Goal: Information Seeking & Learning: Learn about a topic

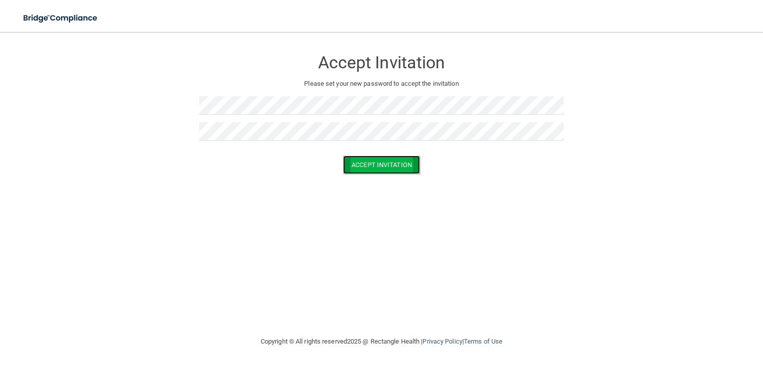
click at [376, 165] on button "Accept Invitation" at bounding box center [381, 165] width 77 height 18
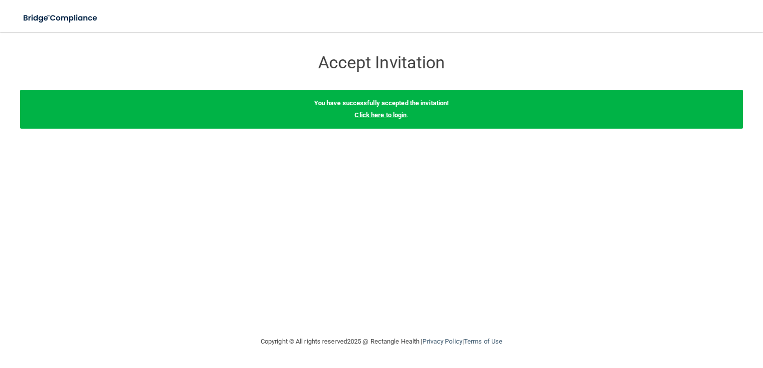
click at [378, 116] on link "Click here to login" at bounding box center [380, 114] width 52 height 7
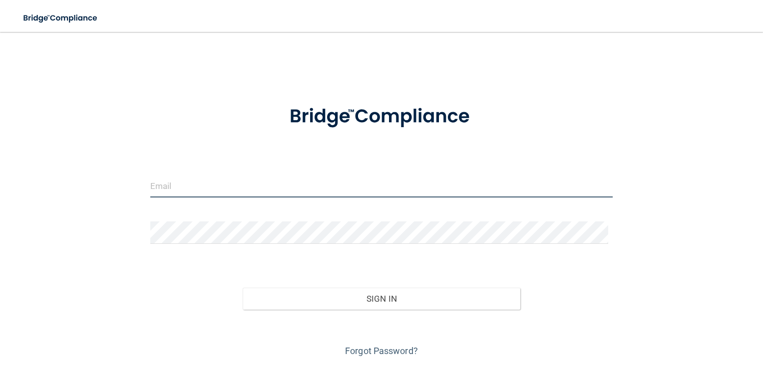
click at [154, 190] on input "email" at bounding box center [381, 186] width 463 height 22
type input "[EMAIL_ADDRESS][DOMAIN_NAME]"
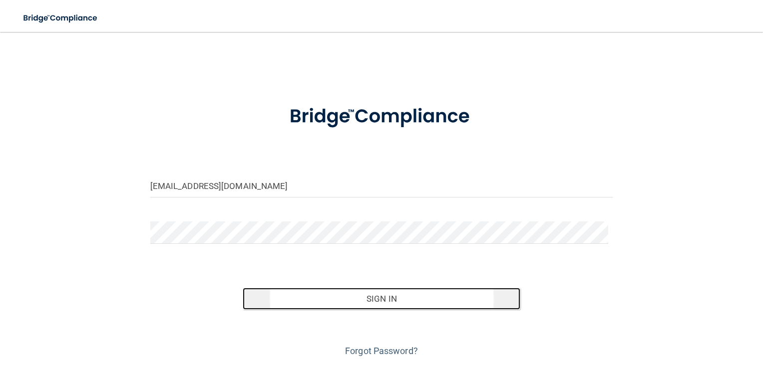
click at [375, 297] on button "Sign In" at bounding box center [381, 299] width 277 height 22
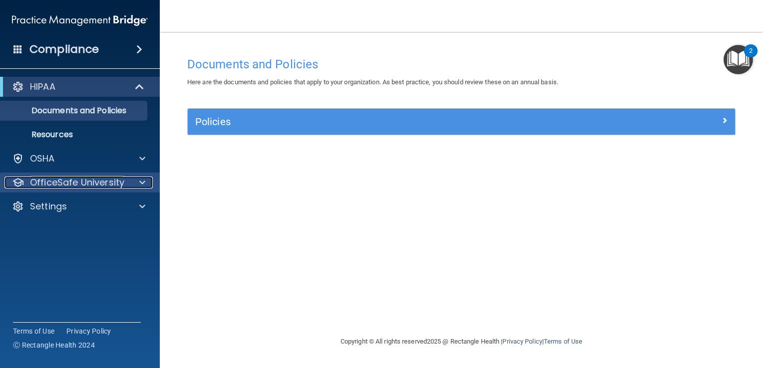
click at [141, 183] on span at bounding box center [142, 183] width 6 height 12
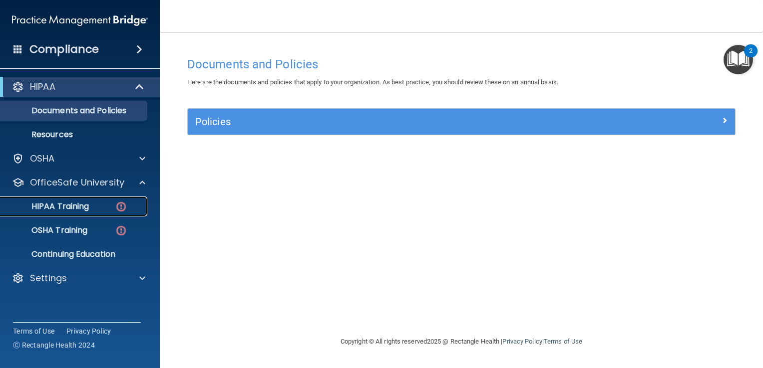
click at [92, 207] on div "HIPAA Training" at bounding box center [74, 207] width 136 height 10
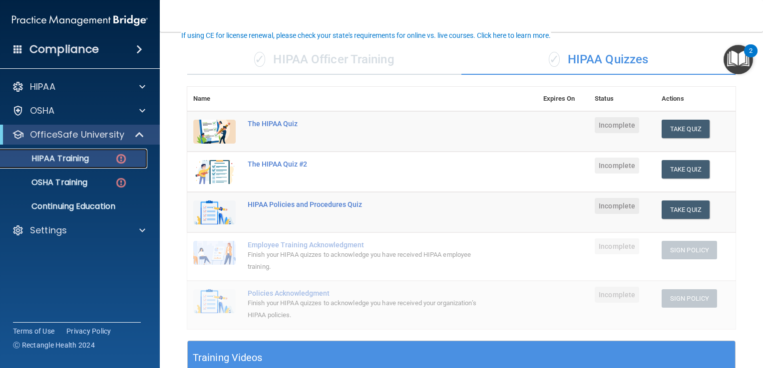
scroll to position [74, 0]
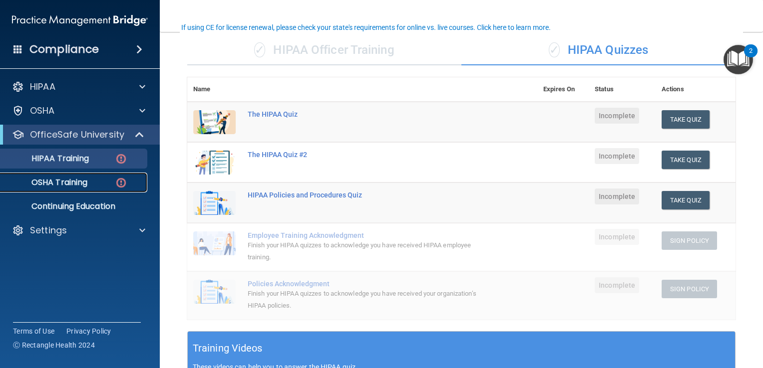
click at [49, 188] on link "OSHA Training" at bounding box center [68, 183] width 157 height 20
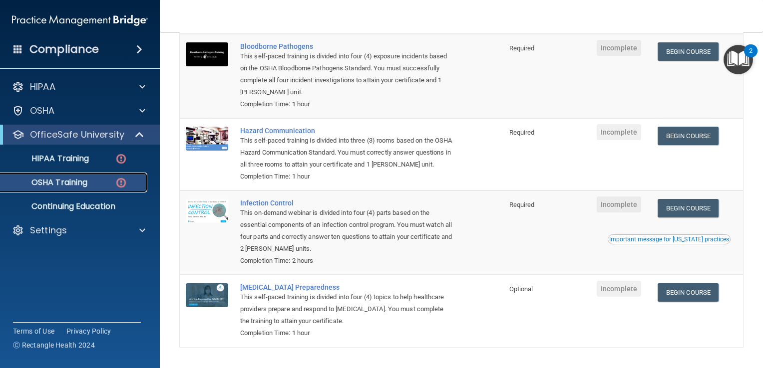
scroll to position [108, 0]
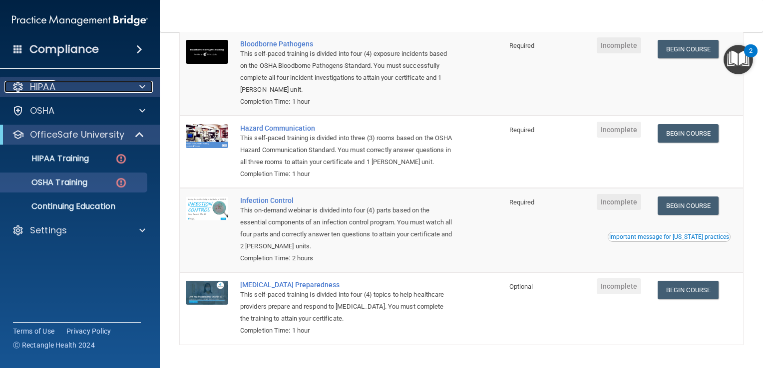
click at [143, 84] on span at bounding box center [142, 87] width 6 height 12
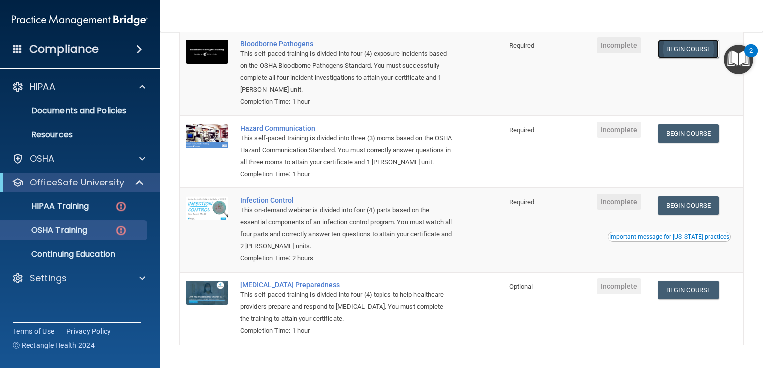
click at [683, 50] on link "Begin Course" at bounding box center [687, 49] width 61 height 18
click at [686, 50] on link "Begin Course" at bounding box center [687, 49] width 61 height 18
click at [681, 48] on link "Begin Course" at bounding box center [687, 49] width 61 height 18
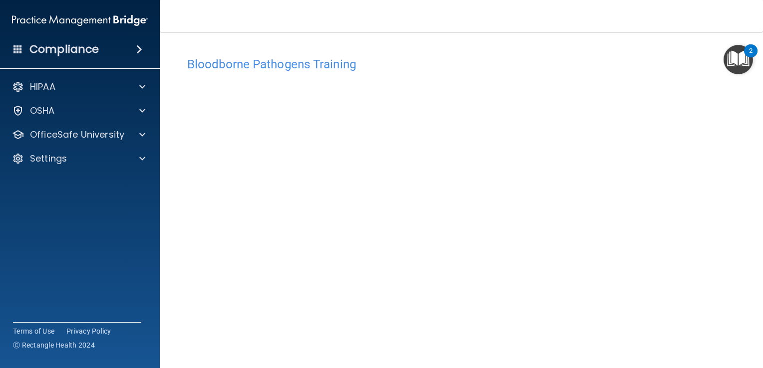
click at [732, 120] on div "Bloodborne Pathogens Training This course doesn’t expire until . Are you sure y…" at bounding box center [461, 224] width 563 height 345
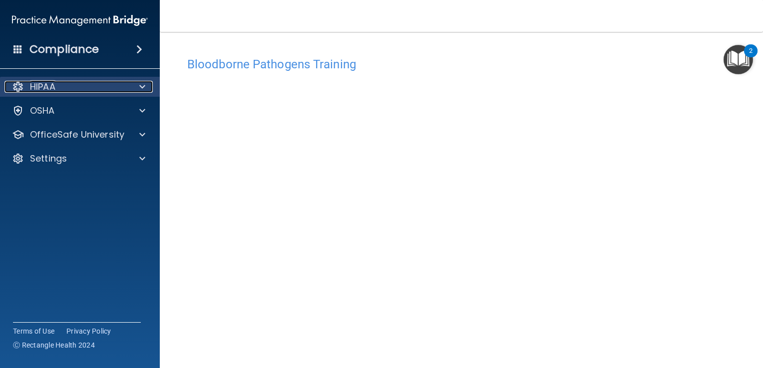
click at [142, 87] on span at bounding box center [142, 87] width 6 height 12
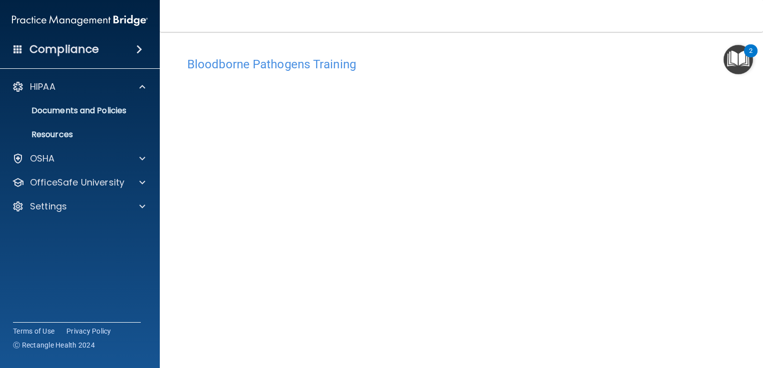
click at [140, 46] on span at bounding box center [139, 49] width 6 height 12
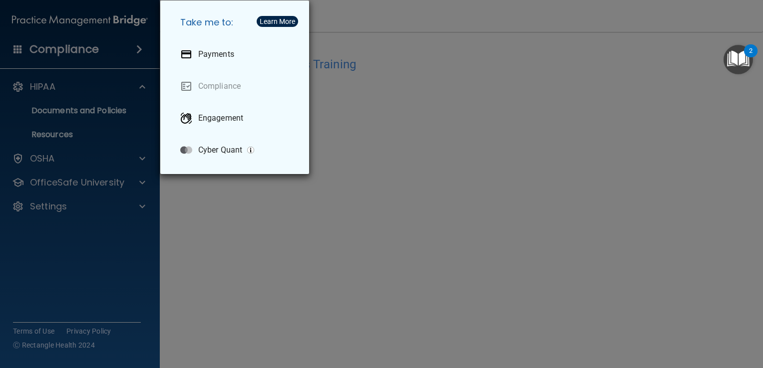
click at [593, 141] on div "Take me to: Payments Compliance Engagement Cyber Quant" at bounding box center [381, 184] width 763 height 368
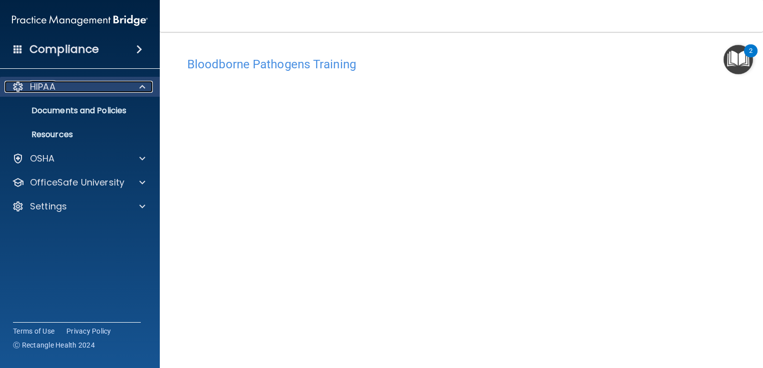
click at [143, 84] on span at bounding box center [142, 87] width 6 height 12
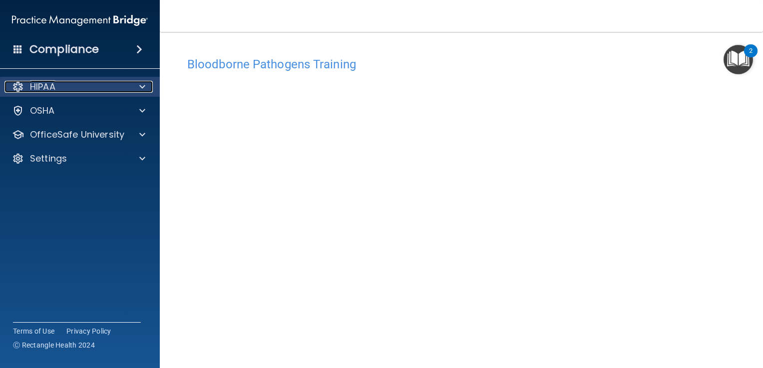
click at [143, 84] on span at bounding box center [142, 87] width 6 height 12
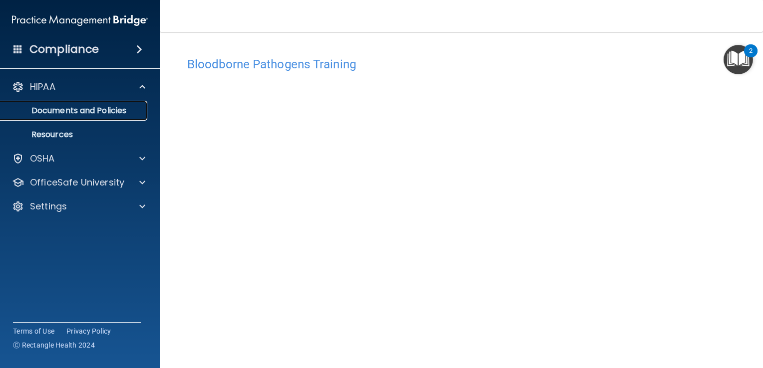
click at [103, 107] on p "Documents and Policies" at bounding box center [74, 111] width 136 height 10
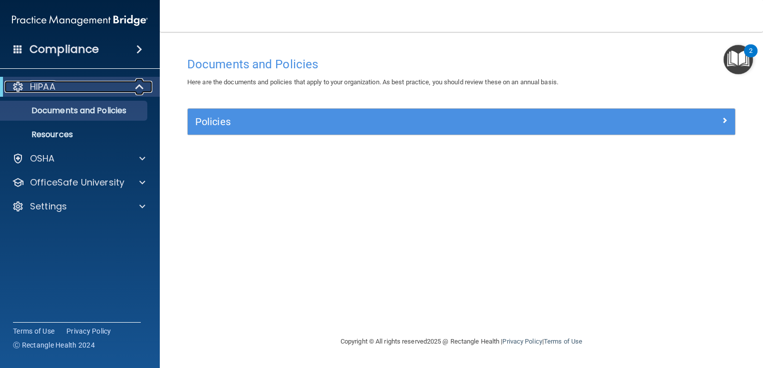
click at [131, 88] on div at bounding box center [140, 87] width 24 height 12
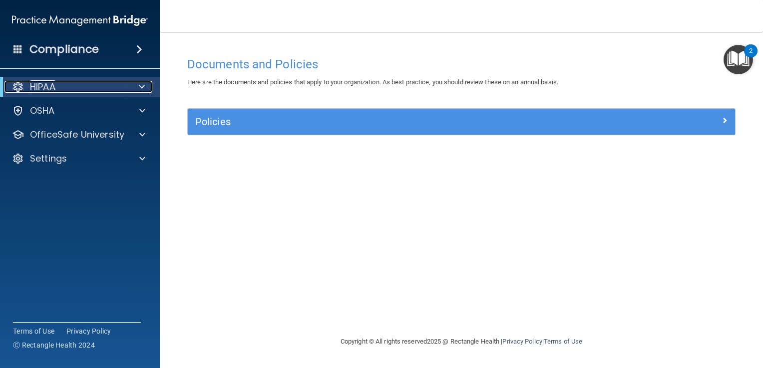
click at [108, 81] on div "HIPAA" at bounding box center [65, 87] width 123 height 12
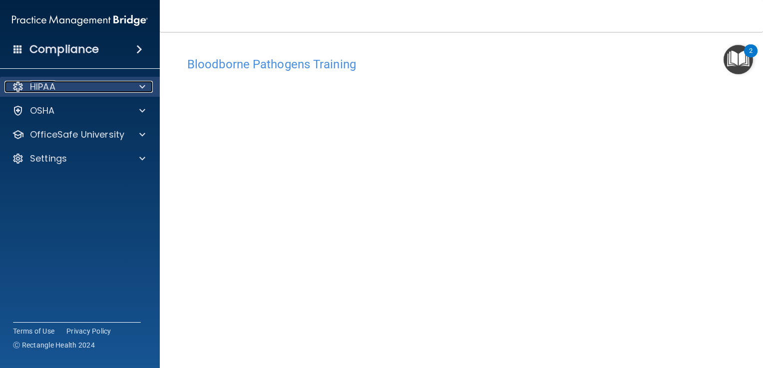
click at [142, 87] on span at bounding box center [142, 87] width 6 height 12
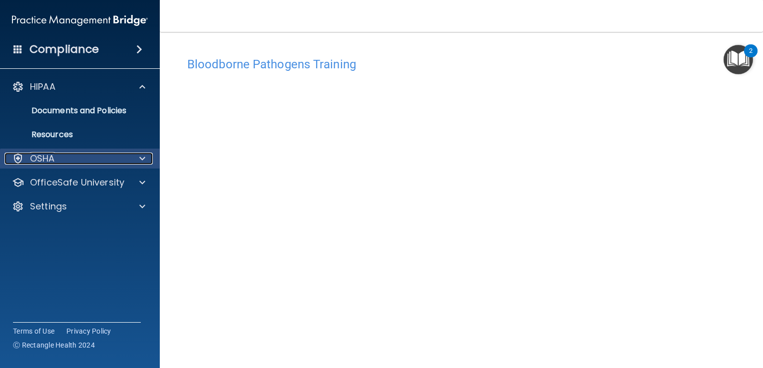
click at [143, 153] on span at bounding box center [142, 159] width 6 height 12
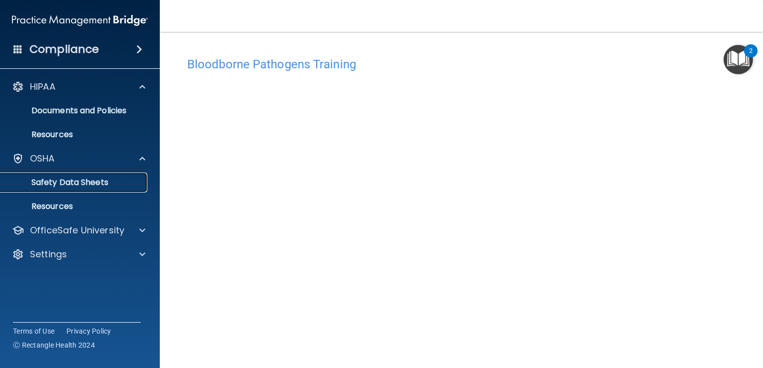
click at [88, 179] on p "Safety Data Sheets" at bounding box center [74, 183] width 136 height 10
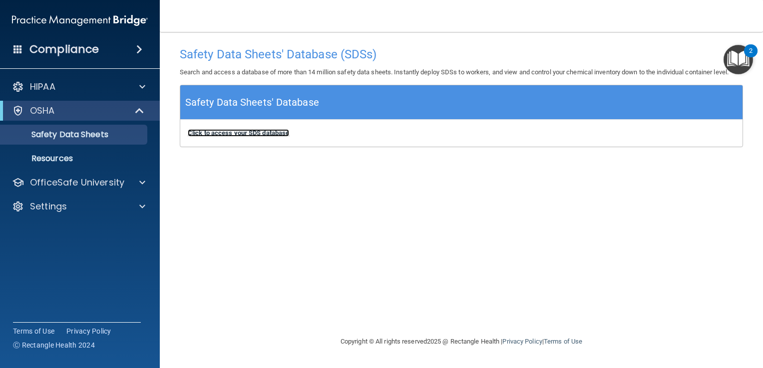
click at [243, 135] on b "Click to access your SDS database" at bounding box center [238, 132] width 101 height 7
click at [139, 50] on span at bounding box center [139, 49] width 6 height 12
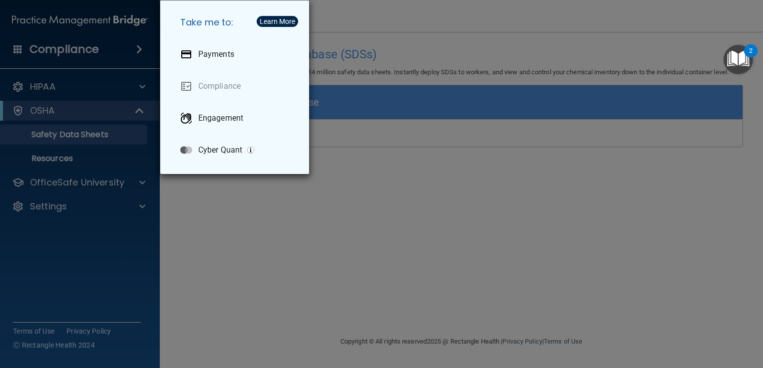
click at [89, 84] on div "Take me to: Payments Compliance Engagement Cyber Quant" at bounding box center [381, 184] width 763 height 368
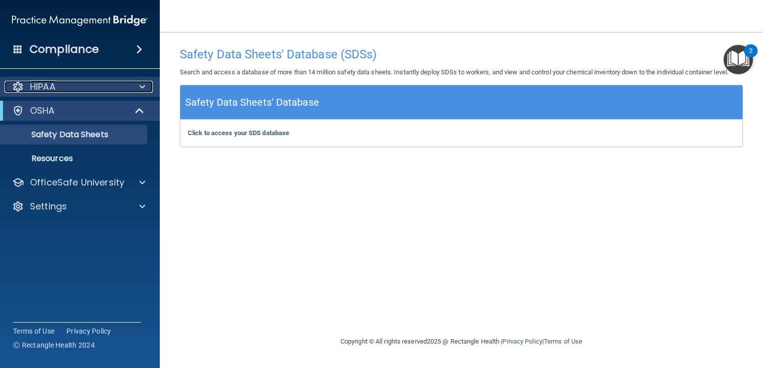
click at [141, 86] on span at bounding box center [142, 87] width 6 height 12
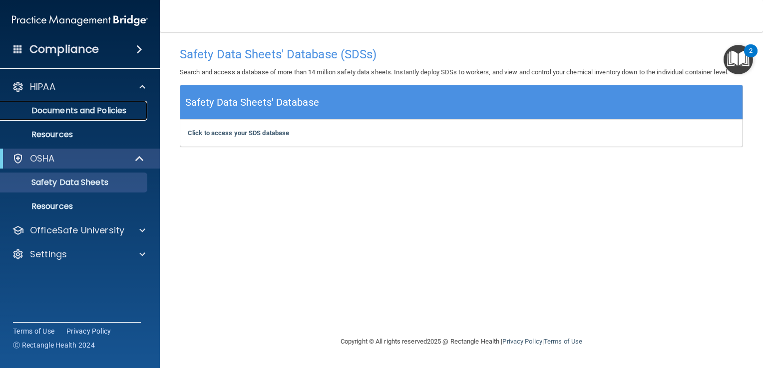
click at [118, 106] on p "Documents and Policies" at bounding box center [74, 111] width 136 height 10
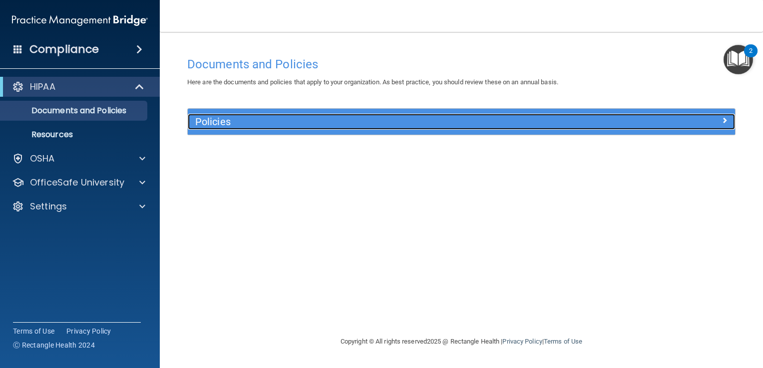
click at [218, 119] on h5 "Policies" at bounding box center [392, 121] width 395 height 11
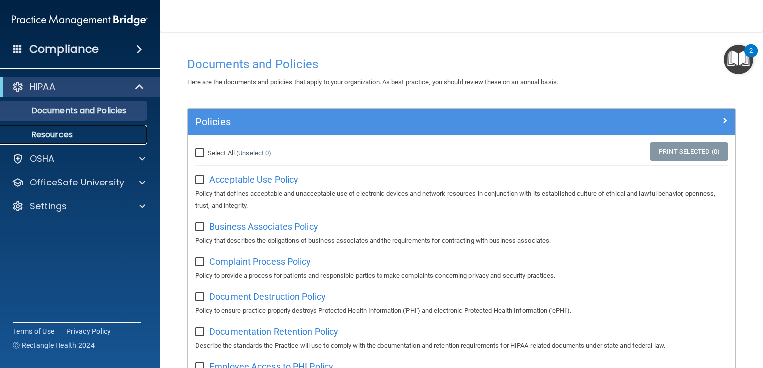
click at [91, 135] on p "Resources" at bounding box center [74, 135] width 136 height 10
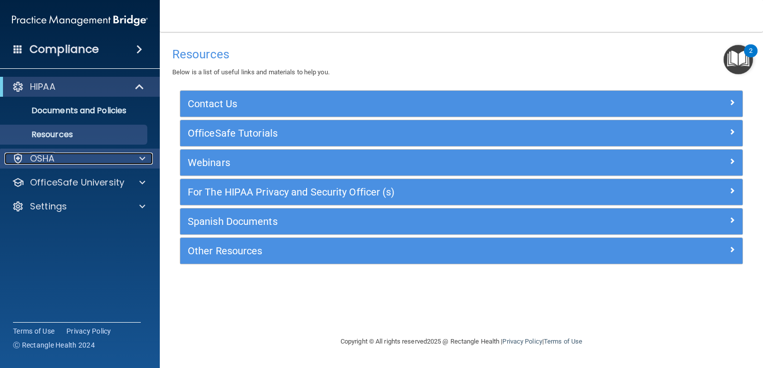
click at [144, 157] on span at bounding box center [142, 159] width 6 height 12
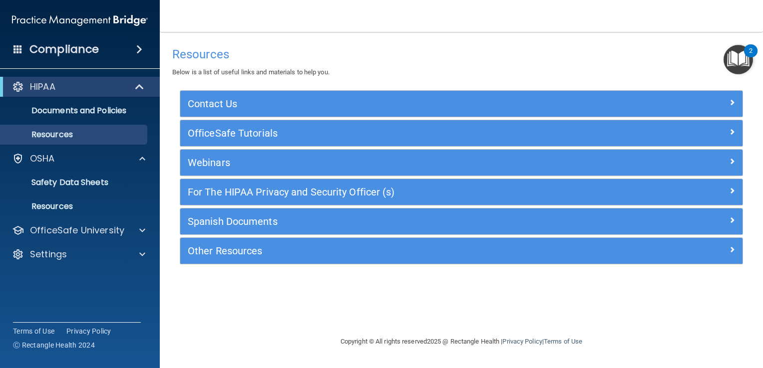
click at [737, 57] on img "Open Resource Center, 2 new notifications" at bounding box center [737, 59] width 29 height 29
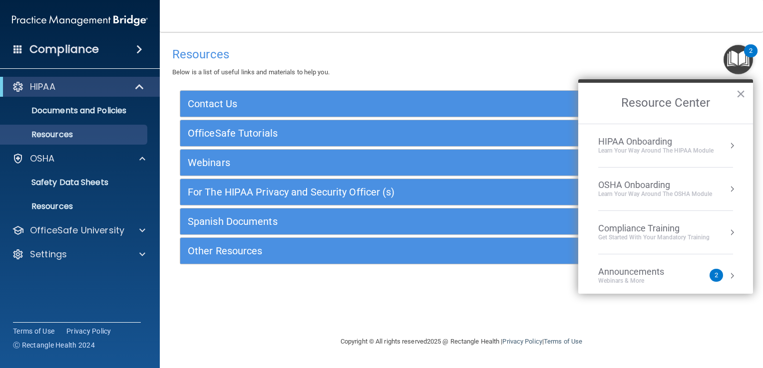
click at [727, 143] on button "Resource Center" at bounding box center [732, 146] width 10 height 10
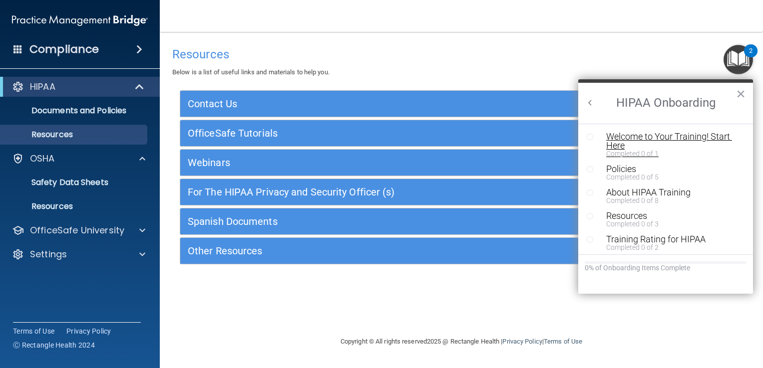
click at [702, 135] on div "Welcome to Your Training! Start Here" at bounding box center [669, 141] width 126 height 18
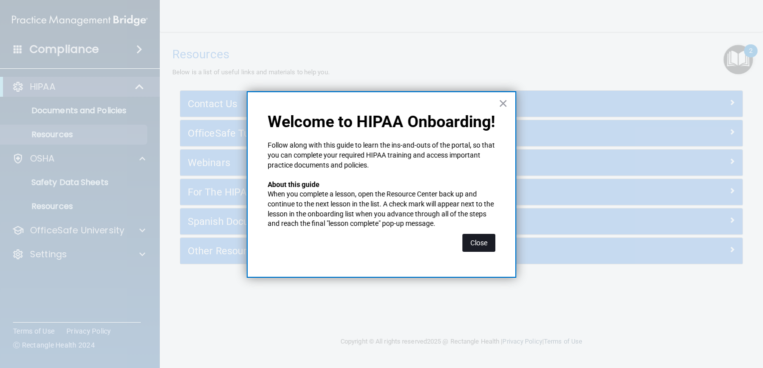
click at [475, 243] on button "Close" at bounding box center [478, 243] width 33 height 18
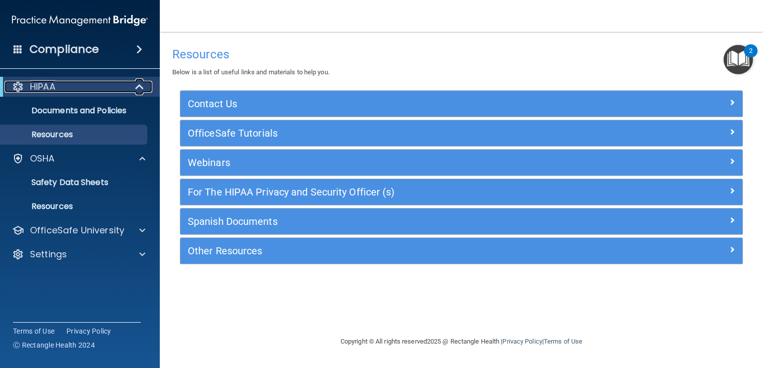
click at [142, 88] on span at bounding box center [140, 87] width 8 height 12
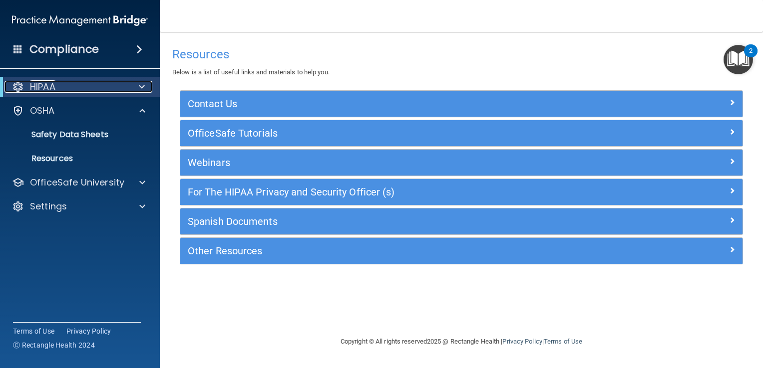
click at [142, 88] on span at bounding box center [142, 87] width 6 height 12
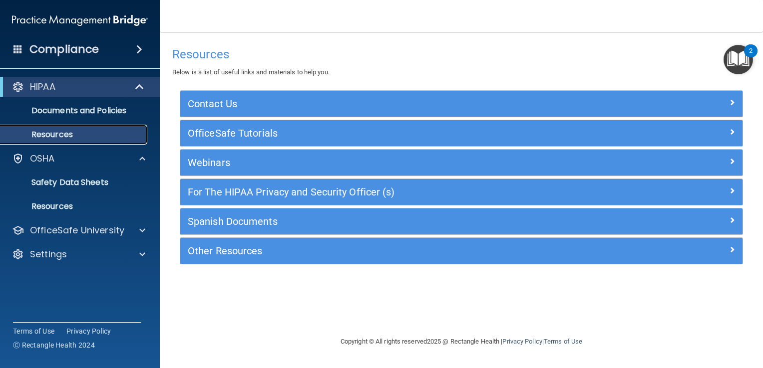
click at [56, 136] on p "Resources" at bounding box center [74, 135] width 136 height 10
click at [61, 114] on p "Documents and Policies" at bounding box center [74, 111] width 136 height 10
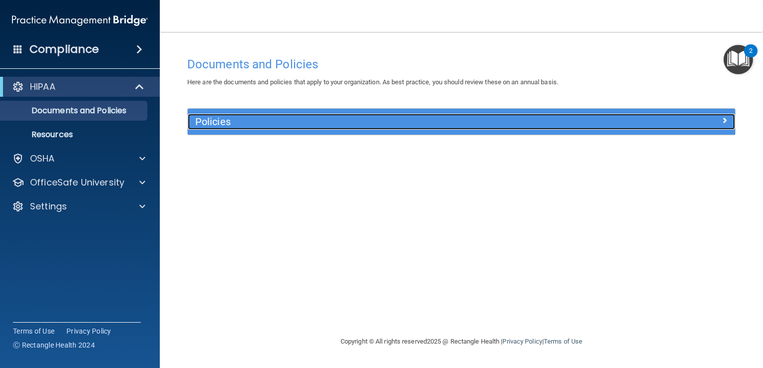
click at [216, 121] on h5 "Policies" at bounding box center [392, 121] width 395 height 11
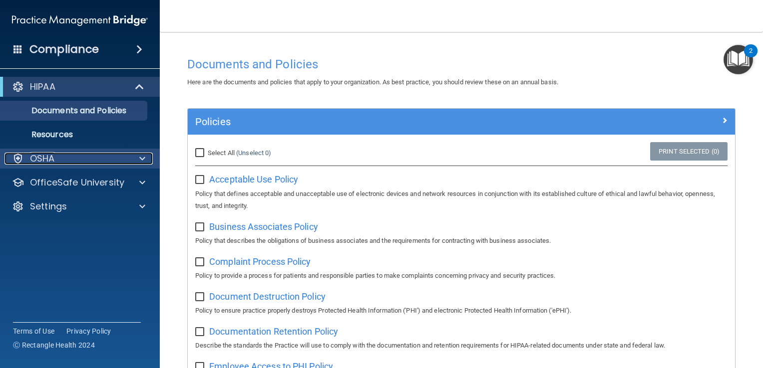
click at [139, 156] on span at bounding box center [142, 159] width 6 height 12
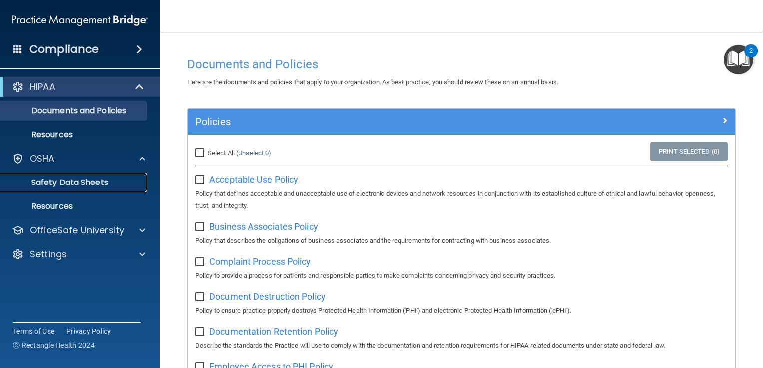
click at [89, 179] on p "Safety Data Sheets" at bounding box center [74, 183] width 136 height 10
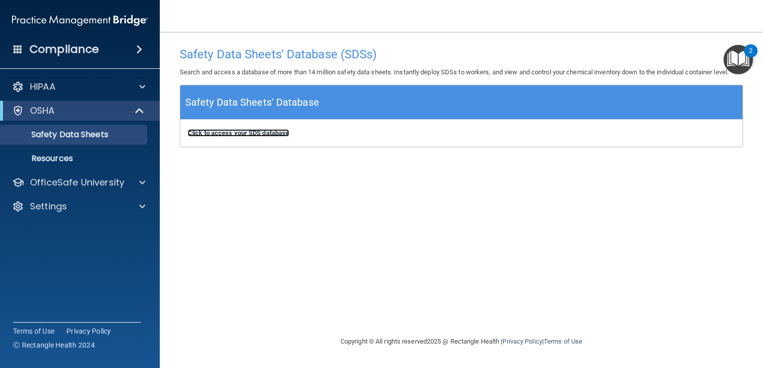
click at [226, 131] on b "Click to access your SDS database" at bounding box center [238, 132] width 101 height 7
click at [136, 47] on span at bounding box center [139, 49] width 6 height 12
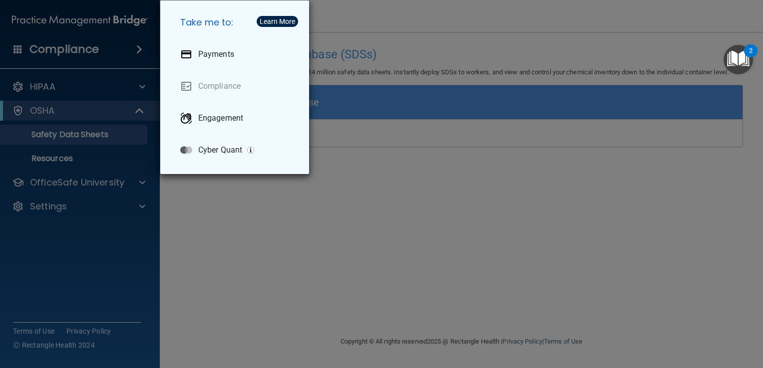
click at [222, 253] on div "Take me to: Payments Compliance Engagement Cyber Quant" at bounding box center [381, 184] width 763 height 368
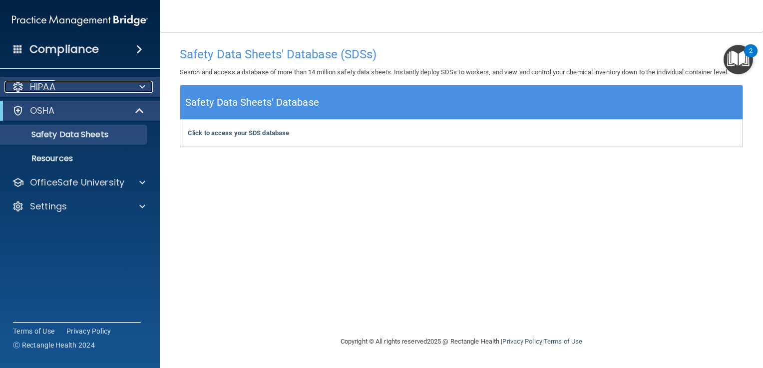
click at [142, 86] on span at bounding box center [142, 87] width 6 height 12
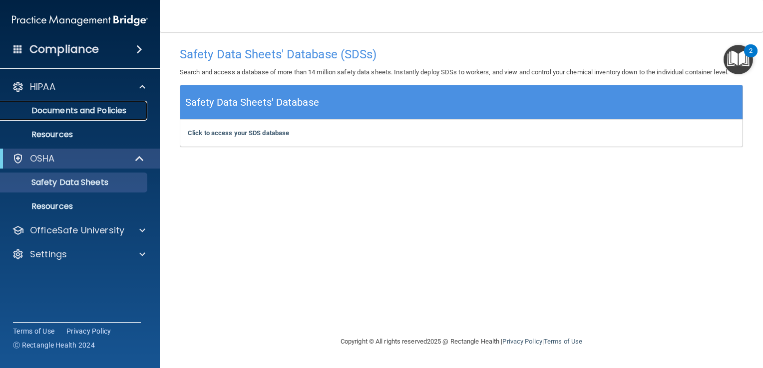
click at [86, 108] on p "Documents and Policies" at bounding box center [74, 111] width 136 height 10
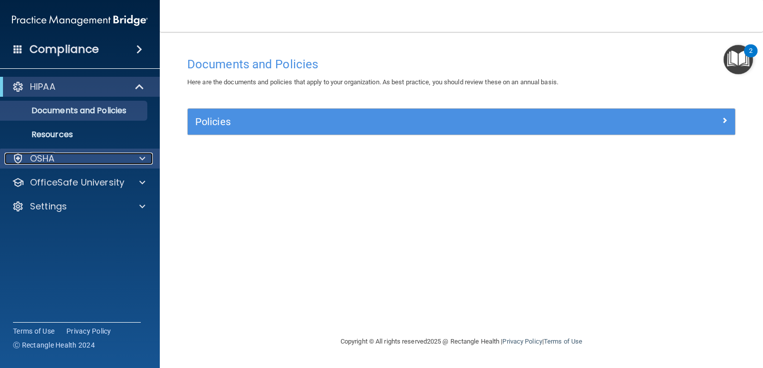
click at [138, 159] on div at bounding box center [140, 159] width 25 height 12
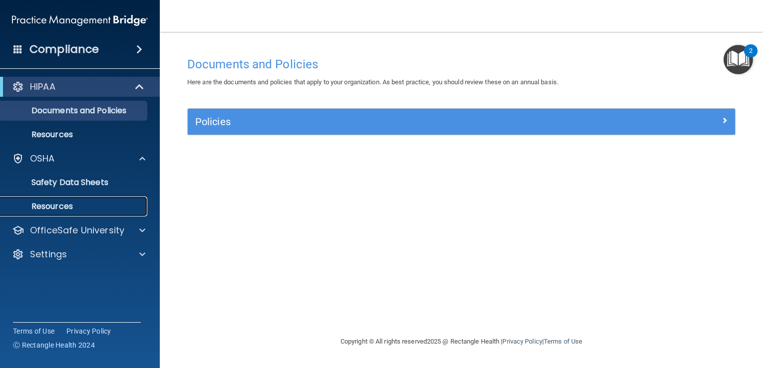
click at [41, 207] on p "Resources" at bounding box center [74, 207] width 136 height 10
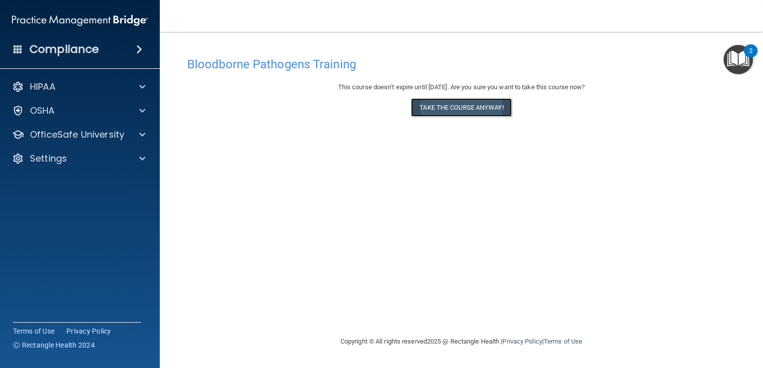
click at [461, 109] on button "Take the course anyway!" at bounding box center [461, 107] width 100 height 18
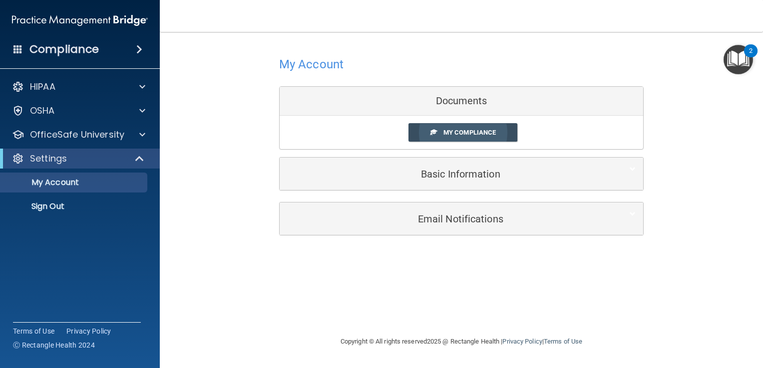
click at [463, 129] on span "My Compliance" at bounding box center [469, 132] width 52 height 7
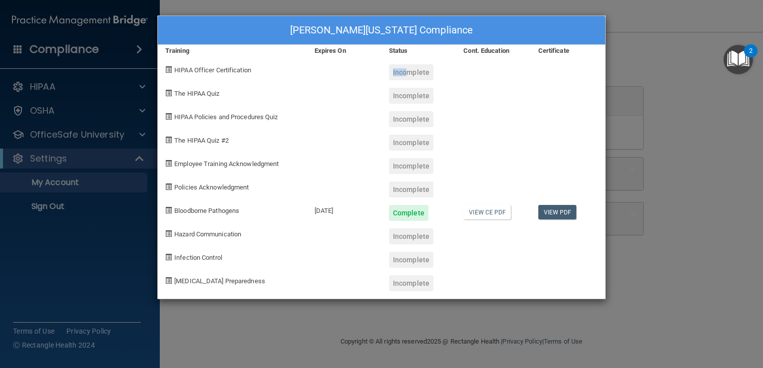
drag, startPoint x: 403, startPoint y: 73, endPoint x: 337, endPoint y: 67, distance: 66.6
click at [337, 67] on div "HIPAA Officer Certification Incomplete" at bounding box center [381, 68] width 447 height 23
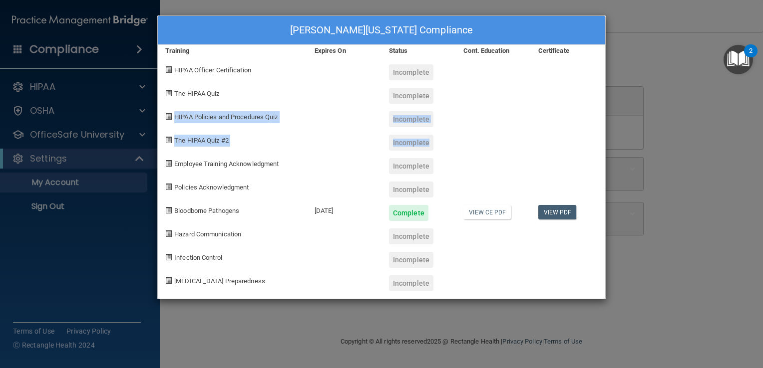
drag, startPoint x: 713, startPoint y: 132, endPoint x: 450, endPoint y: 95, distance: 265.2
click at [450, 95] on div "Belinda Washington's Compliance Training Expires On Status Cont. Education Cert…" at bounding box center [381, 184] width 763 height 368
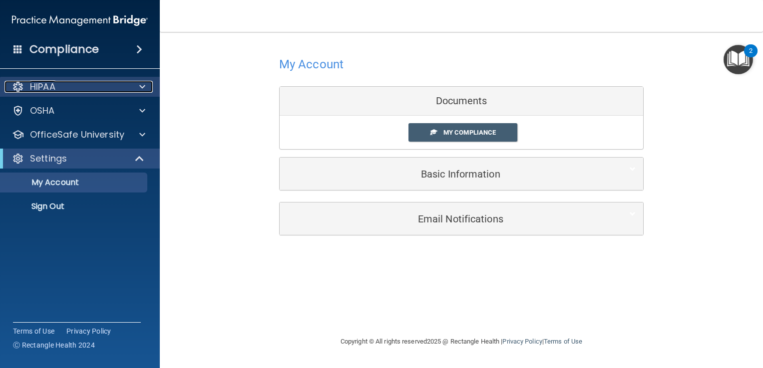
click at [141, 89] on span at bounding box center [142, 87] width 6 height 12
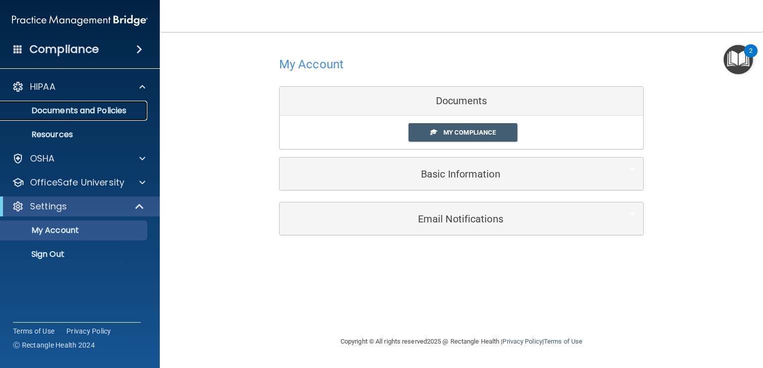
click at [111, 111] on p "Documents and Policies" at bounding box center [74, 111] width 136 height 10
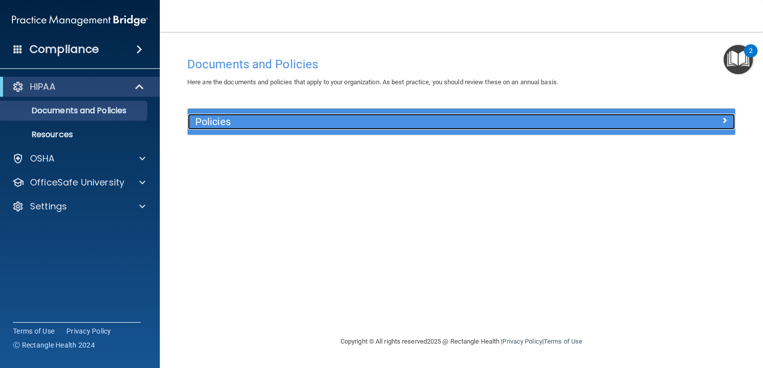
click at [264, 121] on h5 "Policies" at bounding box center [392, 121] width 395 height 11
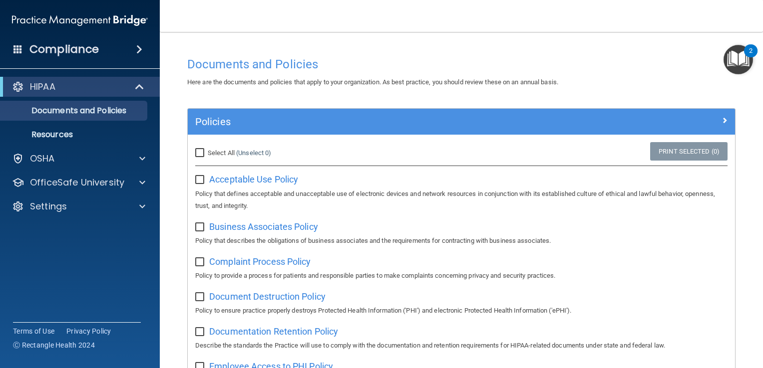
click at [203, 179] on input "checkbox" at bounding box center [200, 180] width 11 height 8
checkbox input "false"
click at [138, 85] on span at bounding box center [140, 87] width 8 height 12
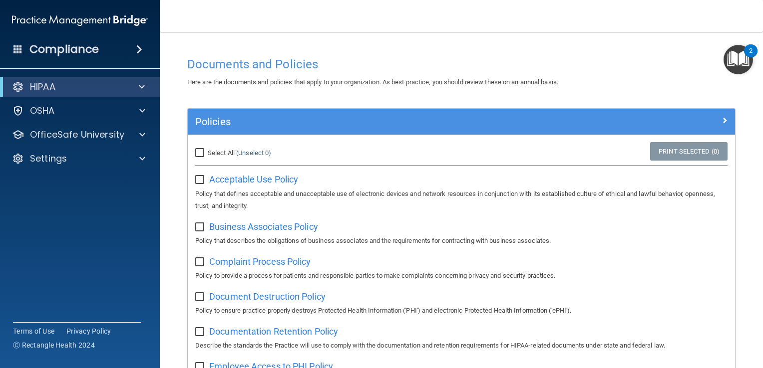
click at [138, 46] on span at bounding box center [139, 49] width 6 height 12
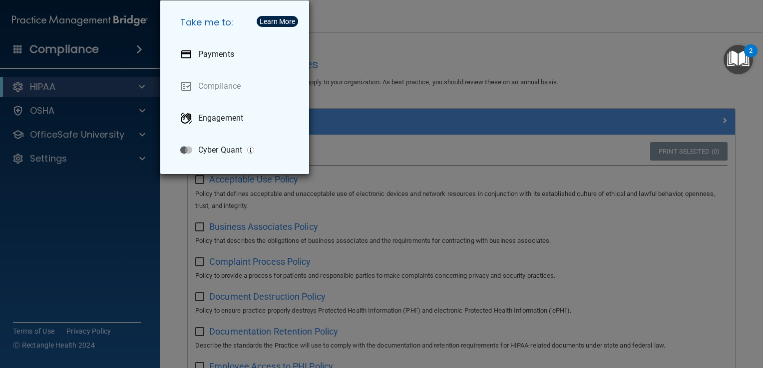
click at [386, 21] on div "Take me to: Payments Compliance Engagement Cyber Quant" at bounding box center [381, 184] width 763 height 368
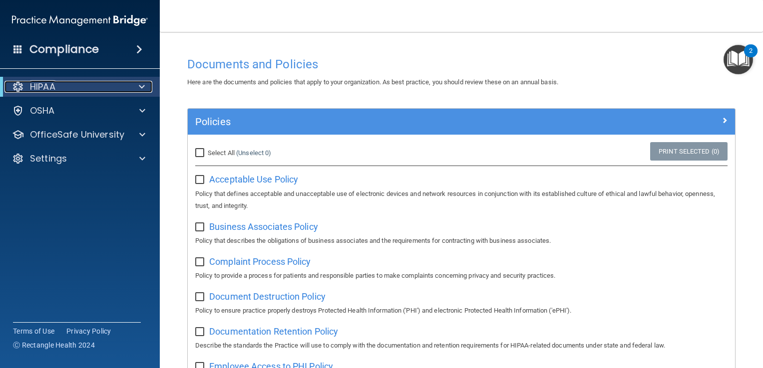
click at [140, 88] on span at bounding box center [142, 87] width 6 height 12
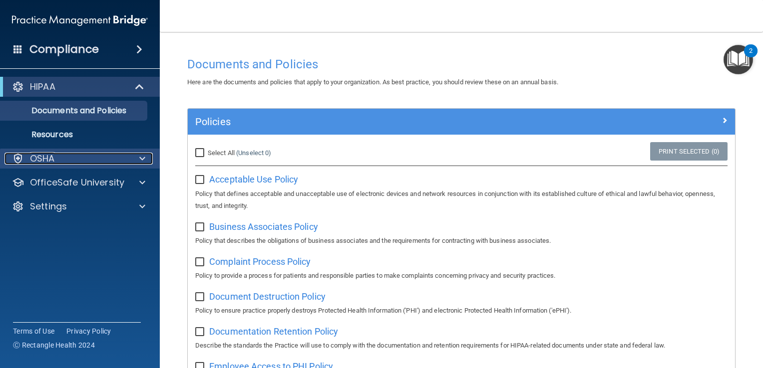
click at [40, 161] on p "OSHA" at bounding box center [42, 159] width 25 height 12
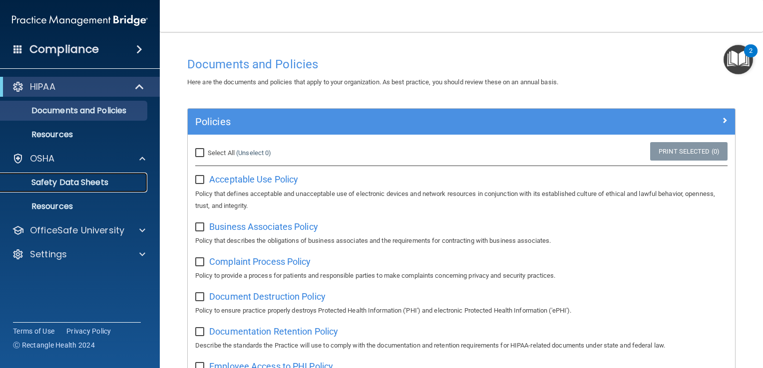
click at [49, 180] on p "Safety Data Sheets" at bounding box center [74, 183] width 136 height 10
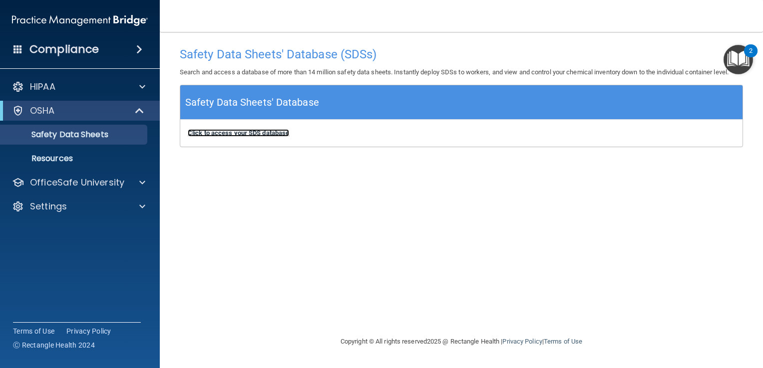
click at [218, 131] on b "Click to access your SDS database" at bounding box center [238, 132] width 101 height 7
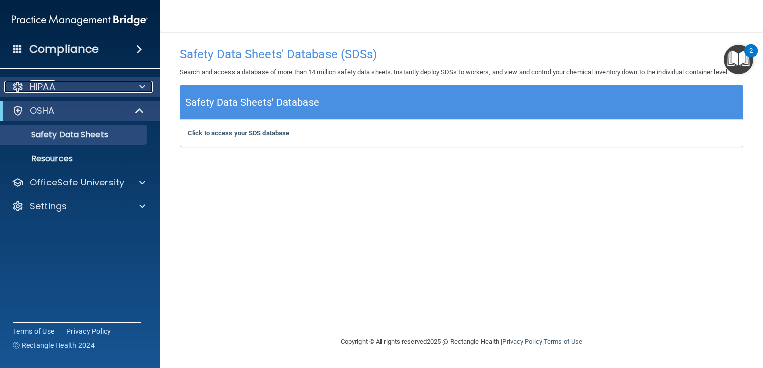
click at [139, 84] on span at bounding box center [142, 87] width 6 height 12
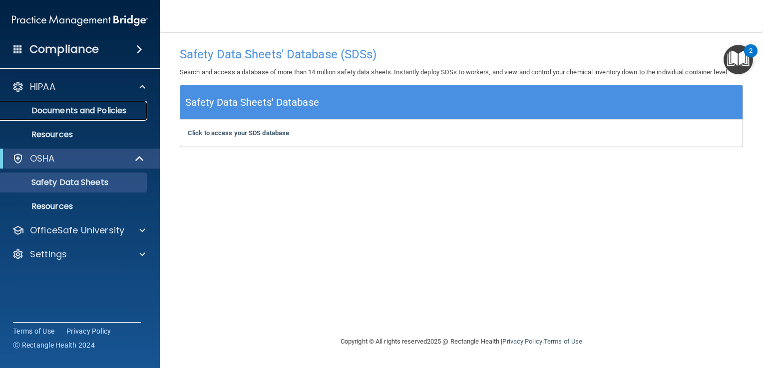
click at [115, 109] on p "Documents and Policies" at bounding box center [74, 111] width 136 height 10
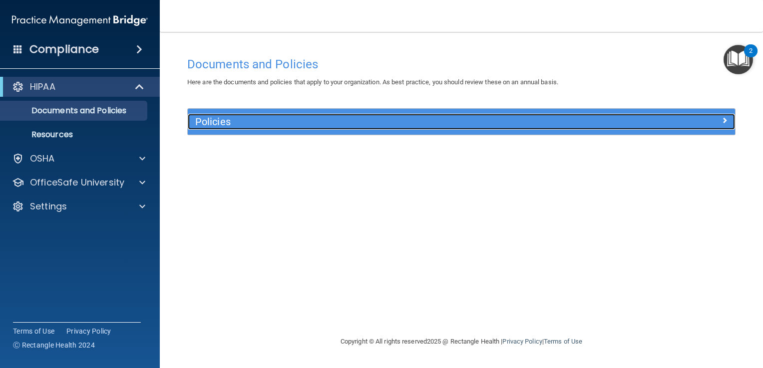
click at [214, 119] on h5 "Policies" at bounding box center [392, 121] width 395 height 11
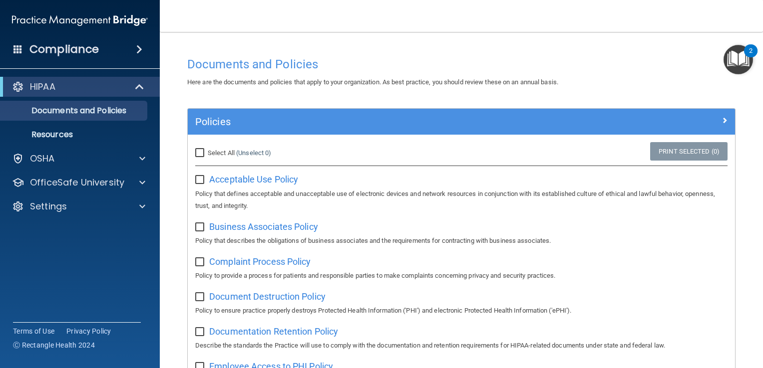
click at [730, 59] on img "Open Resource Center, 2 new notifications" at bounding box center [737, 59] width 29 height 29
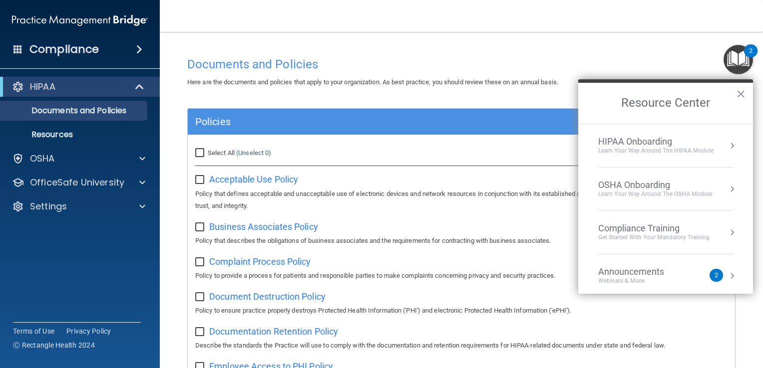
click at [727, 147] on button "Resource Center" at bounding box center [732, 146] width 10 height 10
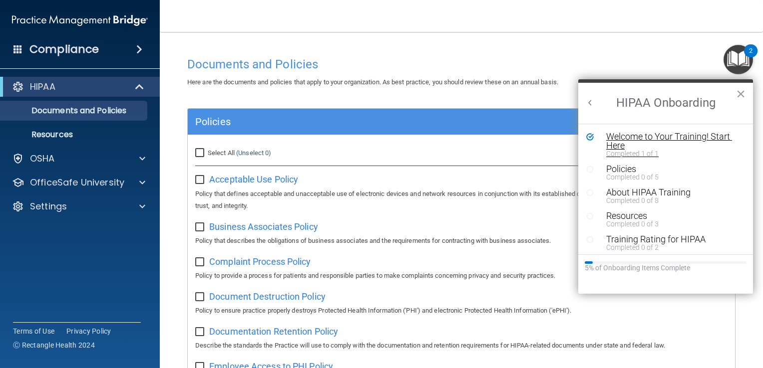
click at [635, 135] on div "Welcome to Your Training! Start Here" at bounding box center [669, 141] width 126 height 18
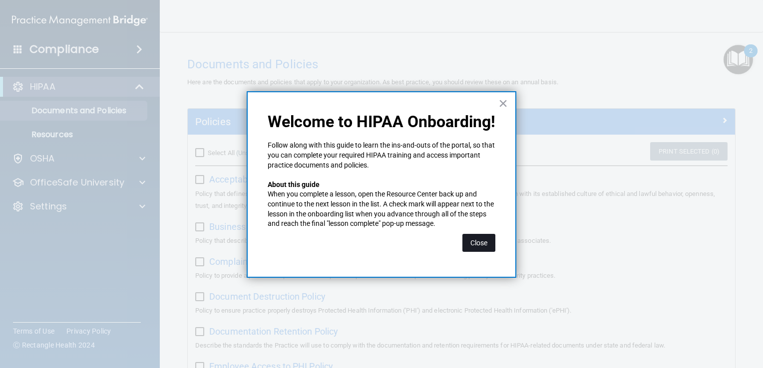
click at [481, 241] on button "Close" at bounding box center [478, 243] width 33 height 18
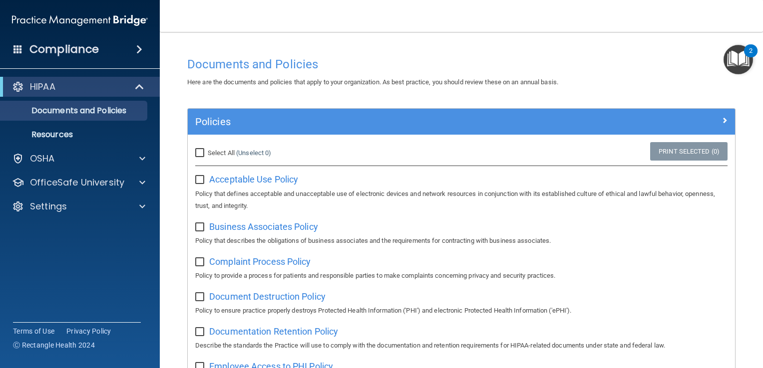
click at [738, 54] on img "Open Resource Center, 2 new notifications" at bounding box center [737, 59] width 29 height 29
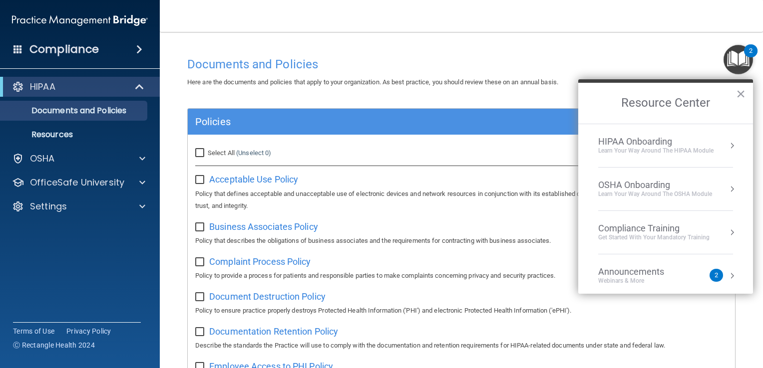
click at [621, 183] on div "OSHA Onboarding" at bounding box center [655, 185] width 114 height 11
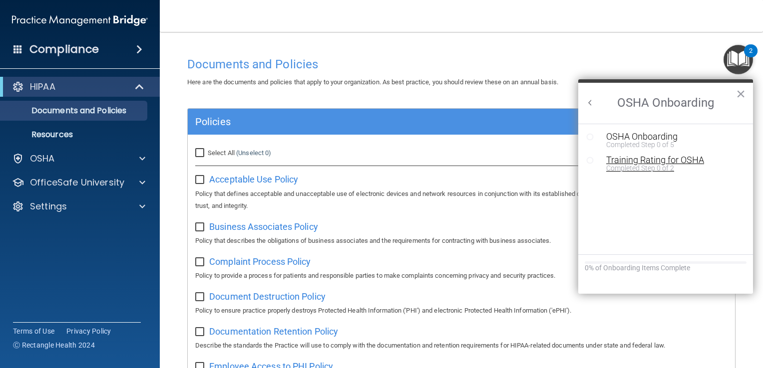
click at [623, 160] on div "Training Rating for OSHA" at bounding box center [673, 160] width 134 height 9
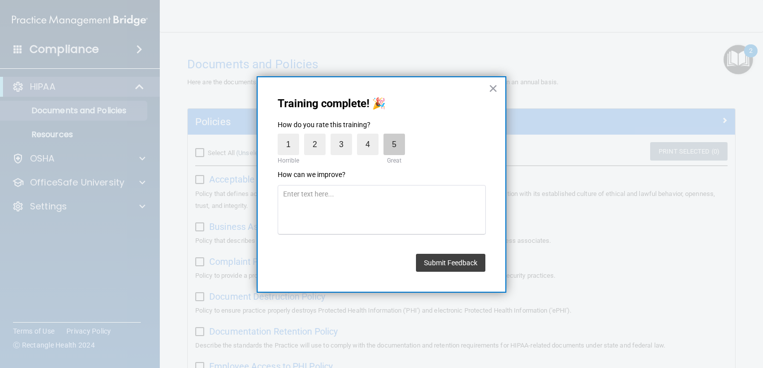
click at [396, 147] on label "5" at bounding box center [393, 144] width 21 height 21
click at [371, 136] on input "5" at bounding box center [371, 136] width 0 height 0
click at [447, 259] on button "Submit Feedback" at bounding box center [450, 263] width 69 height 18
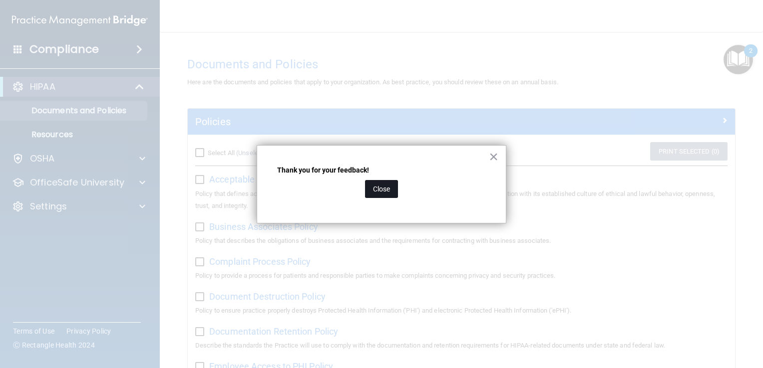
click at [381, 187] on button "Close" at bounding box center [381, 189] width 33 height 18
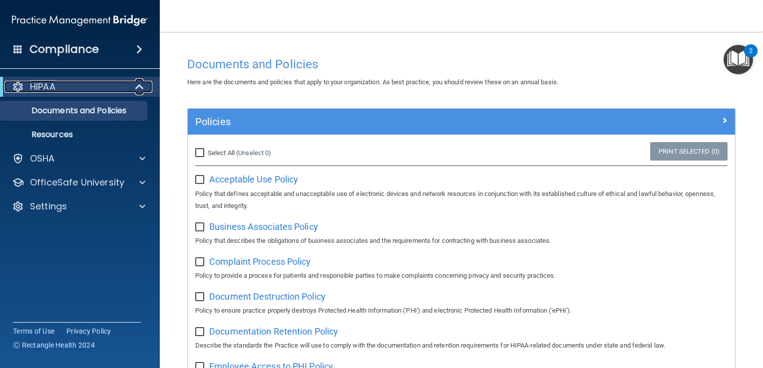
click at [137, 87] on span at bounding box center [140, 87] width 8 height 12
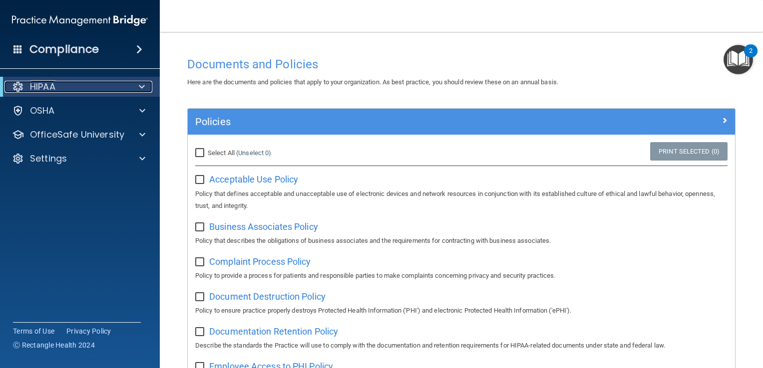
click at [138, 87] on div at bounding box center [140, 87] width 24 height 12
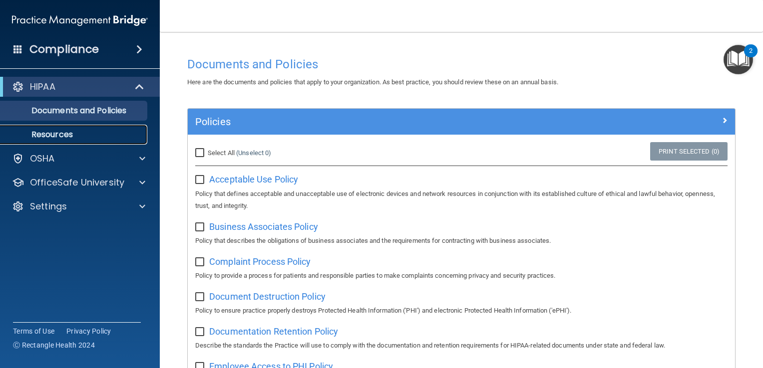
click at [60, 133] on p "Resources" at bounding box center [74, 135] width 136 height 10
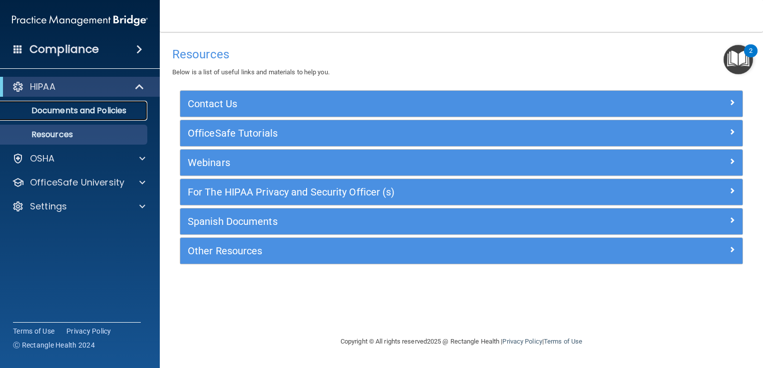
click at [58, 107] on p "Documents and Policies" at bounding box center [74, 111] width 136 height 10
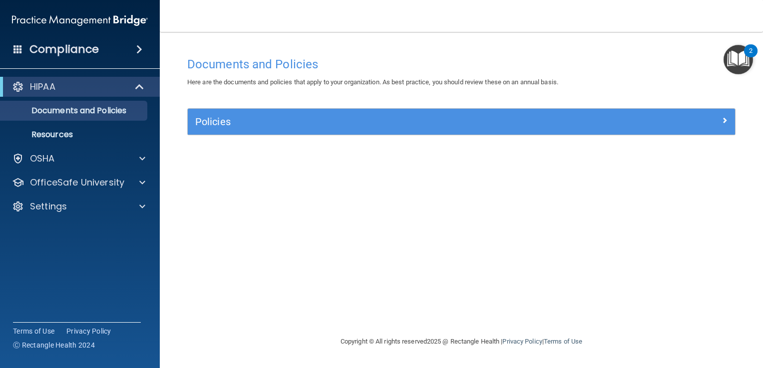
click at [105, 48] on div "Compliance" at bounding box center [80, 49] width 160 height 22
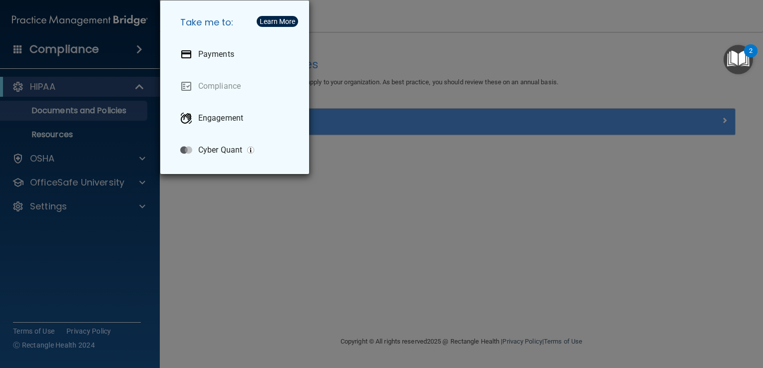
click at [246, 262] on div "Take me to: Payments Compliance Engagement Cyber Quant" at bounding box center [381, 184] width 763 height 368
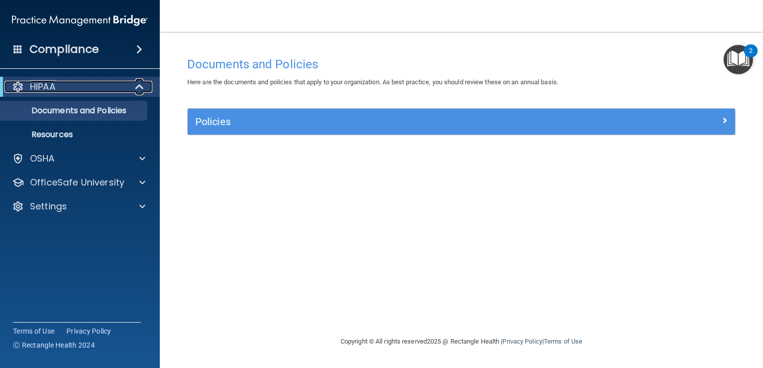
click at [138, 89] on span at bounding box center [140, 87] width 8 height 12
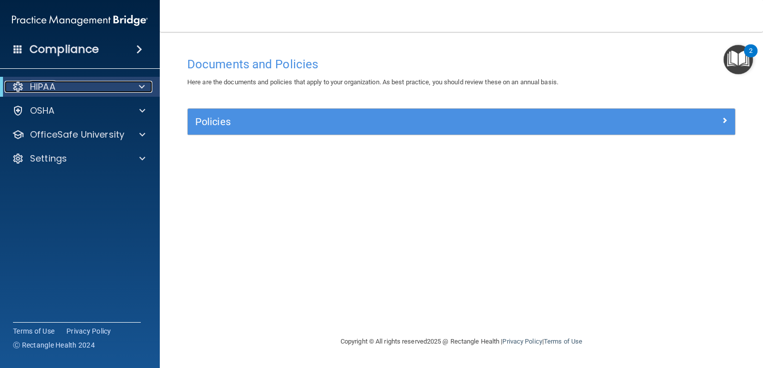
click at [138, 89] on div at bounding box center [140, 87] width 24 height 12
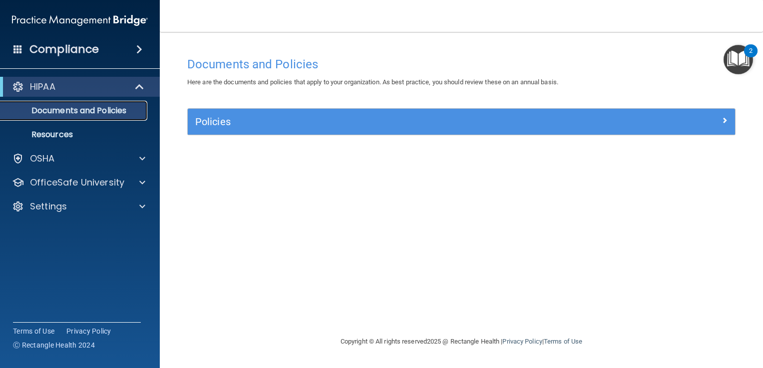
click at [112, 110] on p "Documents and Policies" at bounding box center [74, 111] width 136 height 10
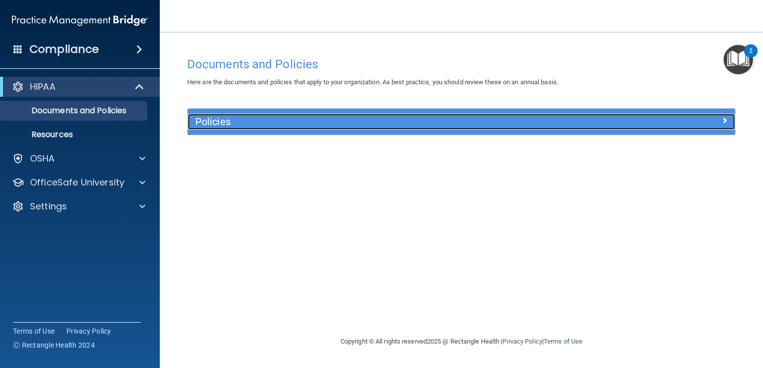
click at [206, 121] on h5 "Policies" at bounding box center [392, 121] width 395 height 11
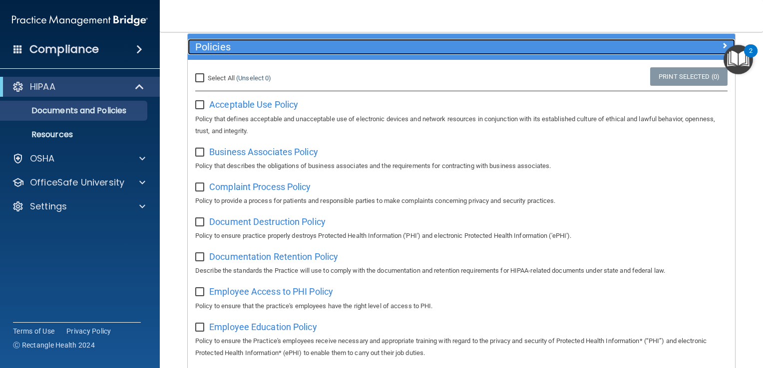
scroll to position [73, 0]
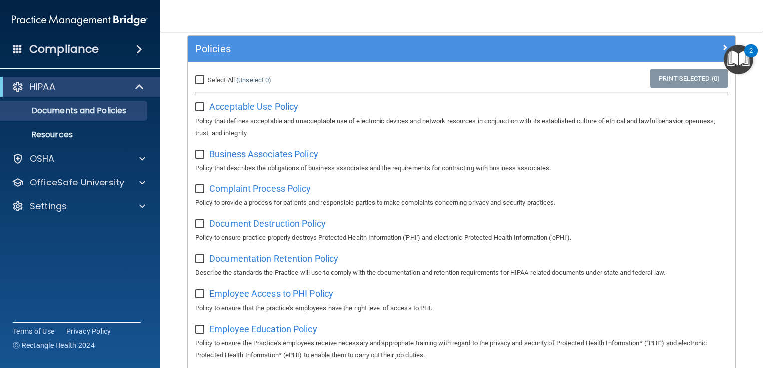
click at [16, 48] on span at bounding box center [17, 48] width 9 height 9
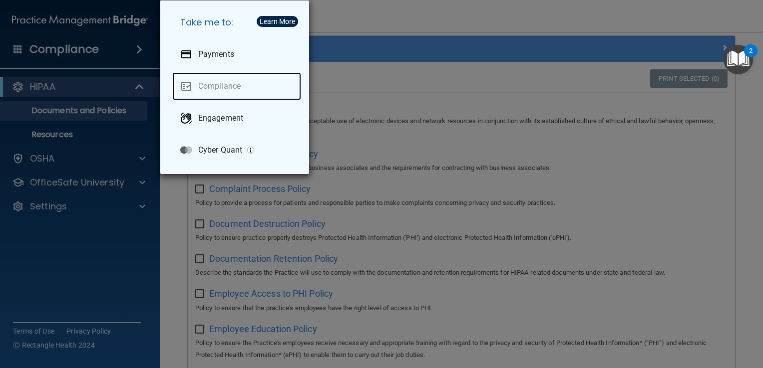
click at [212, 85] on link "Compliance" at bounding box center [236, 86] width 129 height 28
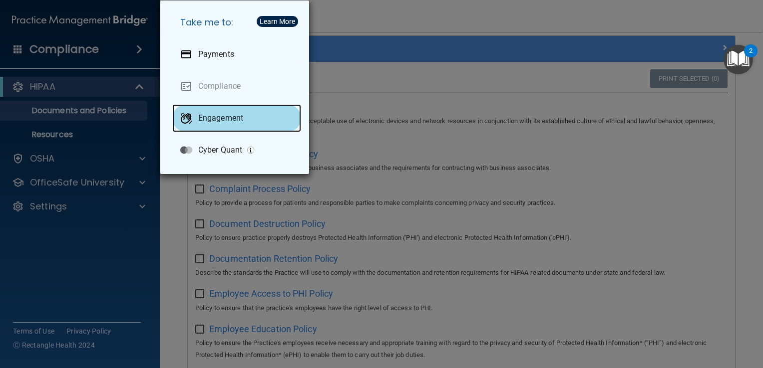
click at [213, 117] on p "Engagement" at bounding box center [220, 118] width 45 height 10
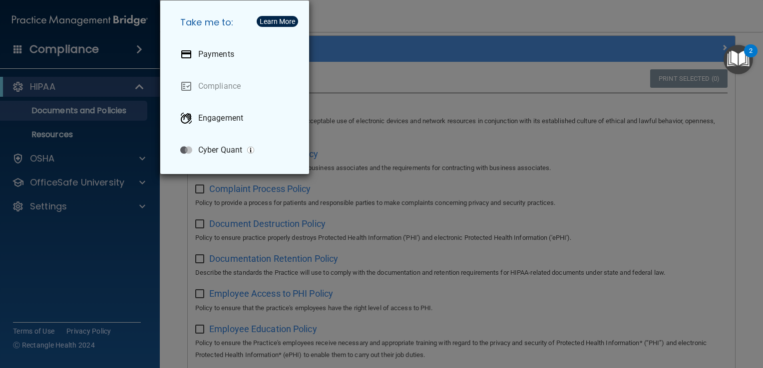
click at [354, 9] on div "Take me to: Payments Compliance Engagement Cyber Quant" at bounding box center [381, 184] width 763 height 368
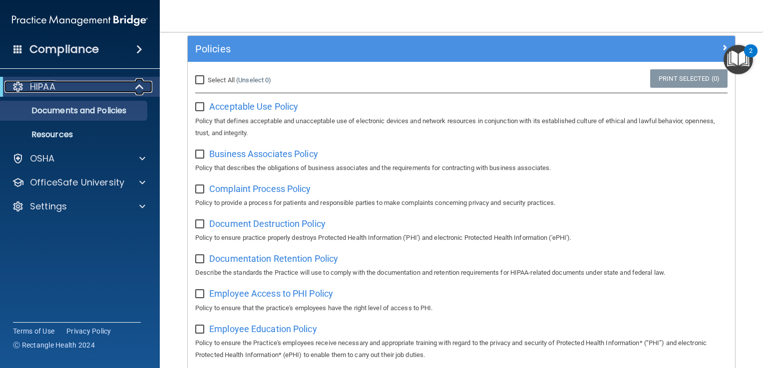
click at [131, 85] on div at bounding box center [140, 87] width 24 height 12
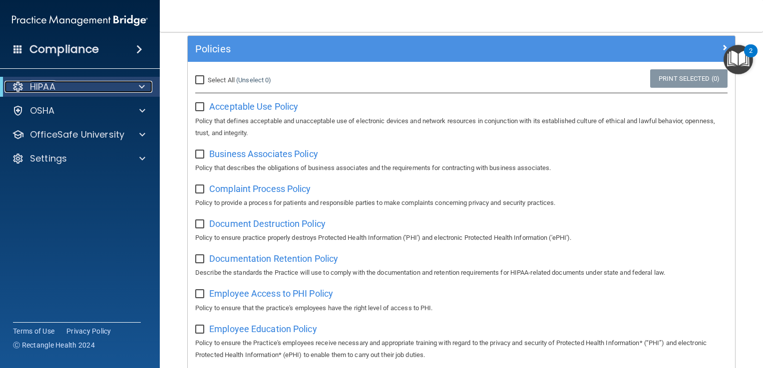
click at [131, 85] on div at bounding box center [140, 87] width 24 height 12
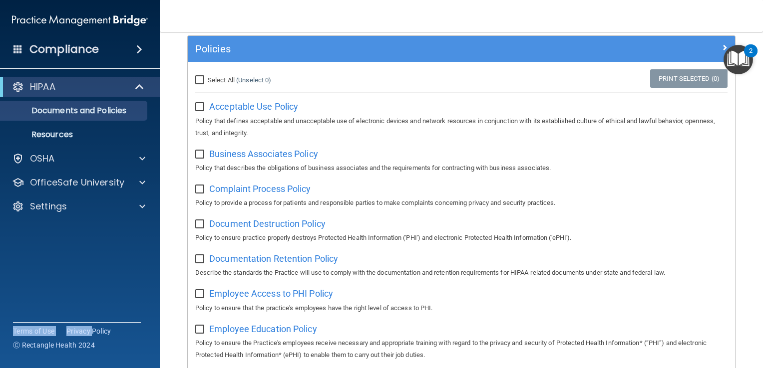
drag, startPoint x: 96, startPoint y: 235, endPoint x: 93, endPoint y: 301, distance: 66.9
click at [93, 301] on div "Compliance HIPAA Documents and Policies Report an Incident Business Associates …" at bounding box center [80, 184] width 160 height 368
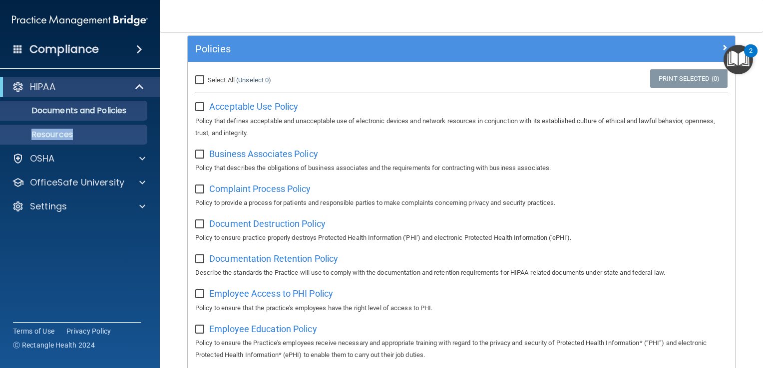
drag, startPoint x: 148, startPoint y: 105, endPoint x: 143, endPoint y: 143, distance: 37.8
click at [143, 143] on ul "Documents and Policies Report an Incident Business Associates Emergency Plannin…" at bounding box center [80, 121] width 181 height 48
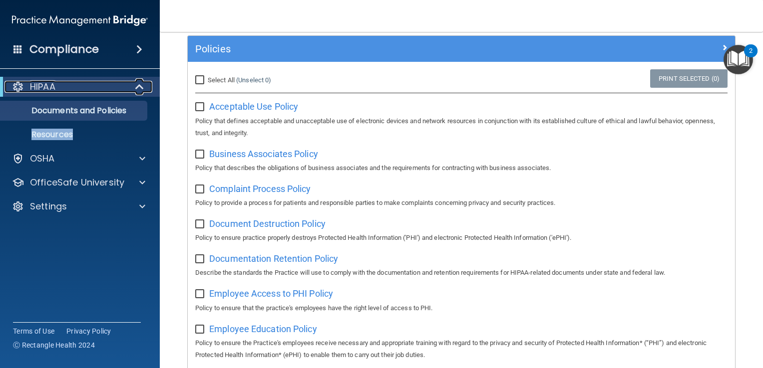
click at [46, 93] on p "HIPAA" at bounding box center [42, 87] width 25 height 12
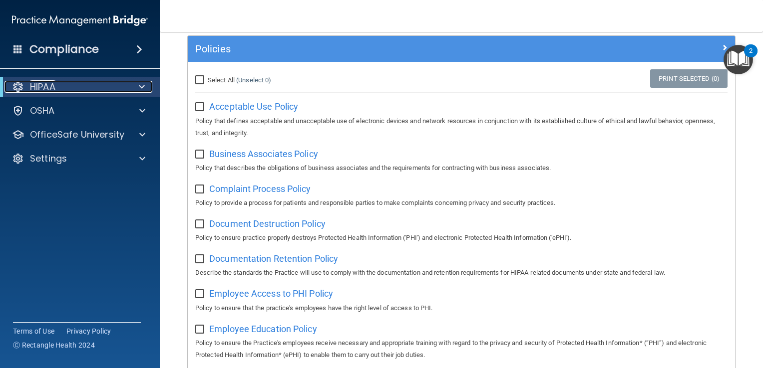
click at [47, 86] on p "HIPAA" at bounding box center [42, 87] width 25 height 12
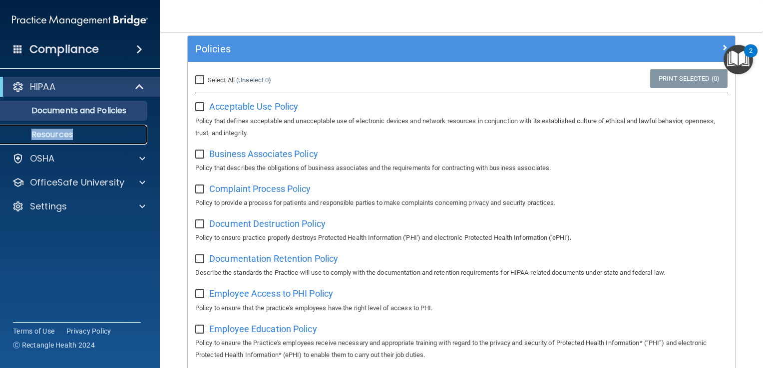
click at [50, 136] on p "Resources" at bounding box center [74, 135] width 136 height 10
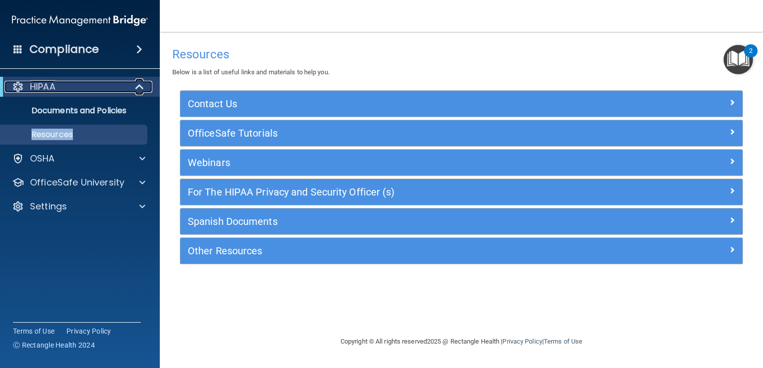
click at [75, 86] on div "HIPAA" at bounding box center [65, 87] width 123 height 12
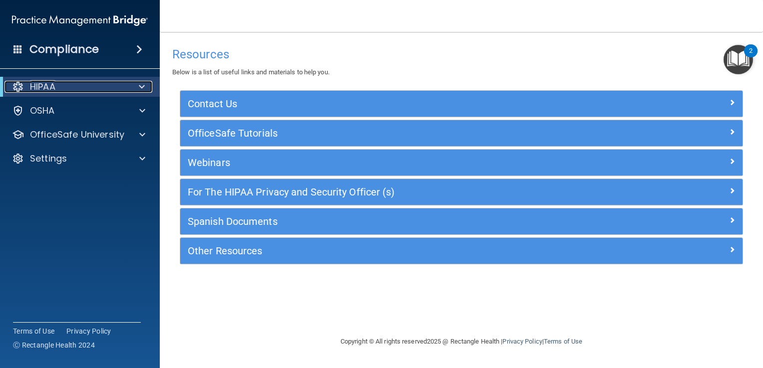
click at [75, 86] on div "HIPAA" at bounding box center [65, 87] width 123 height 12
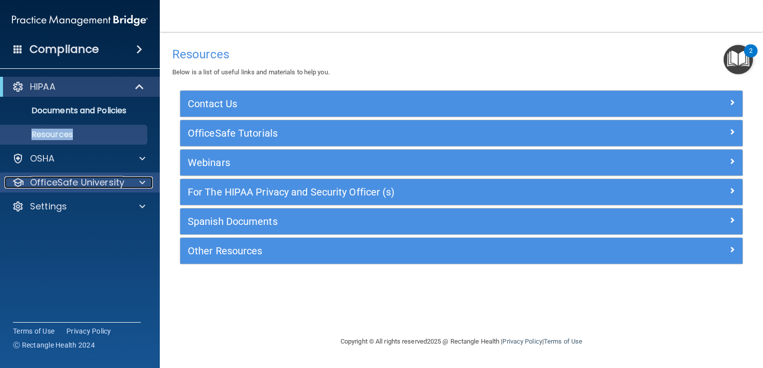
click at [47, 187] on p "OfficeSafe University" at bounding box center [77, 183] width 94 height 12
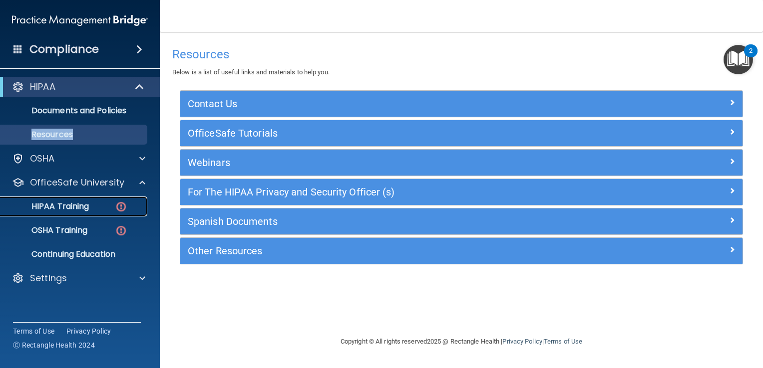
click at [57, 212] on link "HIPAA Training" at bounding box center [68, 207] width 157 height 20
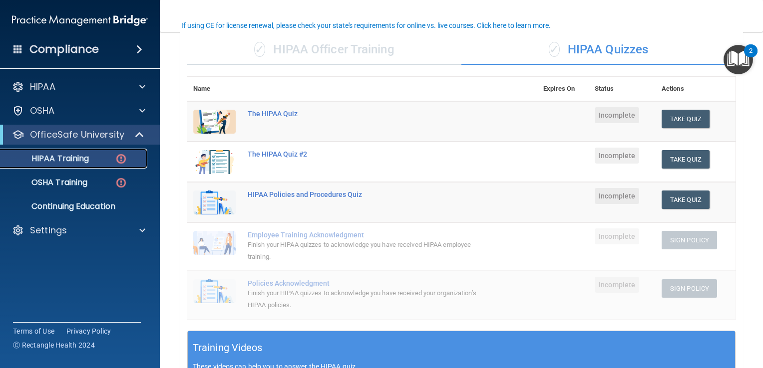
scroll to position [76, 0]
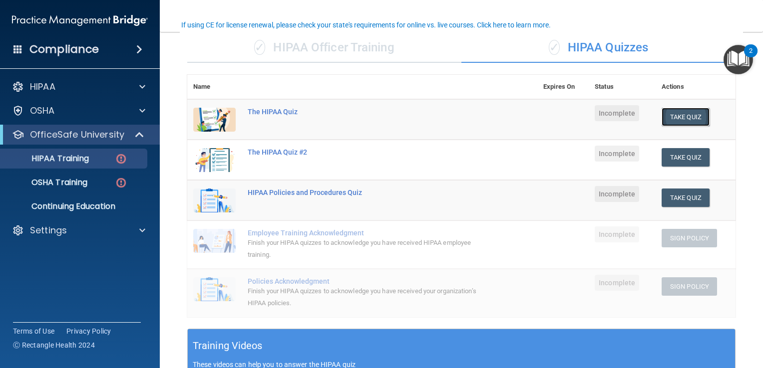
click at [675, 114] on button "Take Quiz" at bounding box center [685, 117] width 48 height 18
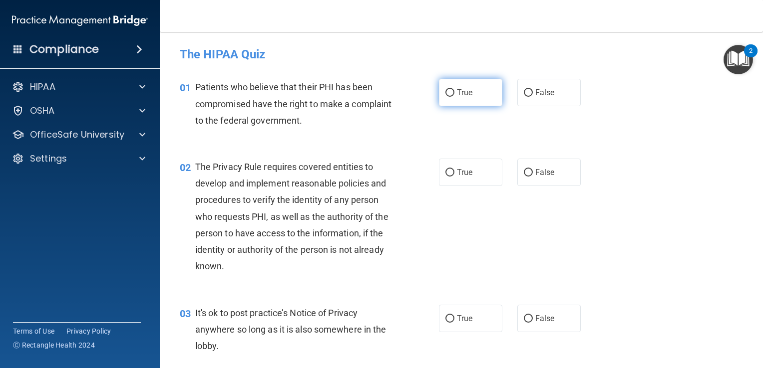
click at [445, 97] on label "True" at bounding box center [470, 92] width 63 height 27
click at [445, 97] on input "True" at bounding box center [449, 92] width 9 height 7
radio input "true"
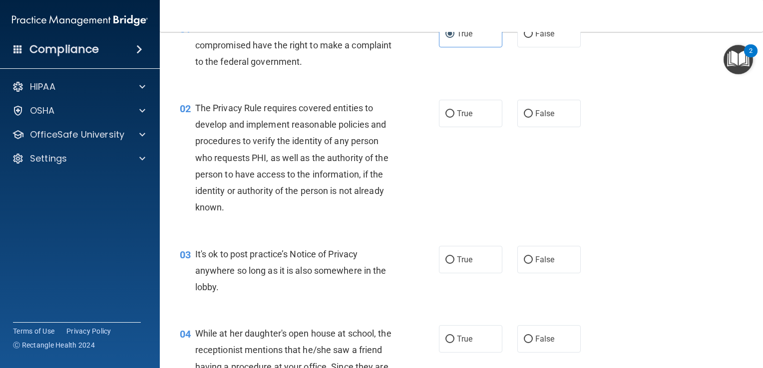
scroll to position [55, 0]
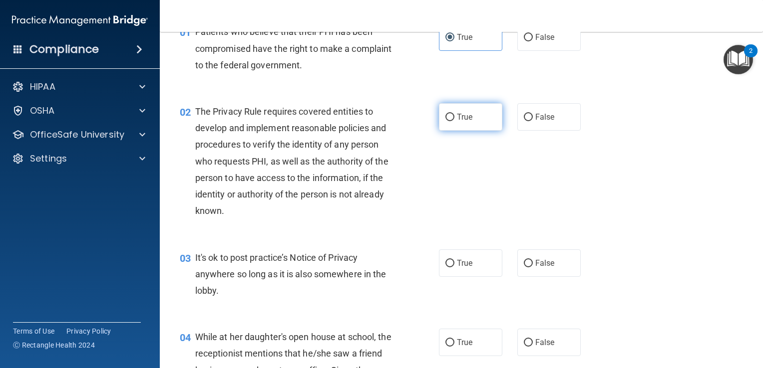
click at [445, 120] on input "True" at bounding box center [449, 117] width 9 height 7
radio input "true"
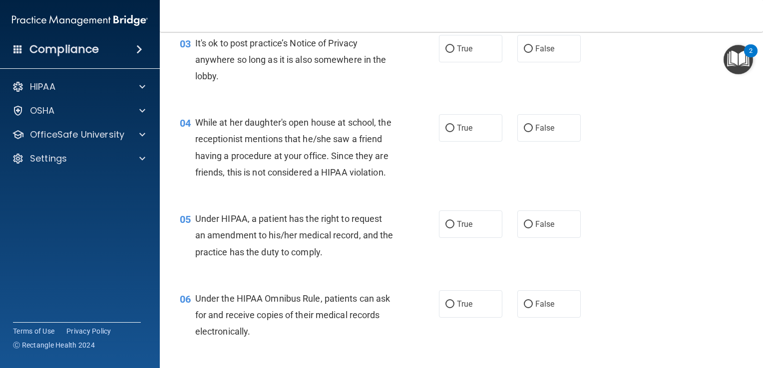
scroll to position [274, 0]
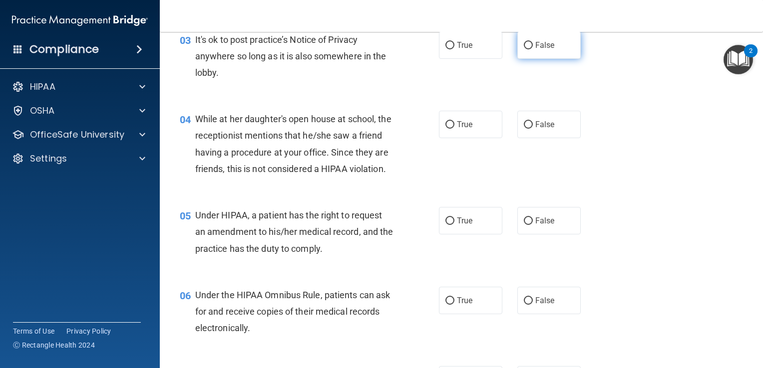
click at [528, 42] on label "False" at bounding box center [548, 44] width 63 height 27
click at [528, 42] on input "False" at bounding box center [528, 45] width 9 height 7
radio input "true"
drag, startPoint x: 628, startPoint y: 84, endPoint x: 630, endPoint y: 92, distance: 8.6
click at [630, 92] on div "03 It's ok to post practice’s Notice of Privacy anywhere so long as it is also …" at bounding box center [461, 59] width 578 height 80
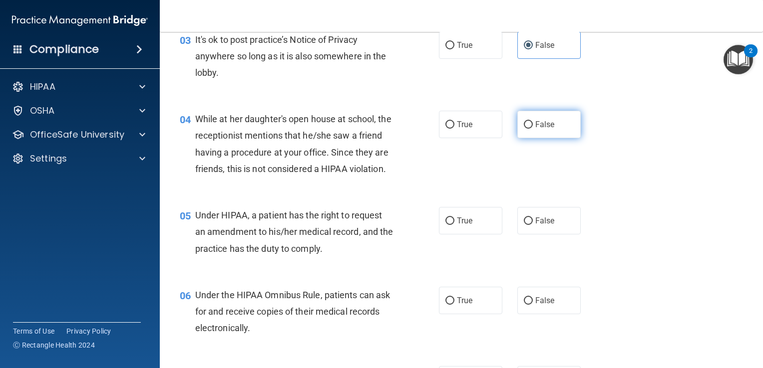
click at [524, 121] on input "False" at bounding box center [528, 124] width 9 height 7
radio input "true"
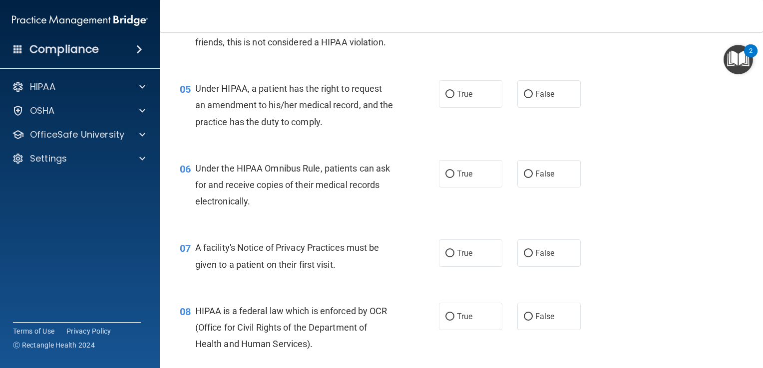
scroll to position [411, 0]
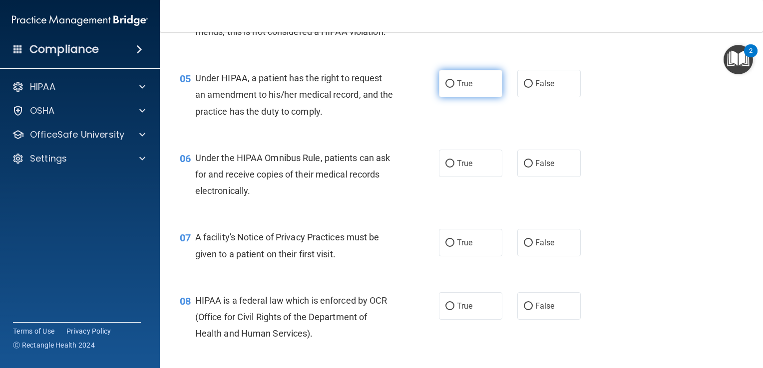
click at [445, 88] on input "True" at bounding box center [449, 83] width 9 height 7
radio input "true"
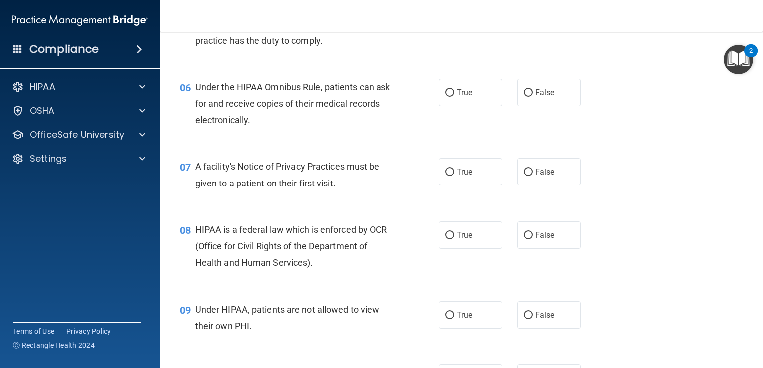
scroll to position [478, 0]
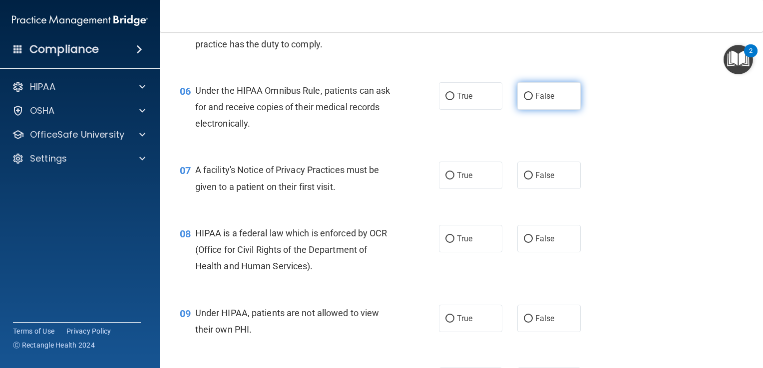
click at [524, 100] on input "False" at bounding box center [528, 96] width 9 height 7
radio input "true"
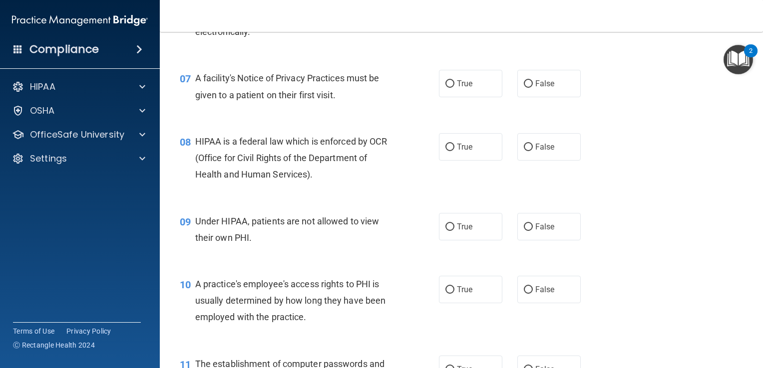
scroll to position [549, 0]
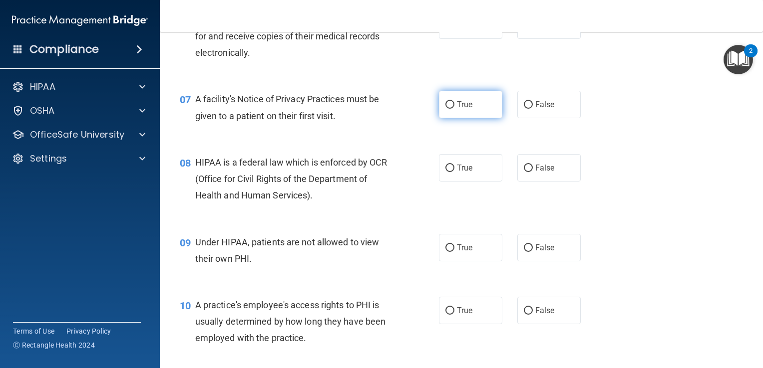
click at [445, 109] on input "True" at bounding box center [449, 104] width 9 height 7
radio input "true"
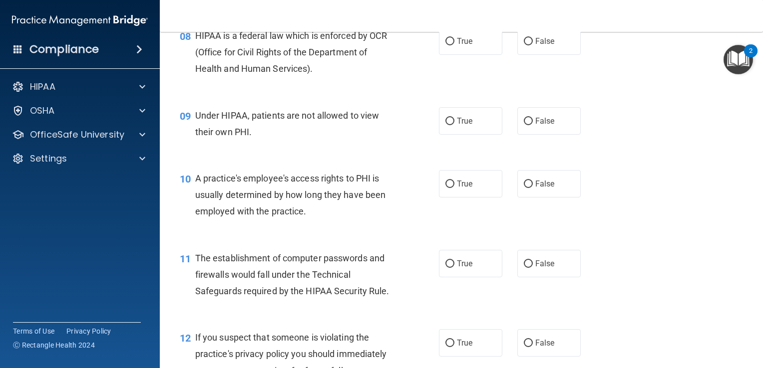
scroll to position [655, 0]
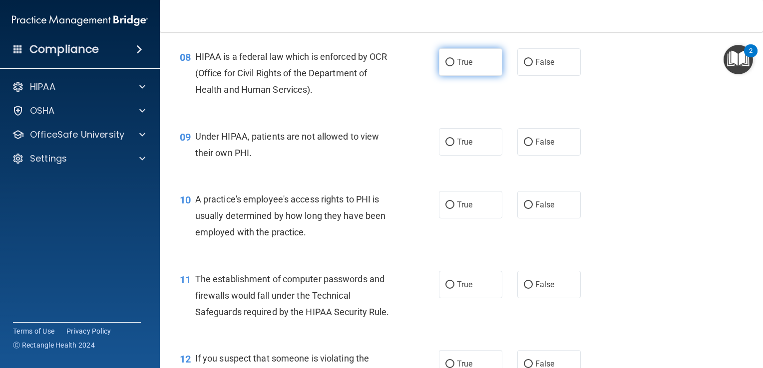
click at [448, 66] on input "True" at bounding box center [449, 62] width 9 height 7
radio input "true"
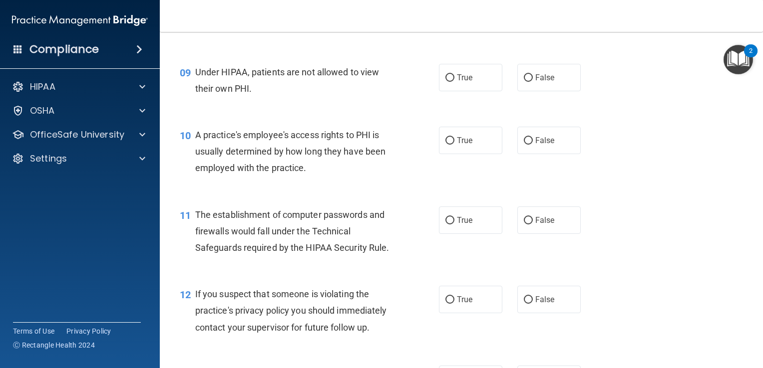
scroll to position [709, 0]
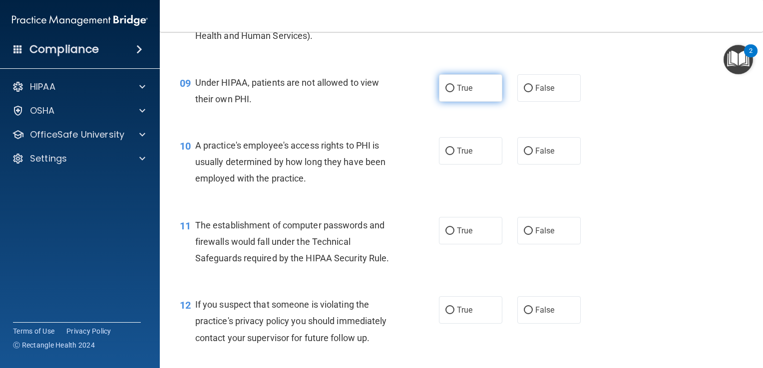
click at [447, 92] on input "True" at bounding box center [449, 88] width 9 height 7
radio input "true"
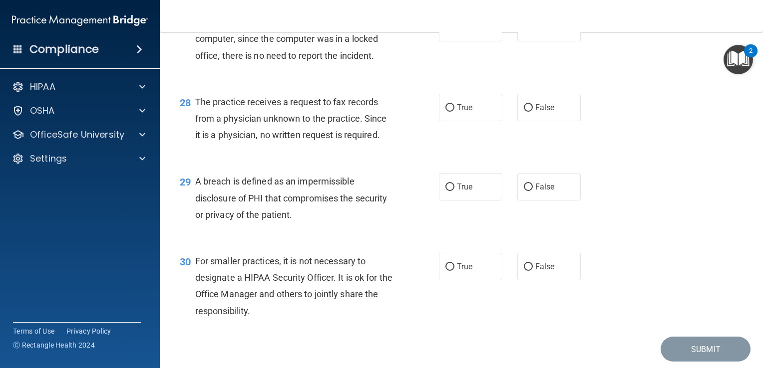
scroll to position [2328, 0]
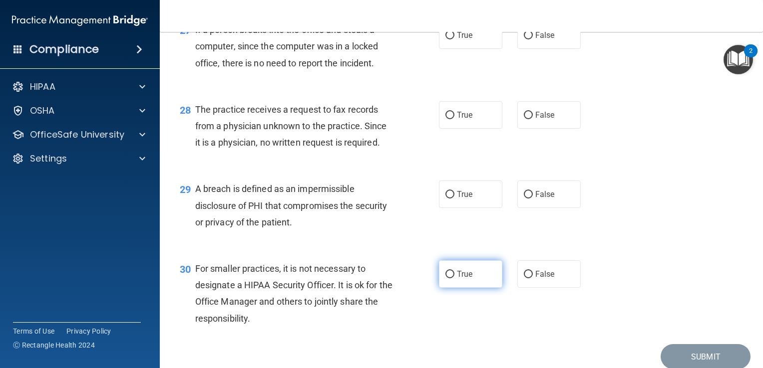
click at [445, 278] on input "True" at bounding box center [449, 274] width 9 height 7
radio input "true"
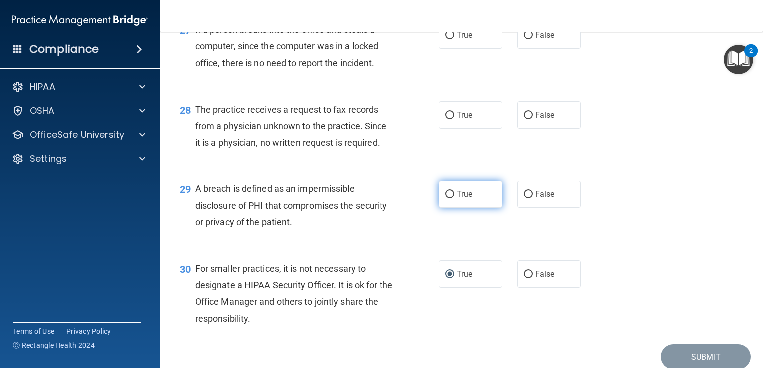
click at [447, 199] on input "True" at bounding box center [449, 194] width 9 height 7
radio input "true"
click at [524, 119] on input "False" at bounding box center [528, 115] width 9 height 7
radio input "true"
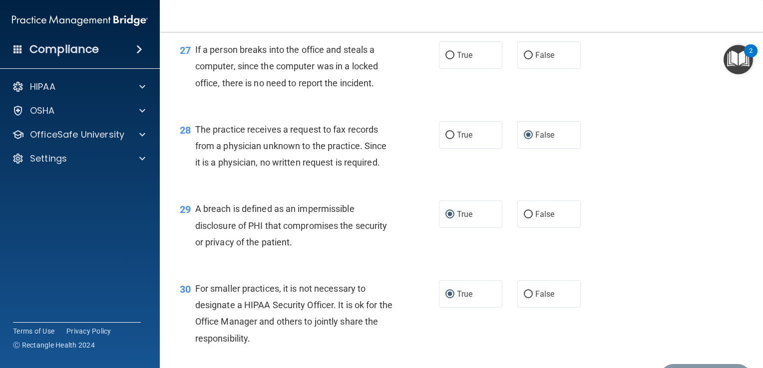
scroll to position [2288, 0]
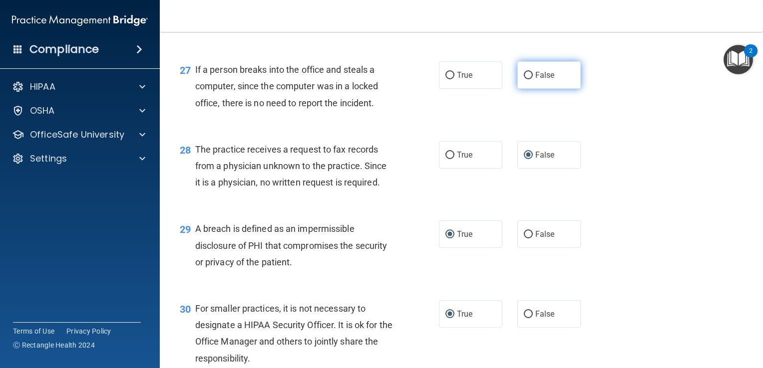
click at [525, 79] on input "False" at bounding box center [528, 75] width 9 height 7
radio input "true"
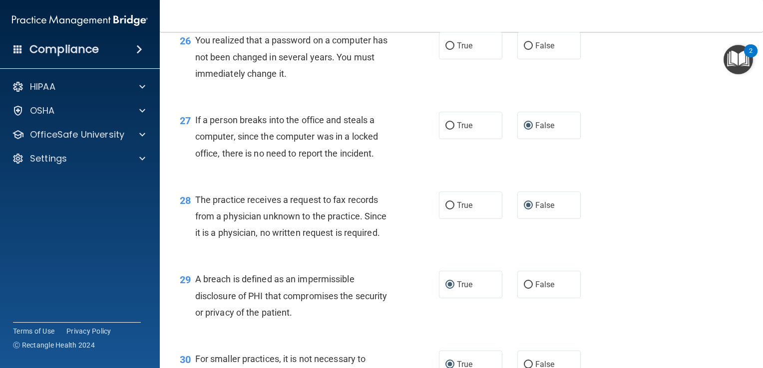
scroll to position [2228, 0]
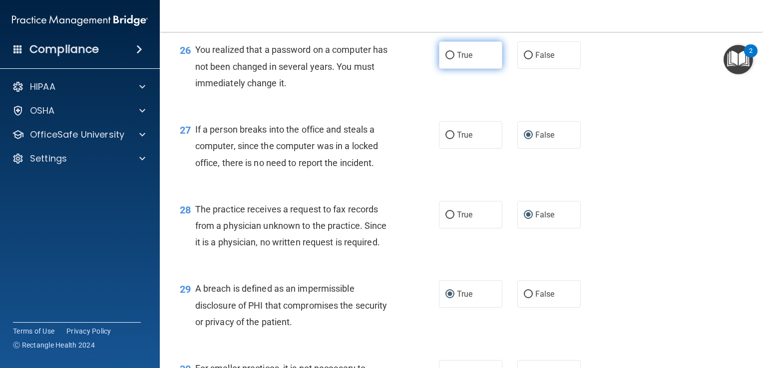
click at [446, 59] on input "True" at bounding box center [449, 55] width 9 height 7
radio input "true"
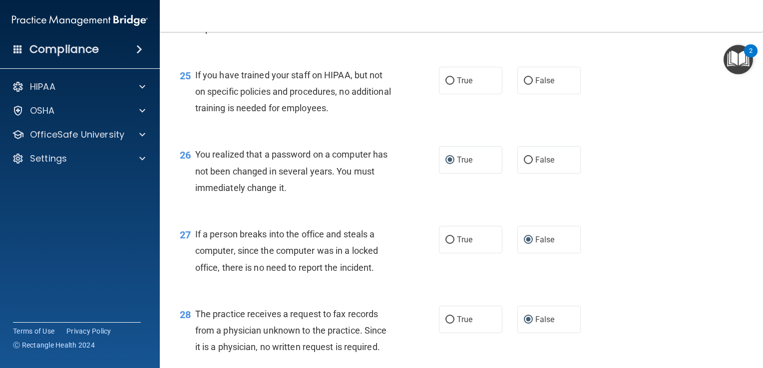
scroll to position [2109, 0]
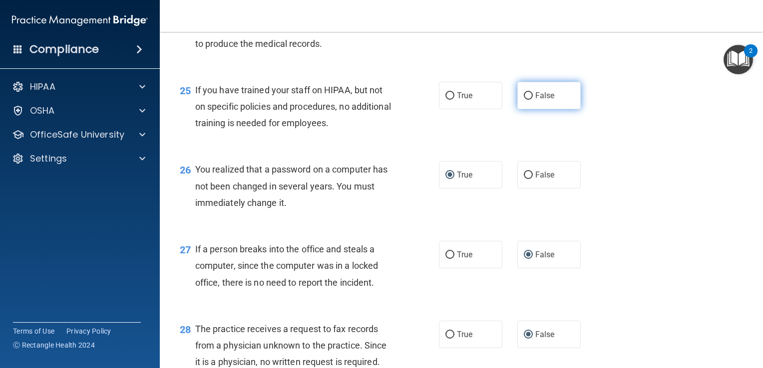
click at [526, 100] on input "False" at bounding box center [528, 95] width 9 height 7
radio input "true"
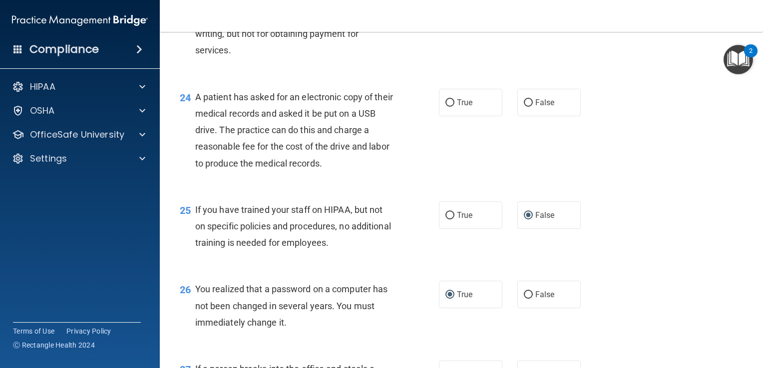
scroll to position [1969, 0]
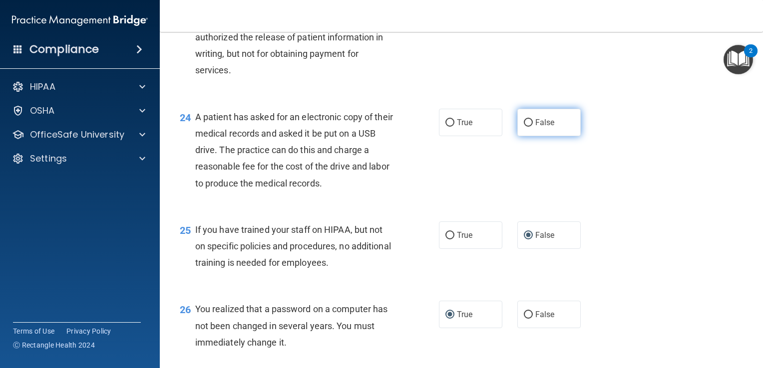
click at [524, 127] on input "False" at bounding box center [528, 122] width 9 height 7
radio input "true"
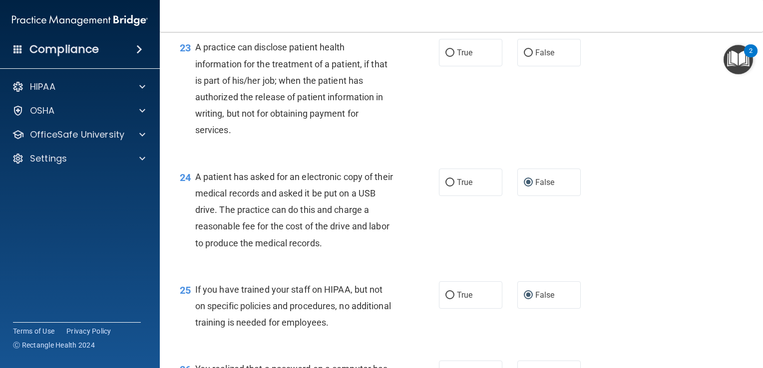
scroll to position [1889, 0]
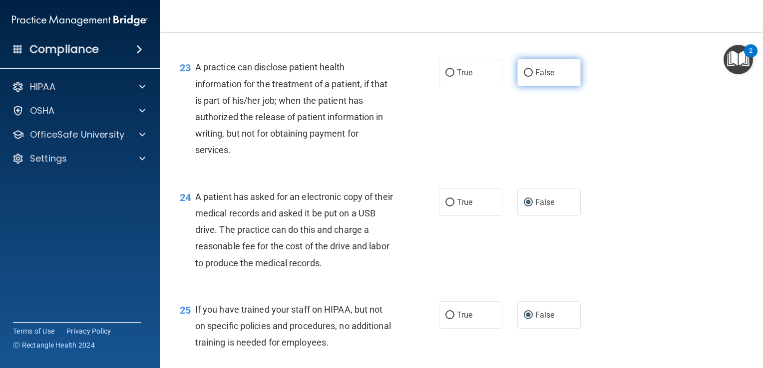
click at [525, 77] on input "False" at bounding box center [528, 72] width 9 height 7
radio input "true"
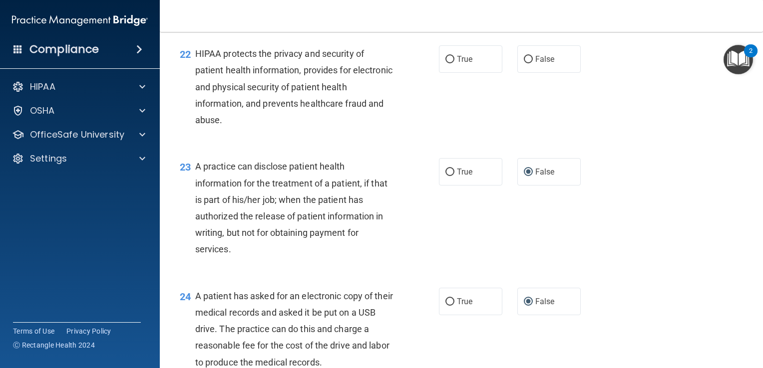
scroll to position [1789, 0]
click at [443, 71] on label "True" at bounding box center [470, 59] width 63 height 27
click at [445, 64] on input "True" at bounding box center [449, 59] width 9 height 7
radio input "true"
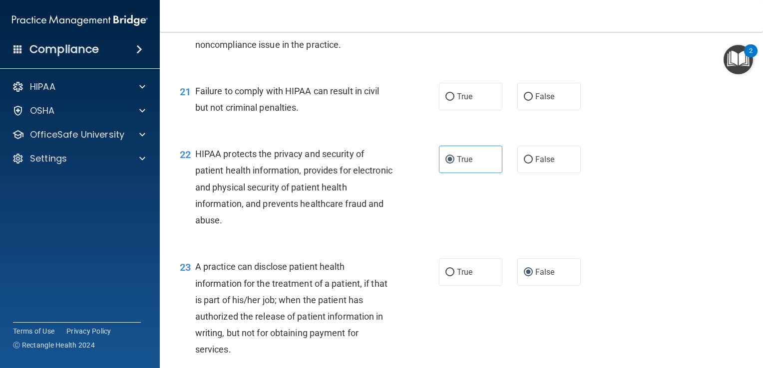
scroll to position [1669, 0]
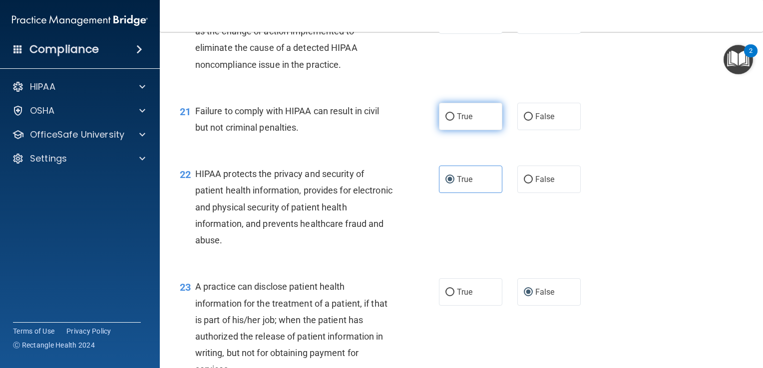
click at [445, 121] on input "True" at bounding box center [449, 116] width 9 height 7
radio input "true"
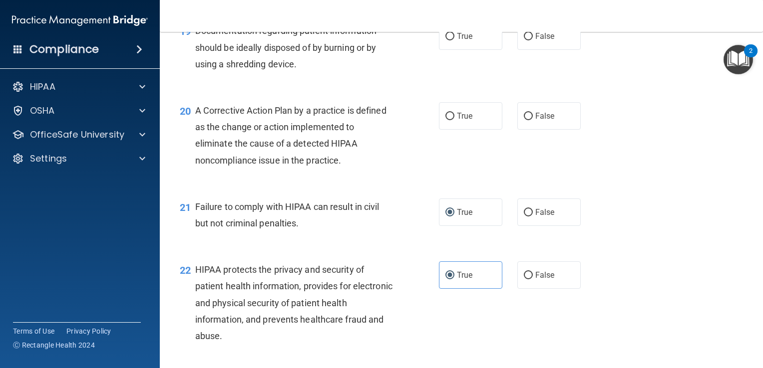
scroll to position [1570, 0]
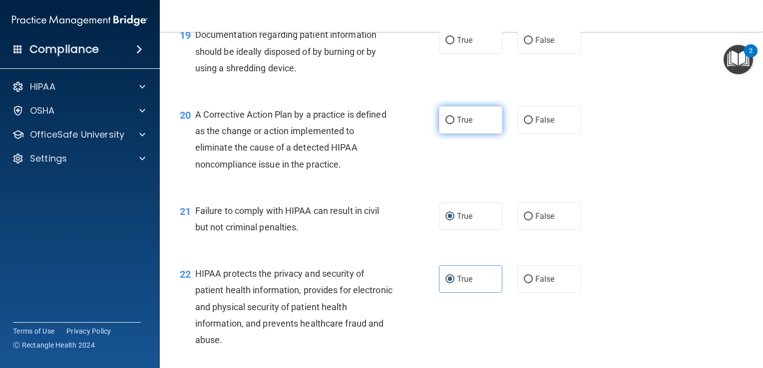
click at [445, 124] on input "True" at bounding box center [449, 120] width 9 height 7
radio input "true"
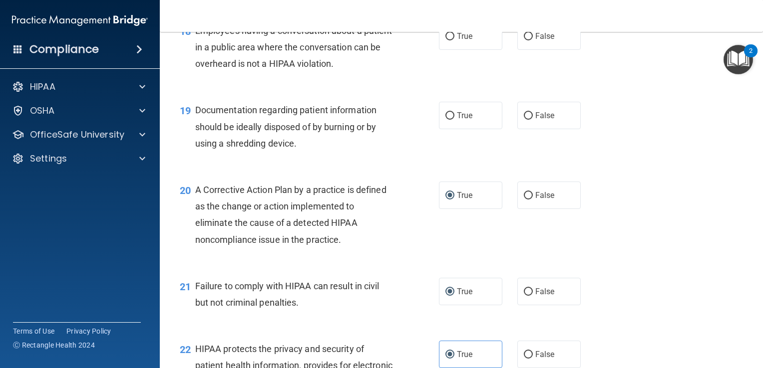
scroll to position [1490, 0]
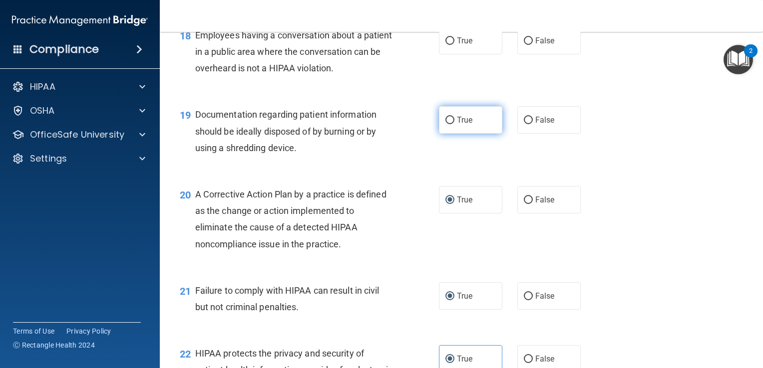
click at [445, 124] on input "True" at bounding box center [449, 120] width 9 height 7
radio input "true"
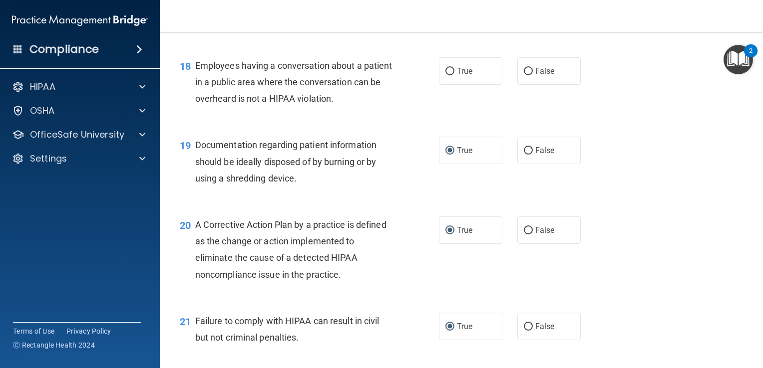
scroll to position [1450, 0]
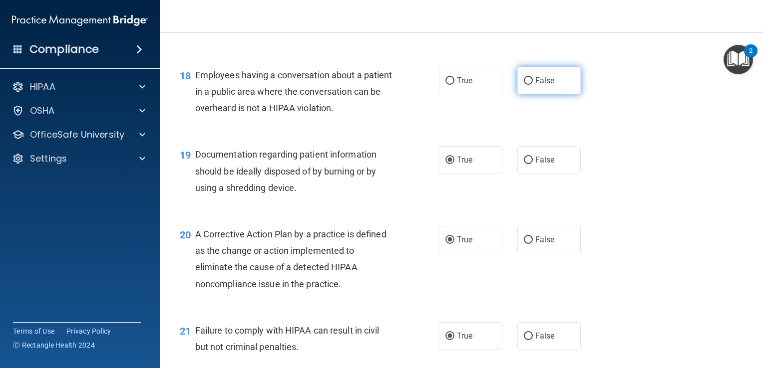
click at [524, 85] on input "False" at bounding box center [528, 80] width 9 height 7
radio input "true"
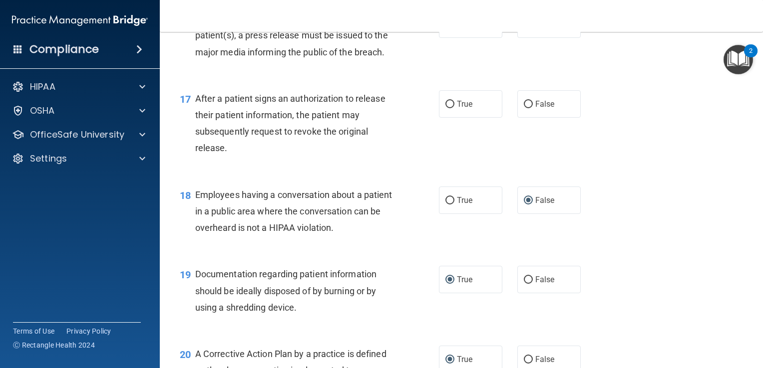
scroll to position [1310, 0]
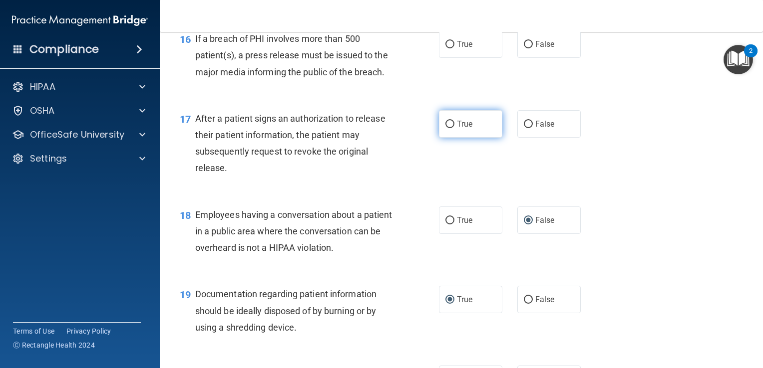
click at [445, 128] on input "True" at bounding box center [449, 124] width 9 height 7
radio input "true"
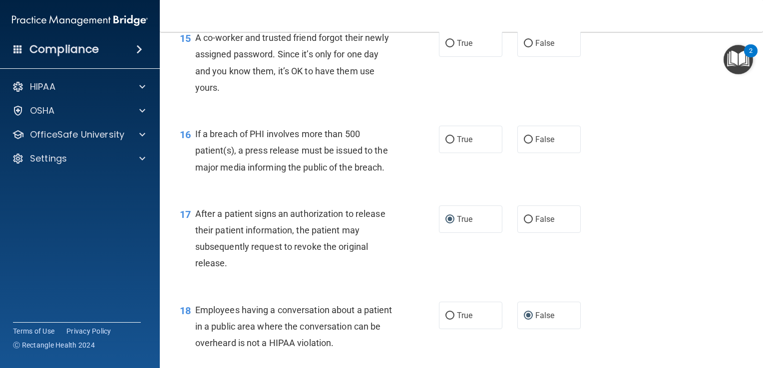
scroll to position [1210, 0]
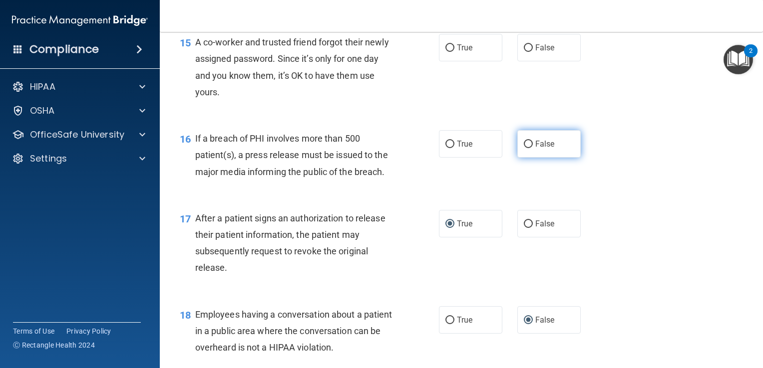
click at [524, 148] on input "False" at bounding box center [528, 144] width 9 height 7
radio input "true"
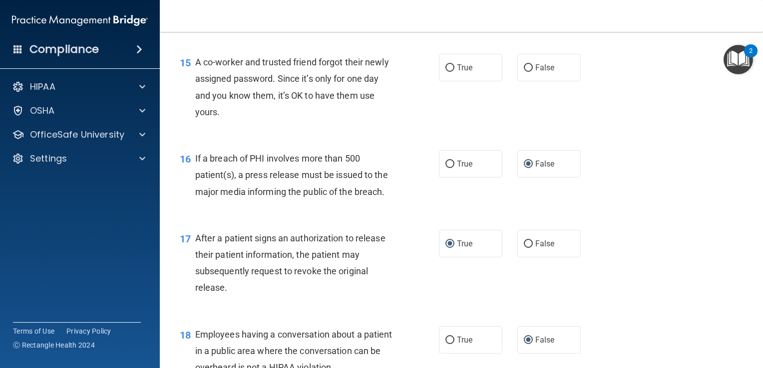
scroll to position [1170, 0]
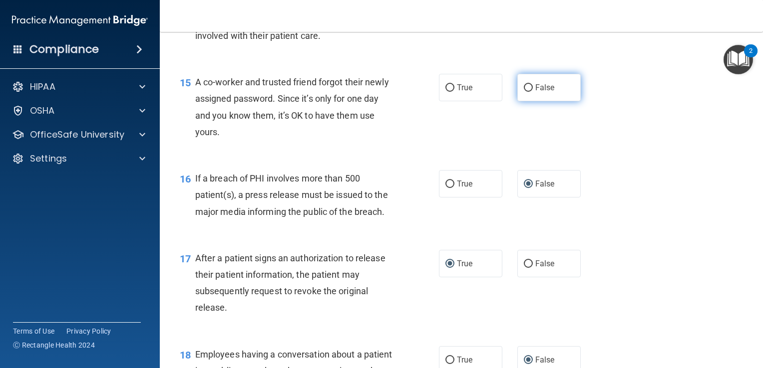
click at [524, 92] on input "False" at bounding box center [528, 87] width 9 height 7
radio input "true"
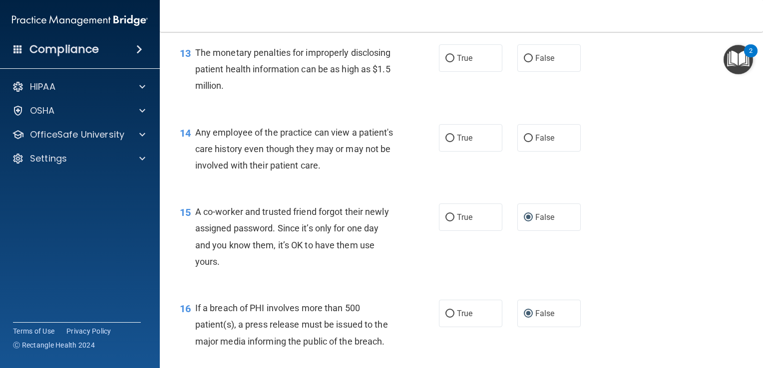
scroll to position [1031, 0]
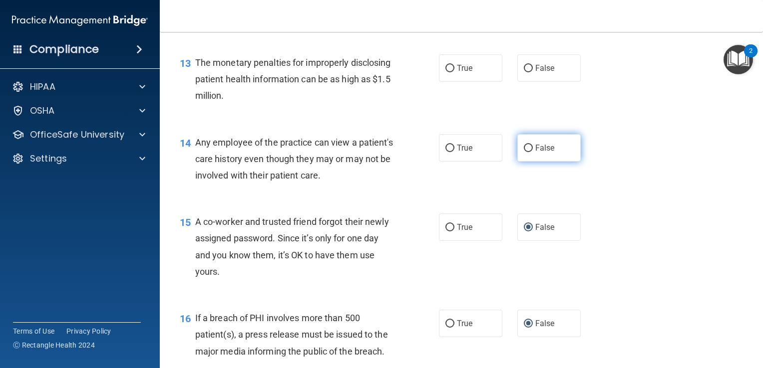
click at [524, 152] on input "False" at bounding box center [528, 148] width 9 height 7
radio input "true"
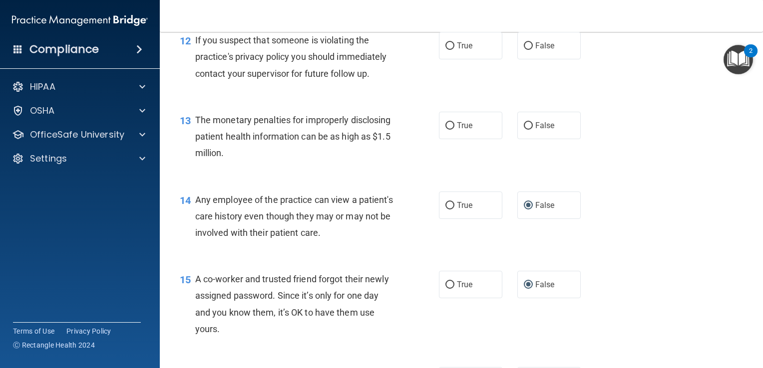
scroll to position [971, 0]
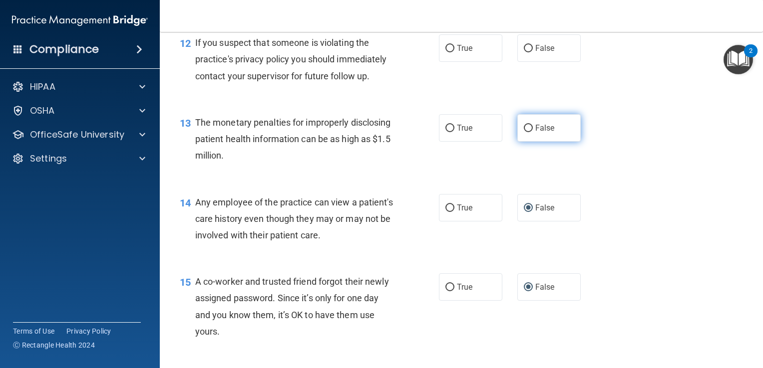
click at [524, 132] on input "False" at bounding box center [528, 128] width 9 height 7
radio input "true"
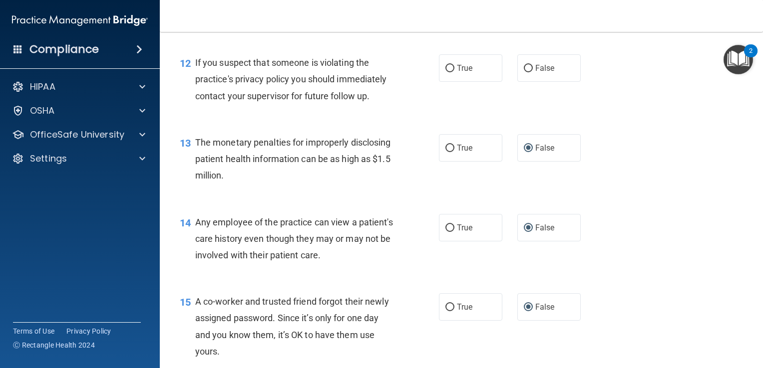
scroll to position [931, 0]
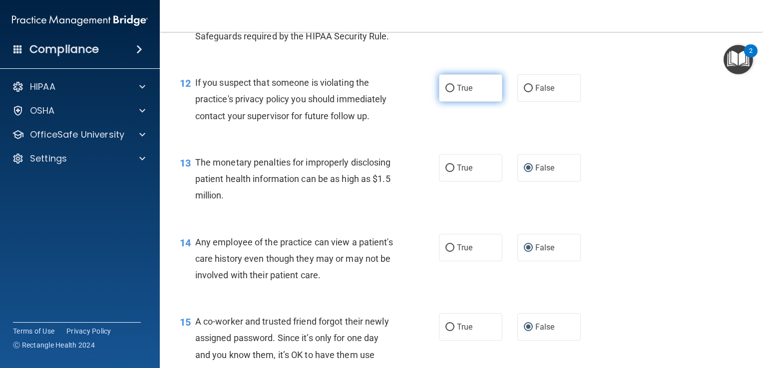
click at [447, 92] on input "True" at bounding box center [449, 88] width 9 height 7
radio input "true"
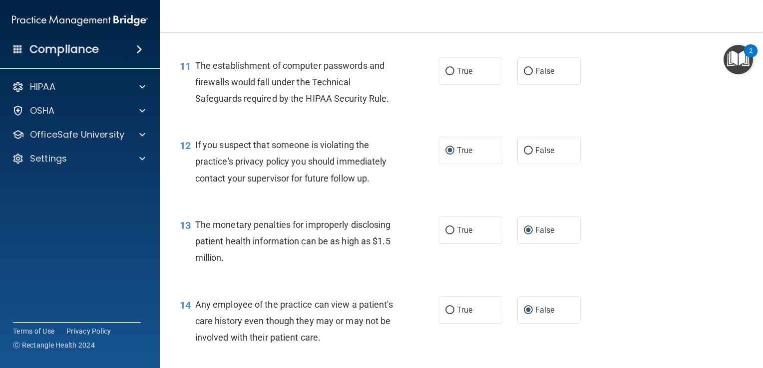
scroll to position [851, 0]
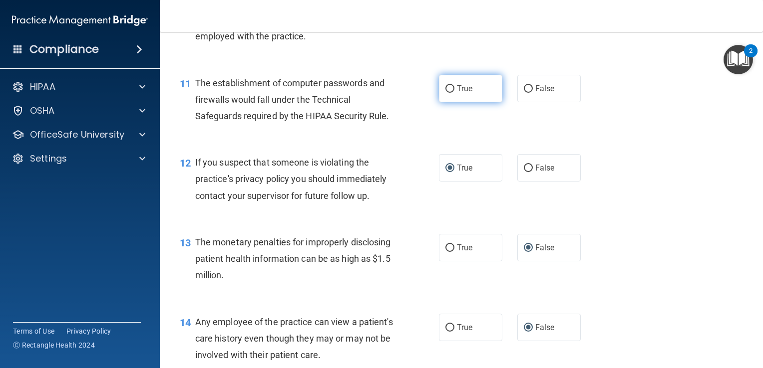
click at [440, 102] on label "True" at bounding box center [470, 88] width 63 height 27
click at [445, 93] on input "True" at bounding box center [449, 88] width 9 height 7
radio input "true"
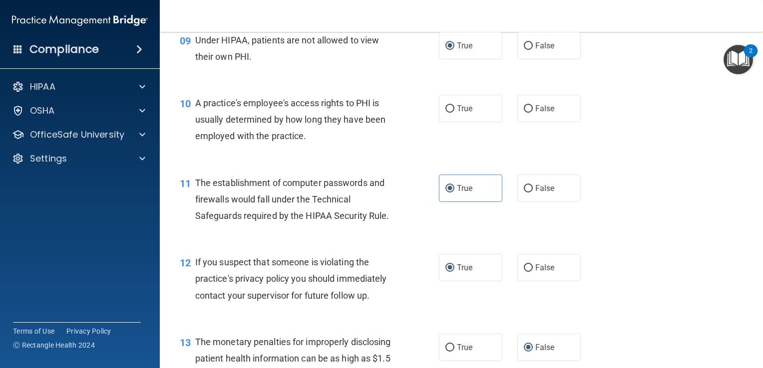
scroll to position [731, 0]
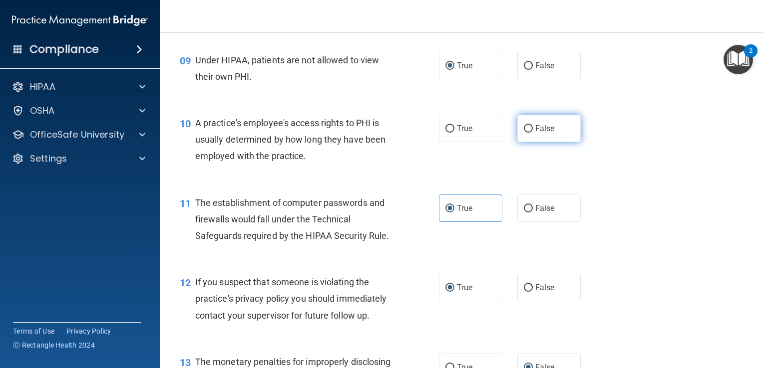
click at [517, 142] on label "False" at bounding box center [548, 128] width 63 height 27
click at [524, 133] on input "False" at bounding box center [528, 128] width 9 height 7
radio input "true"
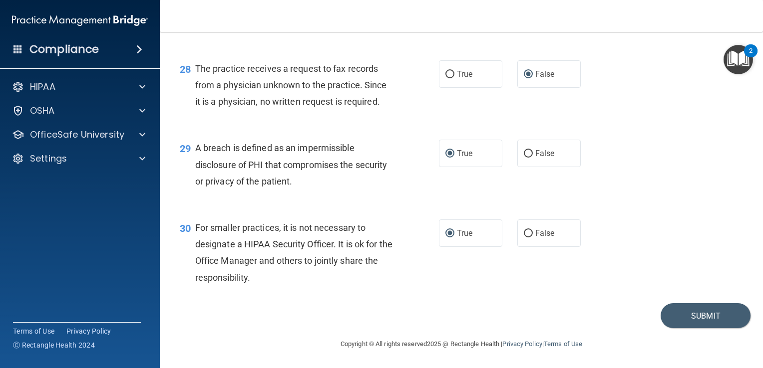
scroll to position [2386, 0]
click at [700, 314] on button "Submit" at bounding box center [705, 315] width 90 height 25
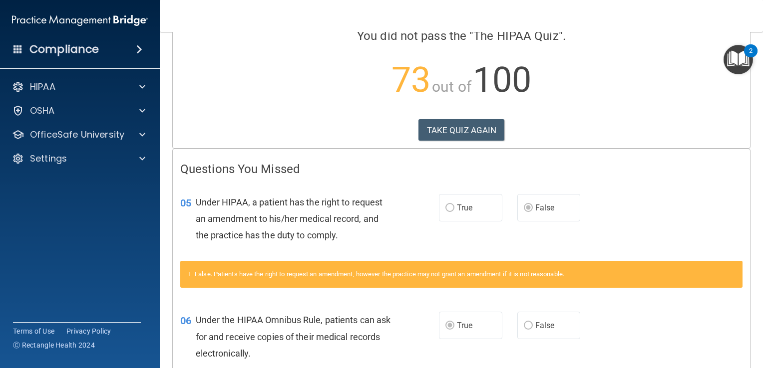
scroll to position [46, 0]
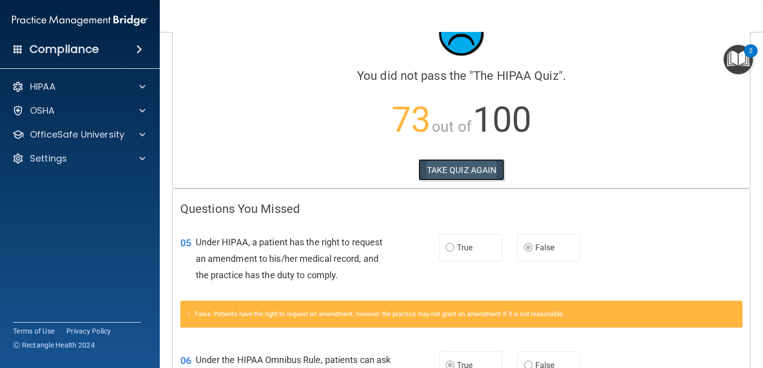
click at [459, 172] on button "TAKE QUIZ AGAIN" at bounding box center [461, 170] width 86 height 22
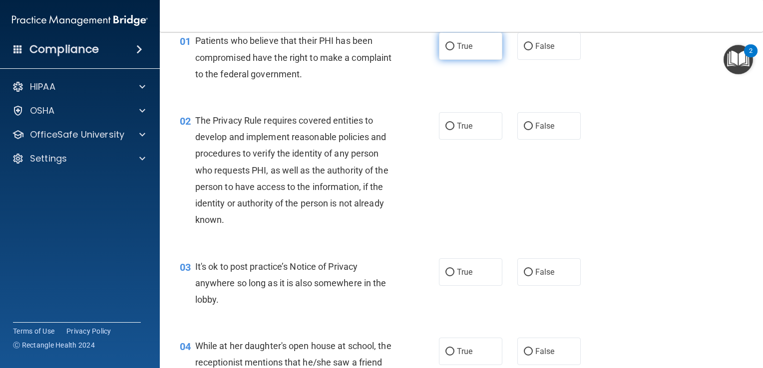
click at [445, 44] on input "True" at bounding box center [449, 46] width 9 height 7
radio input "true"
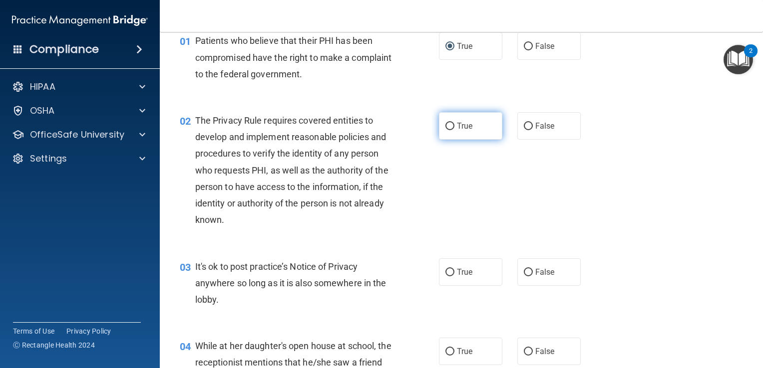
click at [461, 125] on span "True" at bounding box center [464, 125] width 15 height 9
click at [454, 125] on input "True" at bounding box center [449, 126] width 9 height 7
radio input "true"
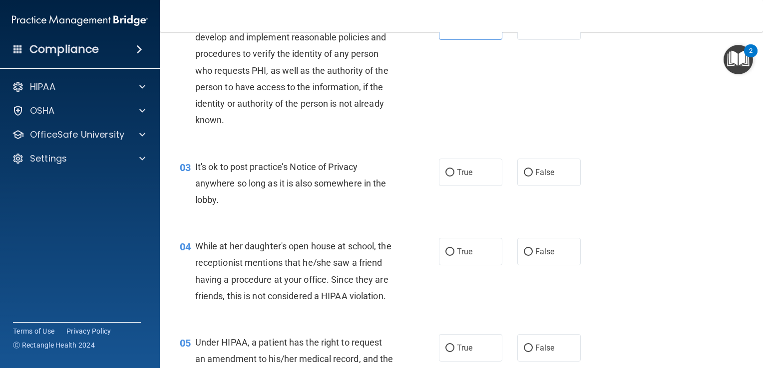
scroll to position [166, 0]
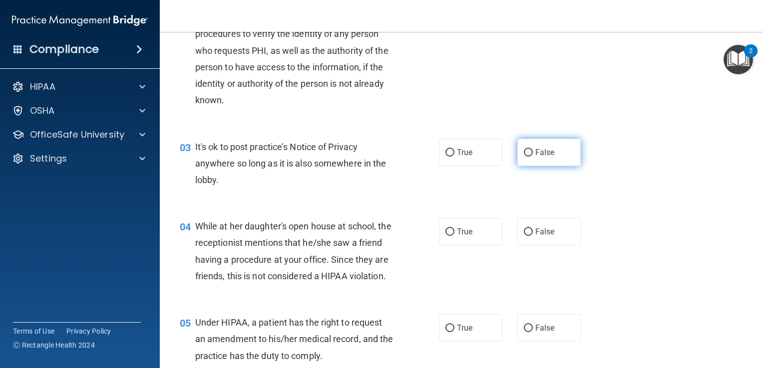
click at [524, 149] on input "False" at bounding box center [528, 152] width 9 height 7
radio input "true"
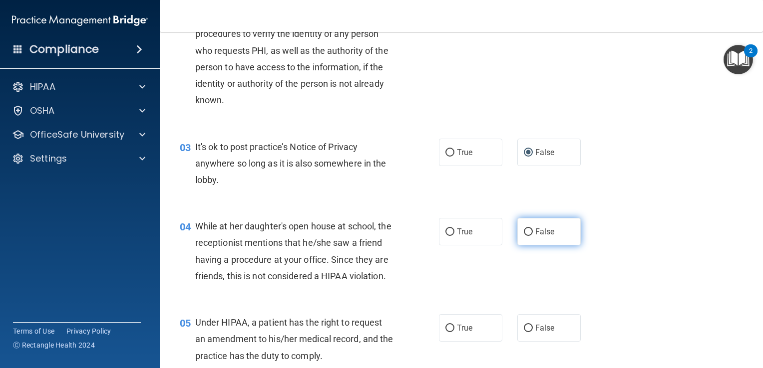
click at [542, 231] on span "False" at bounding box center [544, 231] width 19 height 9
click at [533, 231] on input "False" at bounding box center [528, 232] width 9 height 7
radio input "true"
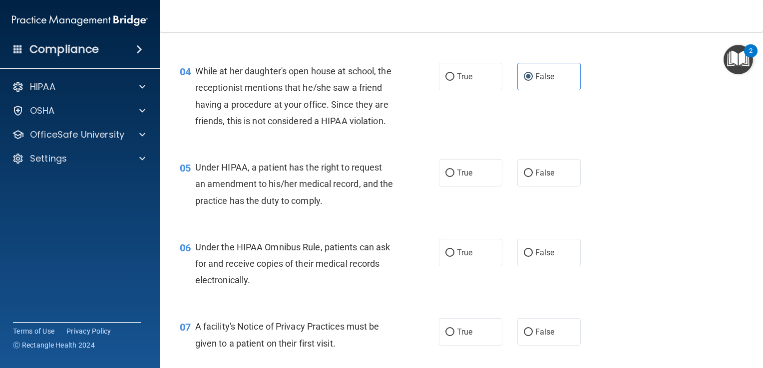
scroll to position [326, 0]
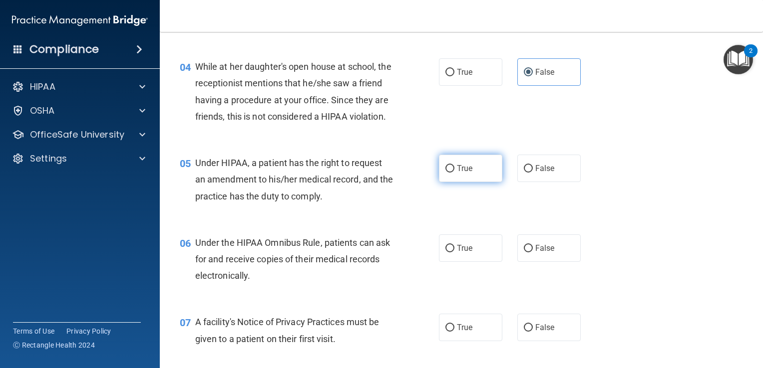
click at [450, 173] on input "True" at bounding box center [449, 168] width 9 height 7
radio input "true"
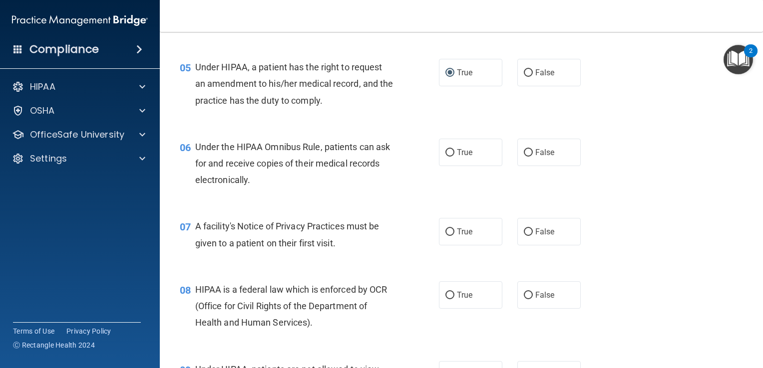
scroll to position [426, 0]
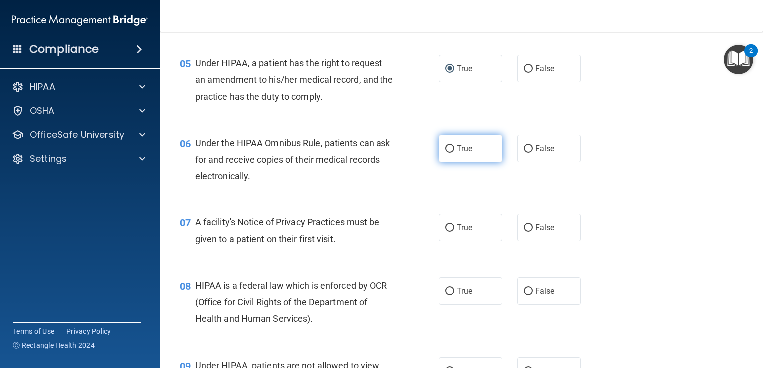
click at [453, 162] on label "True" at bounding box center [470, 148] width 63 height 27
click at [453, 153] on input "True" at bounding box center [449, 148] width 9 height 7
radio input "true"
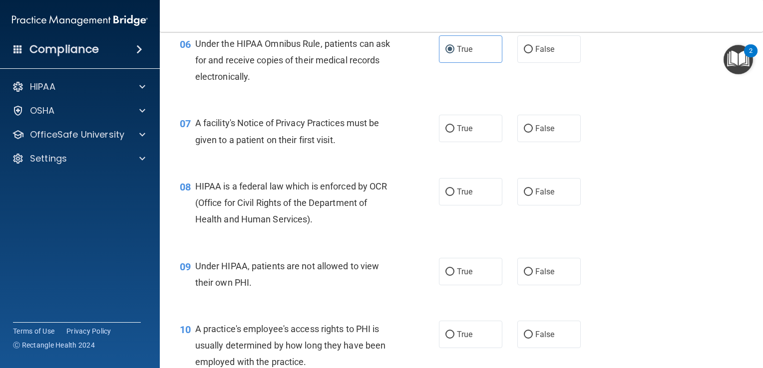
scroll to position [526, 0]
click at [463, 142] on label "True" at bounding box center [470, 127] width 63 height 27
click at [454, 132] on input "True" at bounding box center [449, 128] width 9 height 7
radio input "true"
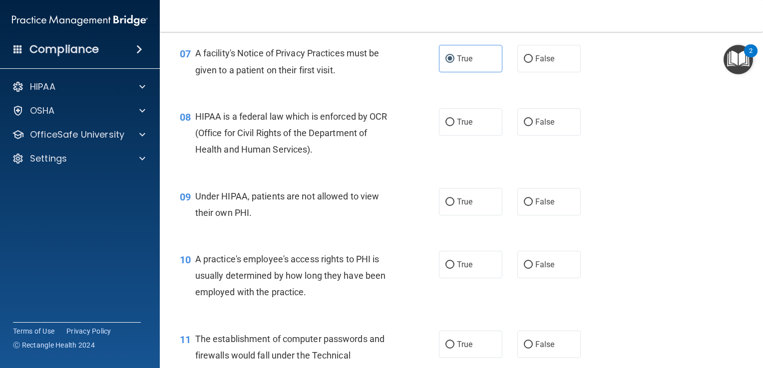
scroll to position [605, 0]
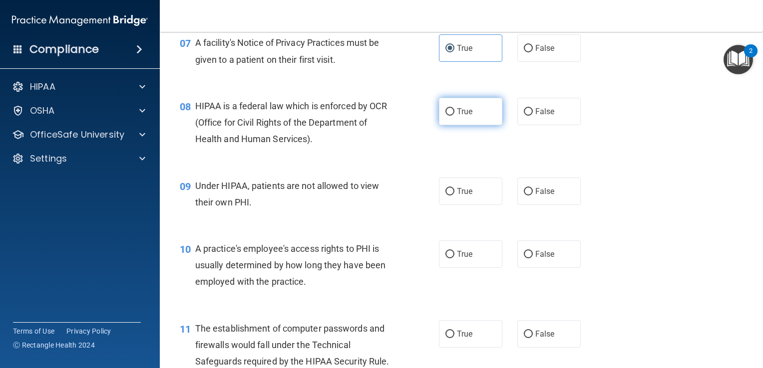
click at [465, 116] on span "True" at bounding box center [464, 111] width 15 height 9
click at [454, 116] on input "True" at bounding box center [449, 111] width 9 height 7
radio input "true"
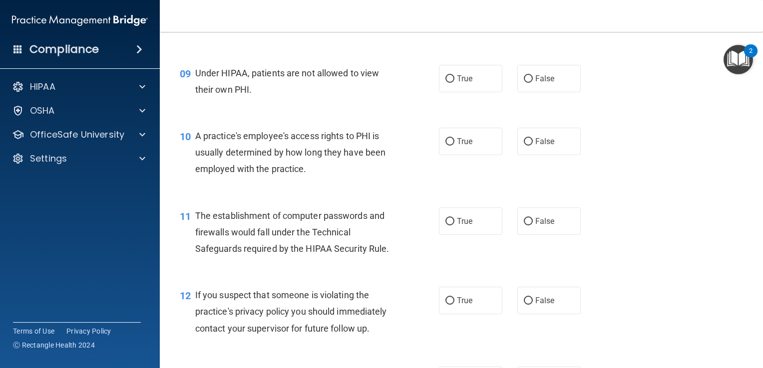
scroll to position [722, 0]
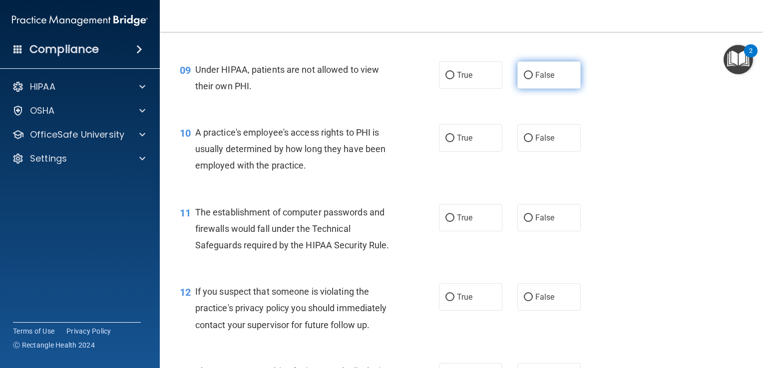
click at [541, 80] on span "False" at bounding box center [544, 74] width 19 height 9
click at [533, 79] on input "False" at bounding box center [528, 75] width 9 height 7
radio input "true"
click at [529, 152] on label "False" at bounding box center [548, 137] width 63 height 27
click at [529, 142] on input "False" at bounding box center [528, 138] width 9 height 7
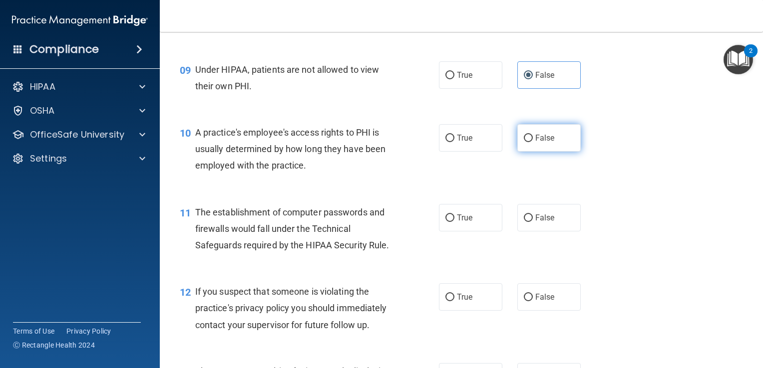
radio input "true"
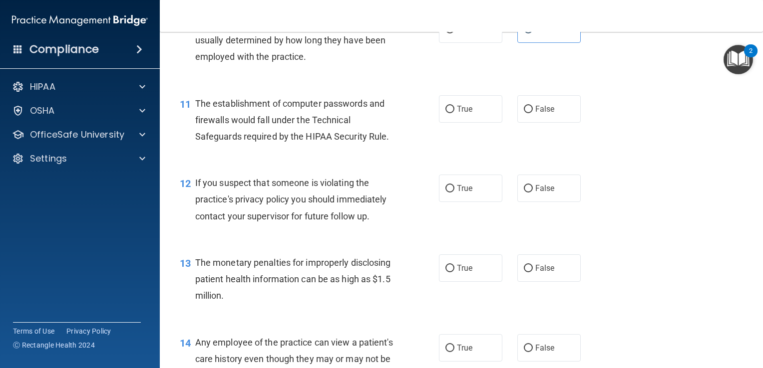
scroll to position [834, 0]
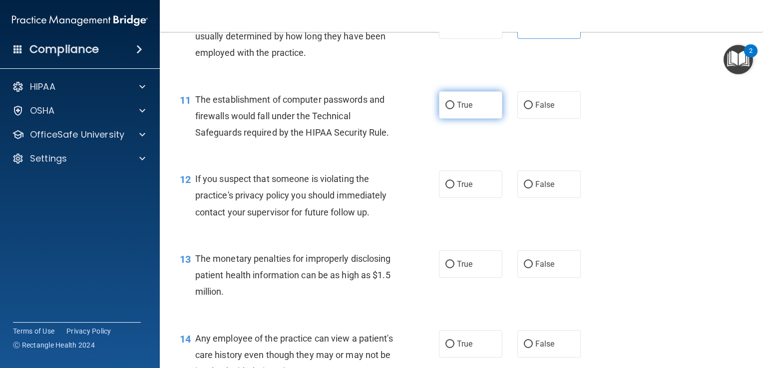
click at [471, 119] on label "True" at bounding box center [470, 104] width 63 height 27
click at [454, 109] on input "True" at bounding box center [449, 105] width 9 height 7
radio input "true"
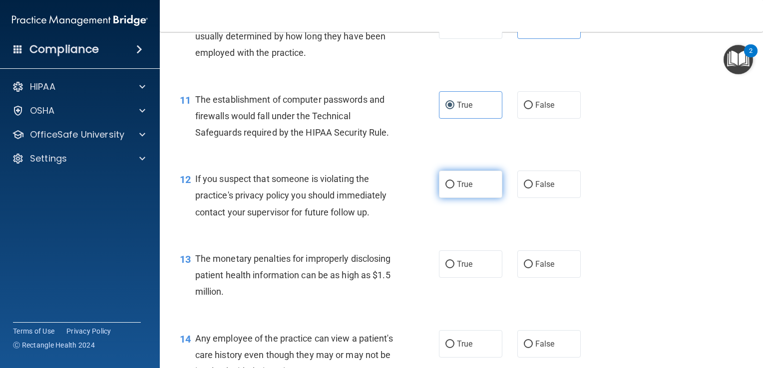
click at [458, 189] on span "True" at bounding box center [464, 184] width 15 height 9
click at [454, 189] on input "True" at bounding box center [449, 184] width 9 height 7
radio input "true"
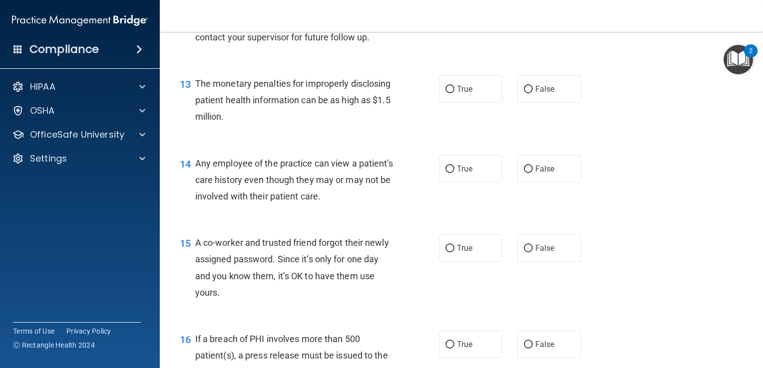
scroll to position [1027, 0]
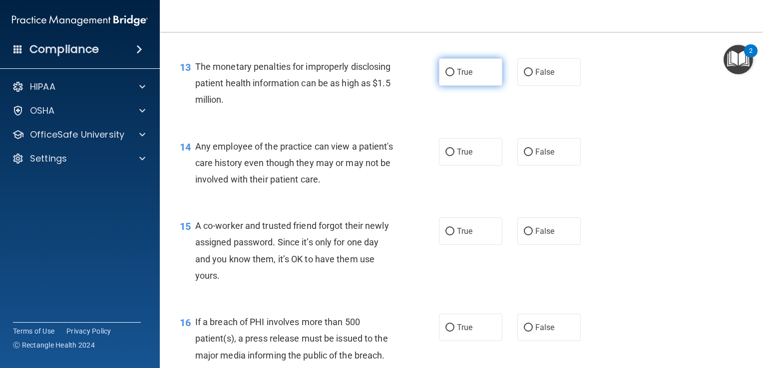
click at [473, 86] on label "True" at bounding box center [470, 71] width 63 height 27
click at [454, 76] on input "True" at bounding box center [449, 72] width 9 height 7
radio input "true"
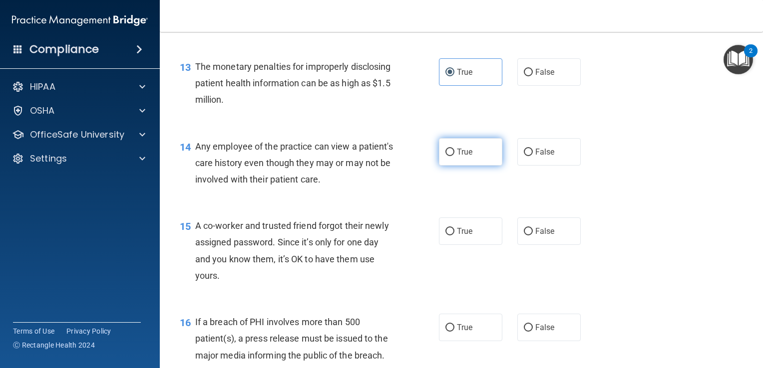
click at [471, 163] on label "True" at bounding box center [470, 151] width 63 height 27
click at [454, 156] on input "True" at bounding box center [449, 152] width 9 height 7
radio input "true"
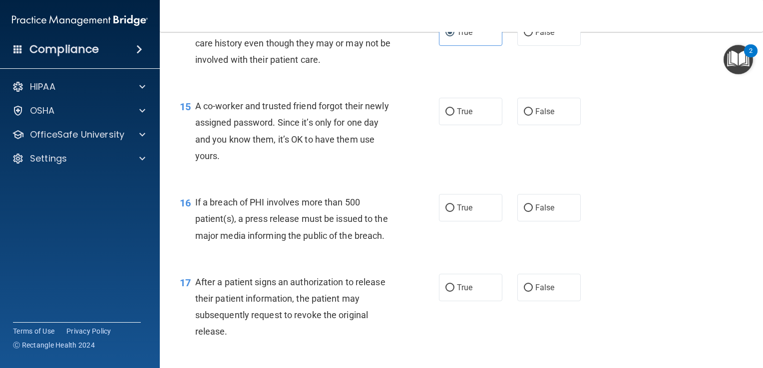
scroll to position [1166, 0]
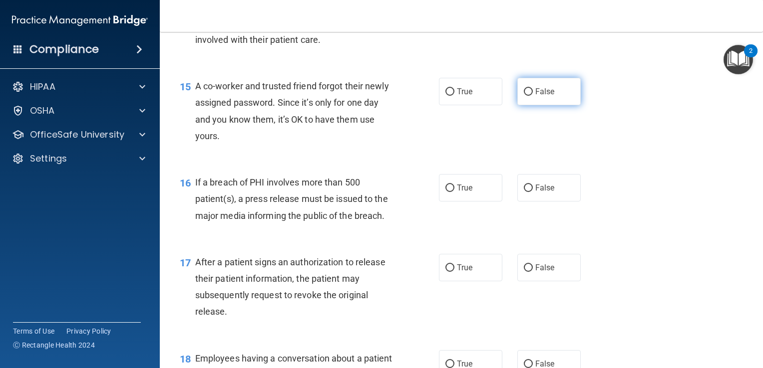
click at [544, 96] on span "False" at bounding box center [544, 91] width 19 height 9
click at [533, 96] on input "False" at bounding box center [528, 91] width 9 height 7
radio input "true"
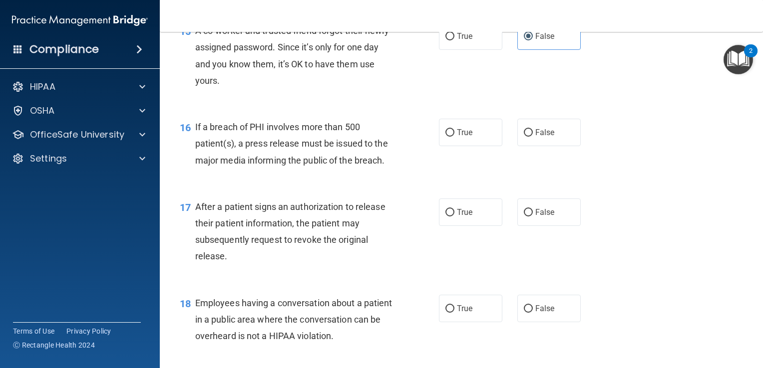
scroll to position [1246, 0]
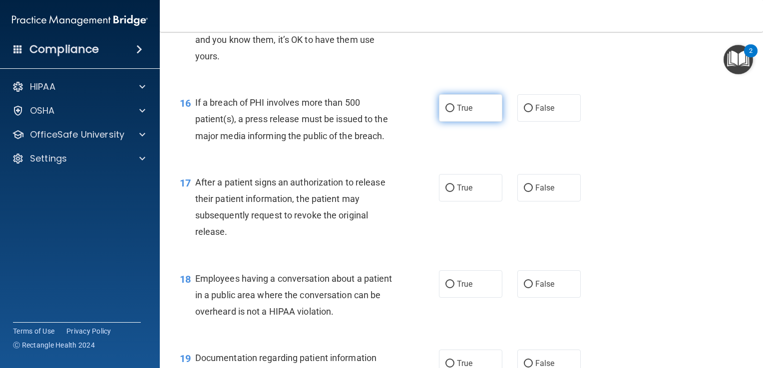
click at [465, 122] on label "True" at bounding box center [470, 107] width 63 height 27
click at [454, 112] on input "True" at bounding box center [449, 108] width 9 height 7
radio input "true"
click at [467, 193] on span "True" at bounding box center [464, 187] width 15 height 9
click at [454, 192] on input "True" at bounding box center [449, 188] width 9 height 7
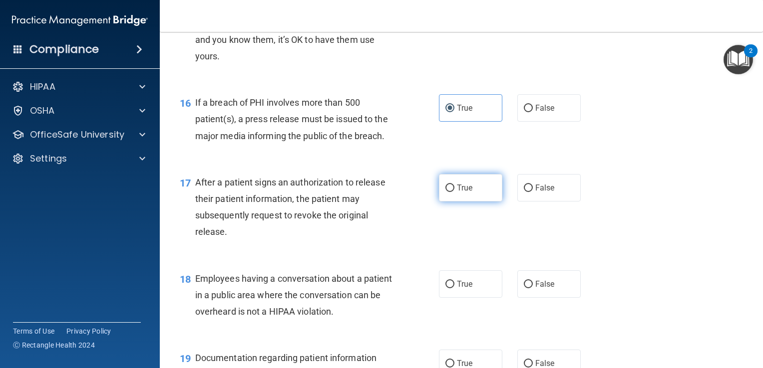
radio input "true"
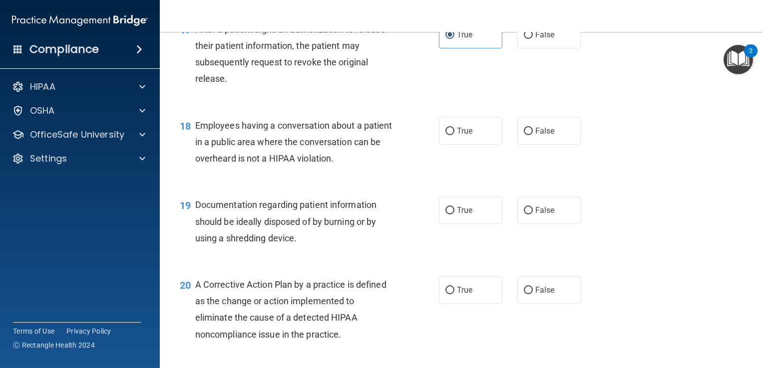
scroll to position [1406, 0]
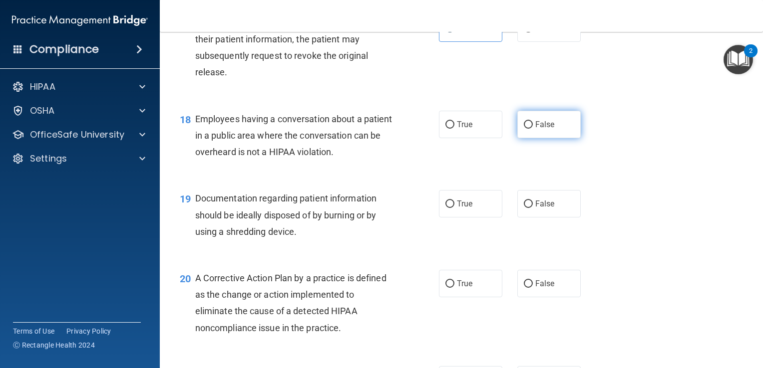
click at [561, 136] on label "False" at bounding box center [548, 124] width 63 height 27
click at [533, 129] on input "False" at bounding box center [528, 124] width 9 height 7
radio input "true"
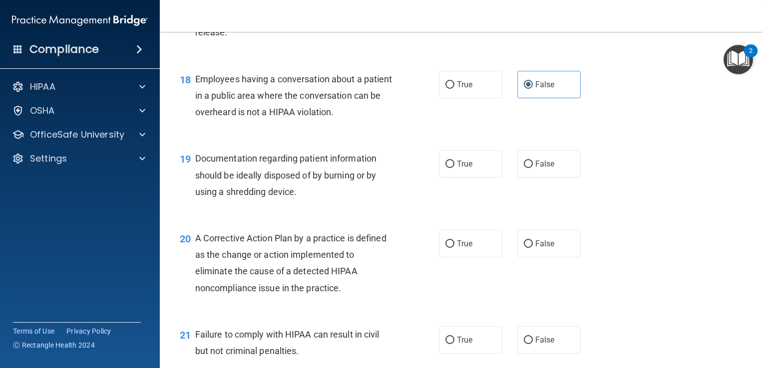
scroll to position [1466, 0]
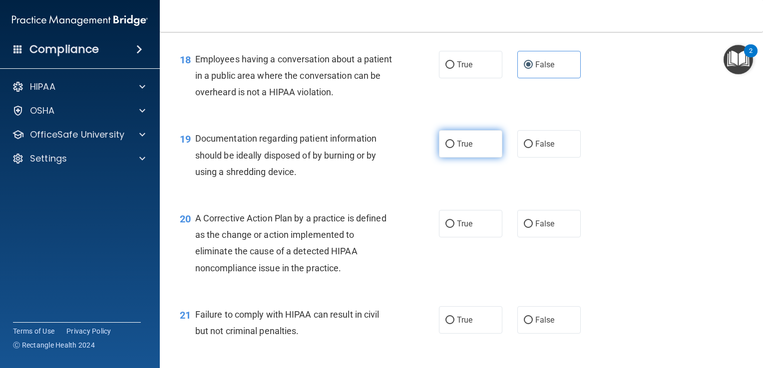
click at [458, 149] on span "True" at bounding box center [464, 143] width 15 height 9
click at [454, 148] on input "True" at bounding box center [449, 144] width 9 height 7
radio input "true"
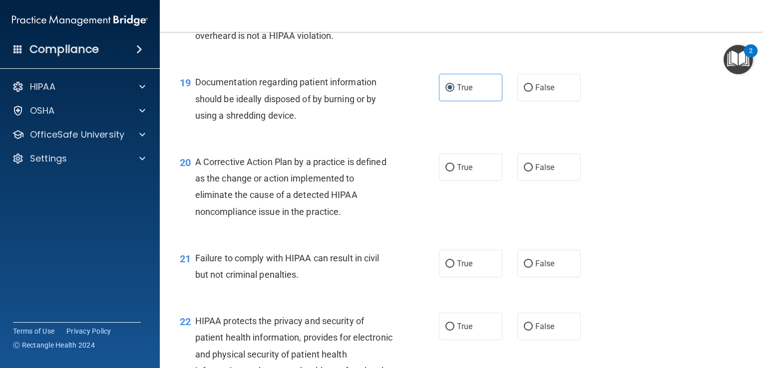
scroll to position [1546, 0]
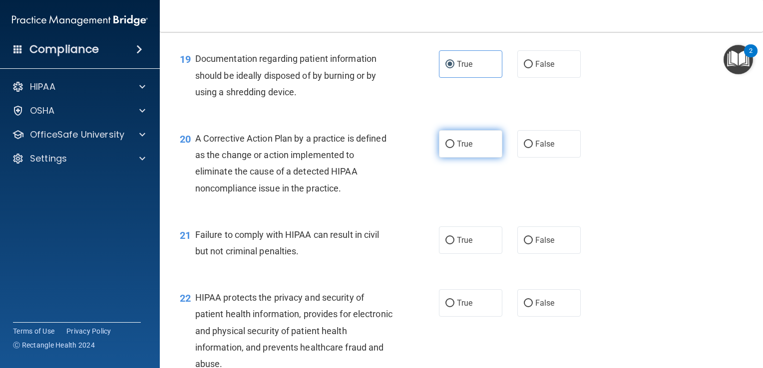
click at [479, 156] on label "True" at bounding box center [470, 143] width 63 height 27
click at [454, 148] on input "True" at bounding box center [449, 144] width 9 height 7
radio input "true"
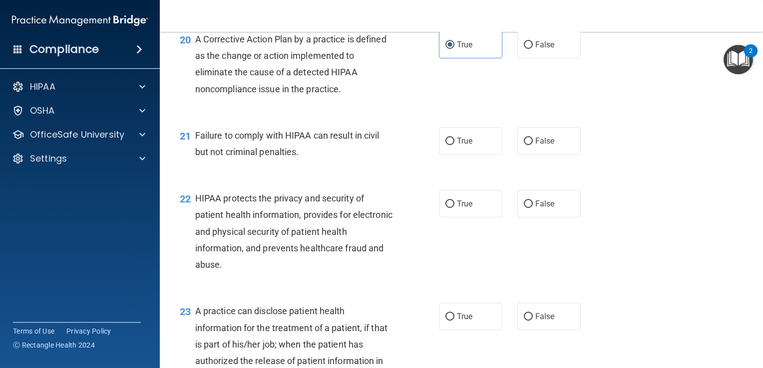
scroll to position [1646, 0]
click at [550, 154] on label "False" at bounding box center [548, 140] width 63 height 27
click at [533, 145] on input "False" at bounding box center [528, 140] width 9 height 7
radio input "true"
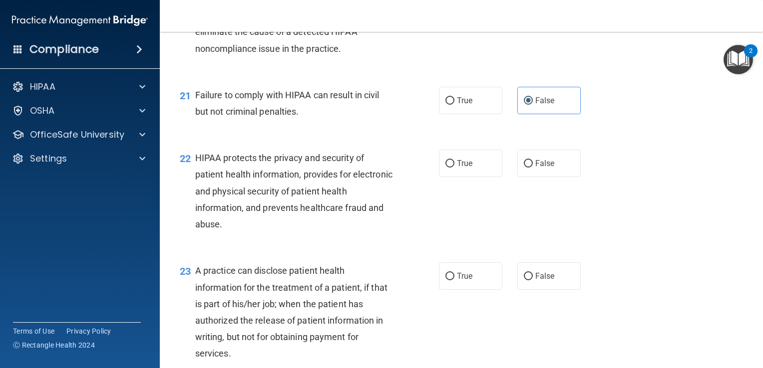
scroll to position [1705, 0]
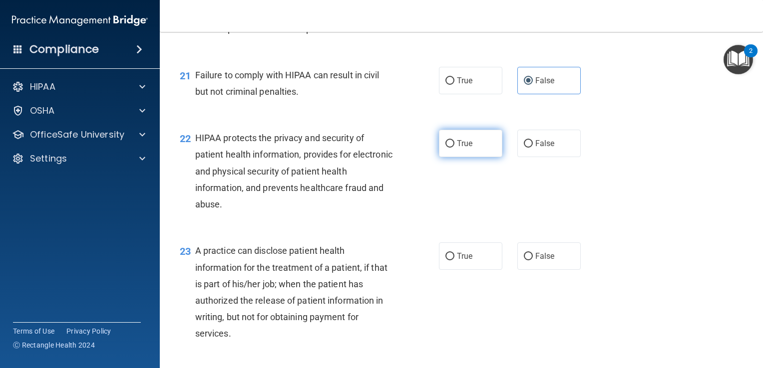
click at [450, 155] on label "True" at bounding box center [470, 143] width 63 height 27
click at [450, 148] on input "True" at bounding box center [449, 143] width 9 height 7
radio input "true"
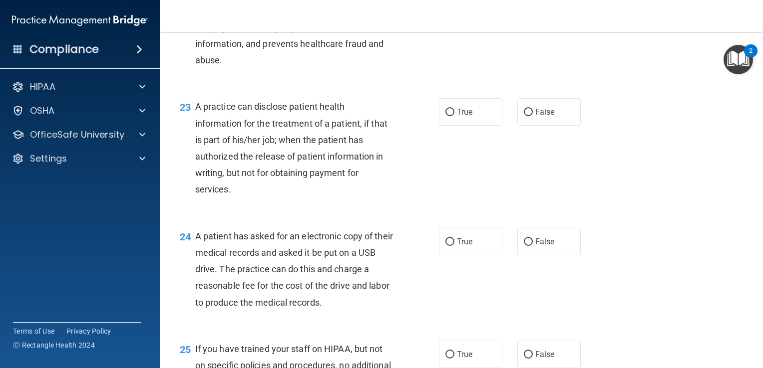
scroll to position [1853, 0]
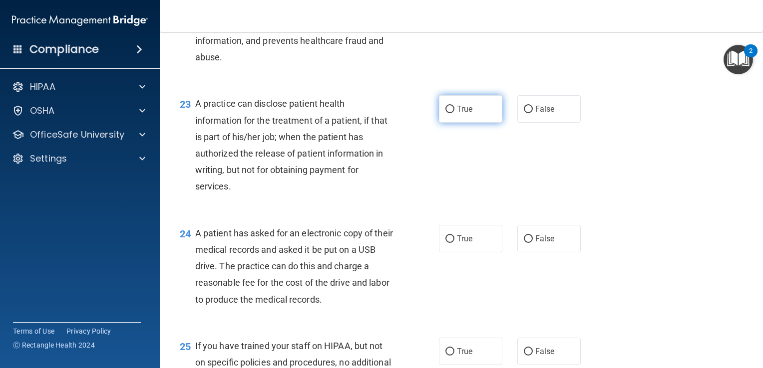
click at [458, 123] on label "True" at bounding box center [470, 108] width 63 height 27
click at [454, 113] on input "True" at bounding box center [449, 109] width 9 height 7
radio input "true"
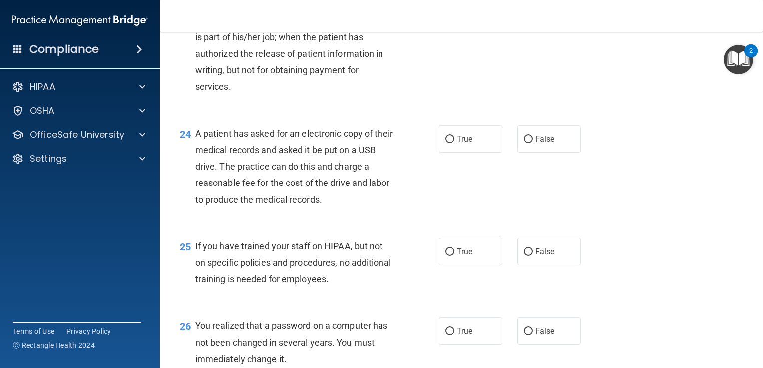
scroll to position [1972, 0]
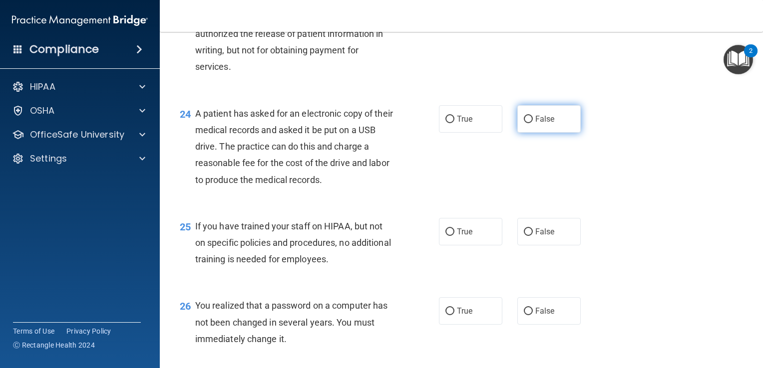
click at [543, 133] on label "False" at bounding box center [548, 118] width 63 height 27
click at [533, 123] on input "False" at bounding box center [528, 119] width 9 height 7
radio input "true"
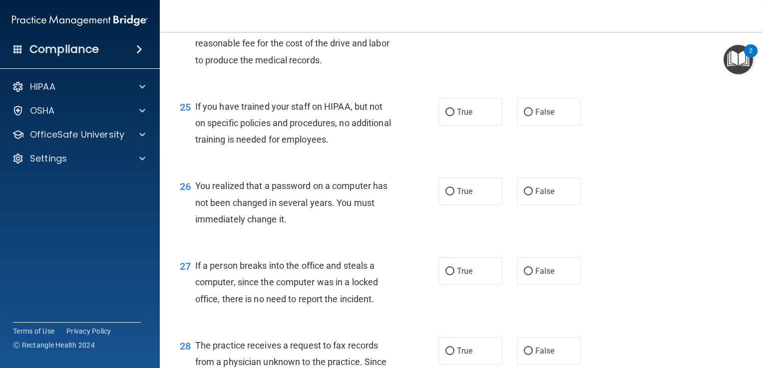
scroll to position [2103, 0]
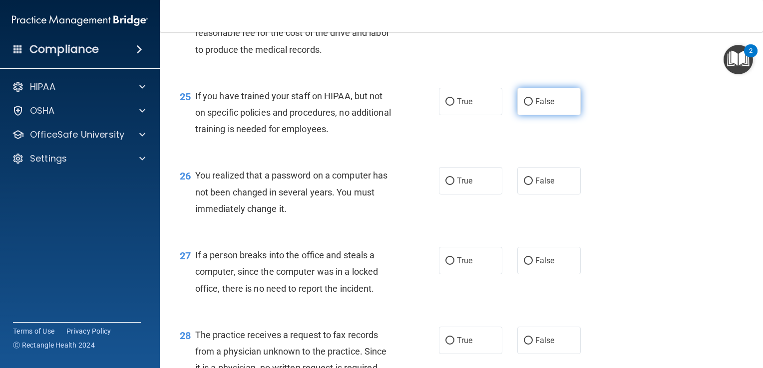
click at [547, 106] on span "False" at bounding box center [544, 101] width 19 height 9
click at [533, 106] on input "False" at bounding box center [528, 101] width 9 height 7
radio input "true"
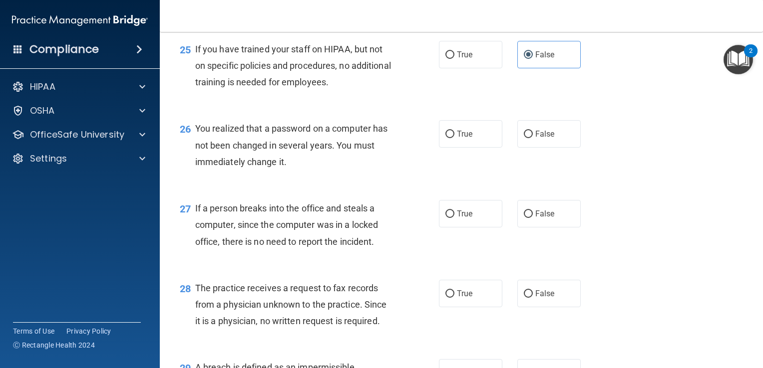
scroll to position [2157, 0]
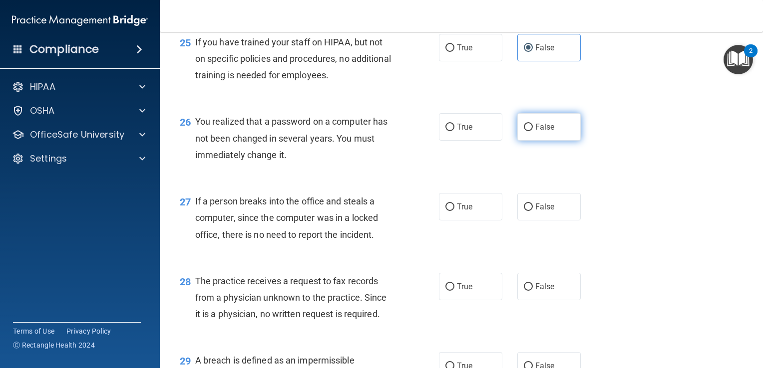
drag, startPoint x: 615, startPoint y: 175, endPoint x: 543, endPoint y: 134, distance: 82.9
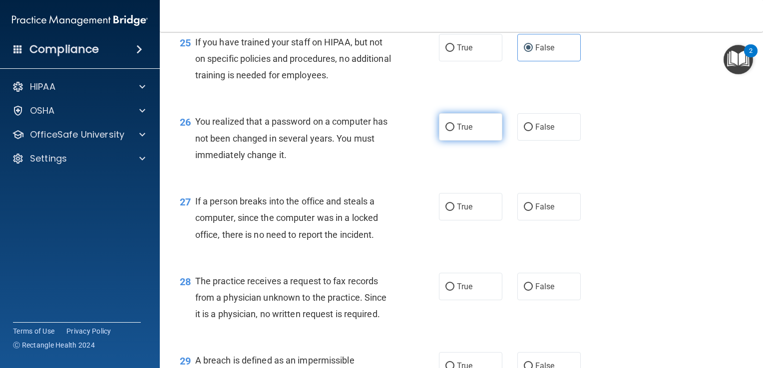
click at [466, 141] on label "True" at bounding box center [470, 126] width 63 height 27
click at [454, 131] on input "True" at bounding box center [449, 127] width 9 height 7
radio input "true"
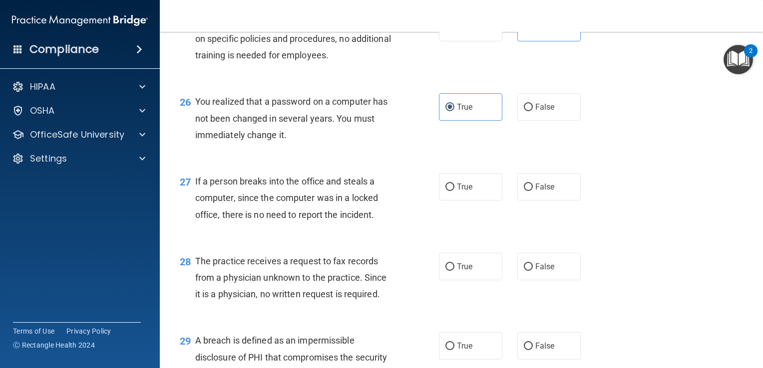
scroll to position [2197, 0]
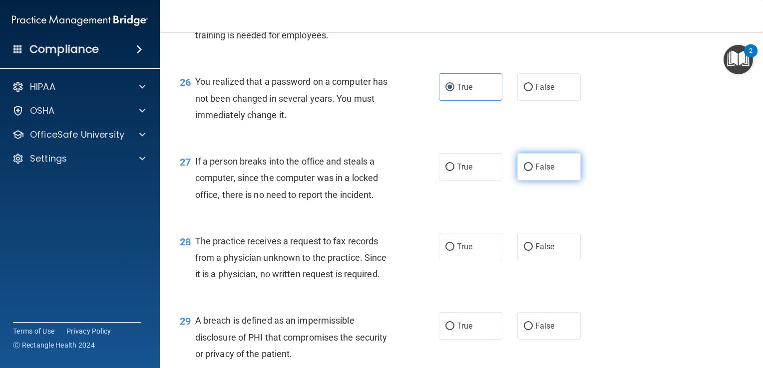
click at [546, 172] on span "False" at bounding box center [544, 166] width 19 height 9
click at [533, 171] on input "False" at bounding box center [528, 167] width 9 height 7
radio input "true"
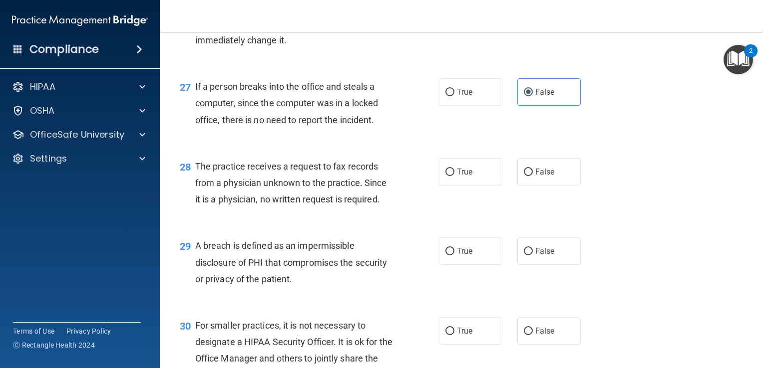
scroll to position [2276, 0]
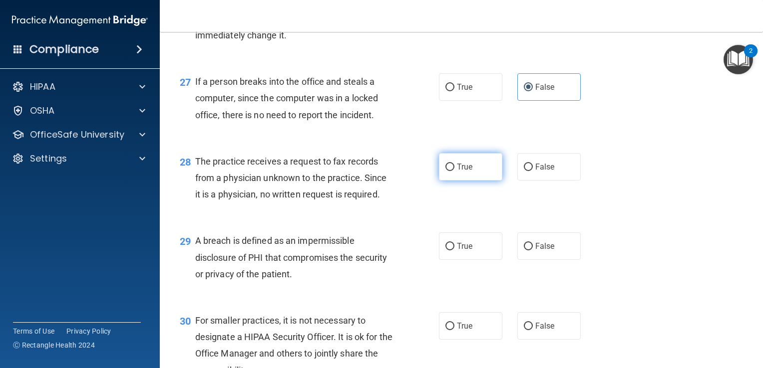
click at [464, 172] on span "True" at bounding box center [464, 166] width 15 height 9
click at [454, 171] on input "True" at bounding box center [449, 167] width 9 height 7
radio input "true"
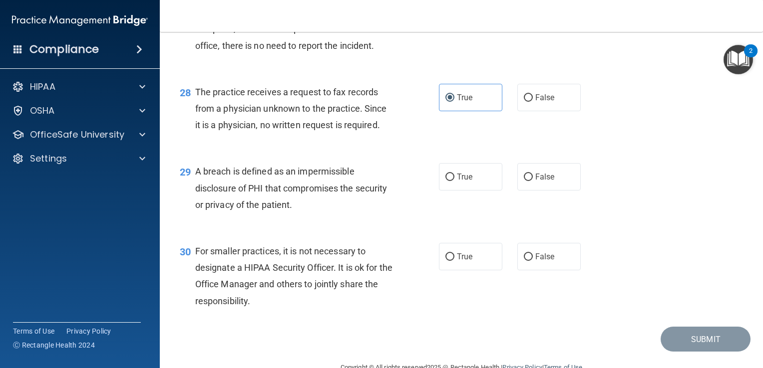
scroll to position [2356, 0]
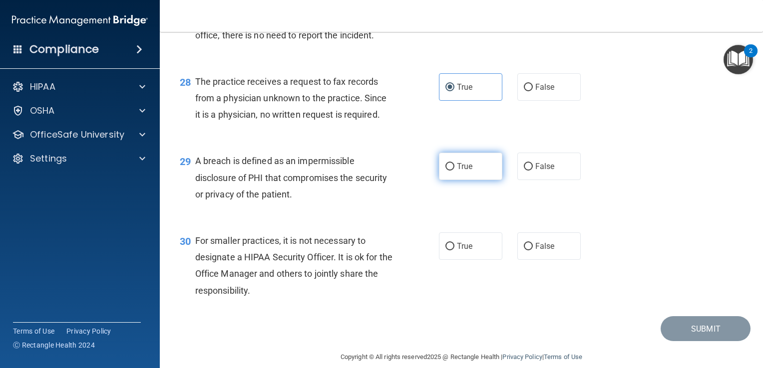
click at [468, 171] on span "True" at bounding box center [464, 166] width 15 height 9
click at [454, 171] on input "True" at bounding box center [449, 166] width 9 height 7
radio input "true"
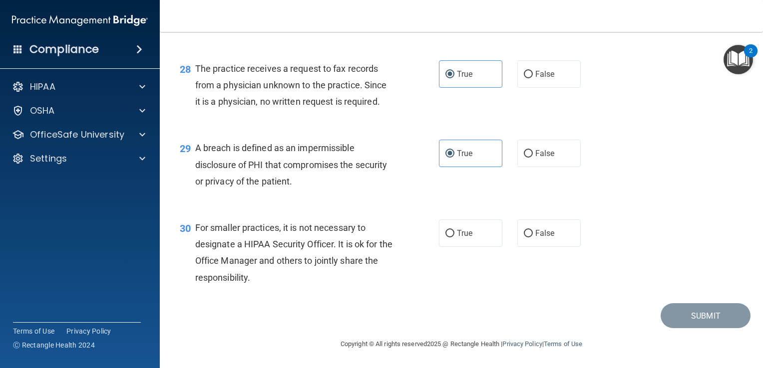
scroll to position [2386, 0]
click at [535, 232] on span "False" at bounding box center [544, 233] width 19 height 9
click at [532, 232] on input "False" at bounding box center [528, 233] width 9 height 7
radio input "true"
click at [686, 313] on button "Submit" at bounding box center [705, 315] width 90 height 25
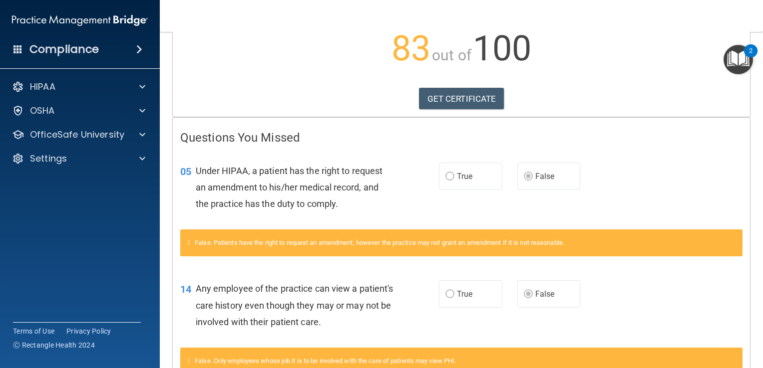
scroll to position [120, 0]
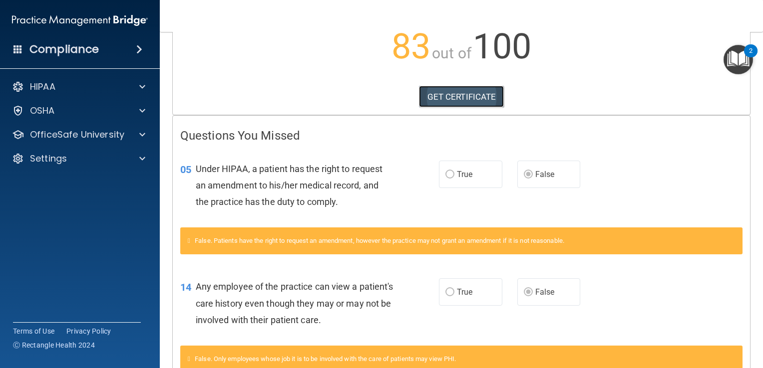
click at [473, 97] on link "GET CERTIFICATE" at bounding box center [461, 97] width 85 height 22
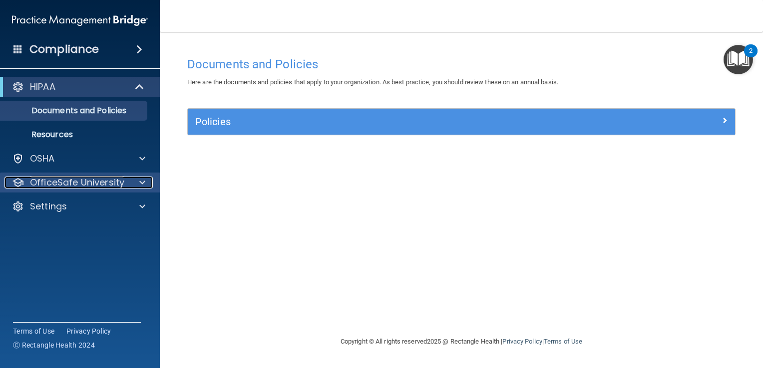
click at [140, 181] on span at bounding box center [142, 183] width 6 height 12
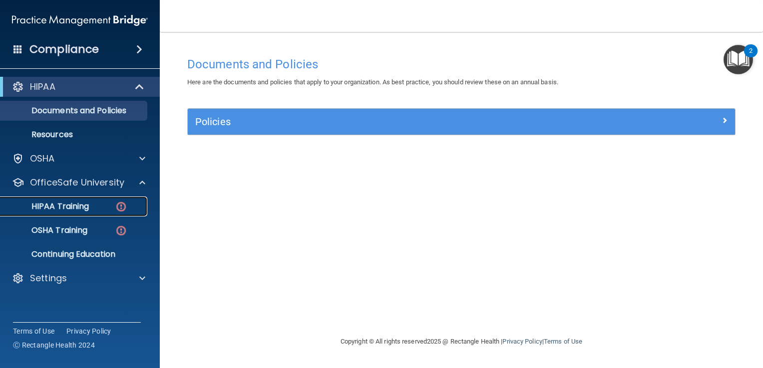
click at [80, 208] on p "HIPAA Training" at bounding box center [47, 207] width 82 height 10
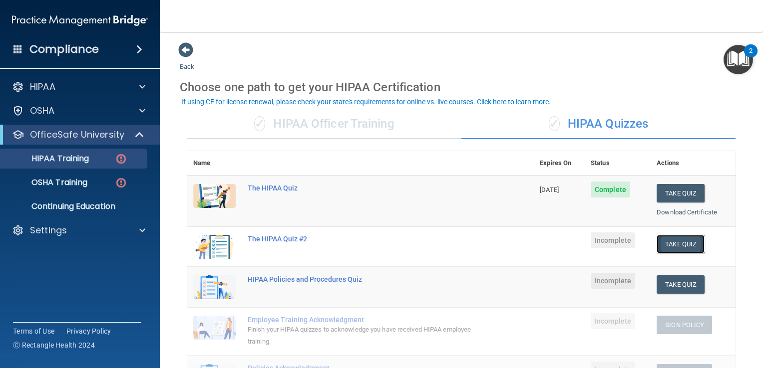
click at [669, 242] on button "Take Quiz" at bounding box center [680, 244] width 48 height 18
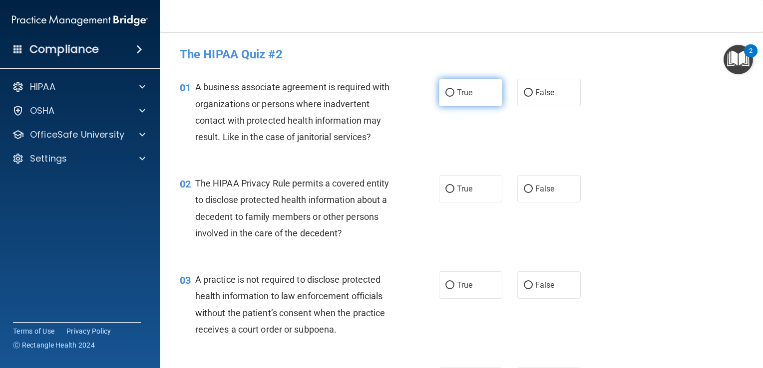
click at [472, 96] on label "True" at bounding box center [470, 92] width 63 height 27
click at [454, 96] on input "True" at bounding box center [449, 92] width 9 height 7
radio input "true"
click at [470, 198] on label "True" at bounding box center [470, 188] width 63 height 27
click at [454, 193] on input "True" at bounding box center [449, 189] width 9 height 7
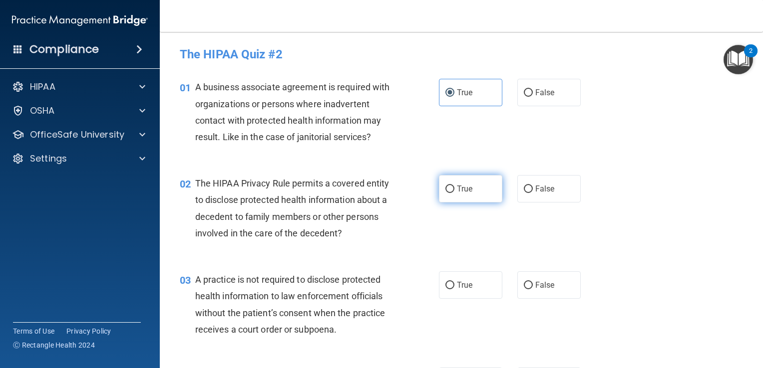
radio input "true"
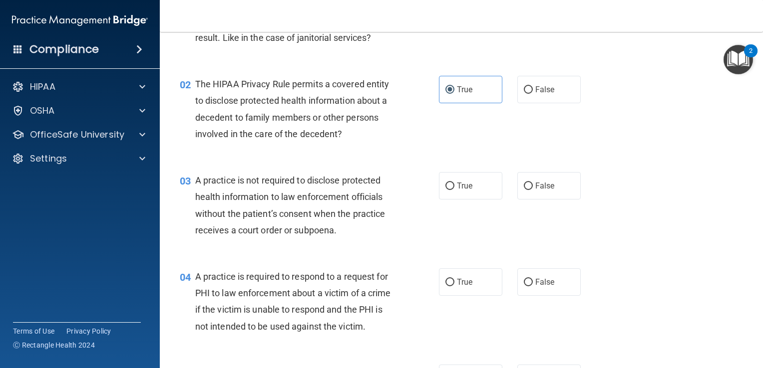
scroll to position [100, 0]
click at [477, 187] on label "True" at bounding box center [470, 185] width 63 height 27
click at [454, 187] on input "True" at bounding box center [449, 185] width 9 height 7
radio input "true"
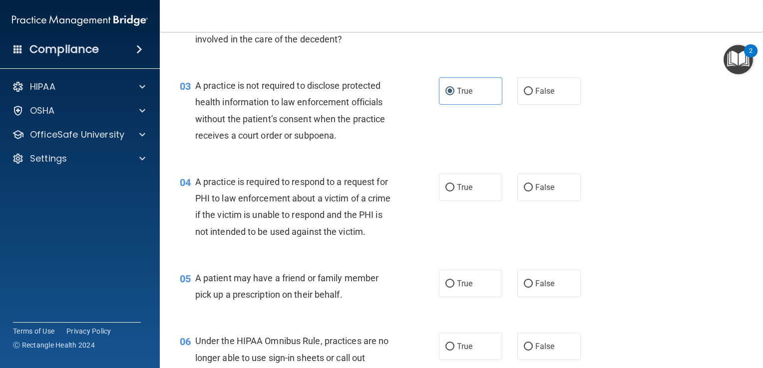
scroll to position [200, 0]
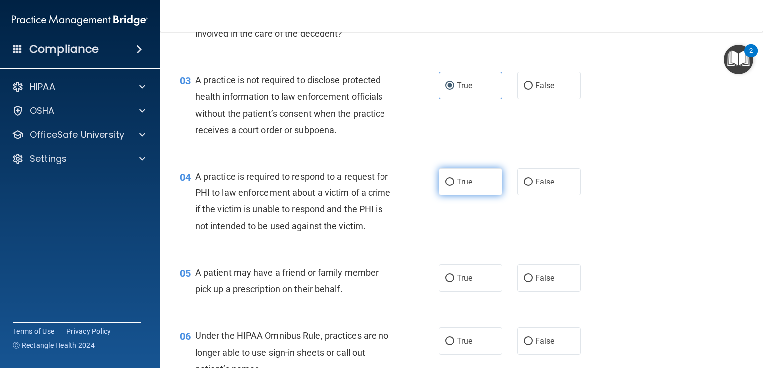
click at [472, 187] on label "True" at bounding box center [470, 181] width 63 height 27
click at [454, 186] on input "True" at bounding box center [449, 182] width 9 height 7
radio input "true"
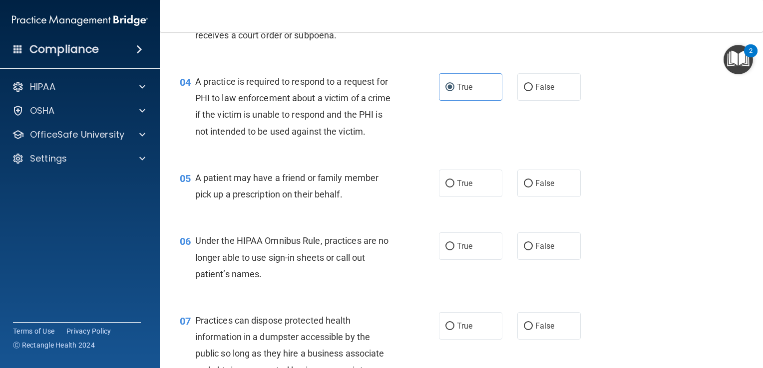
scroll to position [319, 0]
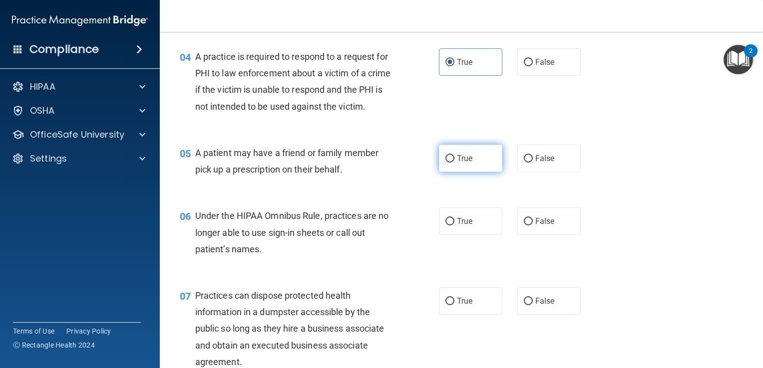
click at [477, 170] on label "True" at bounding box center [470, 158] width 63 height 27
click at [454, 163] on input "True" at bounding box center [449, 158] width 9 height 7
radio input "true"
click at [547, 226] on span "False" at bounding box center [544, 221] width 19 height 9
click at [533, 226] on input "False" at bounding box center [528, 221] width 9 height 7
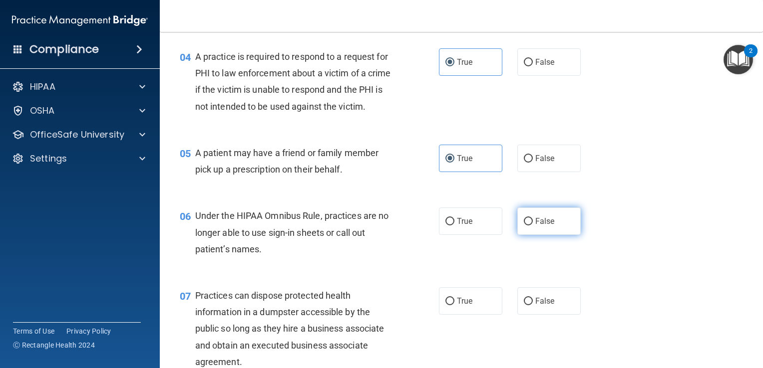
radio input "true"
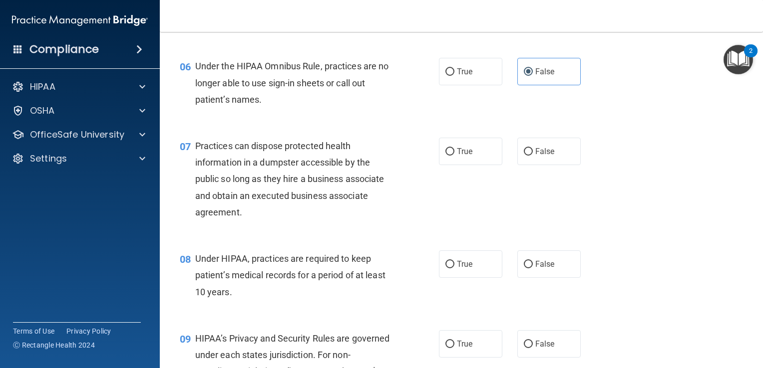
scroll to position [479, 0]
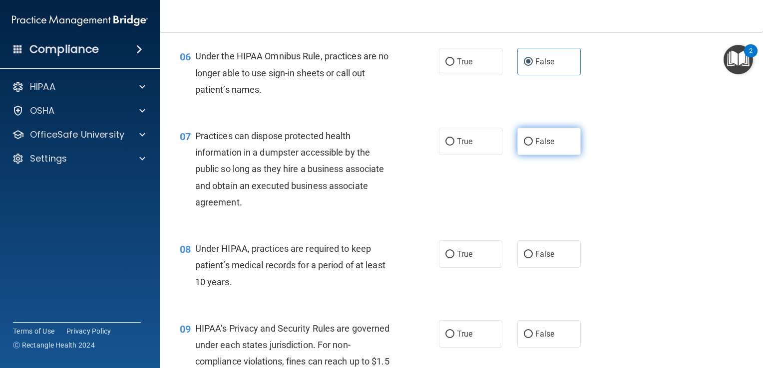
click at [551, 155] on label "False" at bounding box center [548, 141] width 63 height 27
click at [533, 146] on input "False" at bounding box center [528, 141] width 9 height 7
radio input "true"
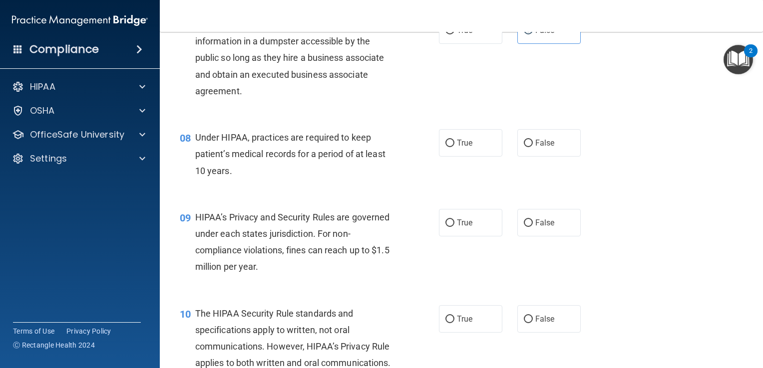
scroll to position [599, 0]
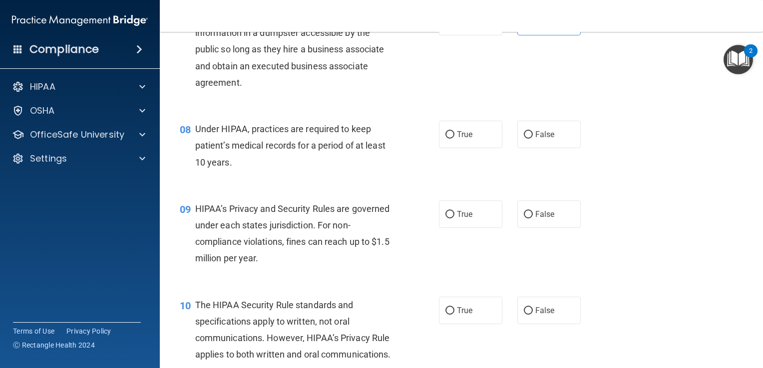
drag, startPoint x: 666, startPoint y: 347, endPoint x: 632, endPoint y: 326, distance: 40.3
click at [632, 326] on div "10 The HIPAA Security Rule standards and specifications apply to written, not o…" at bounding box center [461, 332] width 578 height 96
click at [483, 148] on label "True" at bounding box center [470, 134] width 63 height 27
click at [454, 139] on input "True" at bounding box center [449, 134] width 9 height 7
radio input "true"
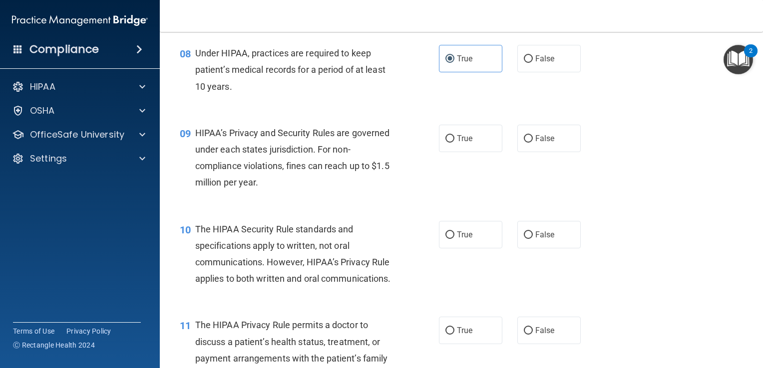
scroll to position [679, 0]
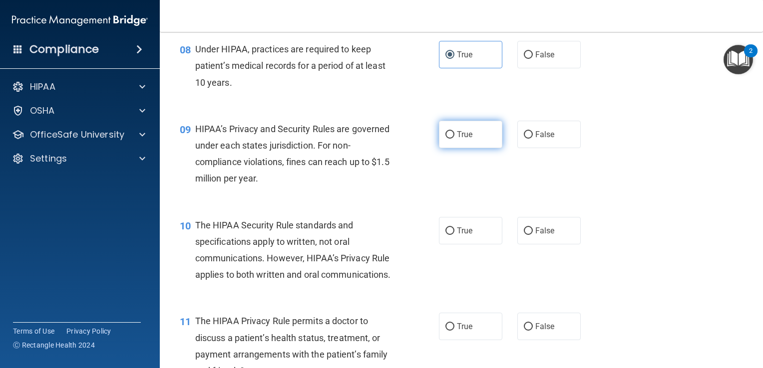
click at [467, 139] on span "True" at bounding box center [464, 134] width 15 height 9
click at [454, 139] on input "True" at bounding box center [449, 134] width 9 height 7
radio input "true"
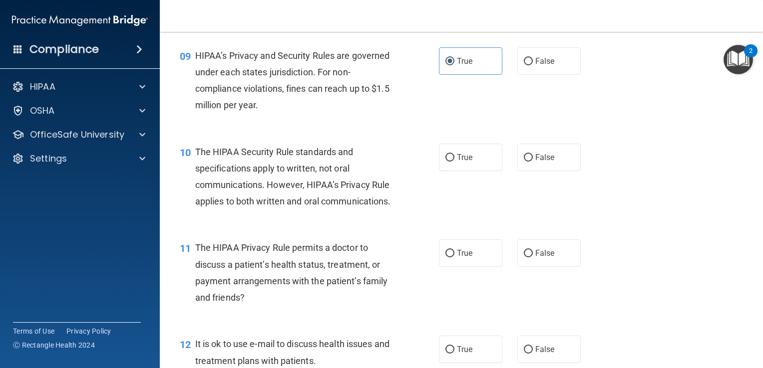
scroll to position [759, 0]
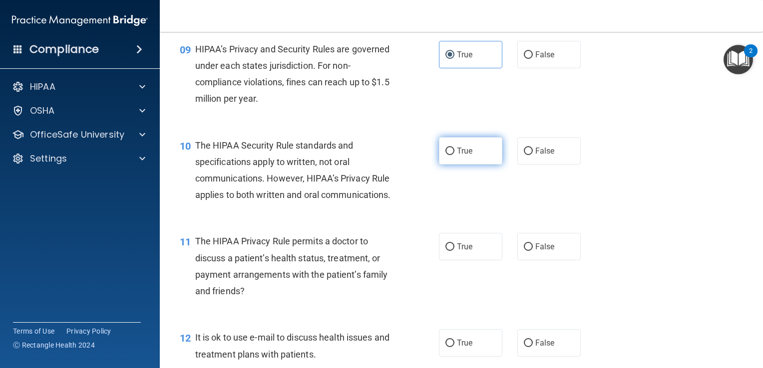
click at [467, 156] on span "True" at bounding box center [464, 150] width 15 height 9
click at [454, 155] on input "True" at bounding box center [449, 151] width 9 height 7
radio input "true"
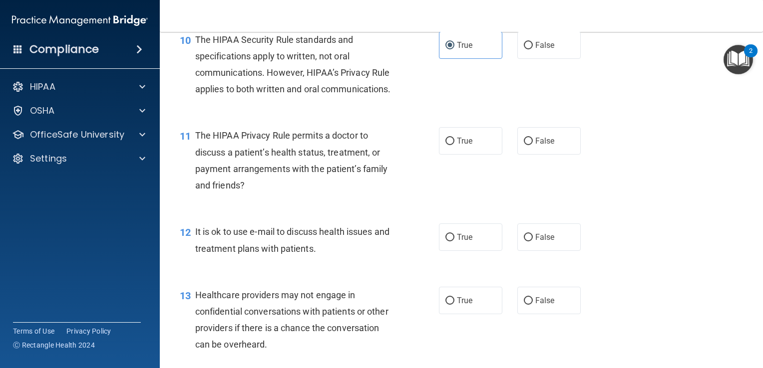
scroll to position [878, 0]
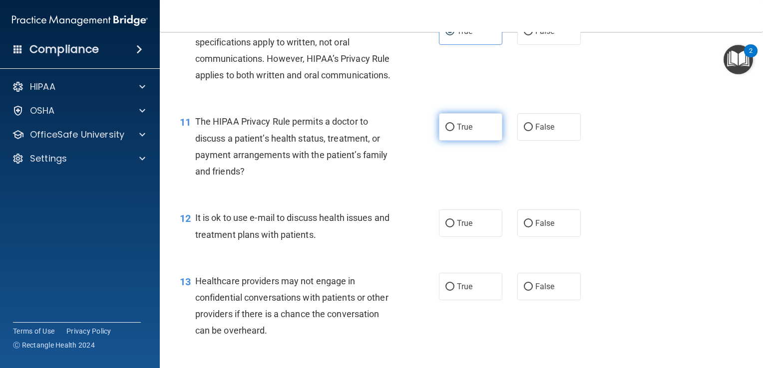
click at [467, 141] on label "True" at bounding box center [470, 126] width 63 height 27
click at [454, 131] on input "True" at bounding box center [449, 127] width 9 height 7
radio input "true"
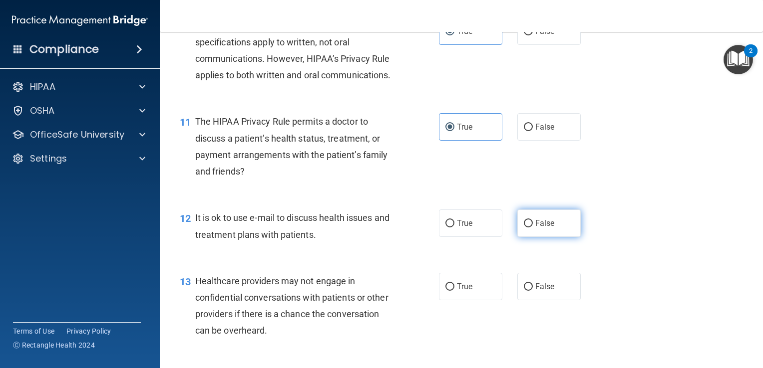
click at [528, 237] on label "False" at bounding box center [548, 223] width 63 height 27
click at [528, 228] on input "False" at bounding box center [528, 223] width 9 height 7
radio input "true"
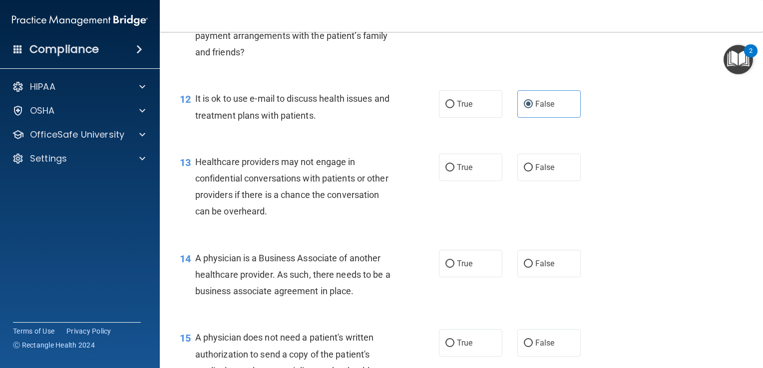
scroll to position [998, 0]
click at [476, 181] on label "True" at bounding box center [470, 166] width 63 height 27
click at [454, 171] on input "True" at bounding box center [449, 167] width 9 height 7
radio input "true"
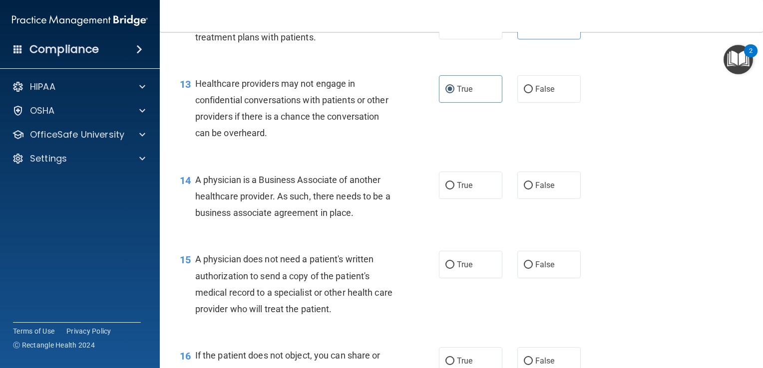
scroll to position [1078, 0]
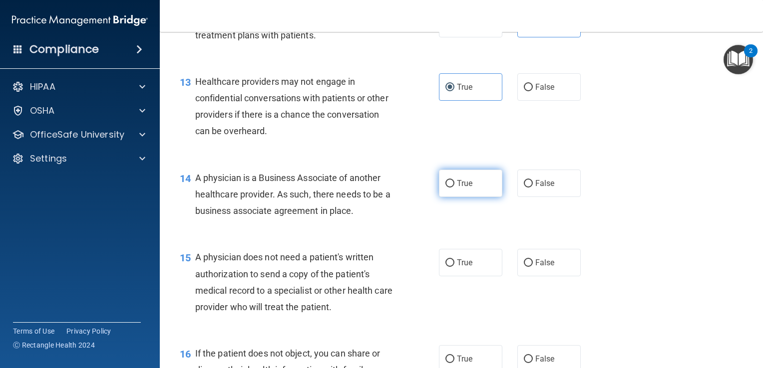
click at [468, 188] on span "True" at bounding box center [464, 183] width 15 height 9
click at [454, 188] on input "True" at bounding box center [449, 183] width 9 height 7
radio input "true"
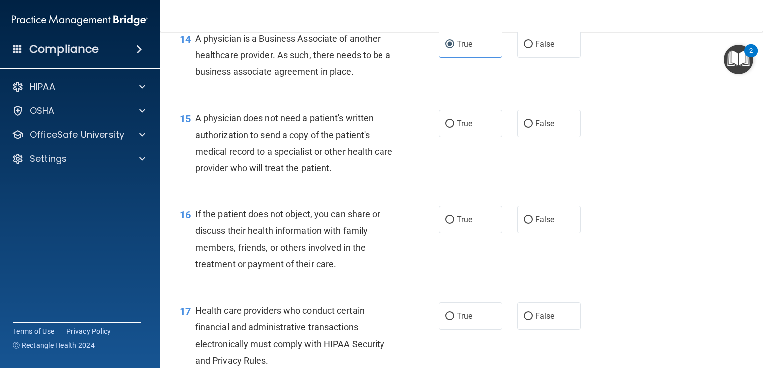
scroll to position [1218, 0]
click at [544, 128] on span "False" at bounding box center [544, 122] width 19 height 9
click at [533, 127] on input "False" at bounding box center [528, 123] width 9 height 7
radio input "true"
click at [464, 224] on span "True" at bounding box center [464, 219] width 15 height 9
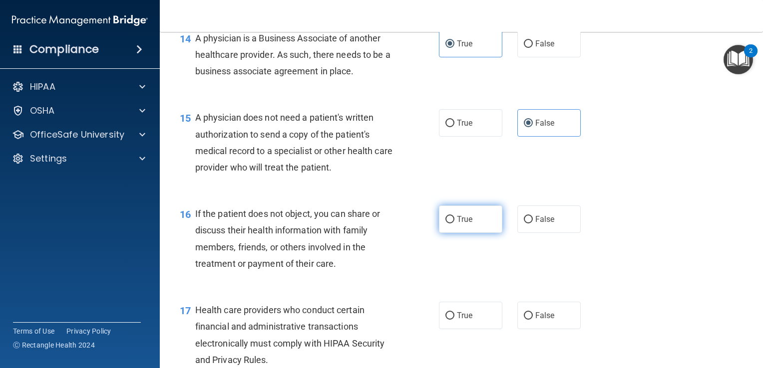
click at [454, 224] on input "True" at bounding box center [449, 219] width 9 height 7
radio input "true"
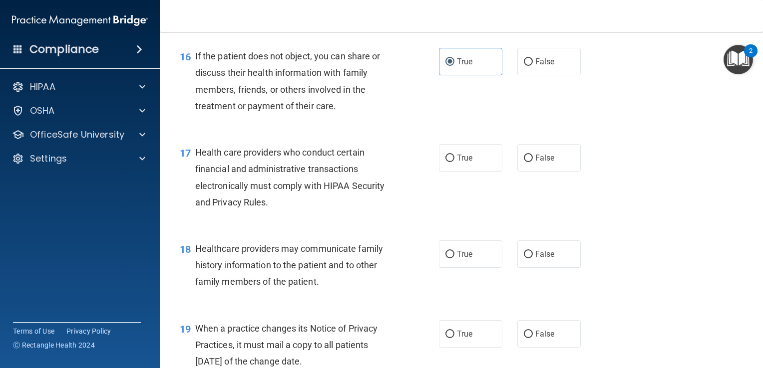
scroll to position [1377, 0]
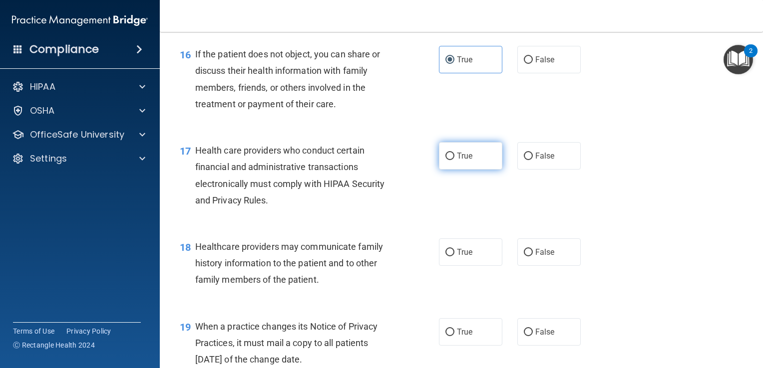
click at [477, 170] on label "True" at bounding box center [470, 155] width 63 height 27
click at [454, 160] on input "True" at bounding box center [449, 156] width 9 height 7
radio input "true"
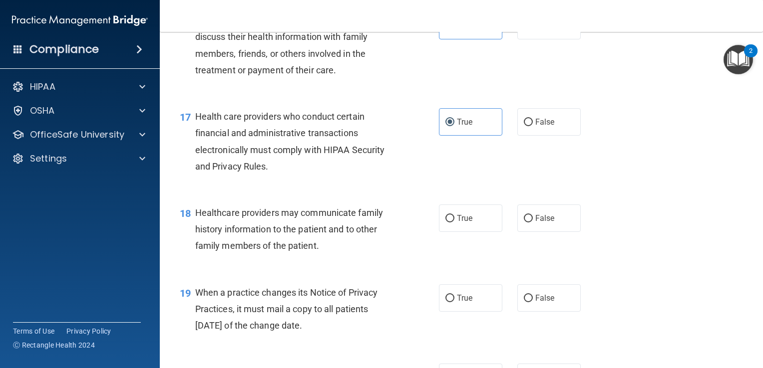
scroll to position [1417, 0]
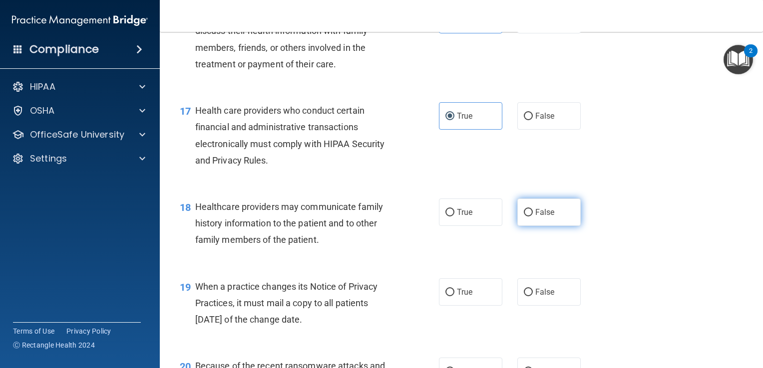
click at [554, 226] on label "False" at bounding box center [548, 212] width 63 height 27
click at [533, 217] on input "False" at bounding box center [528, 212] width 9 height 7
radio input "true"
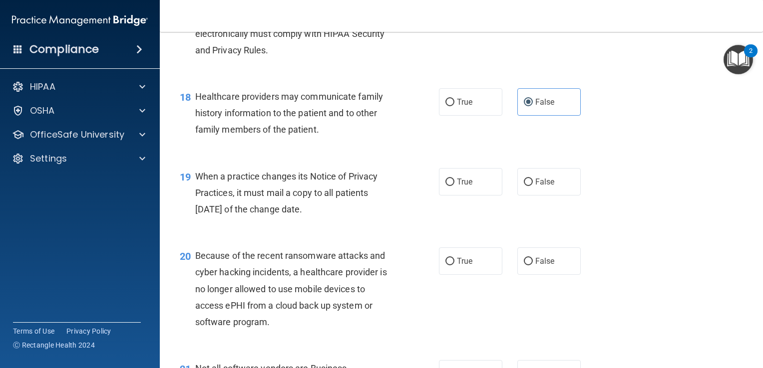
scroll to position [1537, 0]
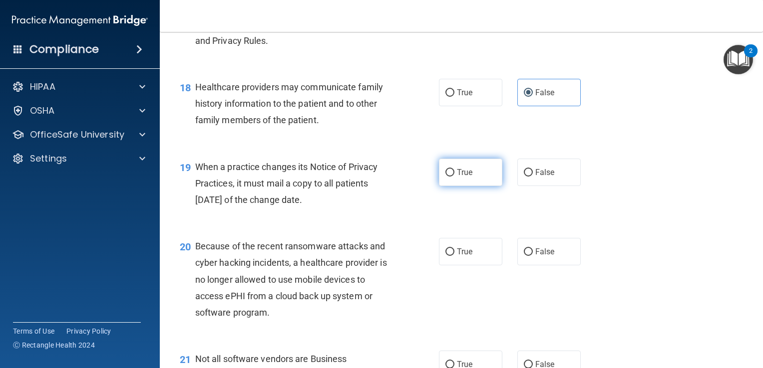
click at [466, 186] on label "True" at bounding box center [470, 172] width 63 height 27
click at [454, 177] on input "True" at bounding box center [449, 172] width 9 height 7
radio input "true"
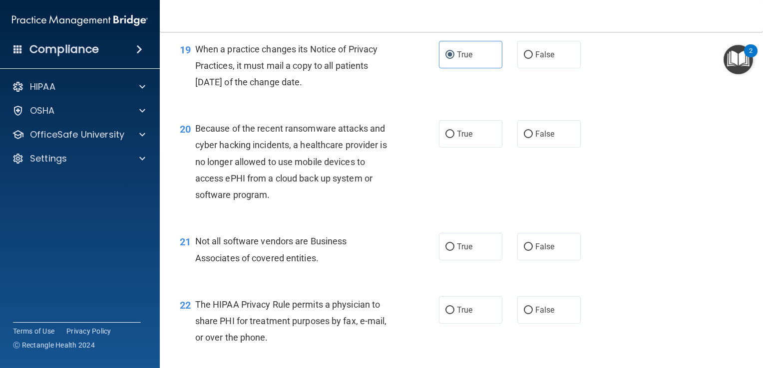
scroll to position [1677, 0]
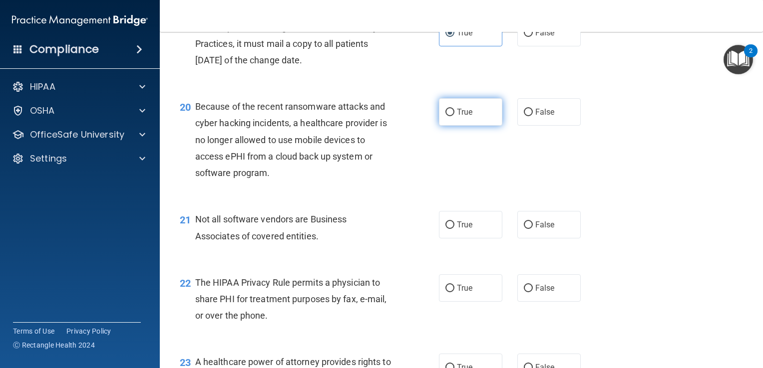
click at [477, 126] on label "True" at bounding box center [470, 111] width 63 height 27
click at [454, 116] on input "True" at bounding box center [449, 112] width 9 height 7
radio input "true"
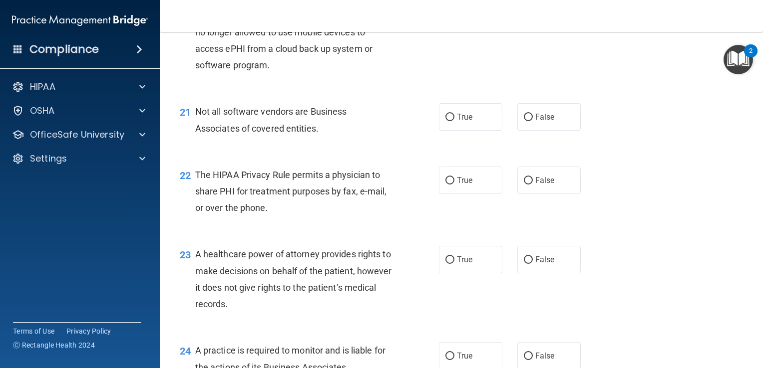
scroll to position [1797, 0]
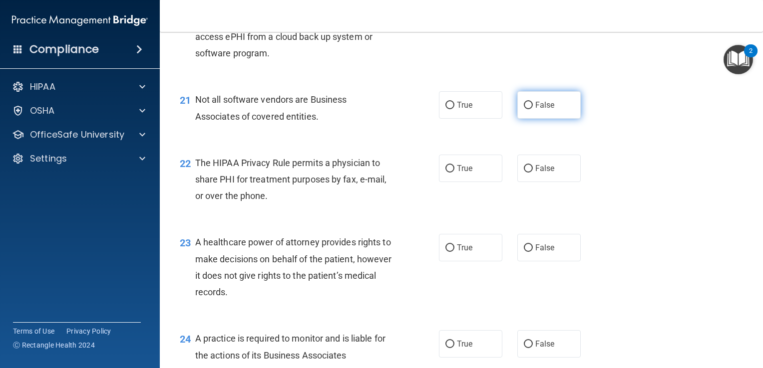
click at [535, 110] on span "False" at bounding box center [544, 104] width 19 height 9
click at [533, 109] on input "False" at bounding box center [528, 105] width 9 height 7
radio input "true"
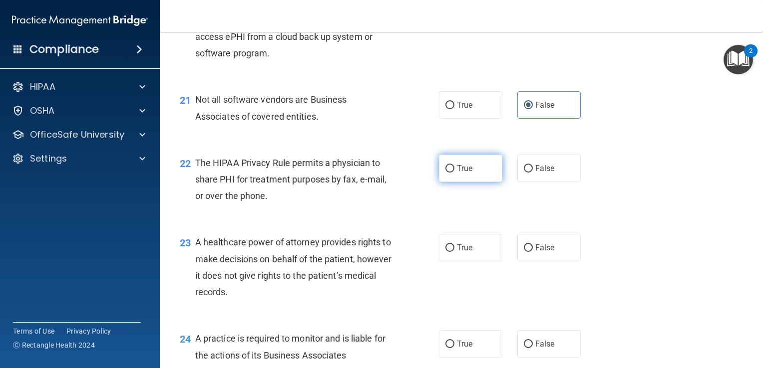
click at [480, 182] on label "True" at bounding box center [470, 168] width 63 height 27
click at [454, 173] on input "True" at bounding box center [449, 168] width 9 height 7
radio input "true"
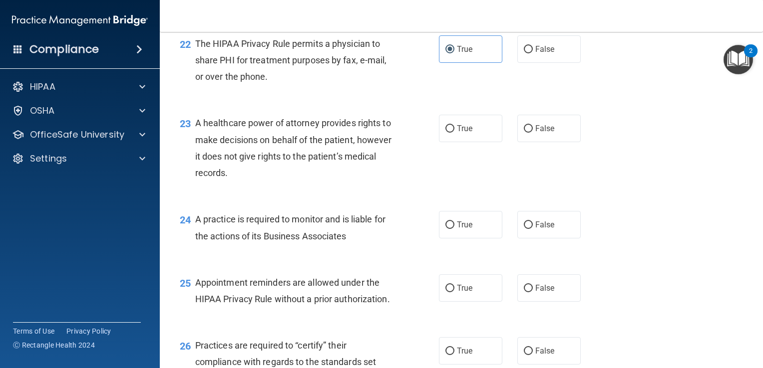
scroll to position [1936, 0]
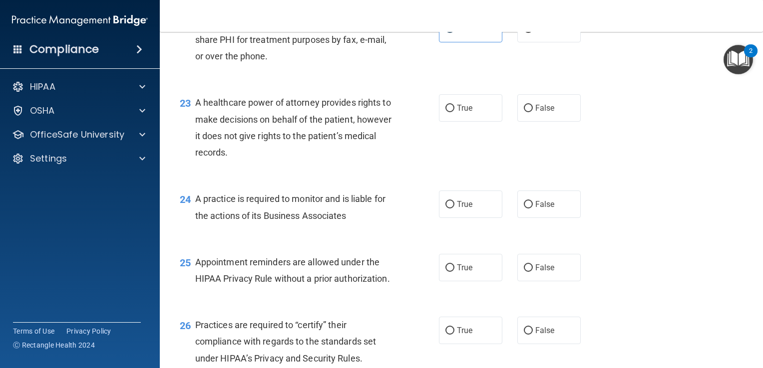
click at [606, 285] on main "- The HIPAA Quiz #2 This quiz doesn’t expire until . Are you sure you want to t…" at bounding box center [461, 200] width 603 height 336
click at [486, 122] on label "True" at bounding box center [470, 107] width 63 height 27
click at [454, 112] on input "True" at bounding box center [449, 108] width 9 height 7
radio input "true"
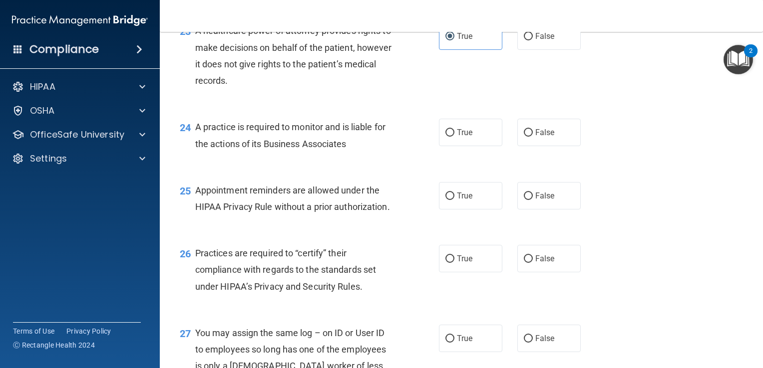
scroll to position [2016, 0]
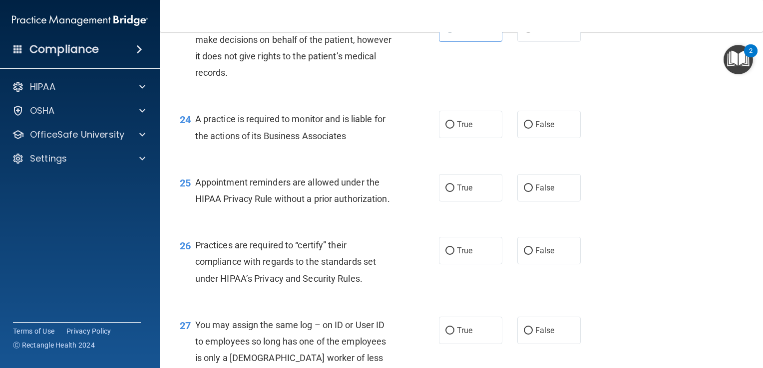
click at [473, 138] on label "True" at bounding box center [470, 124] width 63 height 27
click at [454, 129] on input "True" at bounding box center [449, 124] width 9 height 7
radio input "true"
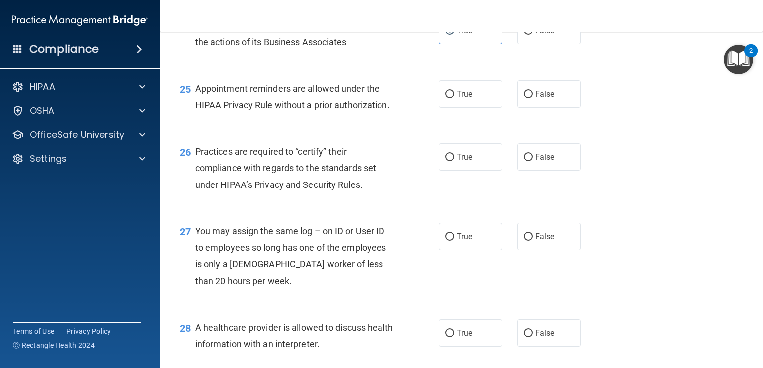
scroll to position [2116, 0]
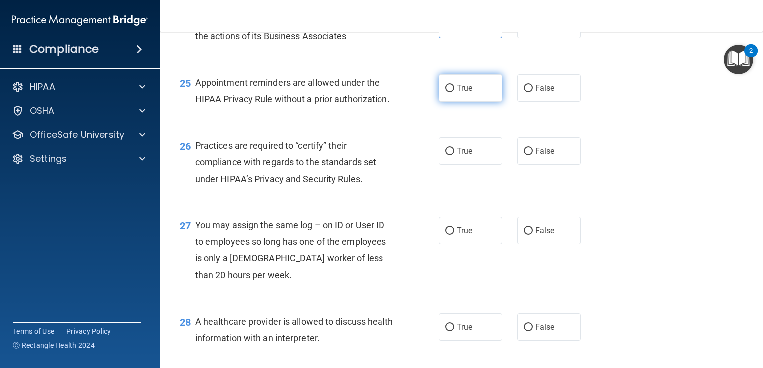
click at [459, 102] on label "True" at bounding box center [470, 87] width 63 height 27
click at [454, 92] on input "True" at bounding box center [449, 88] width 9 height 7
radio input "true"
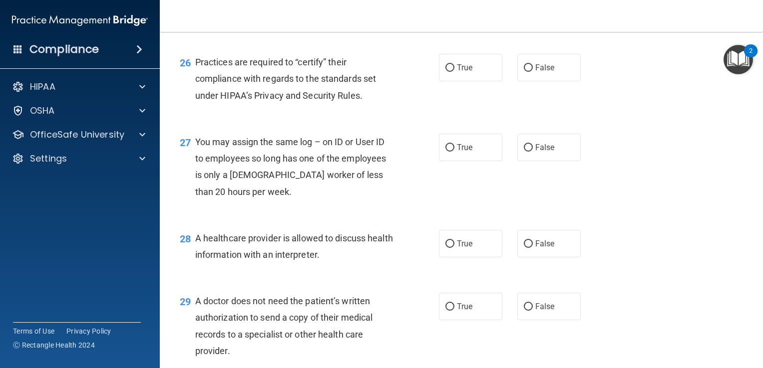
scroll to position [2202, 0]
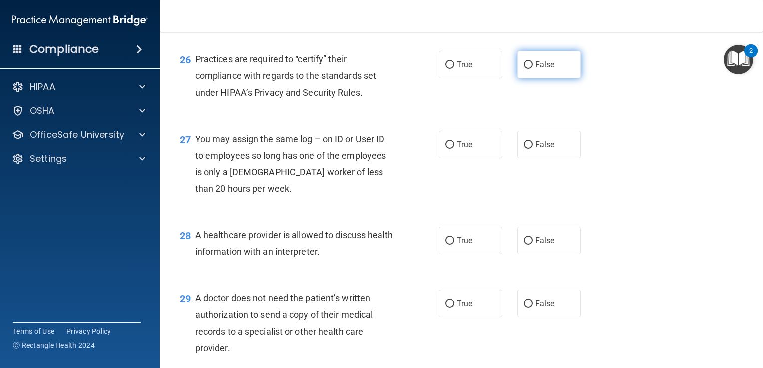
click at [542, 69] on span "False" at bounding box center [544, 64] width 19 height 9
click at [533, 69] on input "False" at bounding box center [528, 64] width 9 height 7
radio input "true"
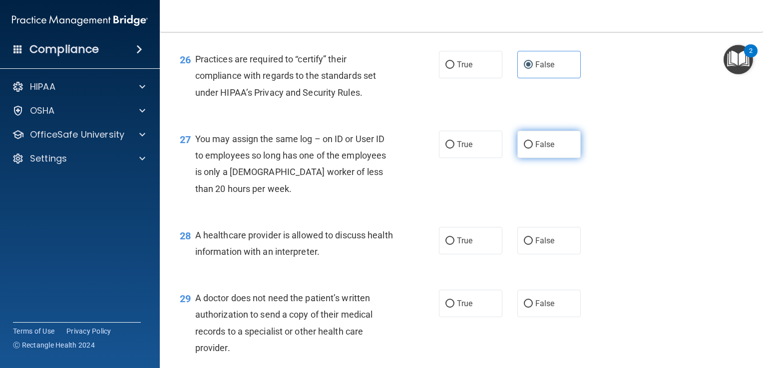
click at [543, 149] on span "False" at bounding box center [544, 144] width 19 height 9
click at [533, 149] on input "False" at bounding box center [528, 144] width 9 height 7
radio input "true"
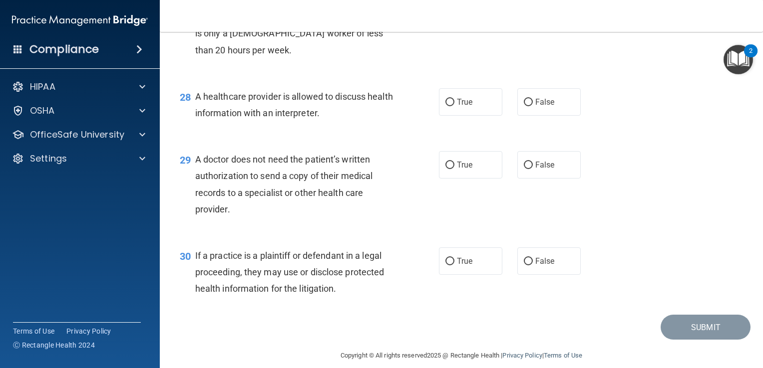
scroll to position [2342, 0]
click at [448, 105] on input "True" at bounding box center [449, 101] width 9 height 7
radio input "true"
click at [561, 178] on label "False" at bounding box center [548, 163] width 63 height 27
click at [533, 168] on input "False" at bounding box center [528, 164] width 9 height 7
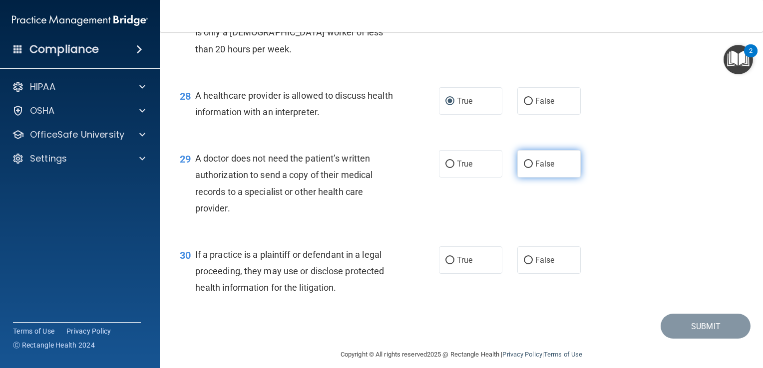
radio input "true"
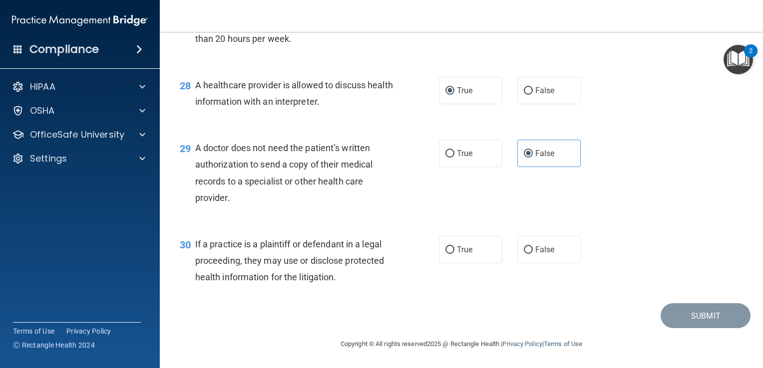
scroll to position [2402, 0]
click at [472, 259] on label "True" at bounding box center [470, 249] width 63 height 27
click at [454, 254] on input "True" at bounding box center [449, 250] width 9 height 7
radio input "true"
click at [690, 314] on button "Submit" at bounding box center [705, 315] width 90 height 25
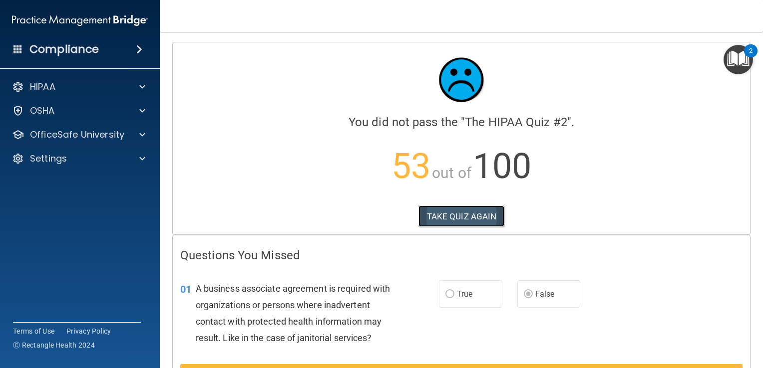
click at [453, 215] on button "TAKE QUIZ AGAIN" at bounding box center [461, 217] width 86 height 22
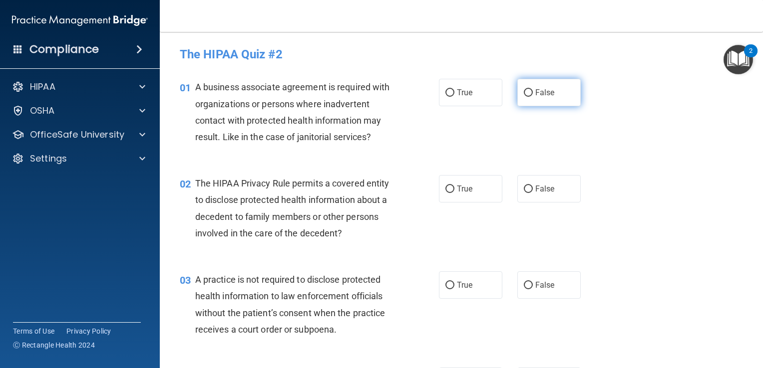
click at [541, 89] on span "False" at bounding box center [544, 92] width 19 height 9
click at [533, 89] on input "False" at bounding box center [528, 92] width 9 height 7
radio input "true"
click at [482, 184] on label "True" at bounding box center [470, 188] width 63 height 27
click at [454, 186] on input "True" at bounding box center [449, 189] width 9 height 7
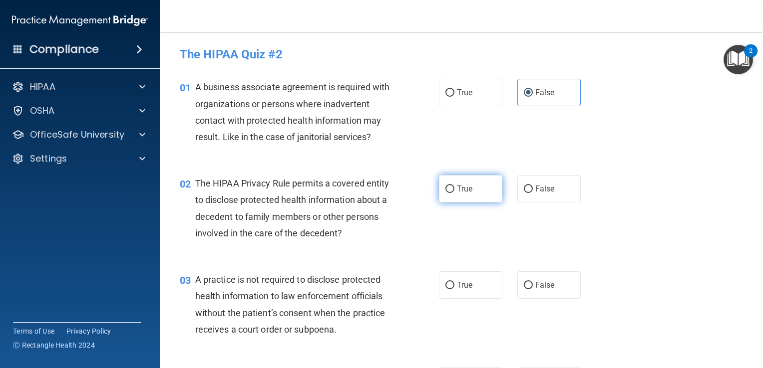
radio input "true"
click at [545, 290] on label "False" at bounding box center [548, 285] width 63 height 27
click at [533, 289] on input "False" at bounding box center [528, 285] width 9 height 7
radio input "true"
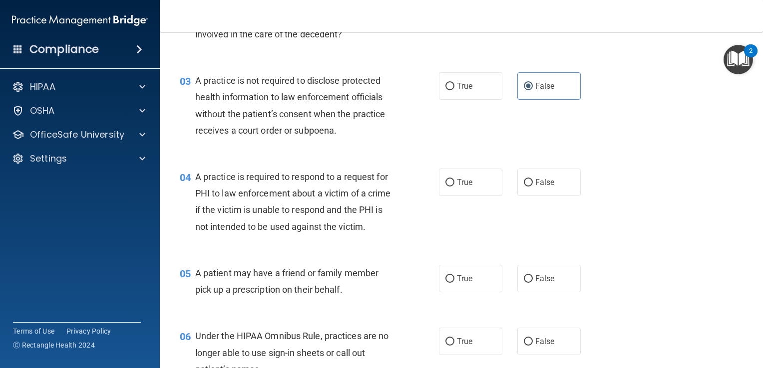
scroll to position [220, 0]
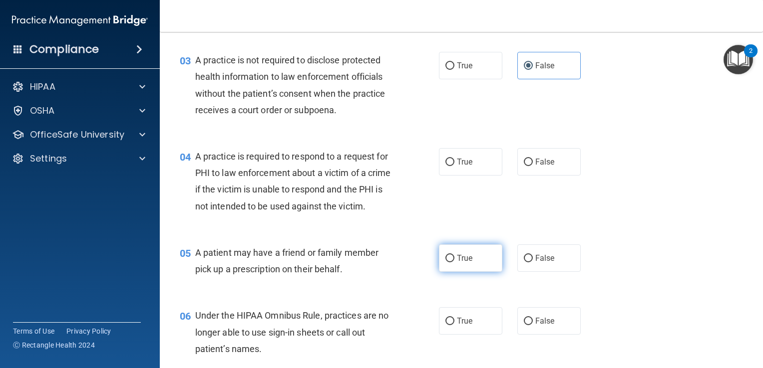
click at [457, 263] on span "True" at bounding box center [464, 258] width 15 height 9
click at [454, 263] on input "True" at bounding box center [449, 258] width 9 height 7
radio input "true"
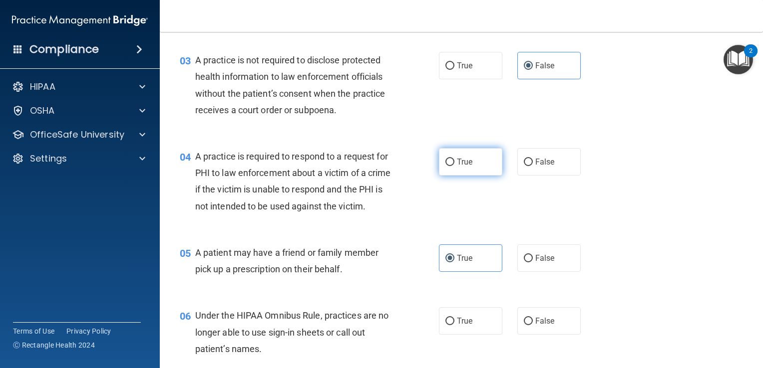
click at [467, 161] on span "True" at bounding box center [464, 161] width 15 height 9
click at [454, 161] on input "True" at bounding box center [449, 162] width 9 height 7
radio input "true"
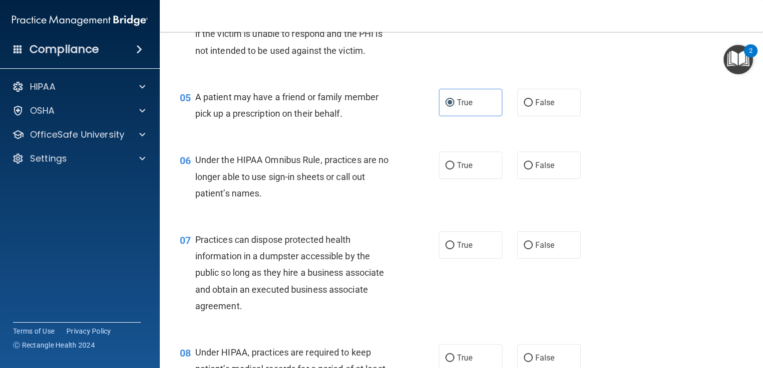
scroll to position [379, 0]
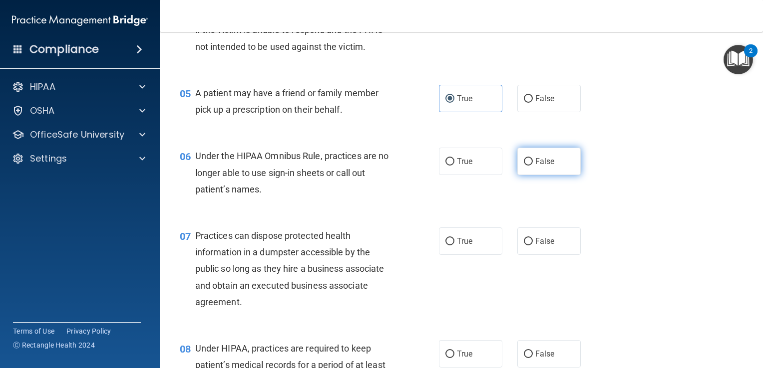
click at [560, 175] on label "False" at bounding box center [548, 161] width 63 height 27
click at [533, 166] on input "False" at bounding box center [528, 161] width 9 height 7
radio input "true"
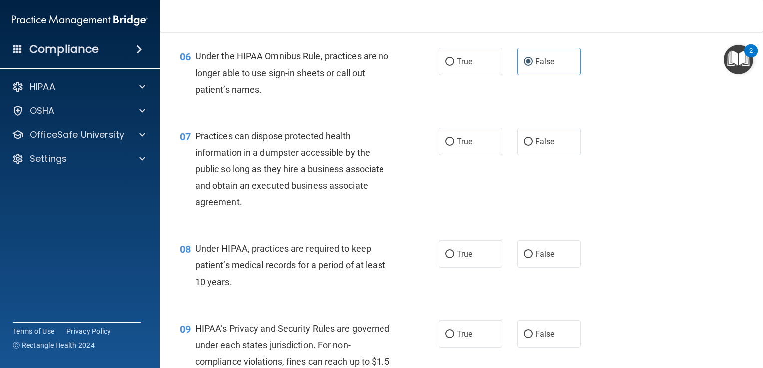
scroll to position [499, 0]
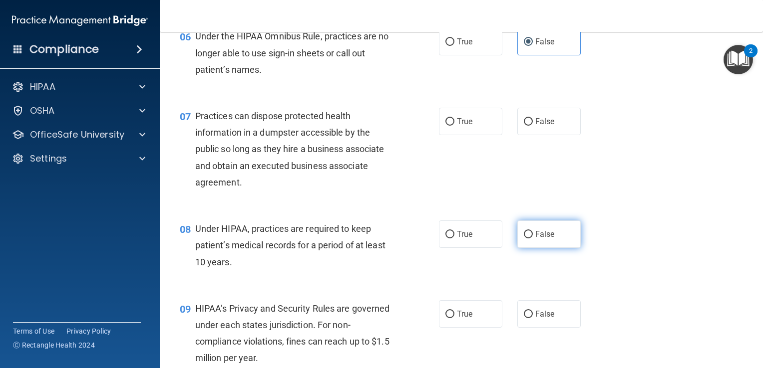
click at [536, 239] on span "False" at bounding box center [544, 234] width 19 height 9
click at [533, 239] on input "False" at bounding box center [528, 234] width 9 height 7
radio input "true"
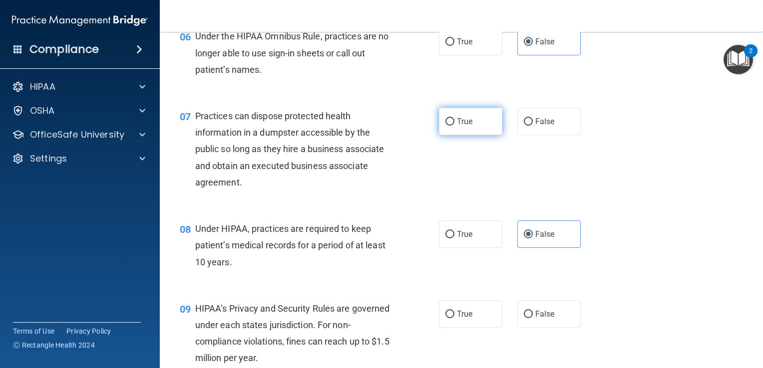
click at [475, 135] on label "True" at bounding box center [470, 121] width 63 height 27
click at [454, 126] on input "True" at bounding box center [449, 121] width 9 height 7
radio input "true"
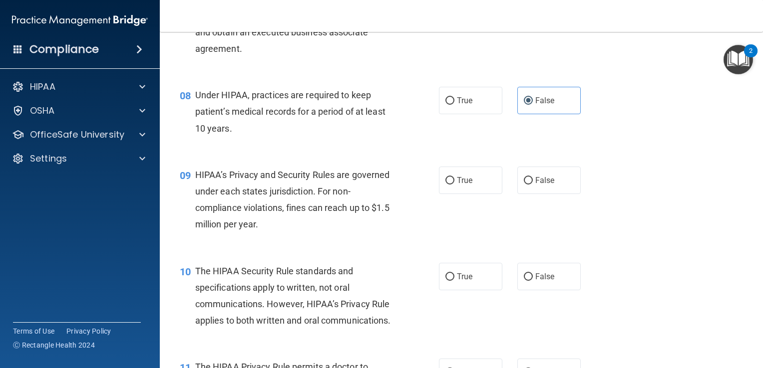
scroll to position [639, 0]
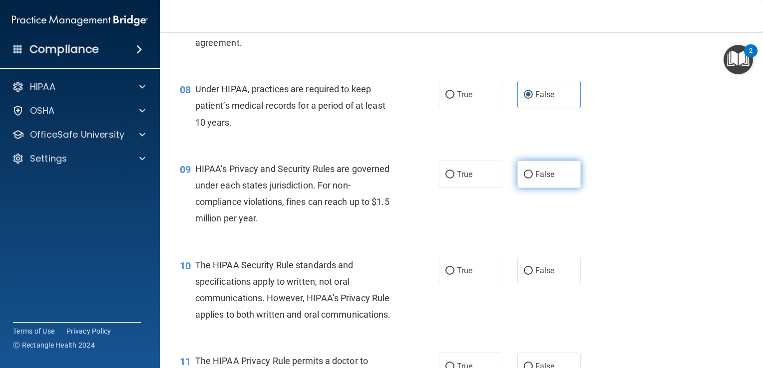
click at [543, 179] on span "False" at bounding box center [544, 174] width 19 height 9
click at [533, 179] on input "False" at bounding box center [528, 174] width 9 height 7
radio input "true"
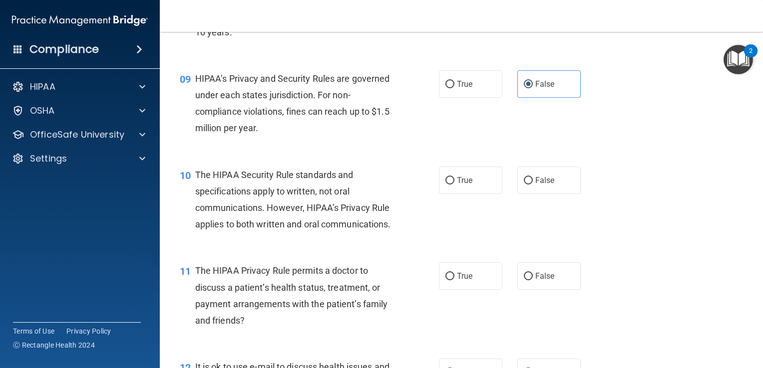
scroll to position [739, 0]
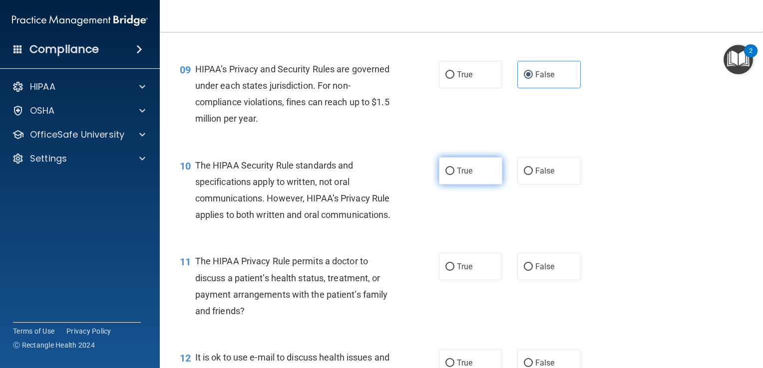
click at [469, 184] on label "True" at bounding box center [470, 170] width 63 height 27
click at [454, 175] on input "True" at bounding box center [449, 171] width 9 height 7
radio input "true"
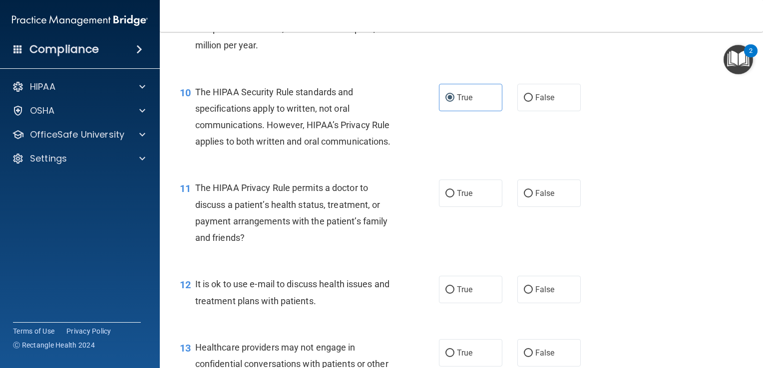
scroll to position [819, 0]
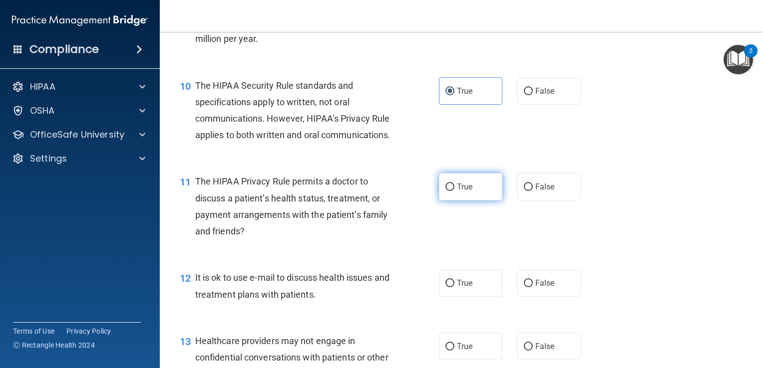
click at [477, 201] on label "True" at bounding box center [470, 186] width 63 height 27
click at [454, 191] on input "True" at bounding box center [449, 187] width 9 height 7
radio input "true"
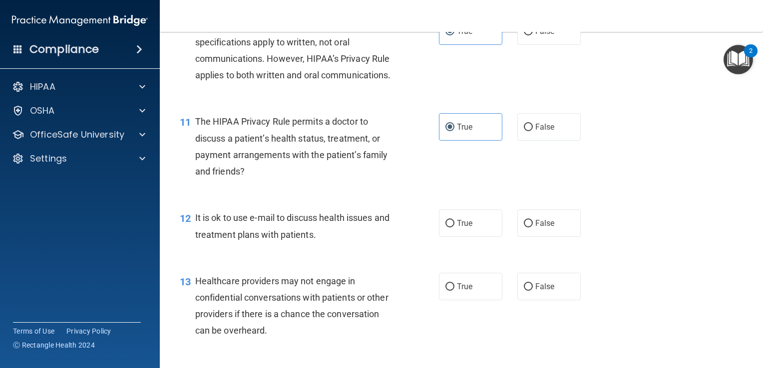
scroll to position [898, 0]
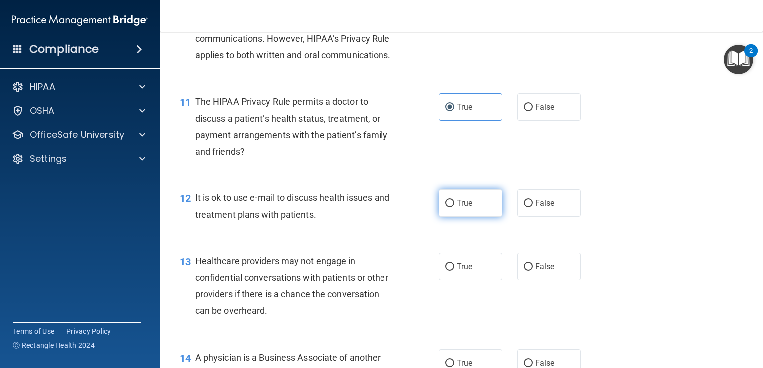
click at [487, 217] on label "True" at bounding box center [470, 203] width 63 height 27
click at [454, 208] on input "True" at bounding box center [449, 203] width 9 height 7
radio input "true"
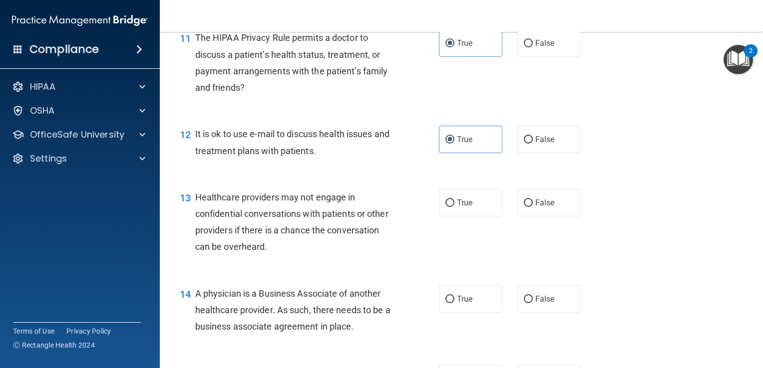
scroll to position [978, 0]
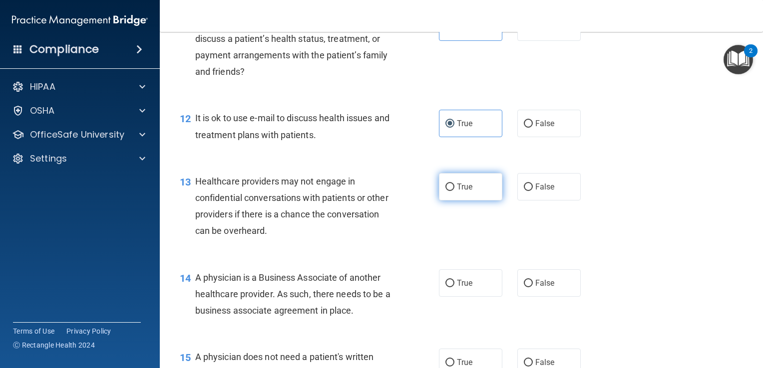
click at [468, 192] on span "True" at bounding box center [464, 186] width 15 height 9
click at [454, 191] on input "True" at bounding box center [449, 187] width 9 height 7
radio input "true"
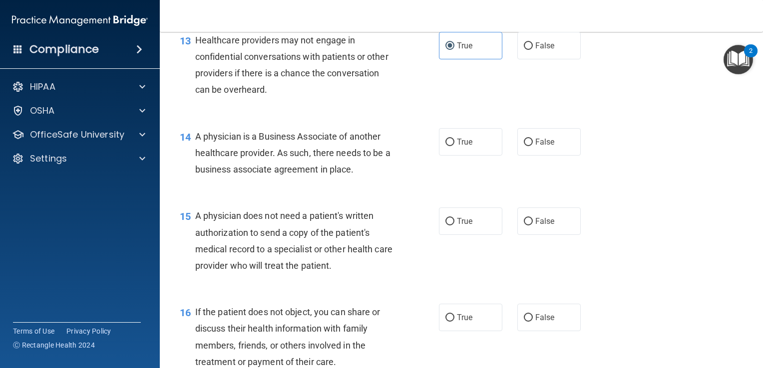
scroll to position [1138, 0]
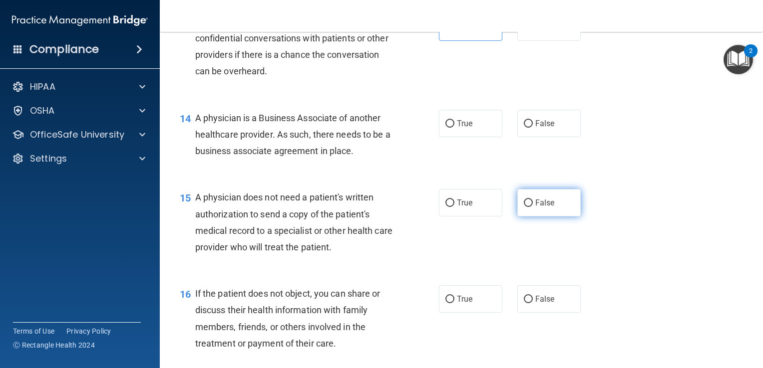
click at [531, 217] on label "False" at bounding box center [548, 202] width 63 height 27
click at [531, 207] on input "False" at bounding box center [528, 203] width 9 height 7
radio input "true"
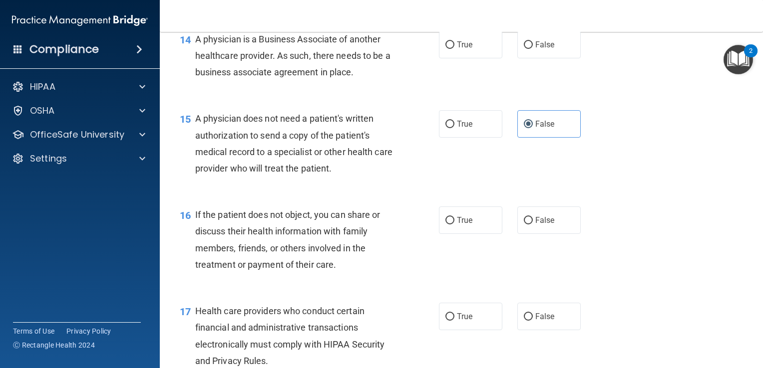
scroll to position [1218, 0]
click at [454, 233] on label "True" at bounding box center [470, 219] width 63 height 27
click at [454, 224] on input "True" at bounding box center [449, 219] width 9 height 7
radio input "true"
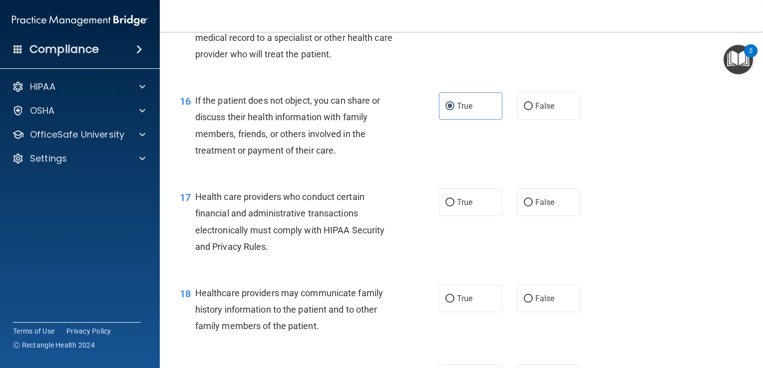
scroll to position [1338, 0]
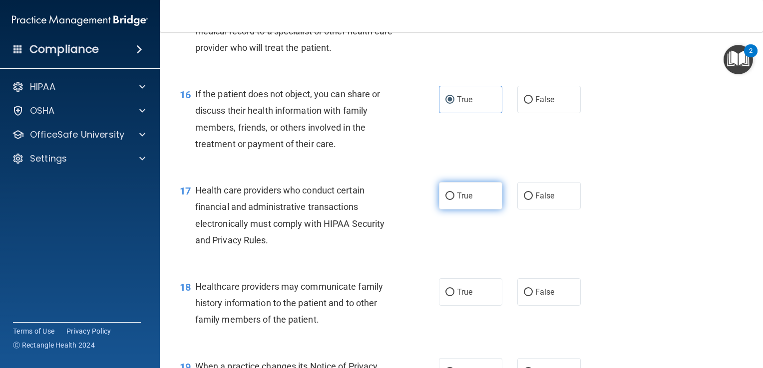
click at [464, 210] on label "True" at bounding box center [470, 195] width 63 height 27
click at [454, 200] on input "True" at bounding box center [449, 196] width 9 height 7
radio input "true"
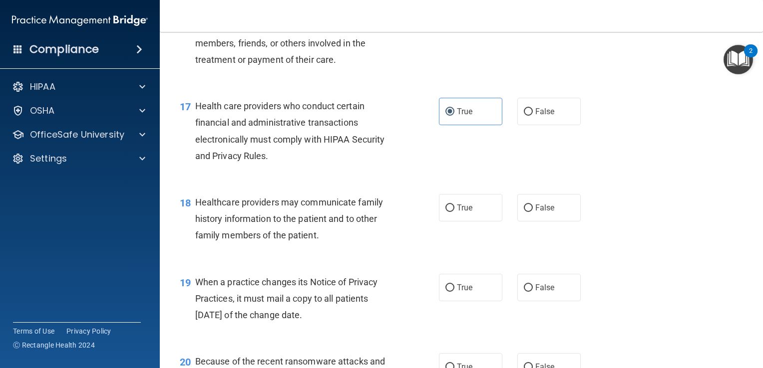
scroll to position [1437, 0]
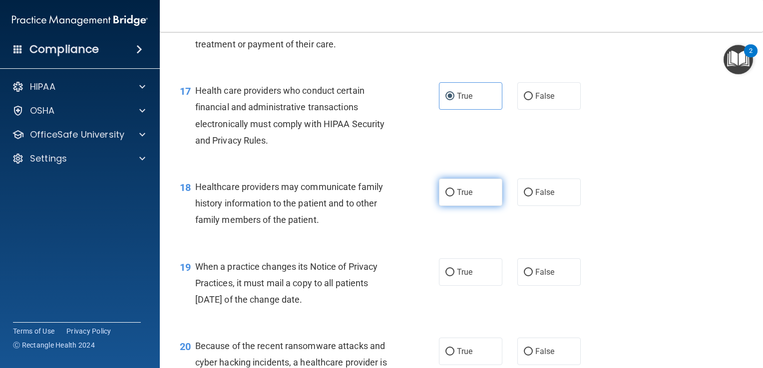
click at [467, 197] on span "True" at bounding box center [464, 192] width 15 height 9
click at [454, 197] on input "True" at bounding box center [449, 192] width 9 height 7
radio input "true"
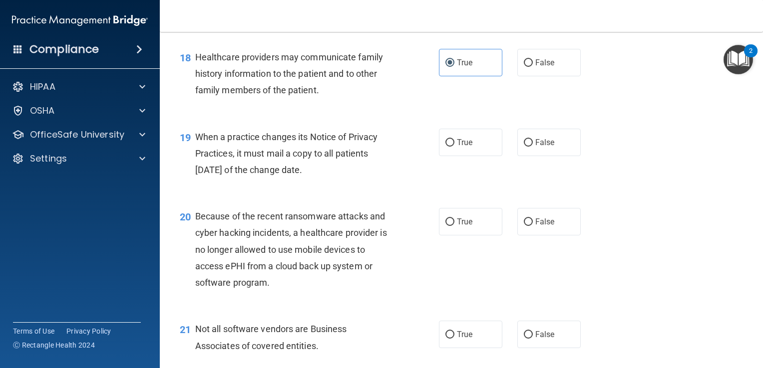
scroll to position [1577, 0]
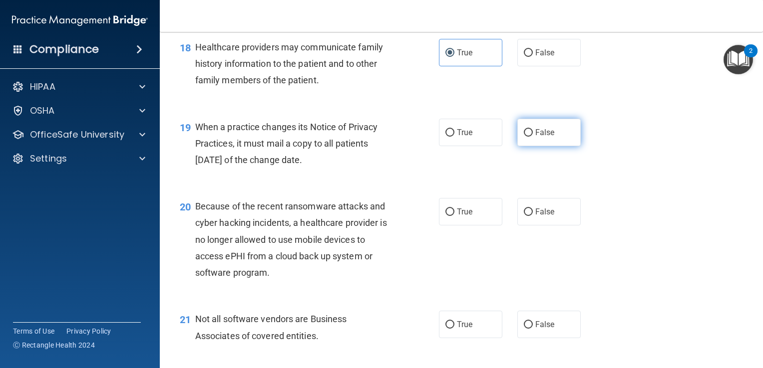
click at [549, 146] on label "False" at bounding box center [548, 132] width 63 height 27
click at [533, 137] on input "False" at bounding box center [528, 132] width 9 height 7
radio input "true"
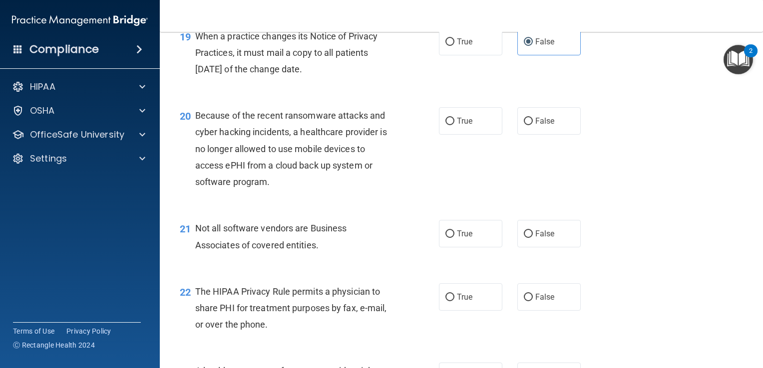
scroll to position [1677, 0]
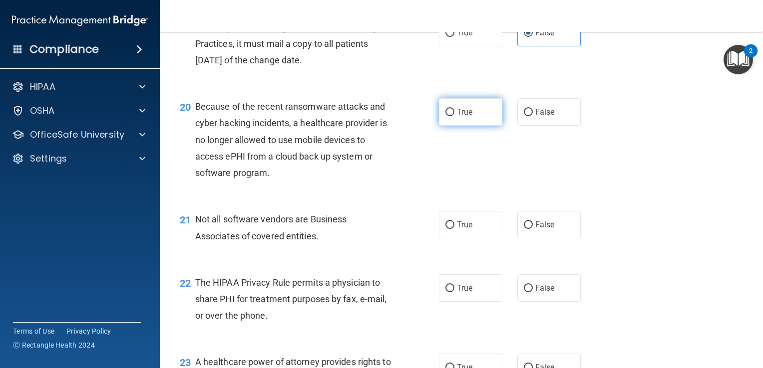
click at [478, 126] on label "True" at bounding box center [470, 111] width 63 height 27
click at [454, 116] on input "True" at bounding box center [449, 112] width 9 height 7
radio input "true"
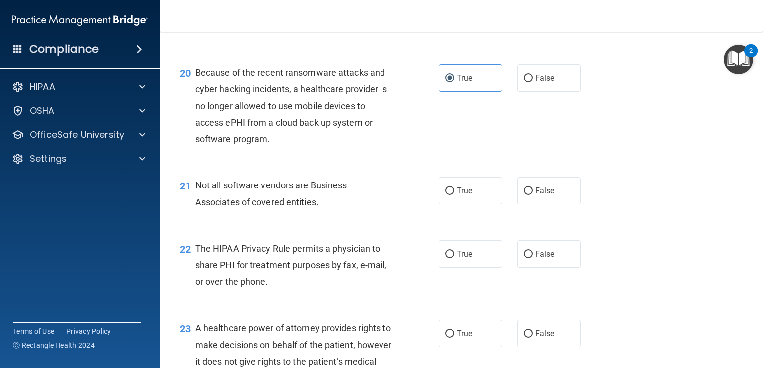
scroll to position [1717, 0]
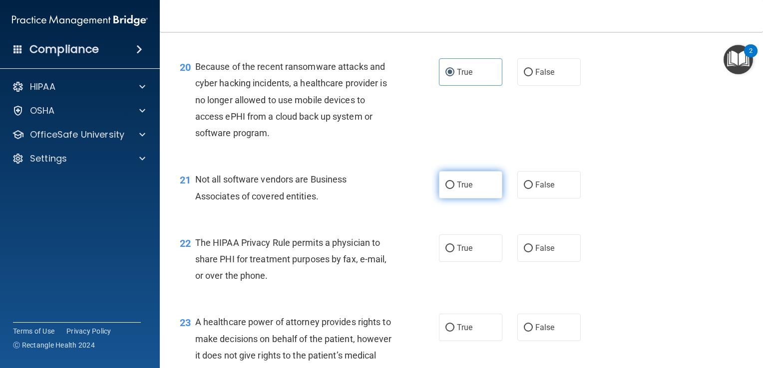
click at [476, 199] on label "True" at bounding box center [470, 184] width 63 height 27
click at [454, 189] on input "True" at bounding box center [449, 185] width 9 height 7
radio input "true"
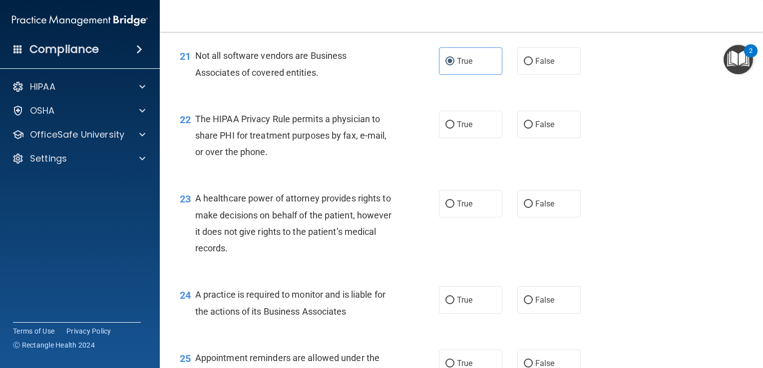
scroll to position [1857, 0]
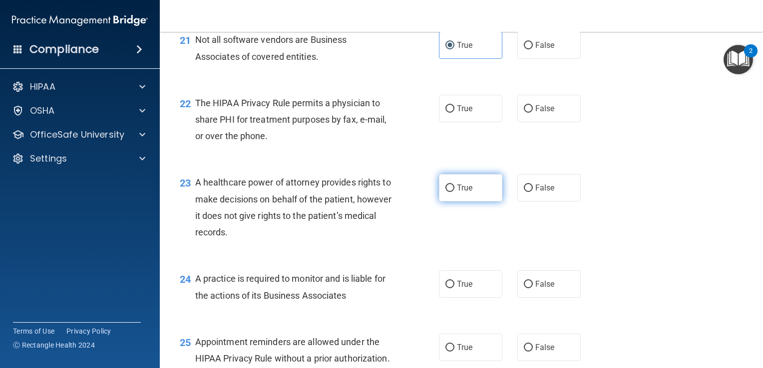
click at [463, 193] on span "True" at bounding box center [464, 187] width 15 height 9
click at [454, 192] on input "True" at bounding box center [449, 188] width 9 height 7
radio input "true"
click at [473, 122] on label "True" at bounding box center [470, 108] width 63 height 27
click at [454, 113] on input "True" at bounding box center [449, 108] width 9 height 7
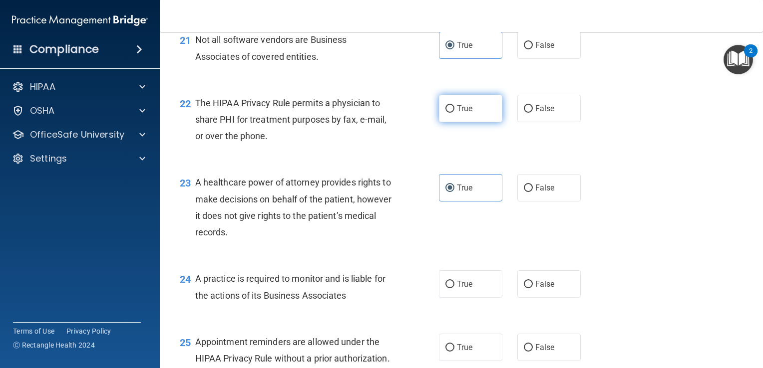
radio input "true"
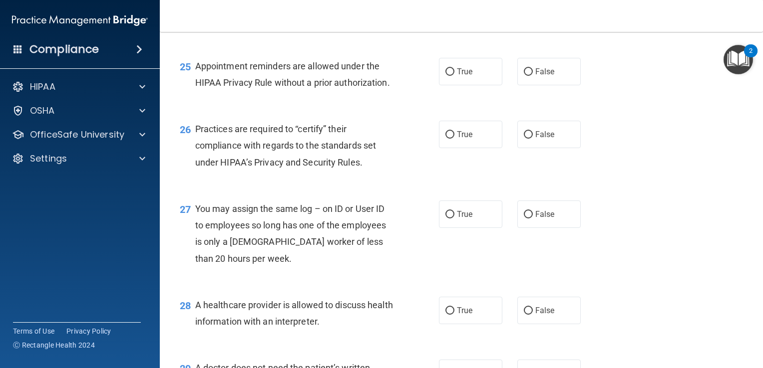
scroll to position [2136, 0]
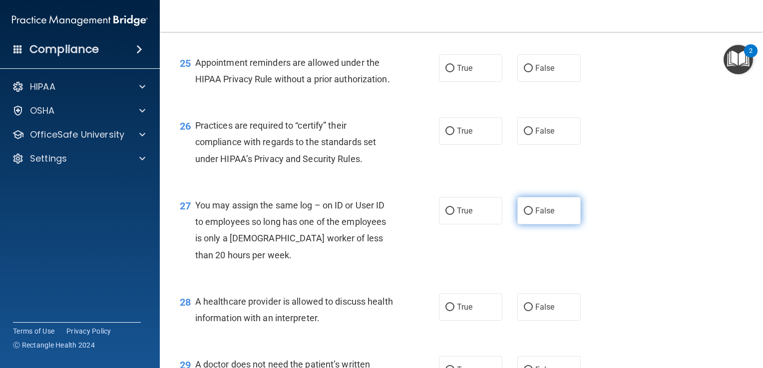
click at [533, 225] on label "False" at bounding box center [548, 210] width 63 height 27
click at [533, 215] on input "False" at bounding box center [528, 211] width 9 height 7
radio input "true"
click at [524, 135] on input "False" at bounding box center [528, 131] width 9 height 7
radio input "true"
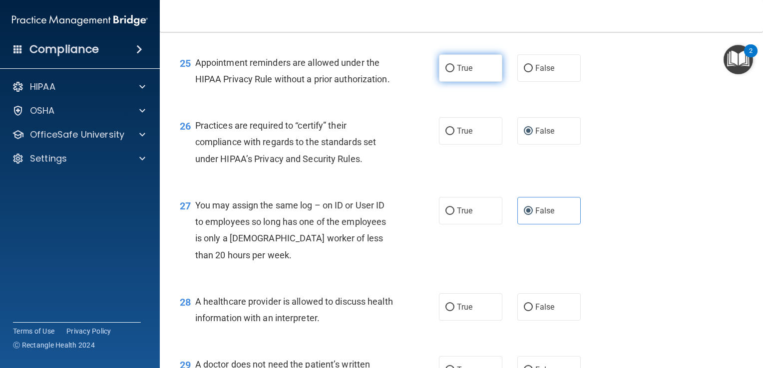
click at [457, 73] on span "True" at bounding box center [464, 67] width 15 height 9
click at [454, 72] on input "True" at bounding box center [449, 68] width 9 height 7
radio input "true"
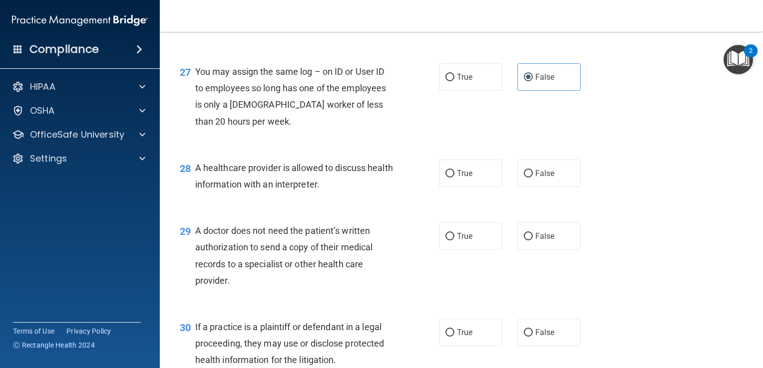
scroll to position [2276, 0]
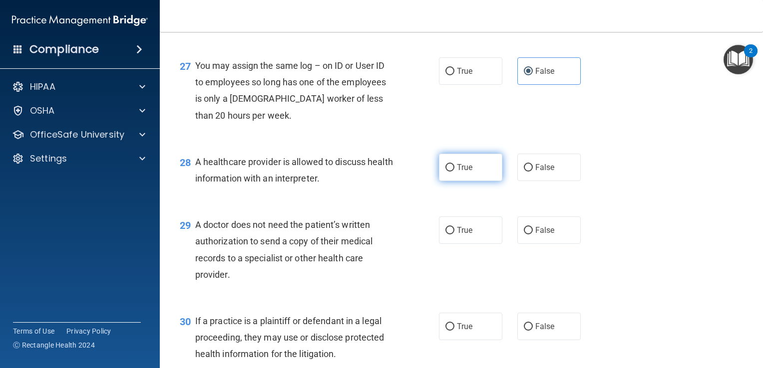
click at [468, 172] on span "True" at bounding box center [464, 167] width 15 height 9
click at [454, 172] on input "True" at bounding box center [449, 167] width 9 height 7
radio input "true"
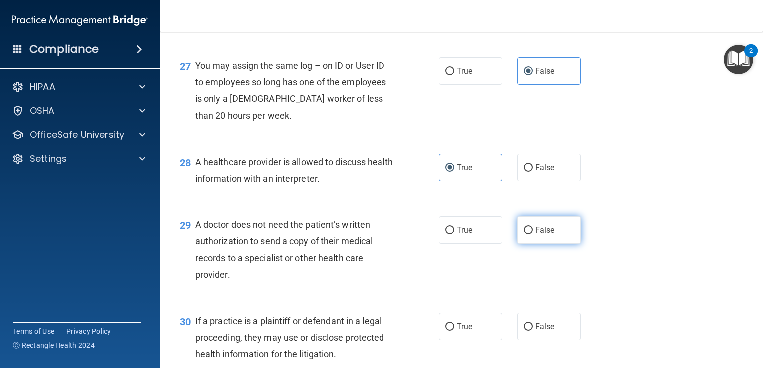
click at [539, 235] on span "False" at bounding box center [544, 230] width 19 height 9
click at [533, 235] on input "False" at bounding box center [528, 230] width 9 height 7
radio input "true"
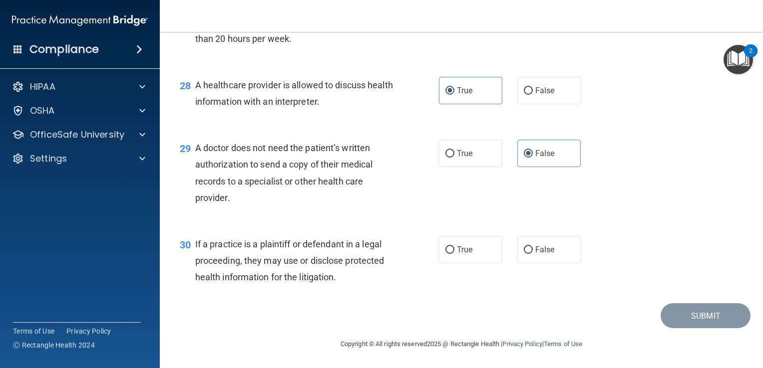
scroll to position [2376, 0]
click at [476, 264] on label "True" at bounding box center [470, 249] width 63 height 27
click at [454, 254] on input "True" at bounding box center [449, 250] width 9 height 7
radio input "true"
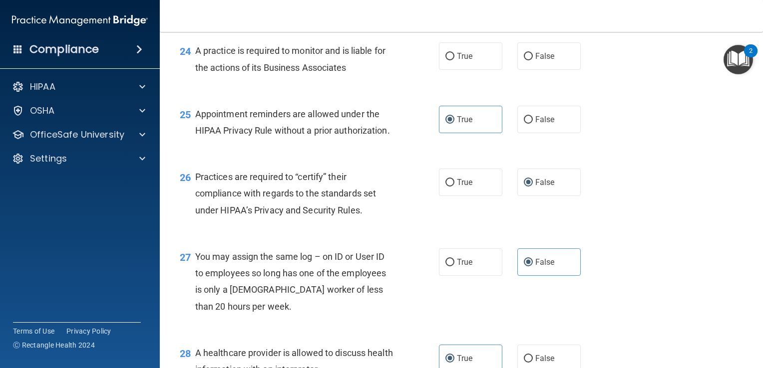
scroll to position [2056, 0]
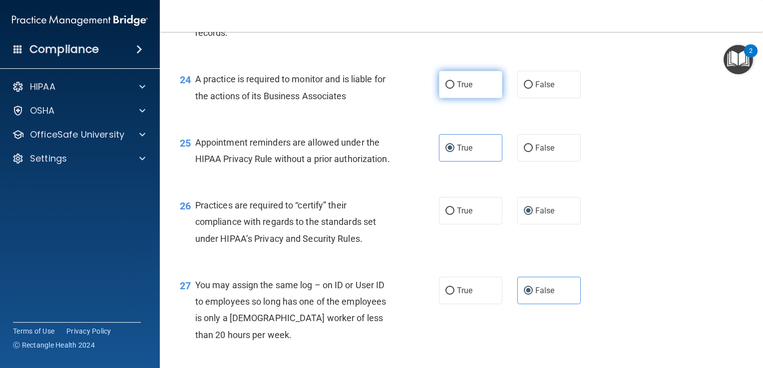
click at [460, 89] on span "True" at bounding box center [464, 84] width 15 height 9
click at [454, 89] on input "True" at bounding box center [449, 84] width 9 height 7
radio input "true"
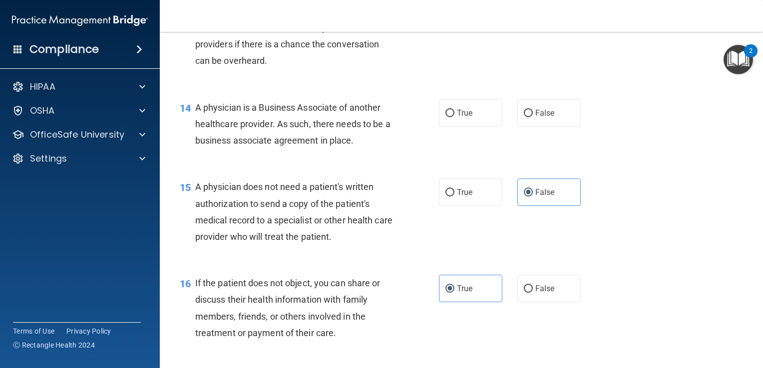
scroll to position [1144, 0]
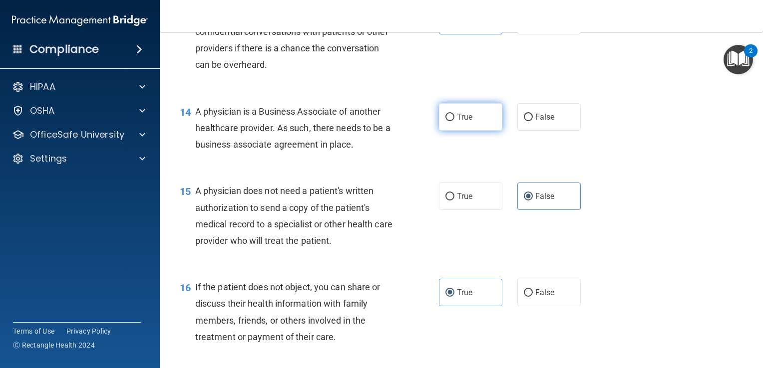
click at [461, 122] on span "True" at bounding box center [464, 116] width 15 height 9
click at [454, 121] on input "True" at bounding box center [449, 117] width 9 height 7
radio input "true"
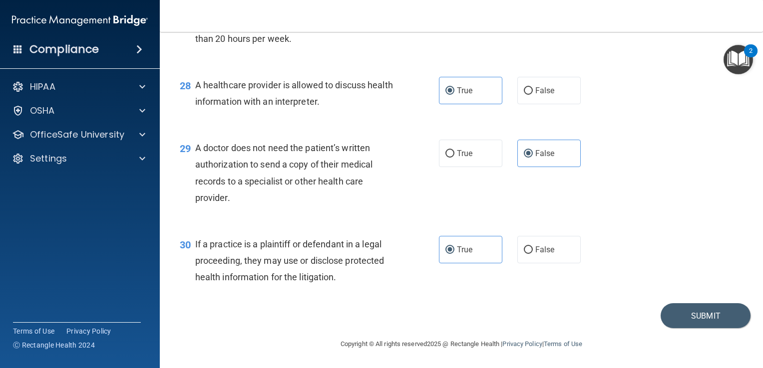
scroll to position [2402, 0]
click at [714, 318] on button "Submit" at bounding box center [705, 315] width 90 height 25
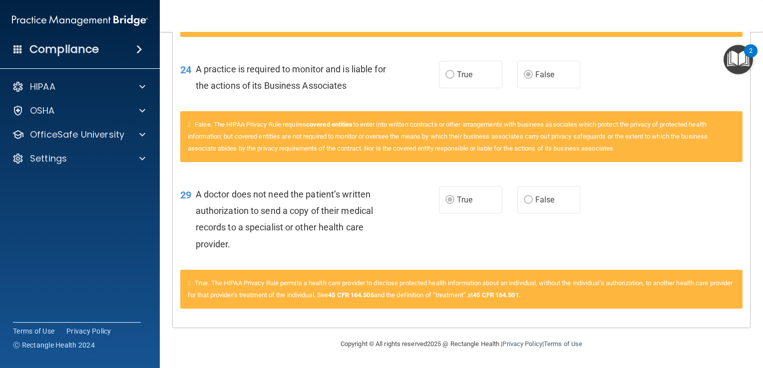
scroll to position [1258, 0]
click at [757, 45] on div "2" at bounding box center [750, 50] width 13 height 13
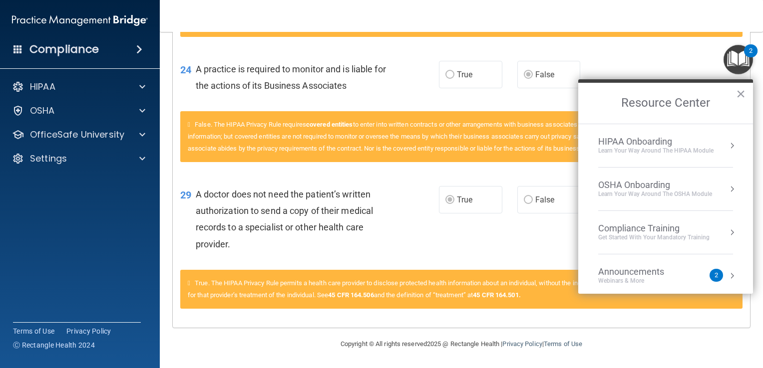
click at [757, 45] on div "2" at bounding box center [750, 50] width 13 height 13
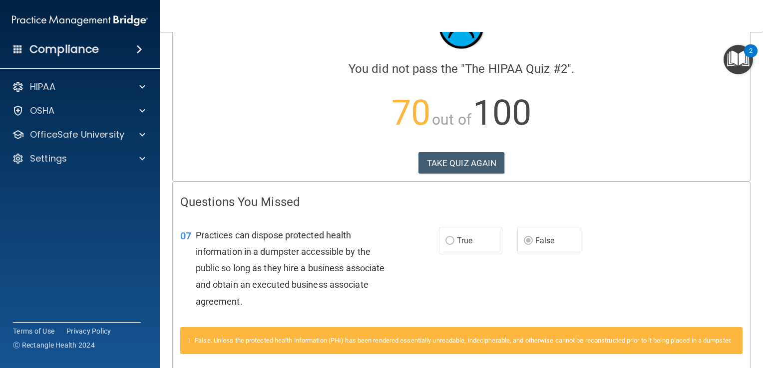
scroll to position [0, 0]
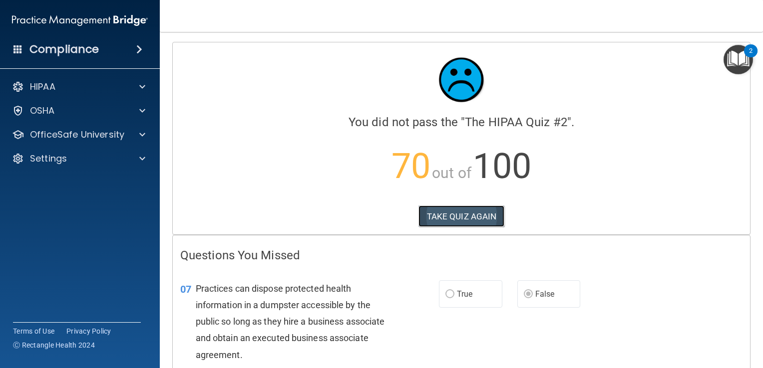
click at [455, 215] on button "TAKE QUIZ AGAIN" at bounding box center [461, 217] width 86 height 22
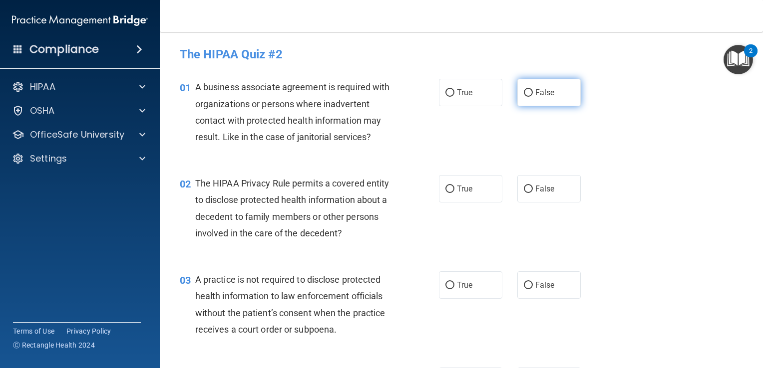
click at [545, 93] on span "False" at bounding box center [544, 92] width 19 height 9
click at [533, 93] on input "False" at bounding box center [528, 92] width 9 height 7
radio input "true"
click at [473, 189] on label "True" at bounding box center [470, 188] width 63 height 27
click at [454, 189] on input "True" at bounding box center [449, 189] width 9 height 7
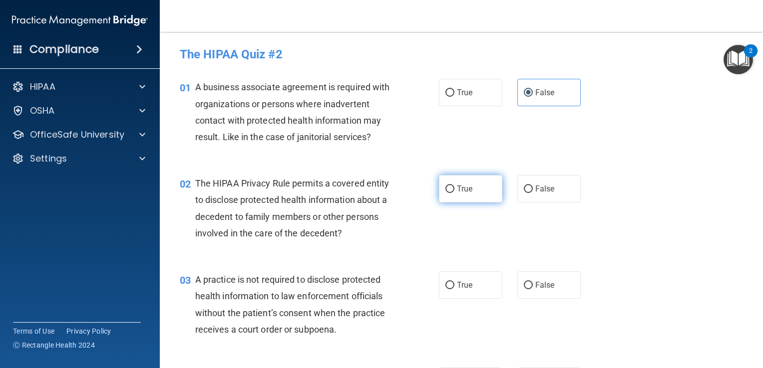
radio input "true"
click at [535, 288] on span "False" at bounding box center [544, 284] width 19 height 9
click at [533, 288] on input "False" at bounding box center [528, 285] width 9 height 7
radio input "true"
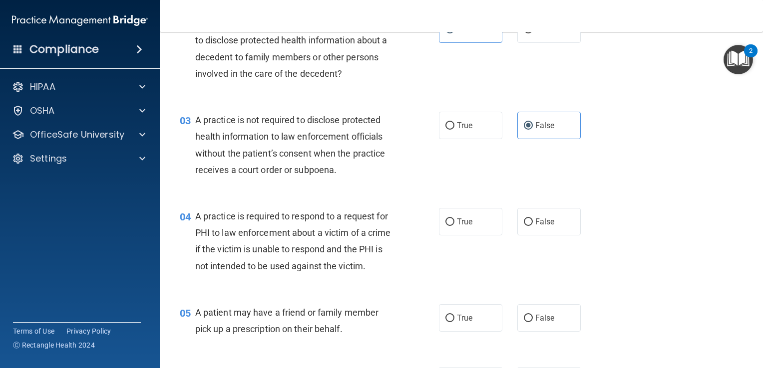
scroll to position [180, 0]
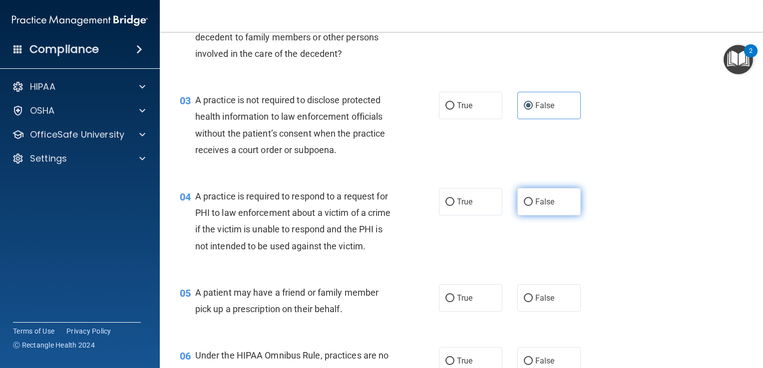
click at [551, 211] on label "False" at bounding box center [548, 201] width 63 height 27
click at [533, 206] on input "False" at bounding box center [528, 202] width 9 height 7
radio input "true"
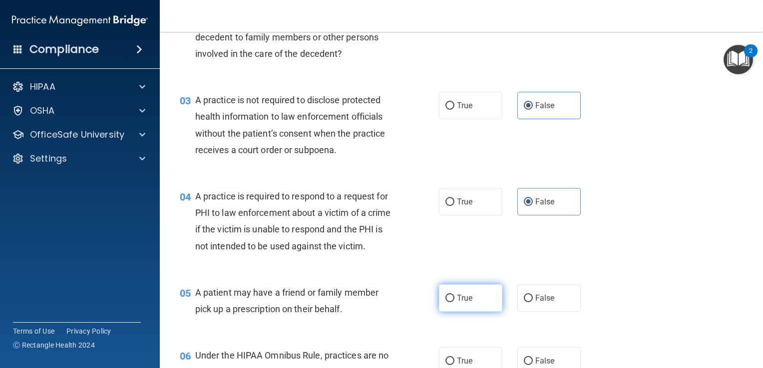
click at [457, 303] on span "True" at bounding box center [464, 297] width 15 height 9
click at [454, 302] on input "True" at bounding box center [449, 298] width 9 height 7
radio input "true"
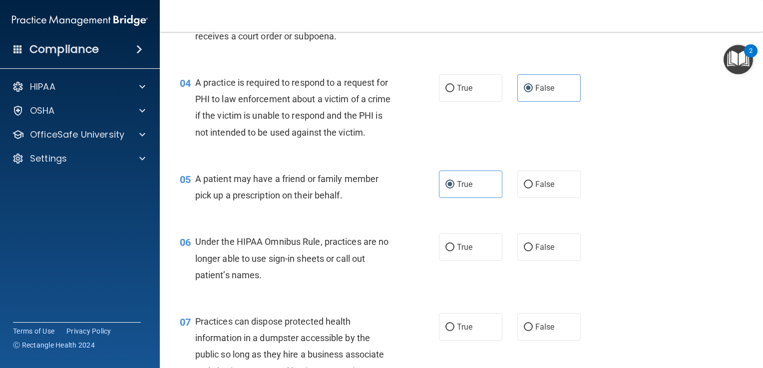
scroll to position [299, 0]
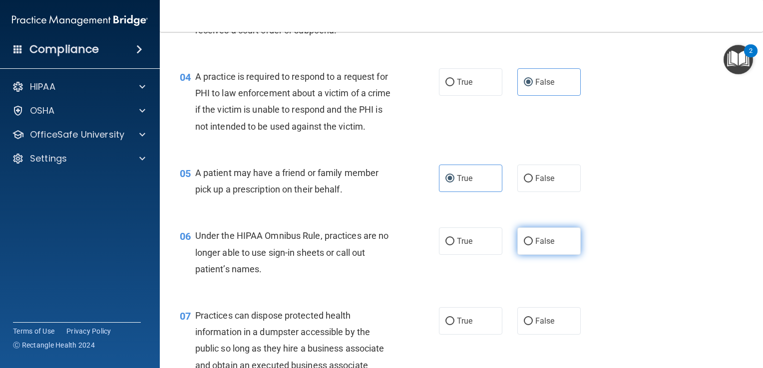
click at [540, 246] on span "False" at bounding box center [544, 241] width 19 height 9
click at [533, 246] on input "False" at bounding box center [528, 241] width 9 height 7
radio input "true"
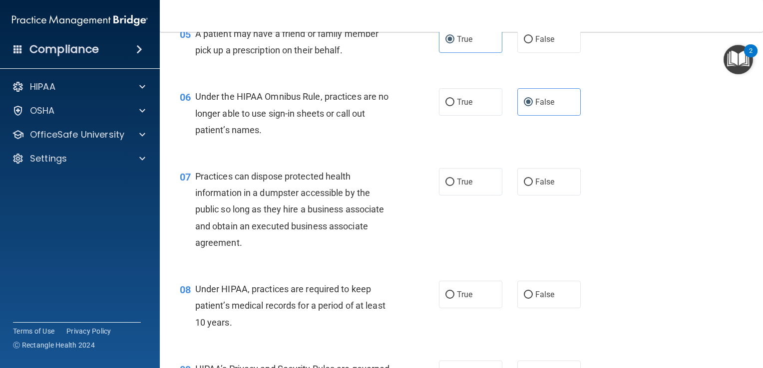
scroll to position [439, 0]
click at [560, 195] on label "False" at bounding box center [548, 181] width 63 height 27
click at [533, 186] on input "False" at bounding box center [528, 181] width 9 height 7
radio input "true"
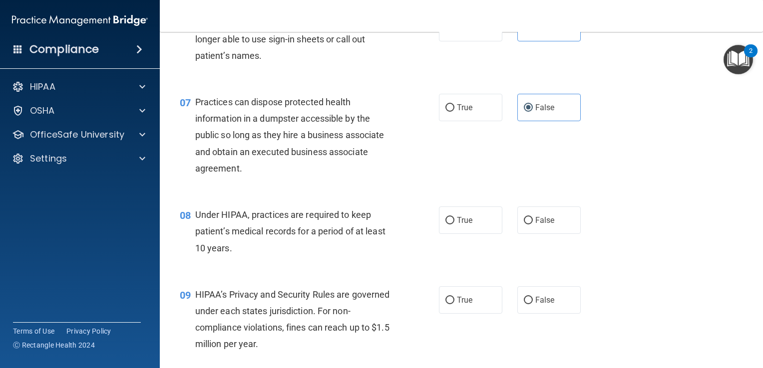
scroll to position [519, 0]
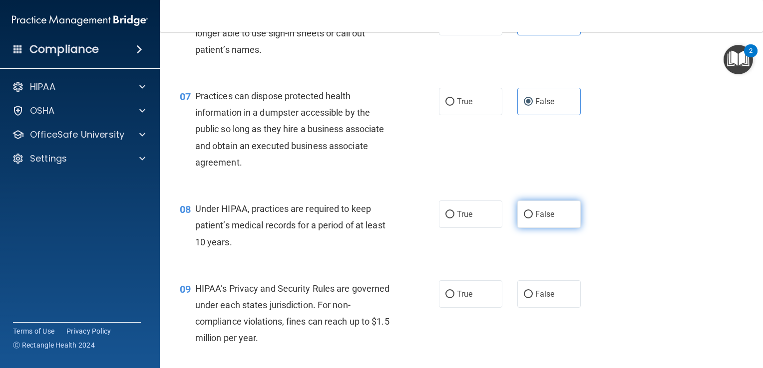
click at [531, 225] on label "False" at bounding box center [548, 214] width 63 height 27
click at [531, 219] on input "False" at bounding box center [528, 214] width 9 height 7
radio input "true"
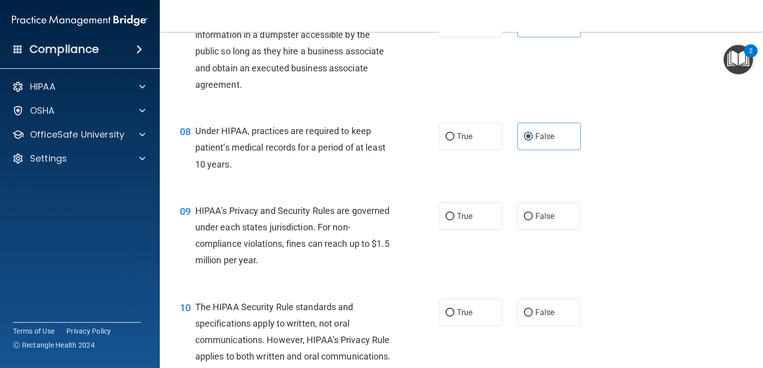
scroll to position [599, 0]
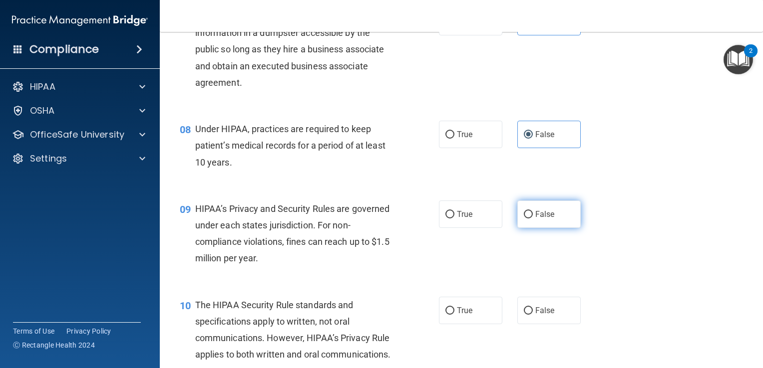
click at [545, 219] on span "False" at bounding box center [544, 214] width 19 height 9
click at [533, 219] on input "False" at bounding box center [528, 214] width 9 height 7
radio input "true"
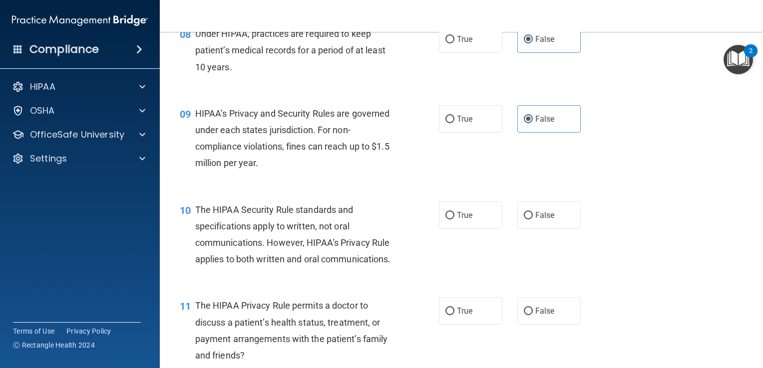
scroll to position [699, 0]
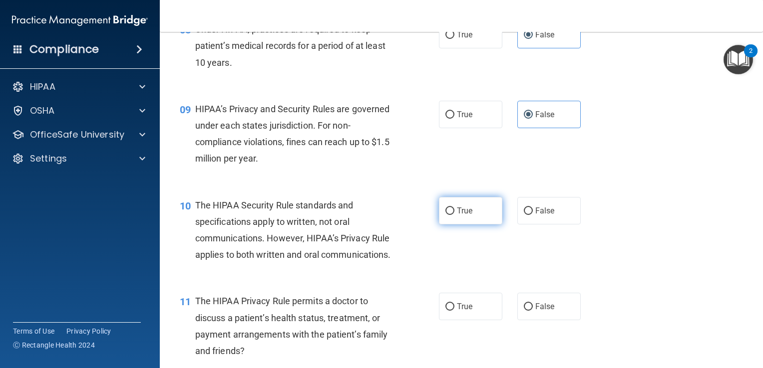
click at [466, 225] on label "True" at bounding box center [470, 210] width 63 height 27
click at [454, 215] on input "True" at bounding box center [449, 211] width 9 height 7
radio input "true"
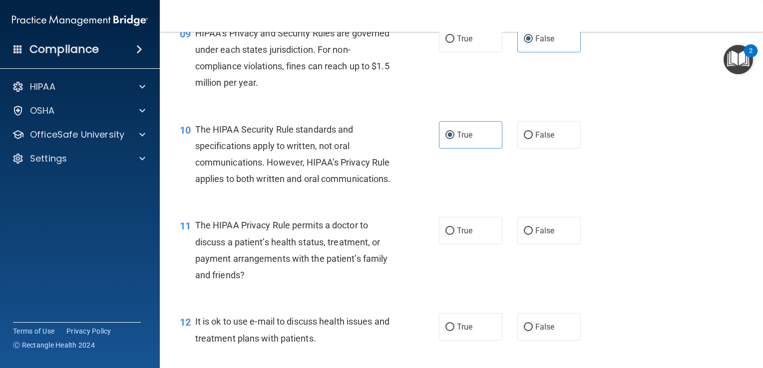
scroll to position [799, 0]
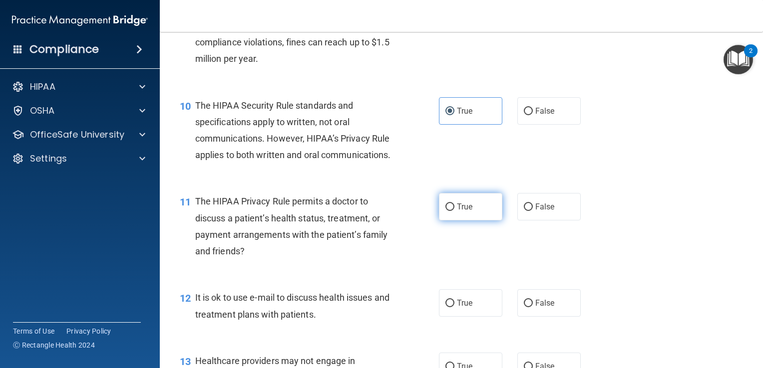
click at [489, 221] on label "True" at bounding box center [470, 206] width 63 height 27
click at [454, 211] on input "True" at bounding box center [449, 207] width 9 height 7
radio input "true"
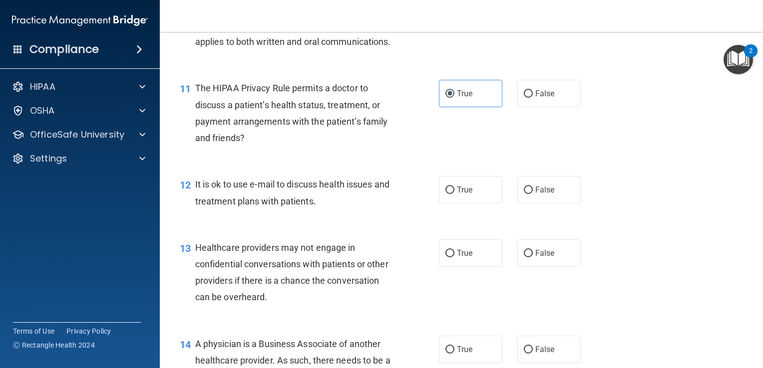
scroll to position [918, 0]
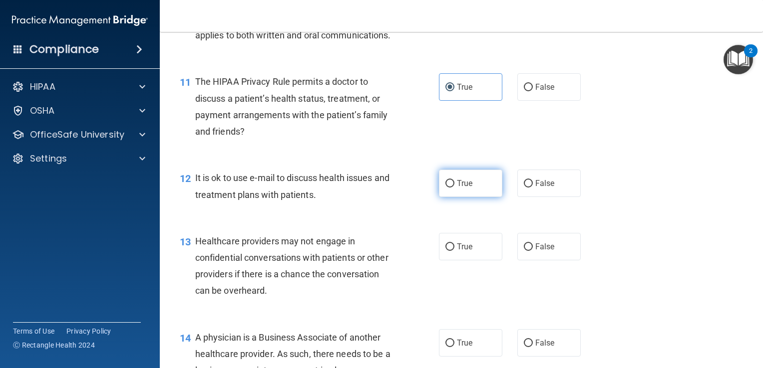
click at [461, 188] on span "True" at bounding box center [464, 183] width 15 height 9
click at [454, 188] on input "True" at bounding box center [449, 183] width 9 height 7
radio input "true"
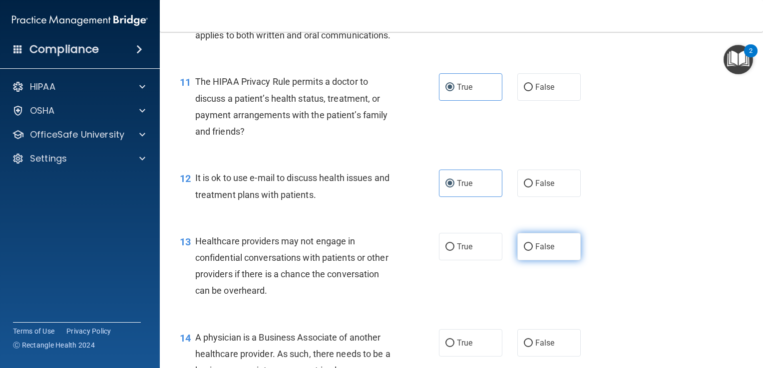
click at [540, 252] on span "False" at bounding box center [544, 246] width 19 height 9
click at [533, 251] on input "False" at bounding box center [528, 247] width 9 height 7
radio input "true"
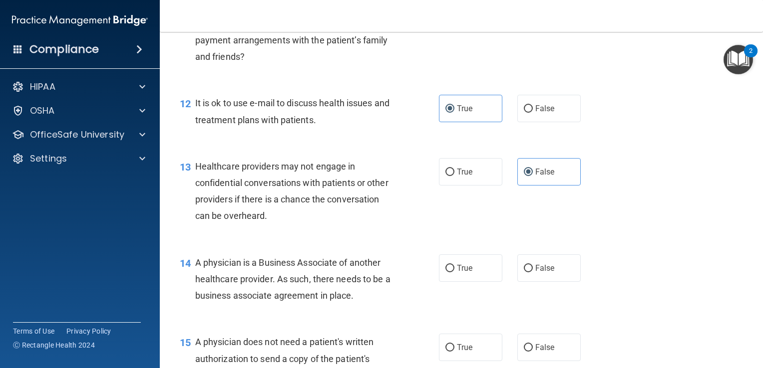
scroll to position [998, 0]
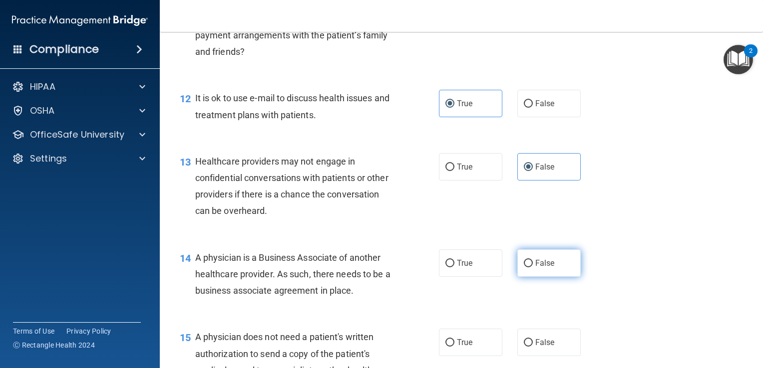
click at [528, 277] on label "False" at bounding box center [548, 263] width 63 height 27
click at [528, 268] on input "False" at bounding box center [528, 263] width 9 height 7
radio input "true"
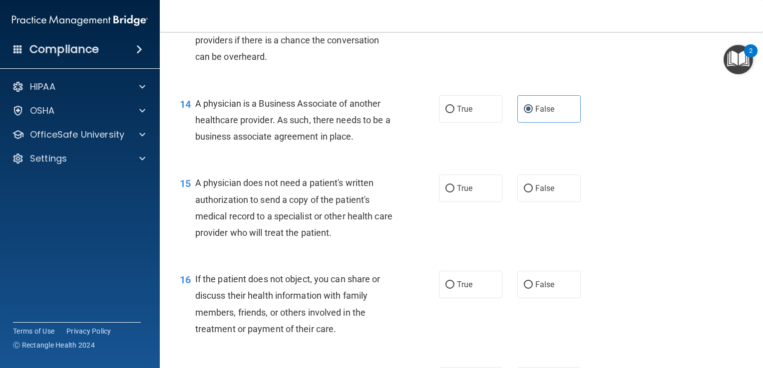
scroll to position [1158, 0]
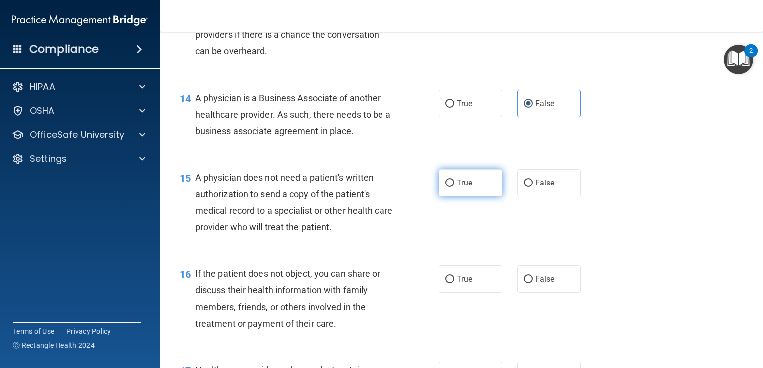
click at [460, 188] on span "True" at bounding box center [464, 182] width 15 height 9
click at [454, 187] on input "True" at bounding box center [449, 183] width 9 height 7
radio input "true"
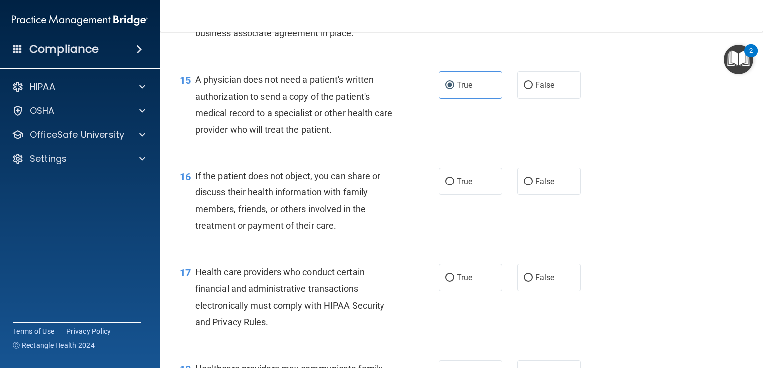
scroll to position [1258, 0]
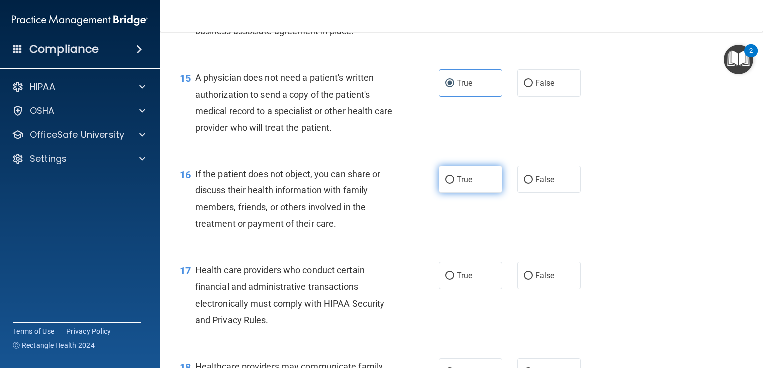
click at [475, 193] on label "True" at bounding box center [470, 179] width 63 height 27
click at [454, 184] on input "True" at bounding box center [449, 179] width 9 height 7
radio input "true"
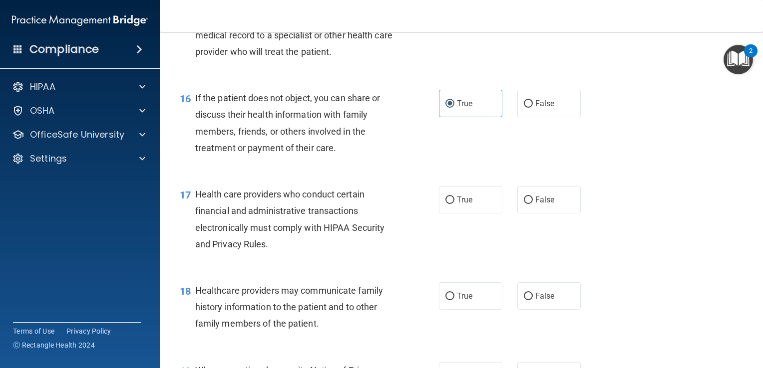
scroll to position [1338, 0]
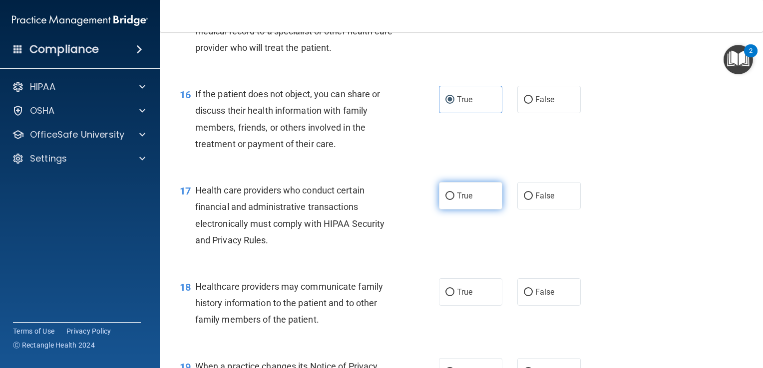
click at [474, 210] on label "True" at bounding box center [470, 195] width 63 height 27
click at [454, 200] on input "True" at bounding box center [449, 196] width 9 height 7
radio input "true"
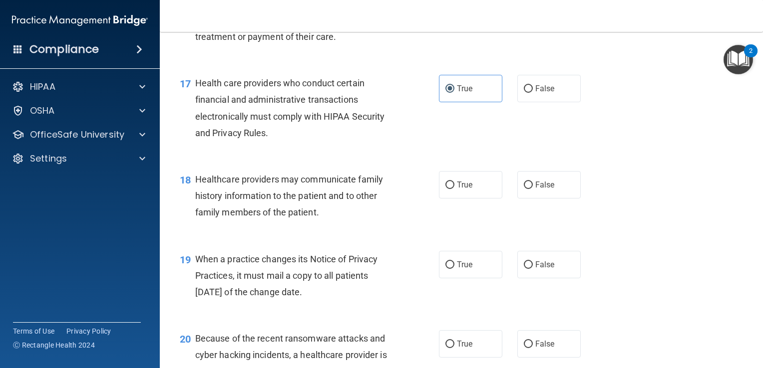
scroll to position [1457, 0]
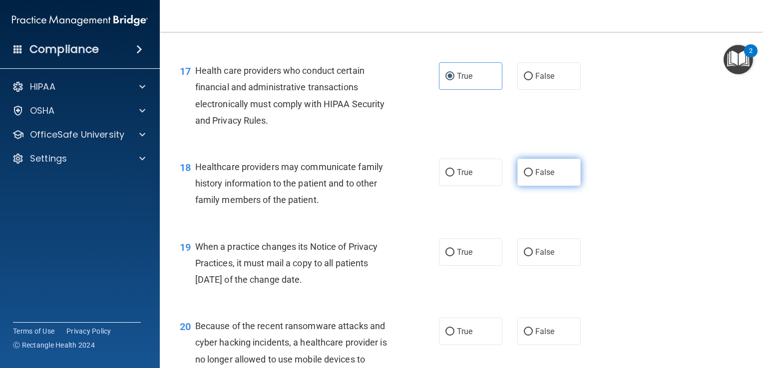
click at [535, 177] on span "False" at bounding box center [544, 172] width 19 height 9
click at [533, 177] on input "False" at bounding box center [528, 172] width 9 height 7
radio input "true"
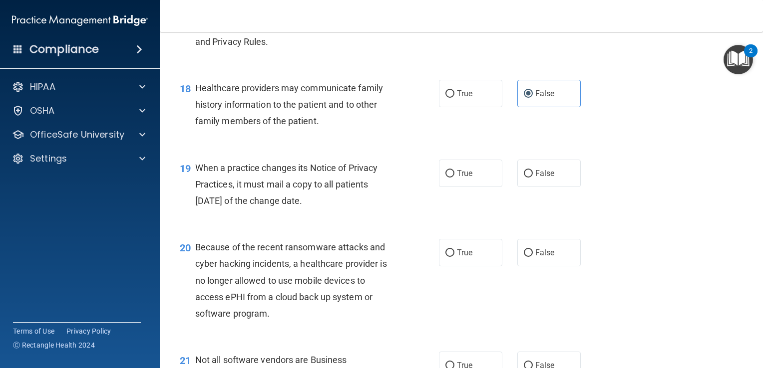
scroll to position [1557, 0]
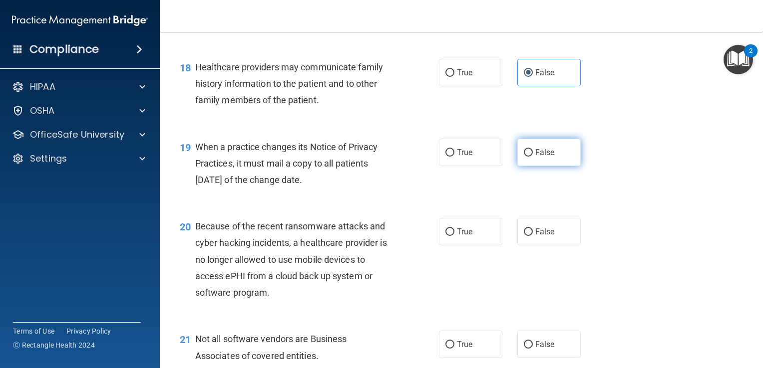
click at [549, 157] on span "False" at bounding box center [544, 152] width 19 height 9
click at [533, 157] on input "False" at bounding box center [528, 152] width 9 height 7
radio input "true"
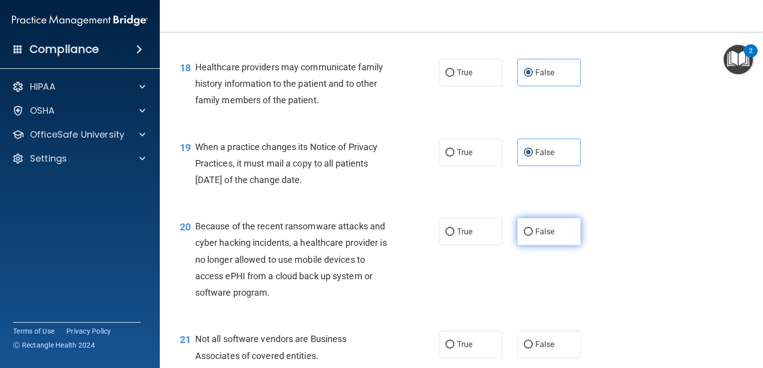
click at [535, 237] on span "False" at bounding box center [544, 231] width 19 height 9
click at [533, 236] on input "False" at bounding box center [528, 232] width 9 height 7
radio input "true"
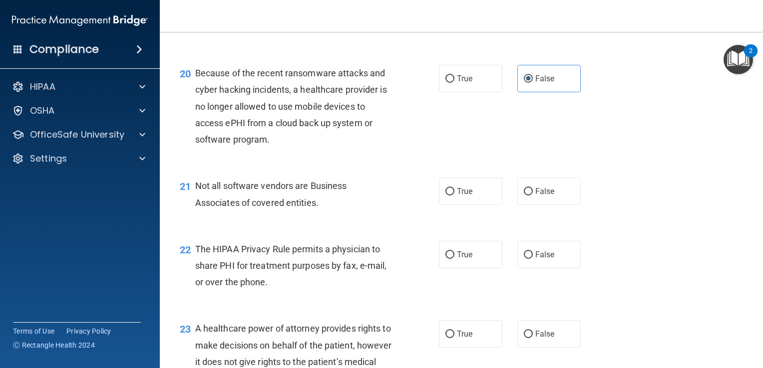
scroll to position [1717, 0]
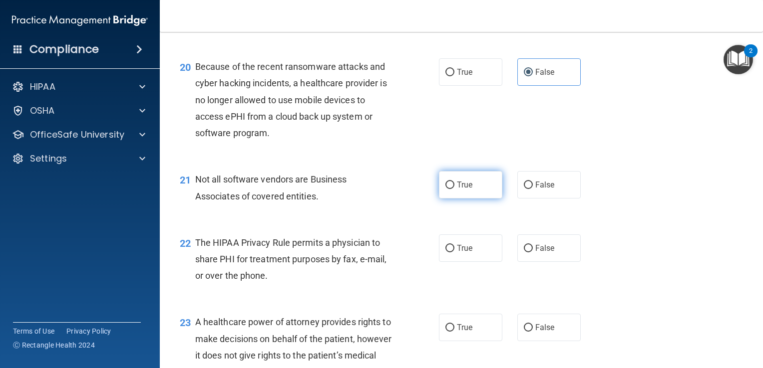
click at [457, 190] on span "True" at bounding box center [464, 184] width 15 height 9
click at [454, 189] on input "True" at bounding box center [449, 185] width 9 height 7
radio input "true"
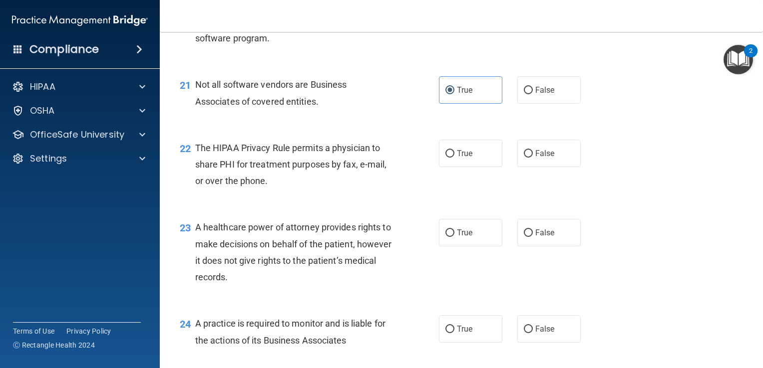
scroll to position [1817, 0]
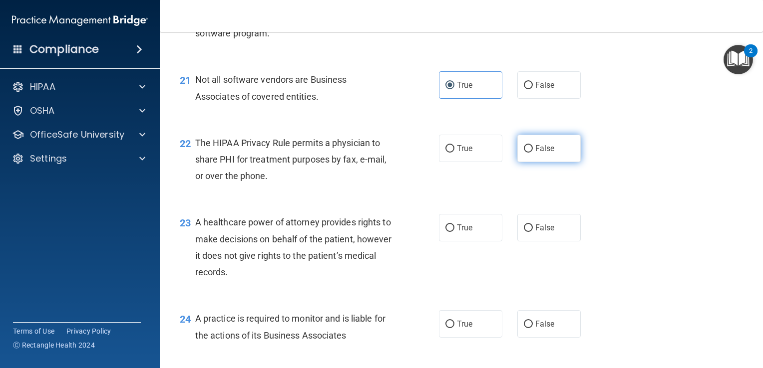
click at [545, 153] on span "False" at bounding box center [544, 148] width 19 height 9
click at [533, 153] on input "False" at bounding box center [528, 148] width 9 height 7
radio input "true"
click at [525, 232] on input "False" at bounding box center [528, 228] width 9 height 7
radio input "true"
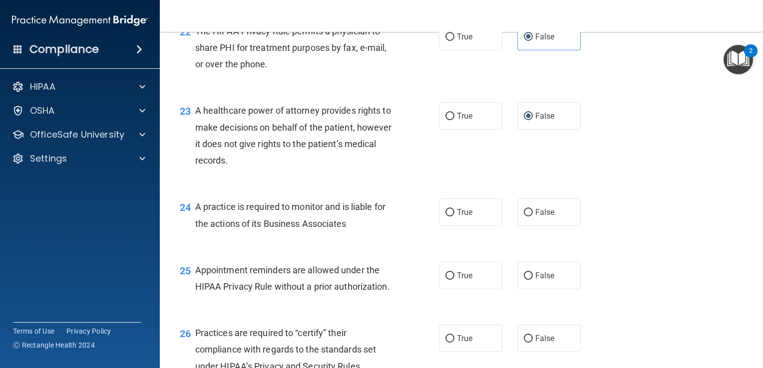
scroll to position [1956, 0]
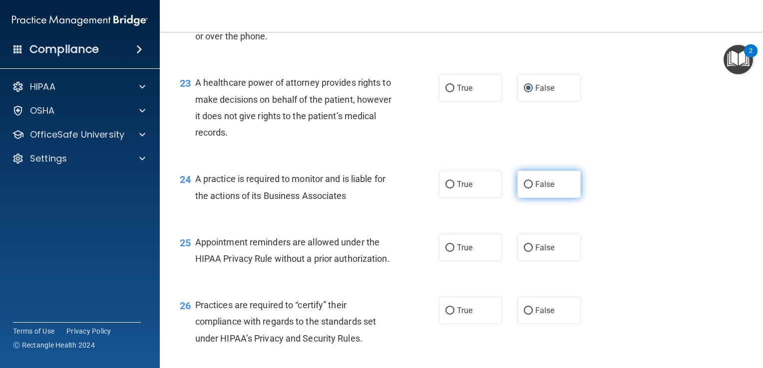
click at [543, 189] on span "False" at bounding box center [544, 184] width 19 height 9
click at [533, 189] on input "False" at bounding box center [528, 184] width 9 height 7
radio input "true"
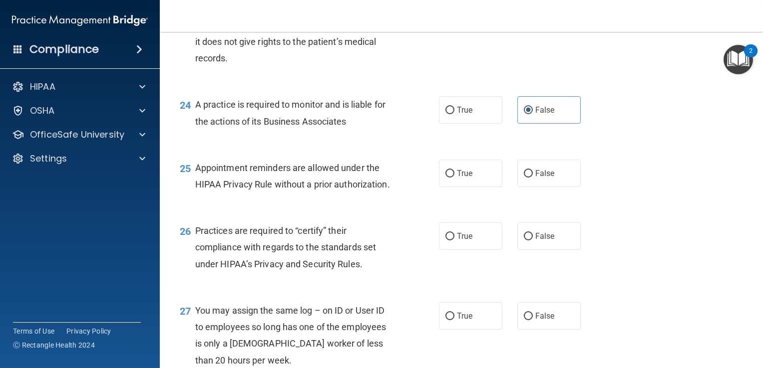
scroll to position [2036, 0]
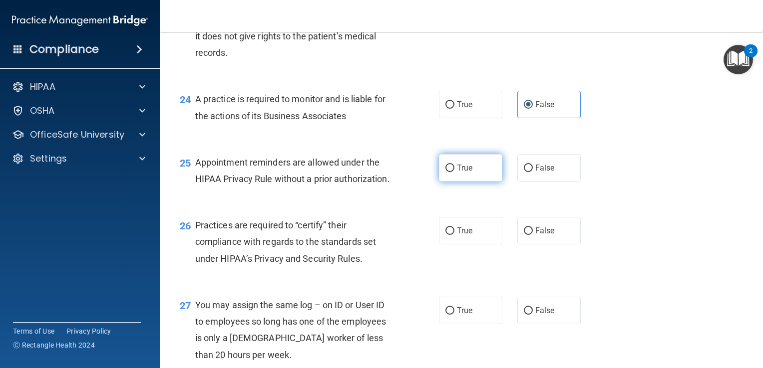
click at [464, 173] on span "True" at bounding box center [464, 167] width 15 height 9
click at [454, 172] on input "True" at bounding box center [449, 168] width 9 height 7
radio input "true"
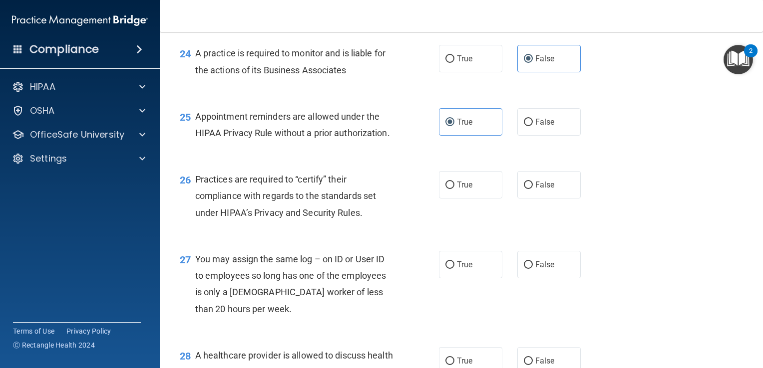
scroll to position [2096, 0]
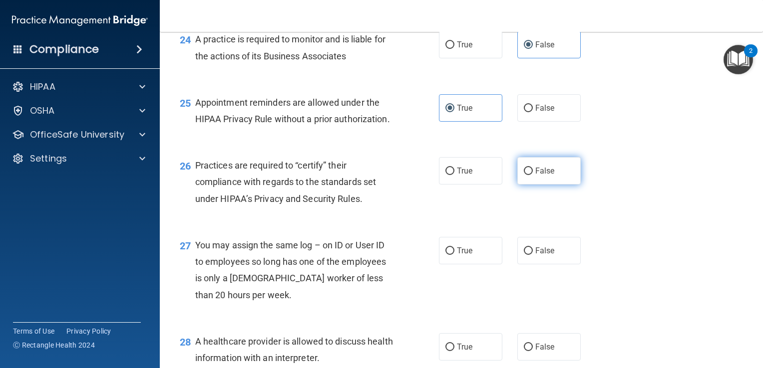
click at [544, 176] on span "False" at bounding box center [544, 170] width 19 height 9
click at [533, 175] on input "False" at bounding box center [528, 171] width 9 height 7
radio input "true"
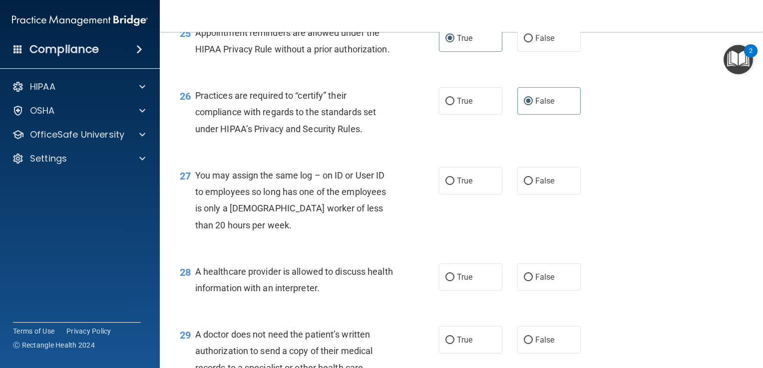
scroll to position [2176, 0]
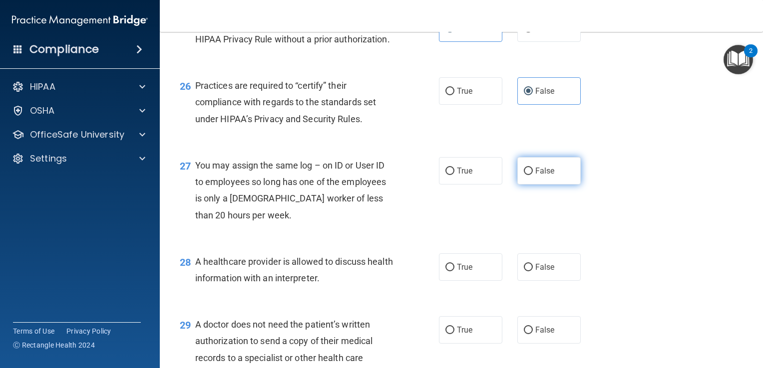
click at [539, 176] on span "False" at bounding box center [544, 170] width 19 height 9
click at [533, 175] on input "False" at bounding box center [528, 171] width 9 height 7
radio input "true"
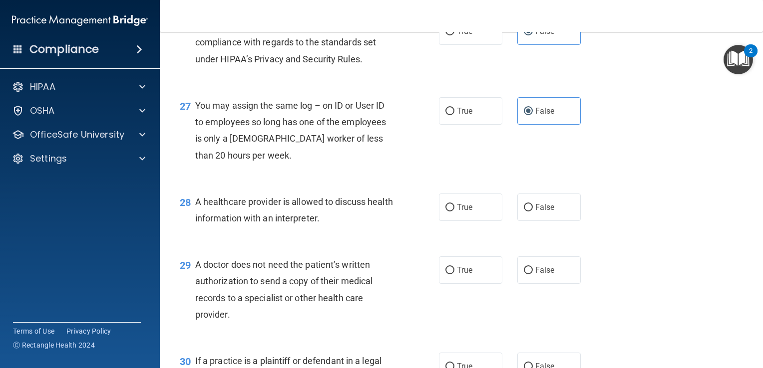
scroll to position [2256, 0]
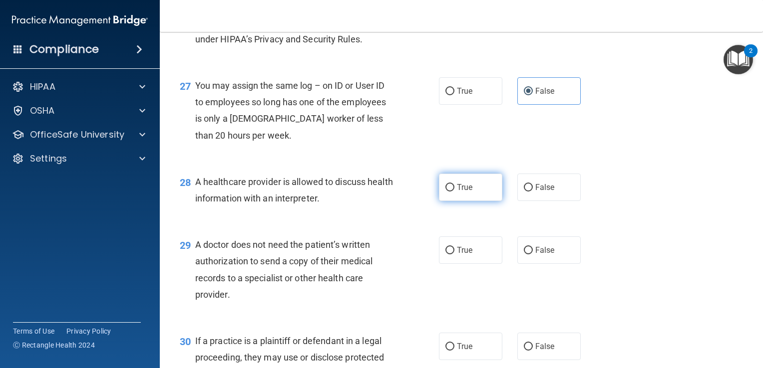
click at [472, 201] on label "True" at bounding box center [470, 187] width 63 height 27
click at [454, 192] on input "True" at bounding box center [449, 187] width 9 height 7
radio input "true"
click at [477, 264] on label "True" at bounding box center [470, 250] width 63 height 27
click at [454, 255] on input "True" at bounding box center [449, 250] width 9 height 7
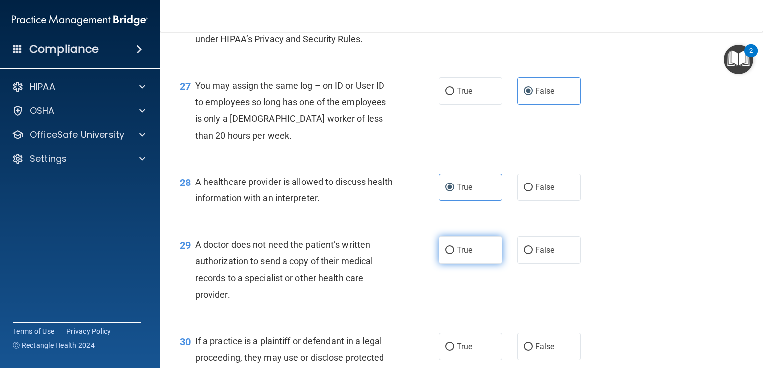
radio input "true"
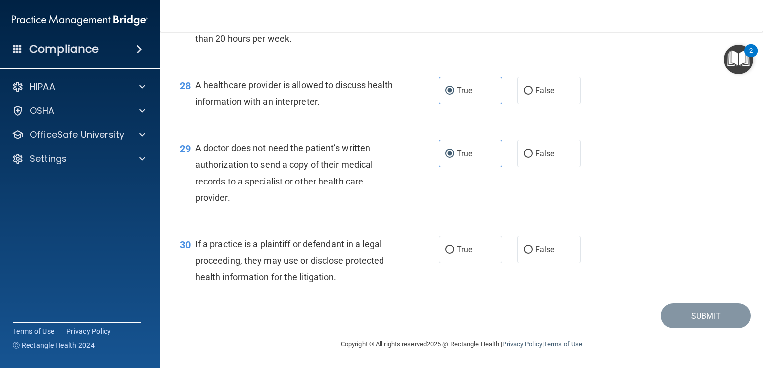
scroll to position [2376, 0]
click at [496, 264] on label "True" at bounding box center [470, 249] width 63 height 27
click at [454, 254] on input "True" at bounding box center [449, 250] width 9 height 7
radio input "true"
click at [703, 329] on button "Submit" at bounding box center [705, 315] width 90 height 25
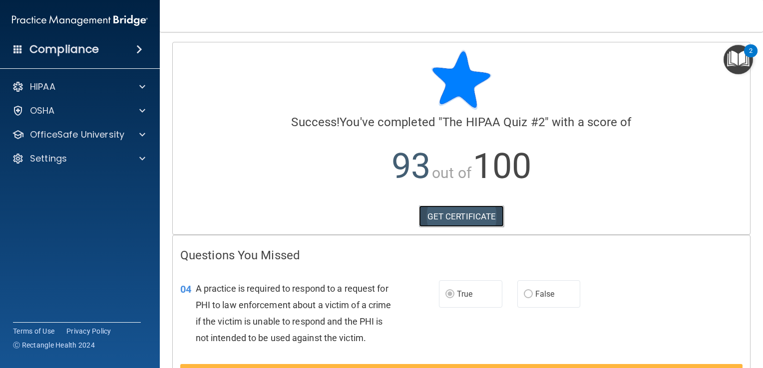
click at [444, 217] on link "GET CERTIFICATE" at bounding box center [461, 217] width 85 height 22
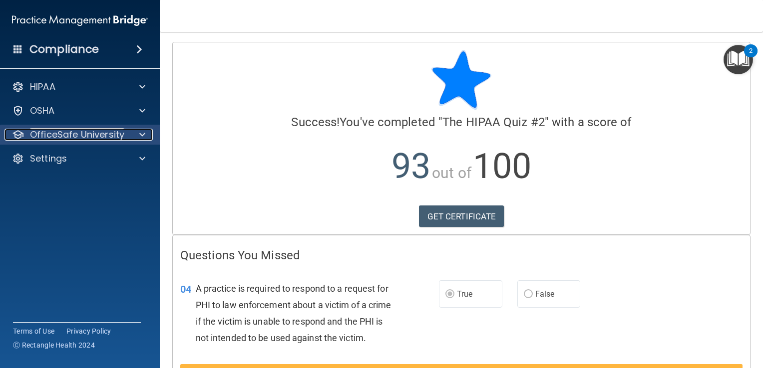
click at [102, 135] on p "OfficeSafe University" at bounding box center [77, 135] width 94 height 12
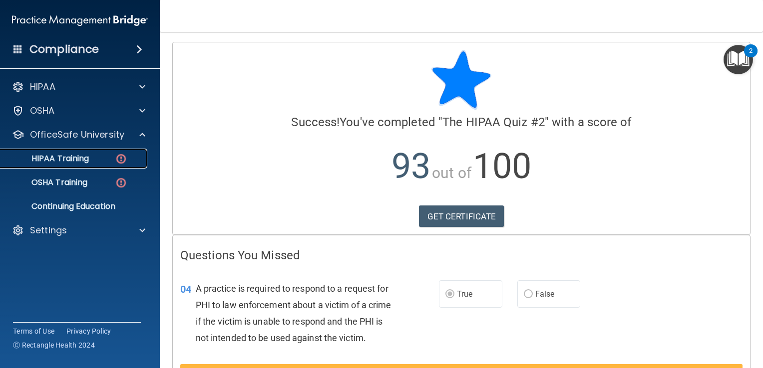
click at [74, 157] on p "HIPAA Training" at bounding box center [47, 159] width 82 height 10
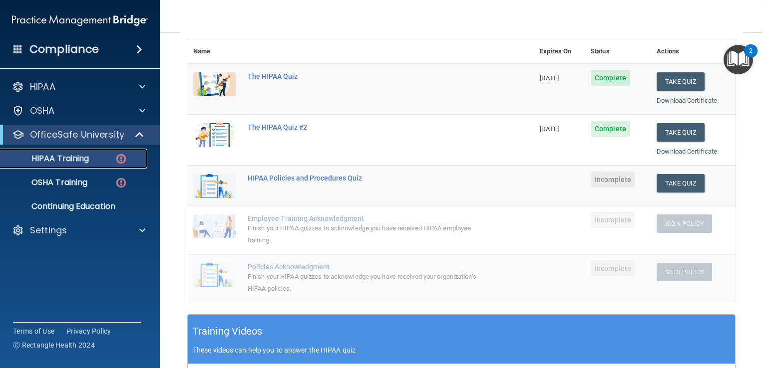
scroll to position [120, 0]
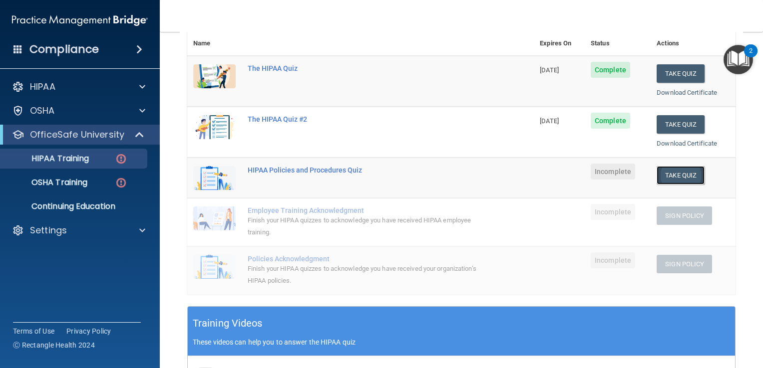
click at [672, 172] on button "Take Quiz" at bounding box center [680, 175] width 48 height 18
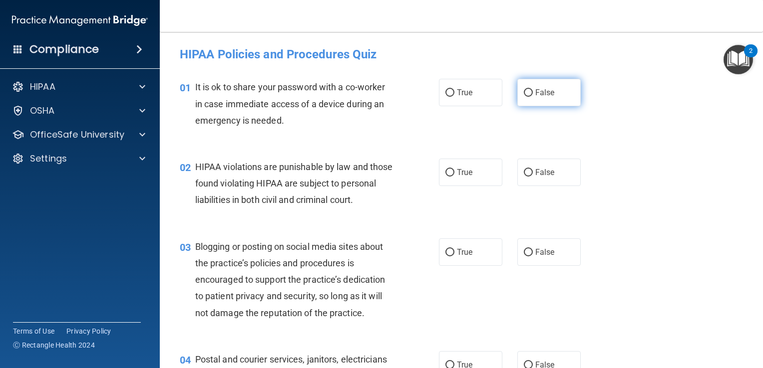
click at [535, 89] on span "False" at bounding box center [544, 92] width 19 height 9
click at [533, 89] on input "False" at bounding box center [528, 92] width 9 height 7
radio input "true"
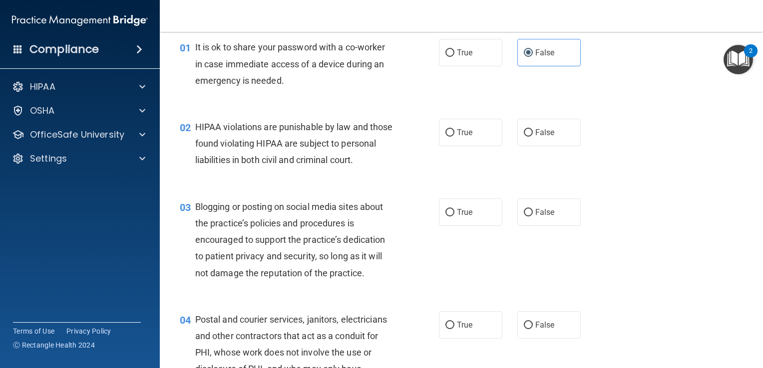
scroll to position [60, 0]
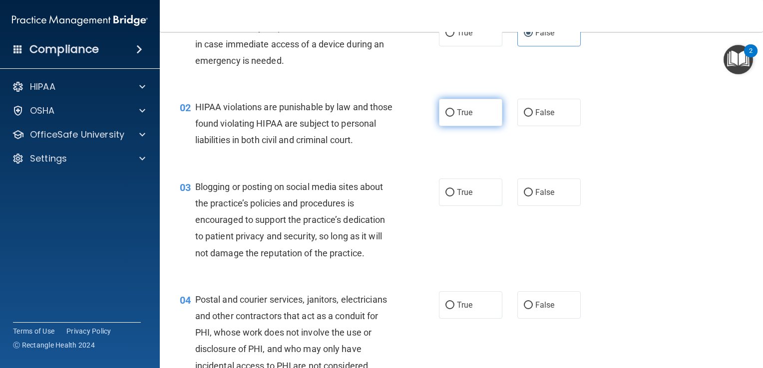
click at [485, 109] on label "True" at bounding box center [470, 112] width 63 height 27
click at [454, 109] on input "True" at bounding box center [449, 112] width 9 height 7
radio input "true"
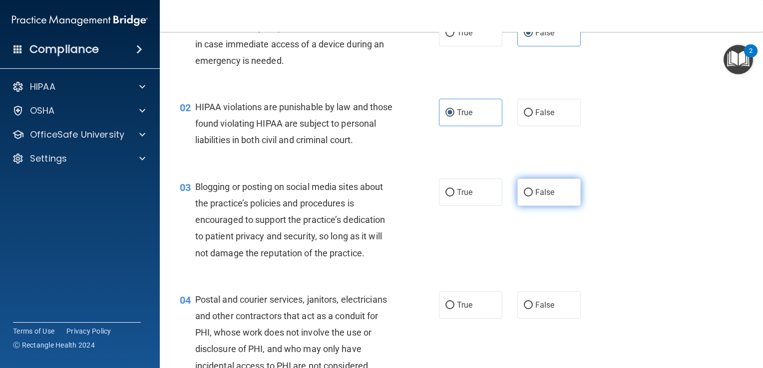
click at [546, 197] on span "False" at bounding box center [544, 192] width 19 height 9
click at [533, 197] on input "False" at bounding box center [528, 192] width 9 height 7
radio input "true"
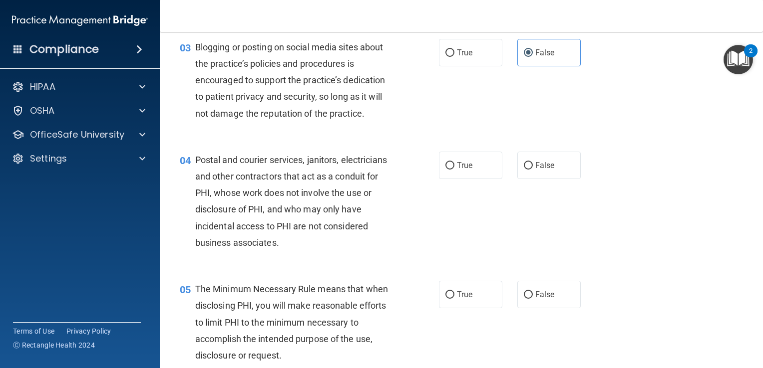
scroll to position [220, 0]
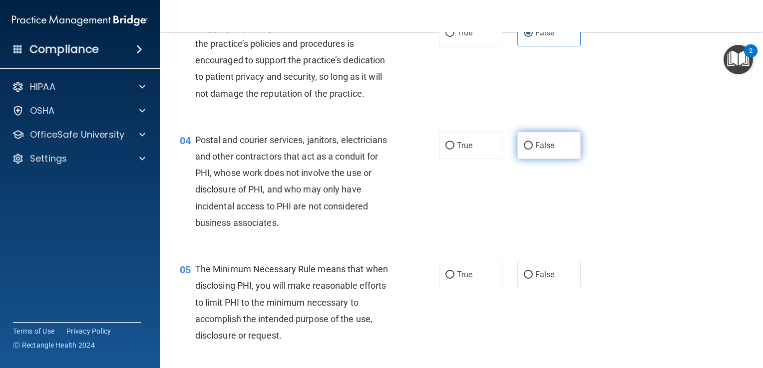
click at [565, 159] on label "False" at bounding box center [548, 145] width 63 height 27
click at [533, 150] on input "False" at bounding box center [528, 145] width 9 height 7
radio input "true"
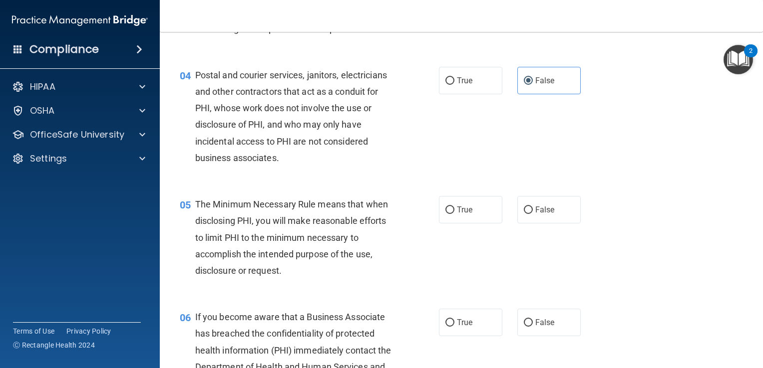
scroll to position [299, 0]
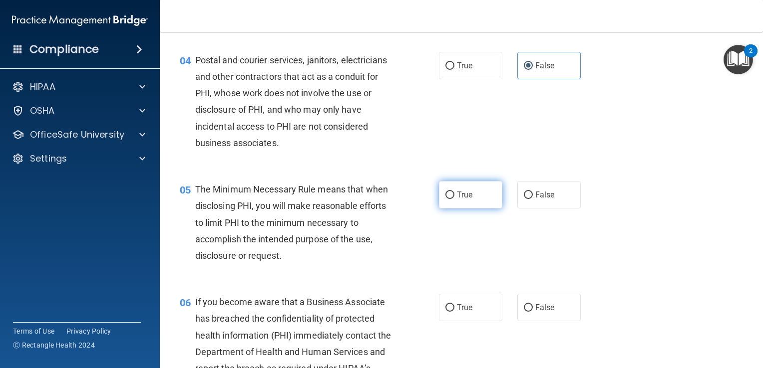
click at [477, 207] on label "True" at bounding box center [470, 194] width 63 height 27
click at [454, 199] on input "True" at bounding box center [449, 195] width 9 height 7
radio input "true"
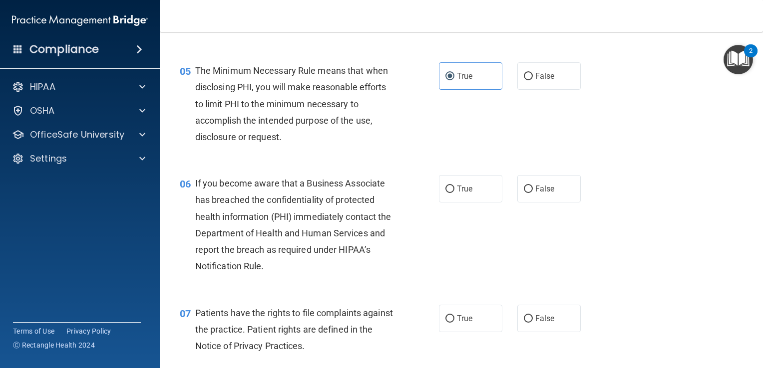
scroll to position [419, 0]
click at [463, 202] on label "True" at bounding box center [470, 187] width 63 height 27
click at [454, 192] on input "True" at bounding box center [449, 188] width 9 height 7
radio input "true"
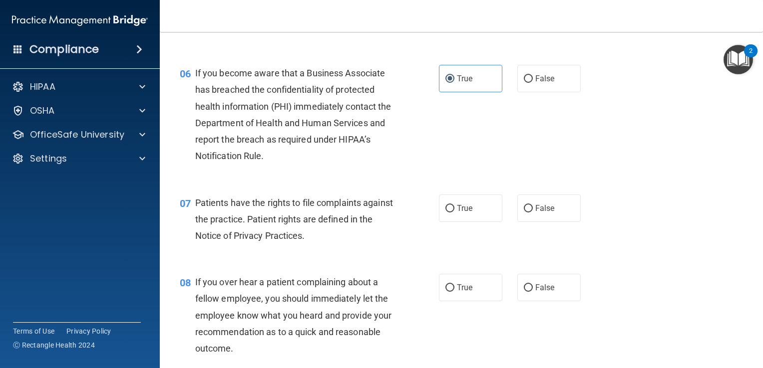
scroll to position [539, 0]
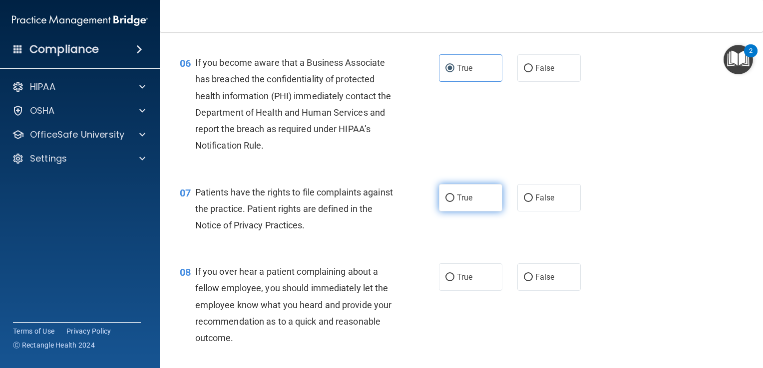
click at [458, 203] on span "True" at bounding box center [464, 197] width 15 height 9
click at [454, 202] on input "True" at bounding box center [449, 198] width 9 height 7
radio input "true"
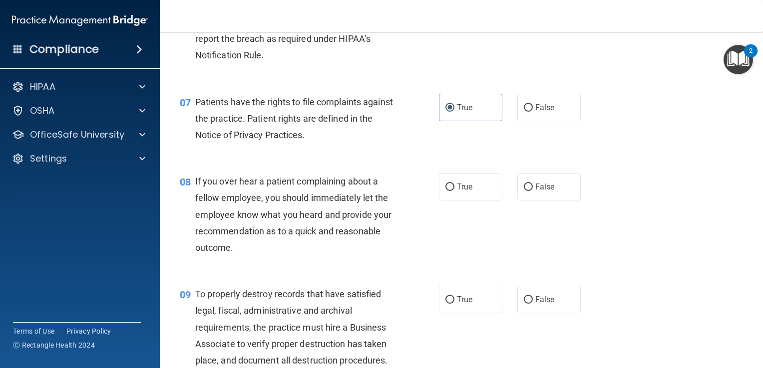
scroll to position [639, 0]
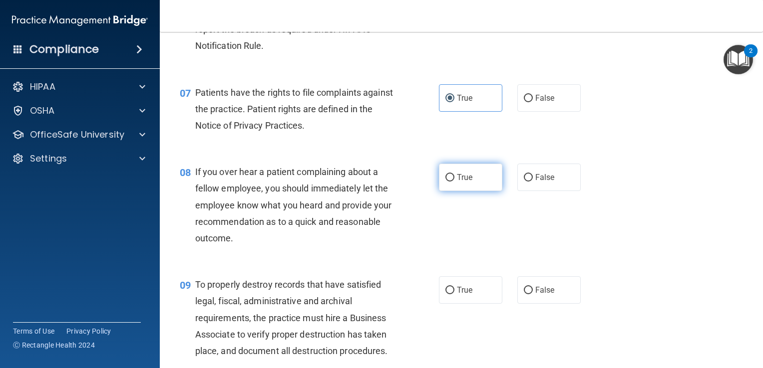
click at [487, 191] on label "True" at bounding box center [470, 177] width 63 height 27
click at [454, 182] on input "True" at bounding box center [449, 177] width 9 height 7
radio input "true"
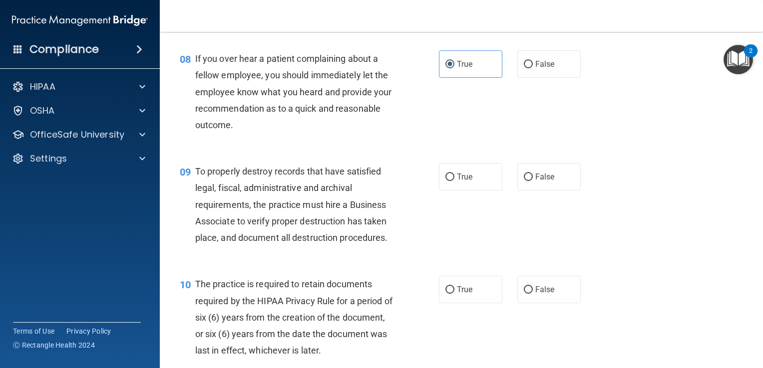
scroll to position [759, 0]
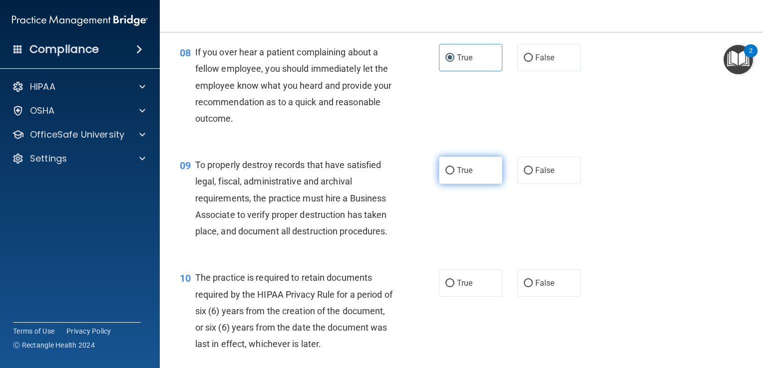
click at [481, 183] on label "True" at bounding box center [470, 170] width 63 height 27
click at [454, 175] on input "True" at bounding box center [449, 170] width 9 height 7
radio input "true"
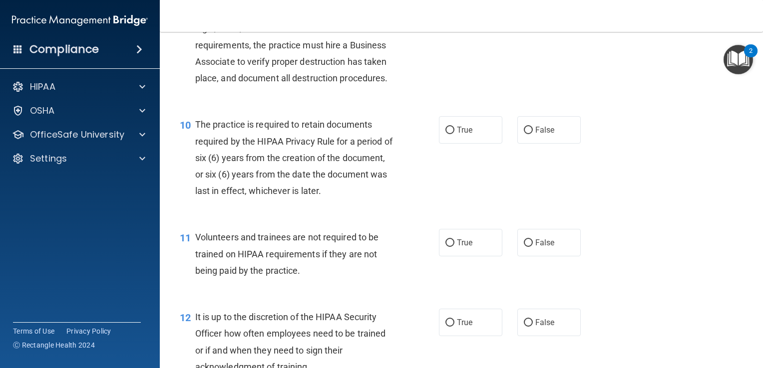
scroll to position [918, 0]
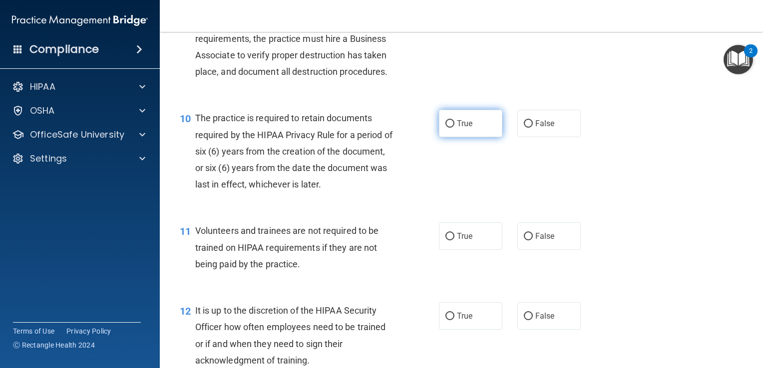
click at [464, 128] on span "True" at bounding box center [464, 123] width 15 height 9
click at [454, 128] on input "True" at bounding box center [449, 123] width 9 height 7
radio input "true"
click at [544, 250] on label "False" at bounding box center [548, 236] width 63 height 27
click at [533, 241] on input "False" at bounding box center [528, 236] width 9 height 7
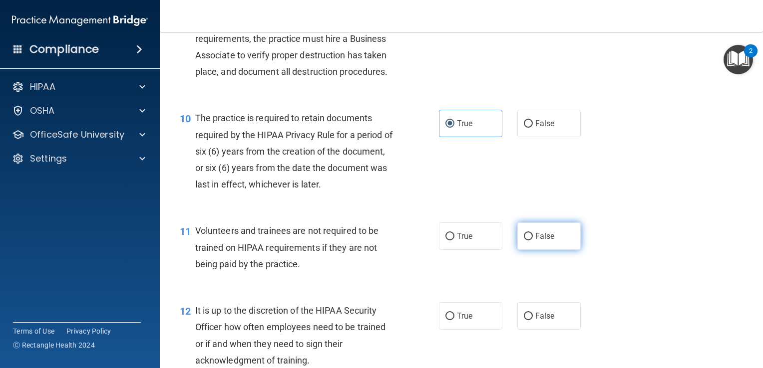
radio input "true"
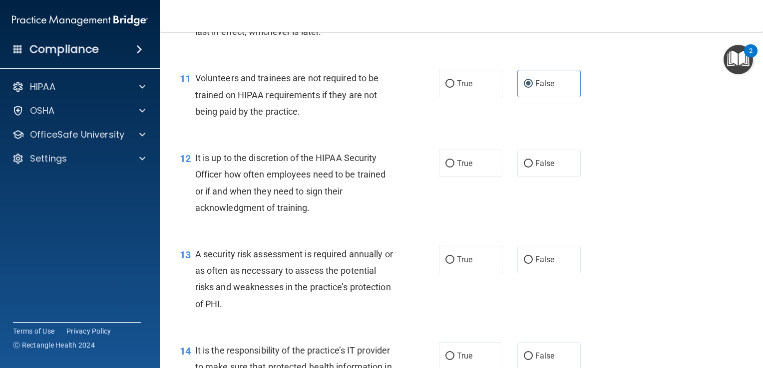
scroll to position [1078, 0]
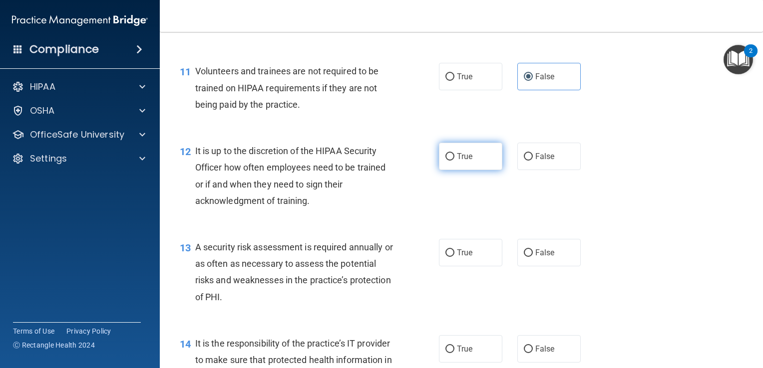
click at [479, 170] on label "True" at bounding box center [470, 156] width 63 height 27
click at [454, 161] on input "True" at bounding box center [449, 156] width 9 height 7
radio input "true"
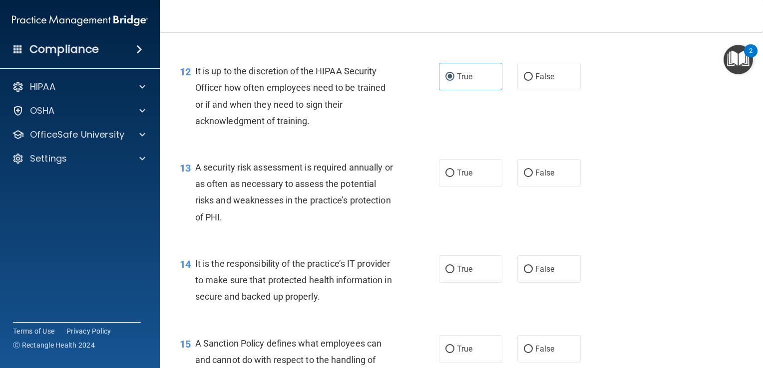
scroll to position [1178, 0]
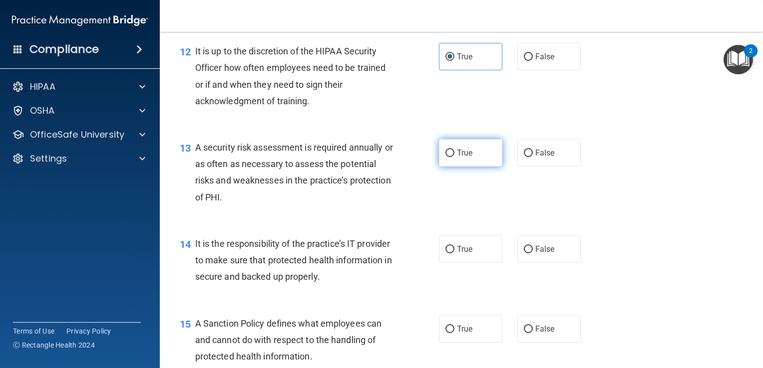
click at [461, 158] on span "True" at bounding box center [464, 152] width 15 height 9
click at [454, 157] on input "True" at bounding box center [449, 153] width 9 height 7
radio input "true"
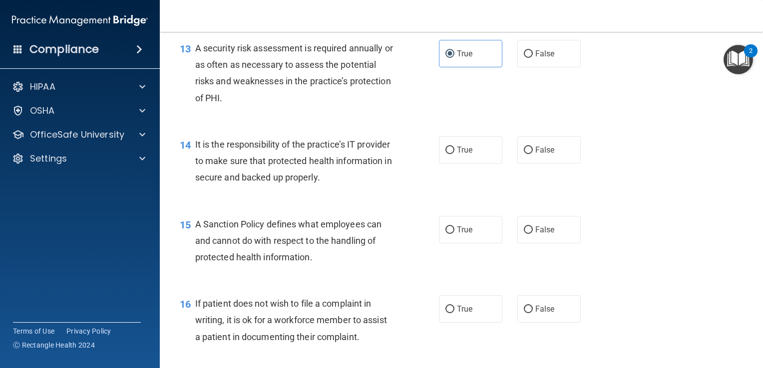
scroll to position [1278, 0]
click at [487, 163] on label "True" at bounding box center [470, 149] width 63 height 27
click at [454, 154] on input "True" at bounding box center [449, 149] width 9 height 7
radio input "true"
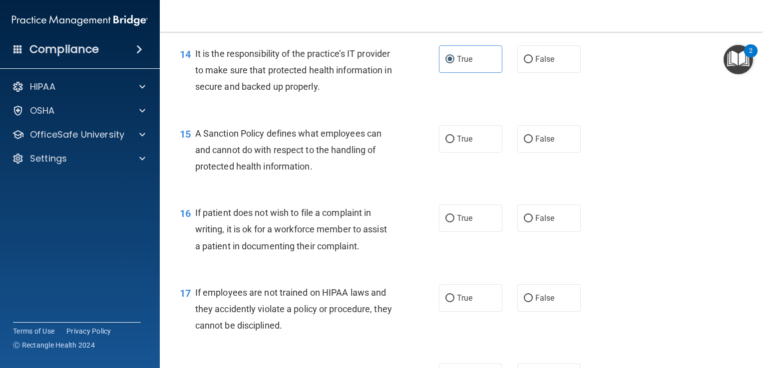
scroll to position [1377, 0]
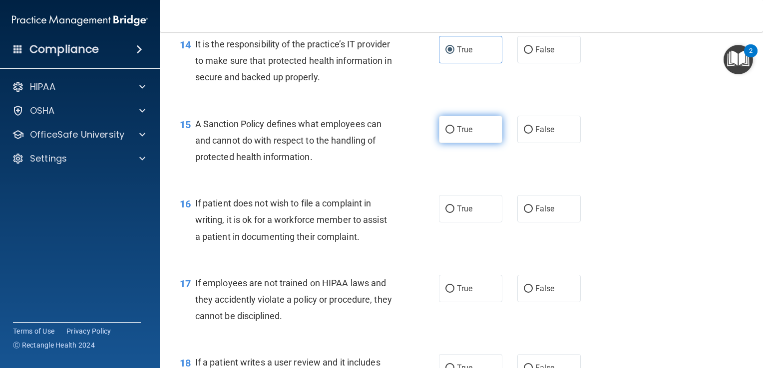
click at [468, 143] on label "True" at bounding box center [470, 129] width 63 height 27
click at [454, 134] on input "True" at bounding box center [449, 129] width 9 height 7
radio input "true"
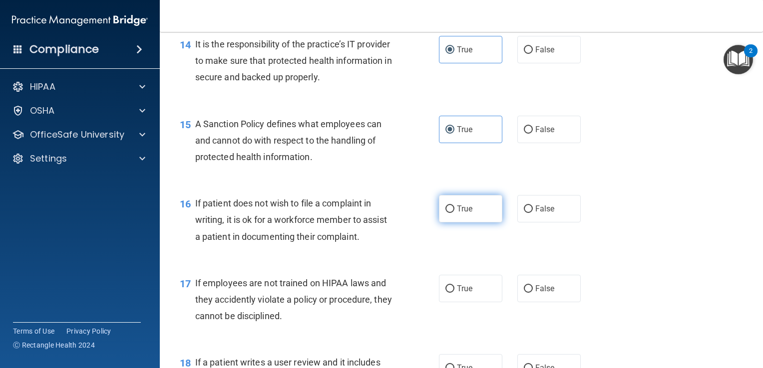
click at [468, 214] on span "True" at bounding box center [464, 208] width 15 height 9
click at [454, 213] on input "True" at bounding box center [449, 209] width 9 height 7
radio input "true"
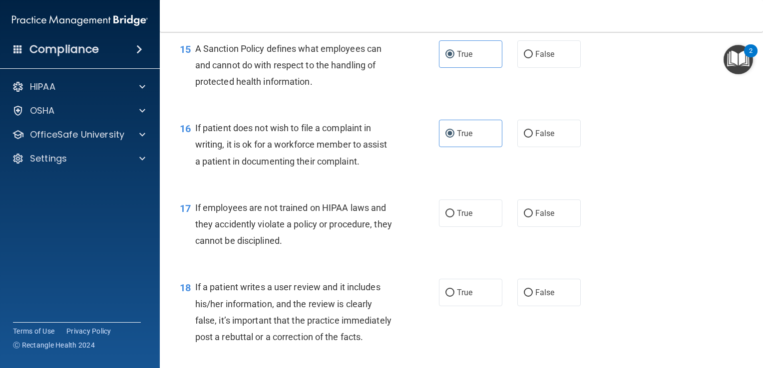
scroll to position [1457, 0]
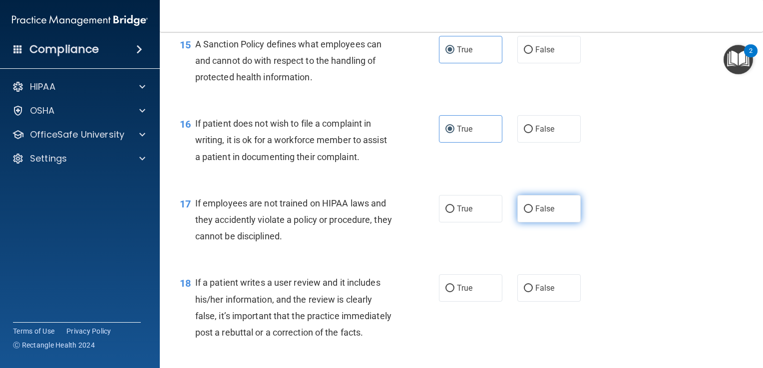
click at [544, 223] on label "False" at bounding box center [548, 208] width 63 height 27
click at [533, 213] on input "False" at bounding box center [528, 209] width 9 height 7
radio input "true"
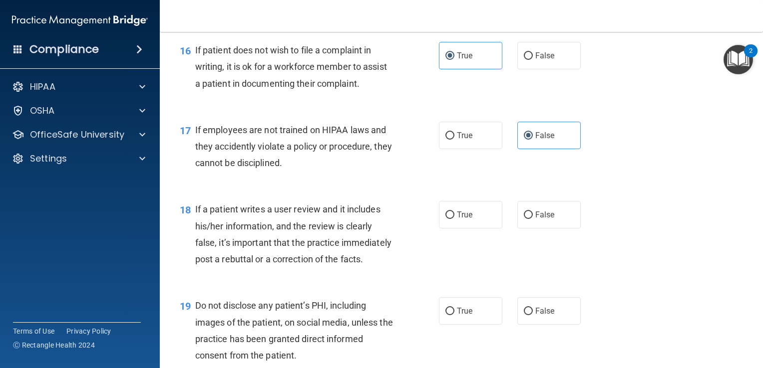
scroll to position [1537, 0]
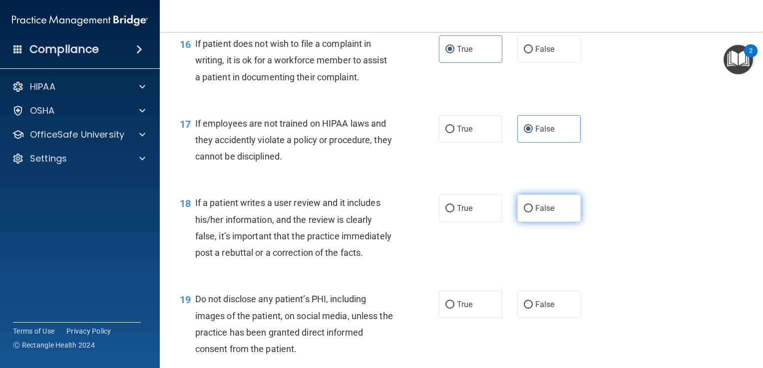
click at [547, 222] on label "False" at bounding box center [548, 208] width 63 height 27
click at [533, 213] on input "False" at bounding box center [528, 208] width 9 height 7
radio input "true"
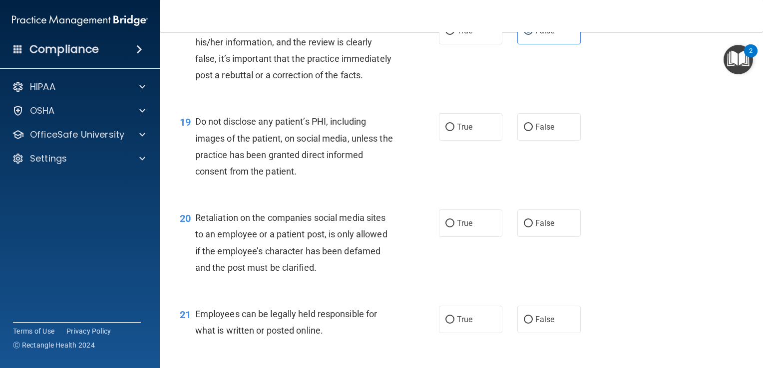
scroll to position [1717, 0]
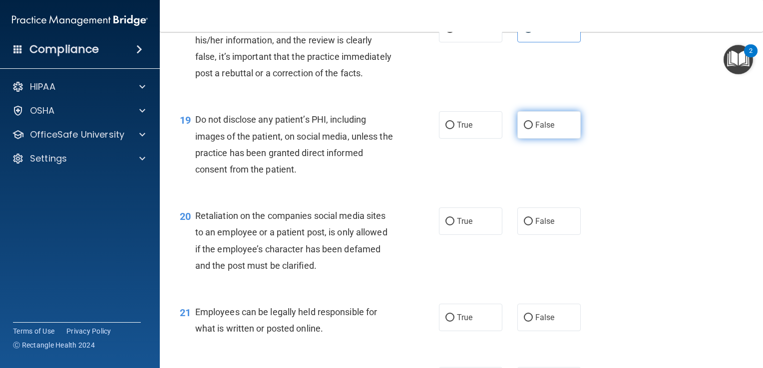
click at [551, 139] on label "False" at bounding box center [548, 124] width 63 height 27
click at [533, 129] on input "False" at bounding box center [528, 125] width 9 height 7
radio input "true"
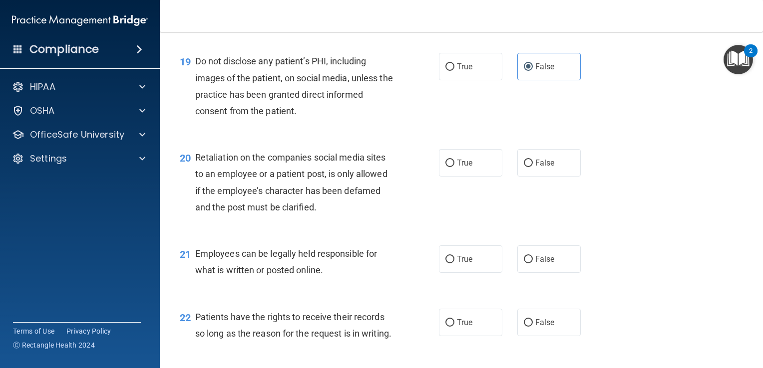
scroll to position [1777, 0]
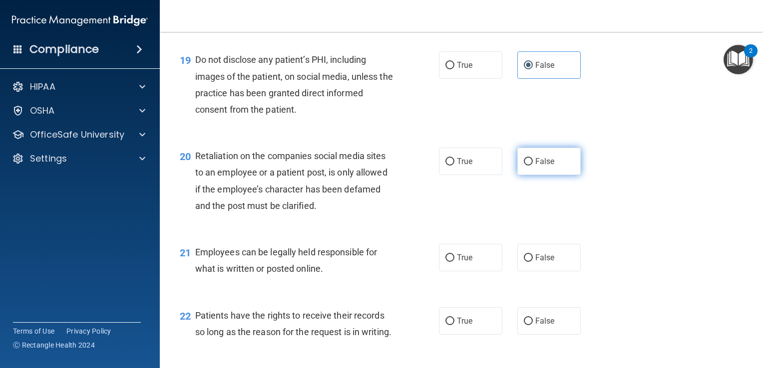
click at [539, 166] on span "False" at bounding box center [544, 161] width 19 height 9
click at [533, 166] on input "False" at bounding box center [528, 161] width 9 height 7
radio input "true"
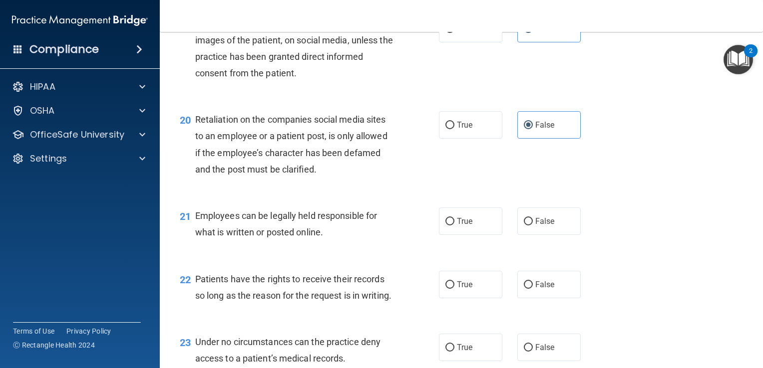
scroll to position [1817, 0]
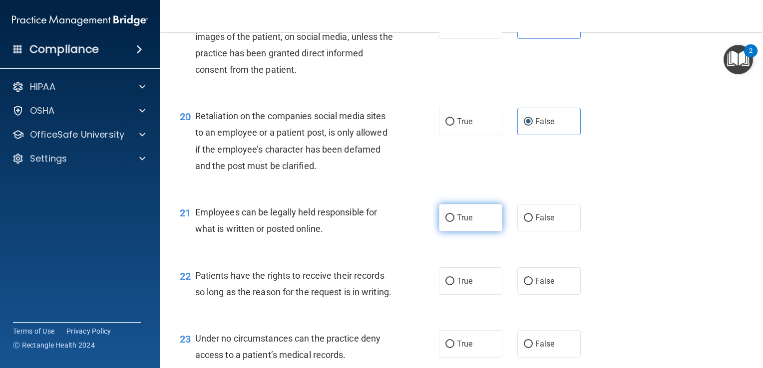
click at [473, 232] on label "True" at bounding box center [470, 217] width 63 height 27
click at [454, 222] on input "True" at bounding box center [449, 218] width 9 height 7
radio input "true"
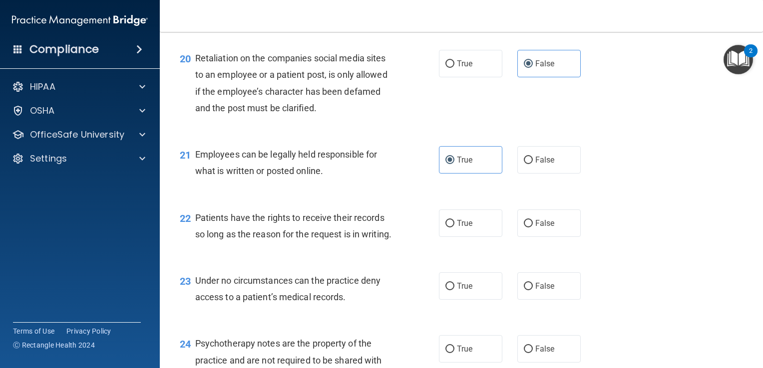
scroll to position [1897, 0]
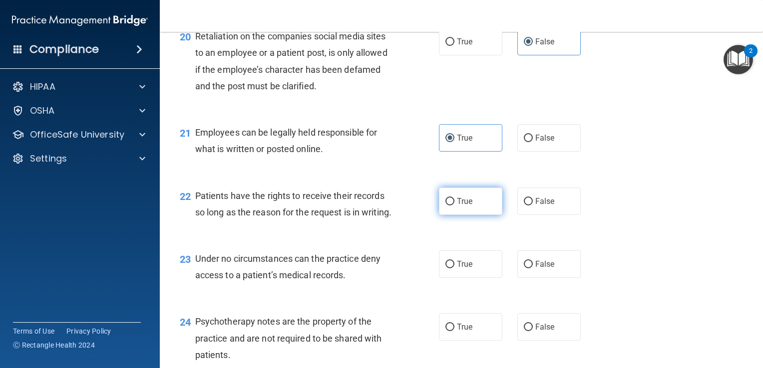
click at [469, 215] on label "True" at bounding box center [470, 201] width 63 height 27
click at [454, 206] on input "True" at bounding box center [449, 201] width 9 height 7
radio input "true"
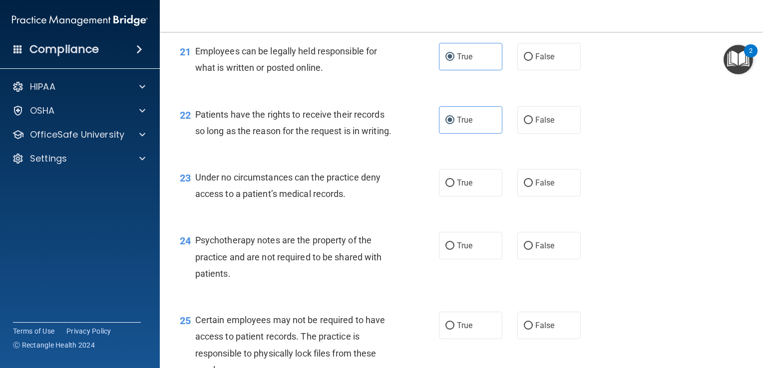
scroll to position [1996, 0]
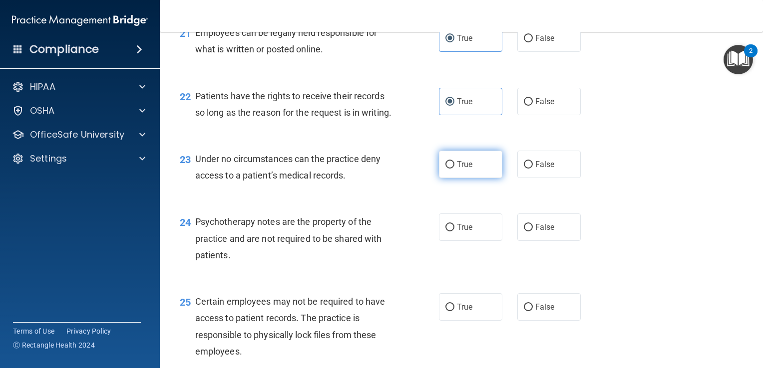
click at [480, 178] on label "True" at bounding box center [470, 164] width 63 height 27
click at [454, 169] on input "True" at bounding box center [449, 164] width 9 height 7
radio input "true"
click at [535, 232] on span "False" at bounding box center [544, 227] width 19 height 9
click at [533, 232] on input "False" at bounding box center [528, 227] width 9 height 7
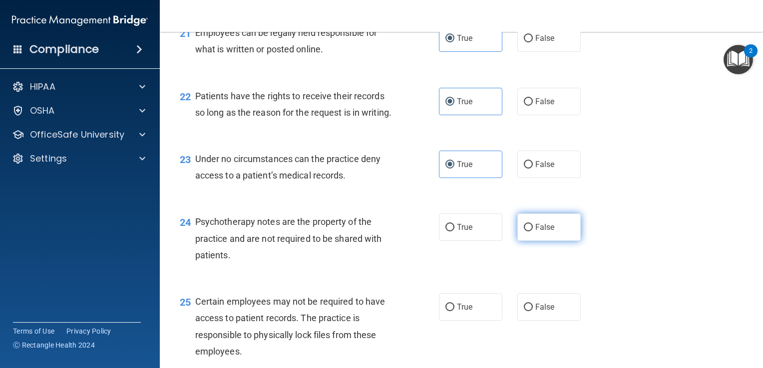
radio input "true"
click at [467, 232] on span "True" at bounding box center [464, 227] width 15 height 9
click at [454, 232] on input "True" at bounding box center [449, 227] width 9 height 7
radio input "true"
radio input "false"
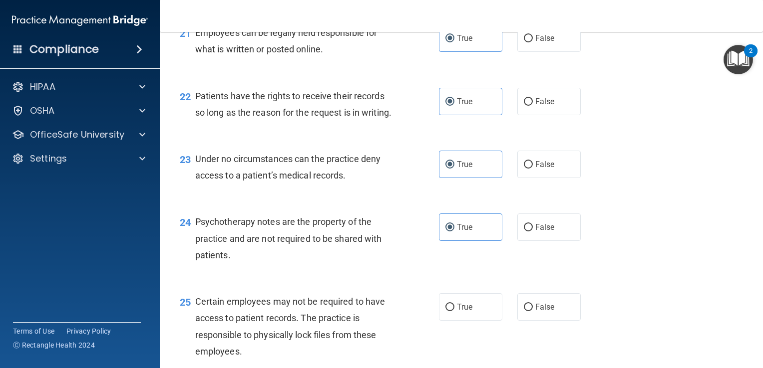
click at [754, 361] on main "- HIPAA Policies and Procedures Quiz This quiz doesn’t expire until . Are you s…" at bounding box center [461, 200] width 603 height 336
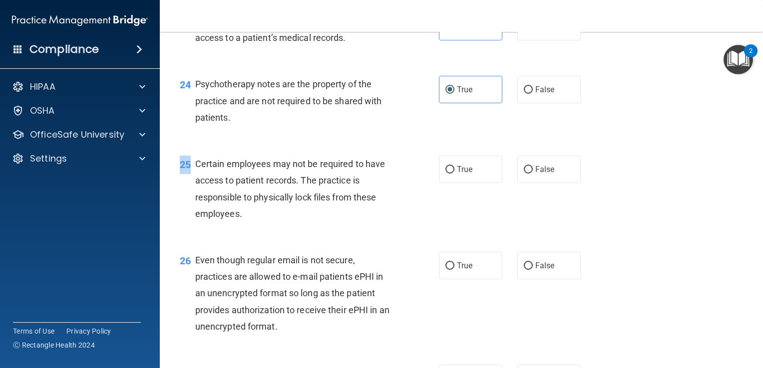
scroll to position [2136, 0]
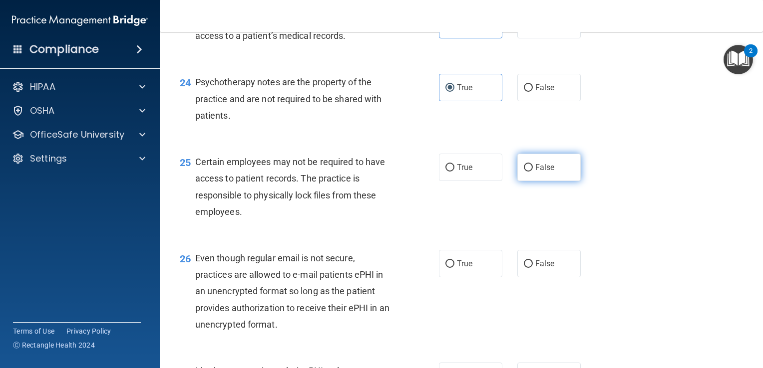
click at [545, 181] on label "False" at bounding box center [548, 167] width 63 height 27
click at [533, 172] on input "False" at bounding box center [528, 167] width 9 height 7
radio input "true"
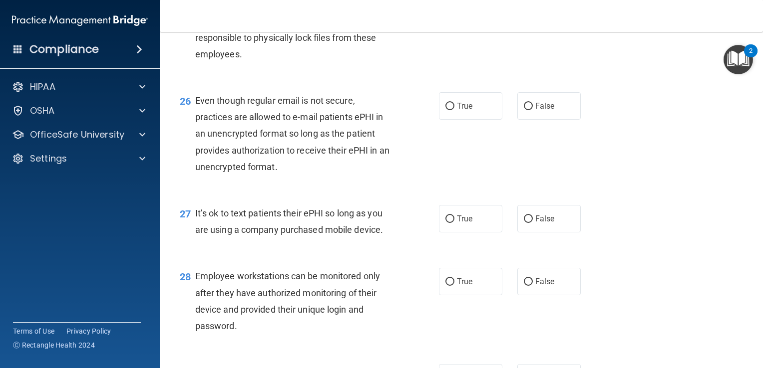
scroll to position [2296, 0]
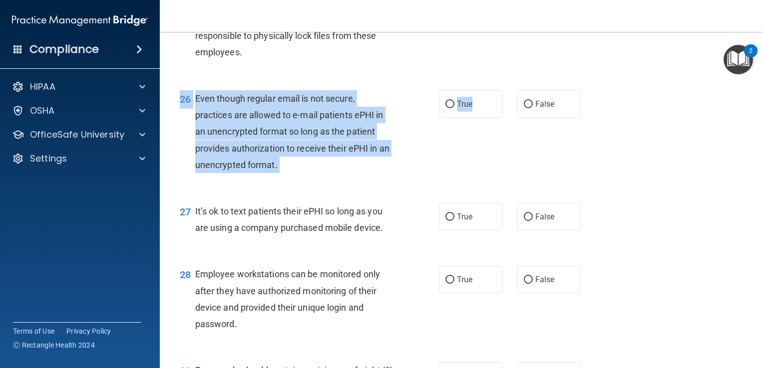
drag, startPoint x: 475, startPoint y: 161, endPoint x: 562, endPoint y: 209, distance: 99.6
click at [562, 191] on div "26 Even though regular email is not secure, practices are allowed to e-mail pat…" at bounding box center [461, 134] width 578 height 113
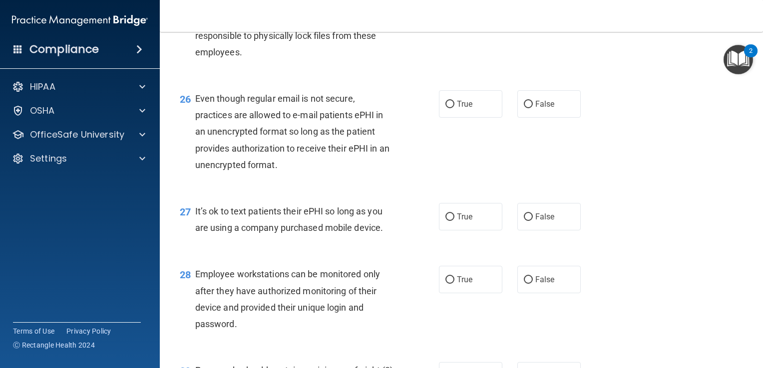
click at [479, 168] on div "26 Even though regular email is not secure, practices are allowed to e-mail pat…" at bounding box center [461, 134] width 578 height 113
click at [475, 118] on label "True" at bounding box center [470, 103] width 63 height 27
click at [454, 108] on input "True" at bounding box center [449, 104] width 9 height 7
radio input "true"
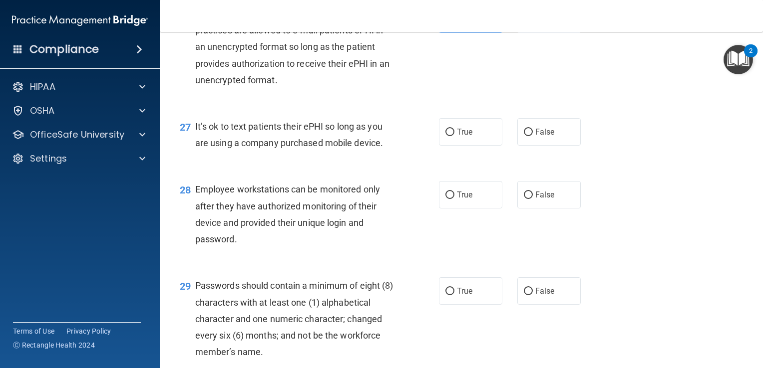
scroll to position [2396, 0]
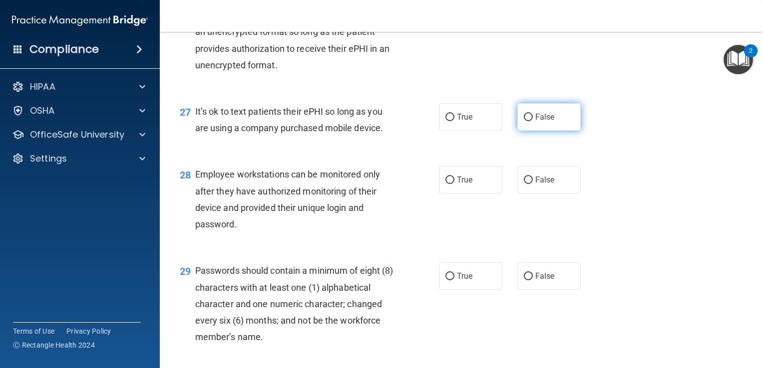
click at [552, 131] on label "False" at bounding box center [548, 116] width 63 height 27
click at [533, 121] on input "False" at bounding box center [528, 117] width 9 height 7
radio input "true"
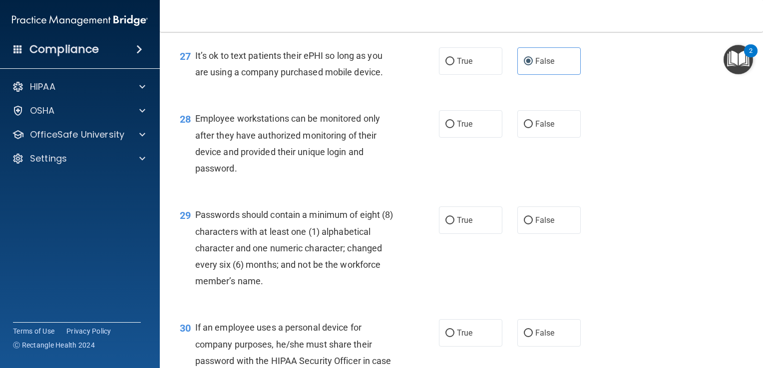
scroll to position [2456, 0]
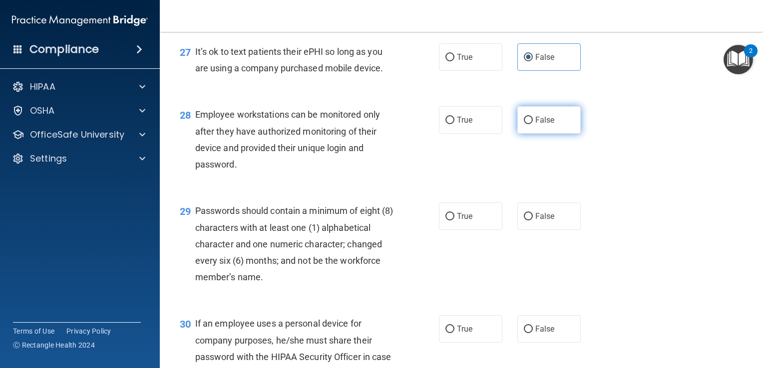
click at [548, 125] on span "False" at bounding box center [544, 119] width 19 height 9
click at [533, 124] on input "False" at bounding box center [528, 120] width 9 height 7
radio input "true"
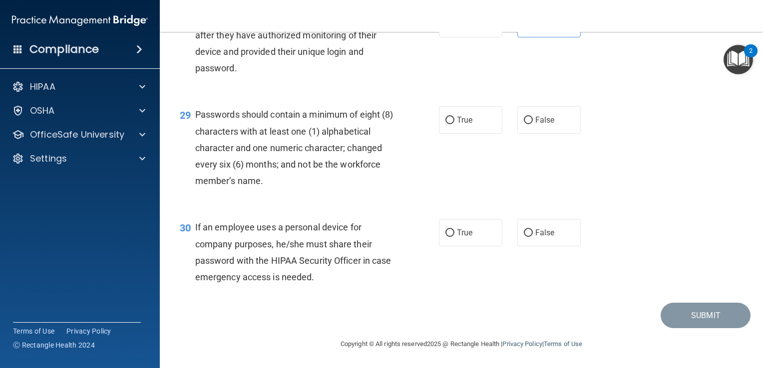
scroll to position [2595, 0]
click at [539, 235] on span "False" at bounding box center [544, 232] width 19 height 9
click at [533, 235] on input "False" at bounding box center [528, 233] width 9 height 7
radio input "true"
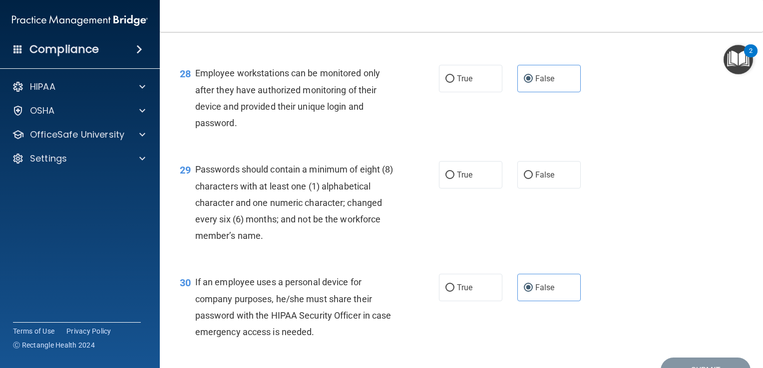
scroll to position [2495, 0]
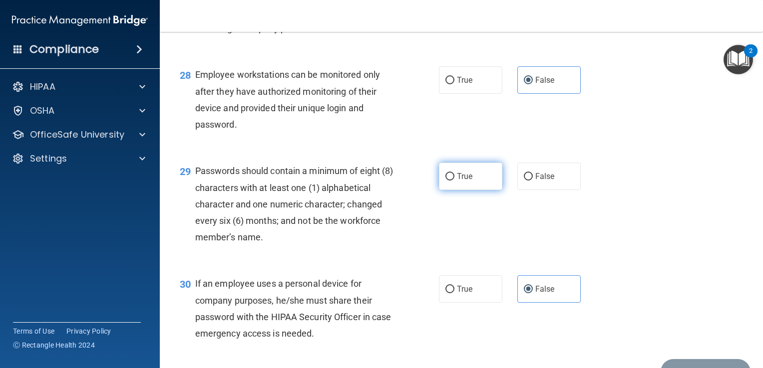
click at [469, 190] on label "True" at bounding box center [470, 176] width 63 height 27
click at [454, 181] on input "True" at bounding box center [449, 176] width 9 height 7
radio input "true"
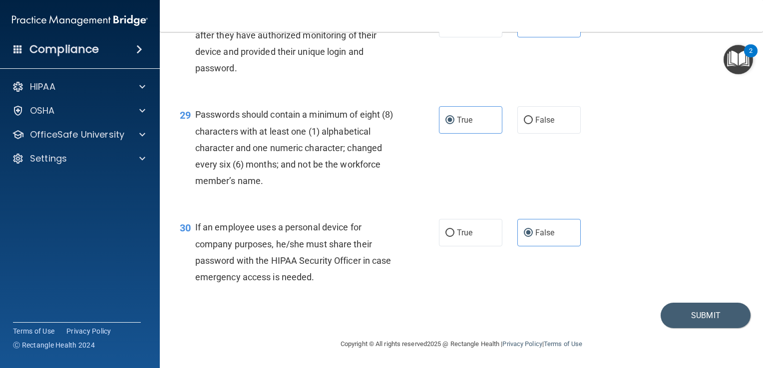
scroll to position [2601, 0]
click at [700, 317] on button "Submit" at bounding box center [705, 315] width 90 height 25
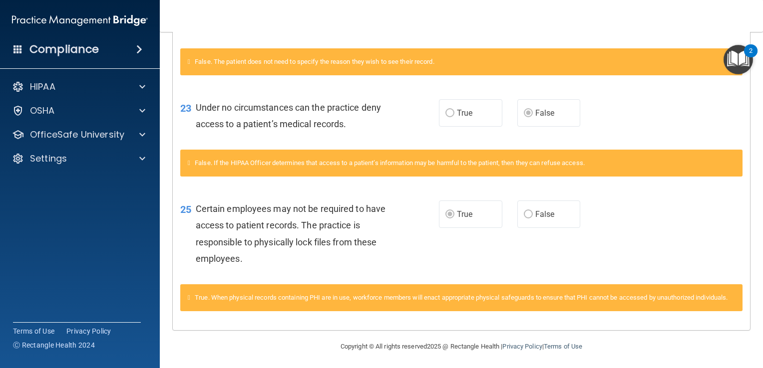
scroll to position [1453, 0]
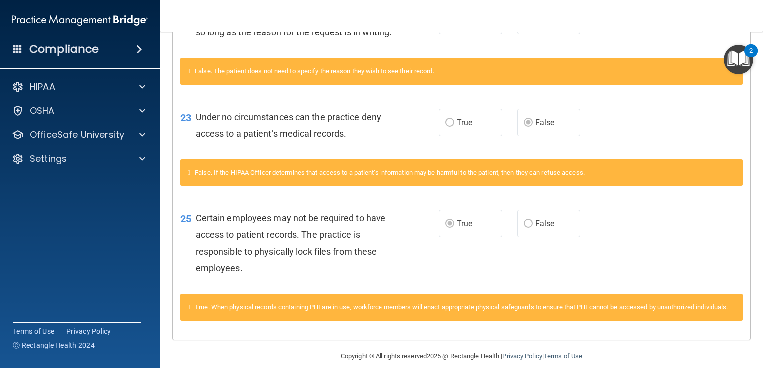
click at [757, 46] on div "2" at bounding box center [750, 50] width 13 height 13
drag, startPoint x: 758, startPoint y: 46, endPoint x: 758, endPoint y: 39, distance: 6.5
click at [758, 39] on body "Compliance HIPAA Documents and Policies Report an Incident Business Associates …" at bounding box center [381, 184] width 763 height 368
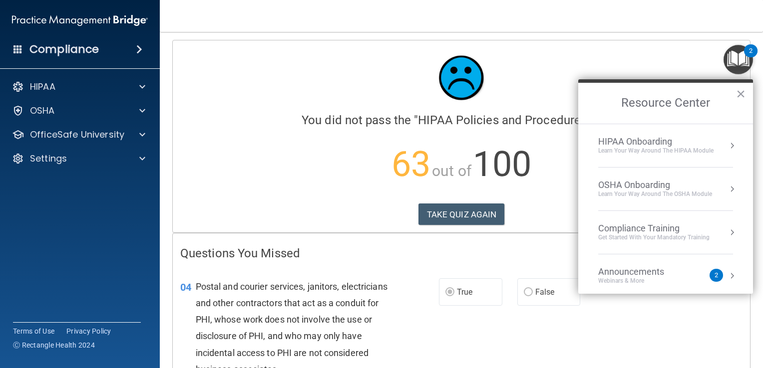
scroll to position [0, 0]
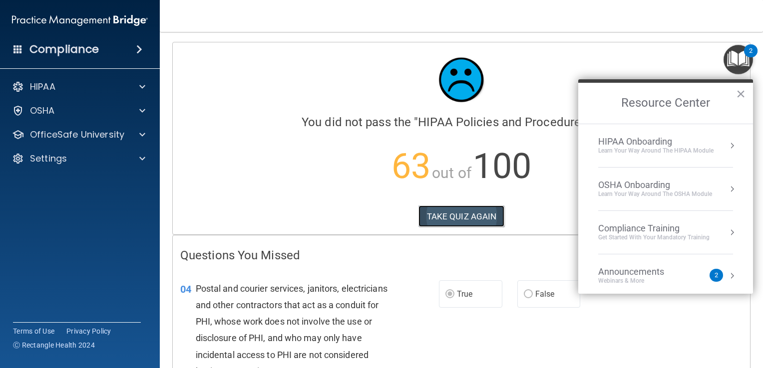
click at [455, 212] on button "TAKE QUIZ AGAIN" at bounding box center [461, 217] width 86 height 22
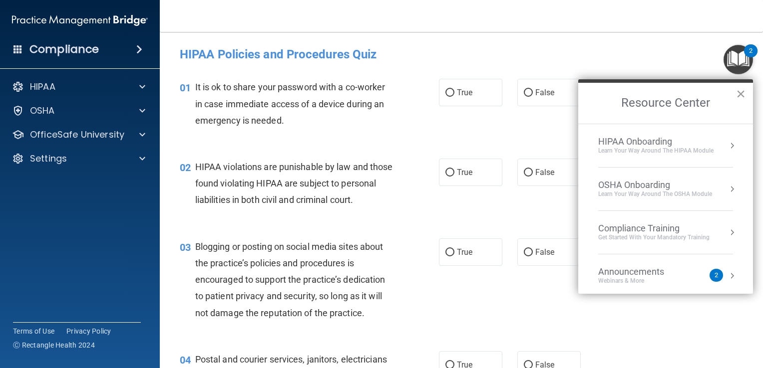
click at [739, 92] on button "×" at bounding box center [740, 94] width 9 height 16
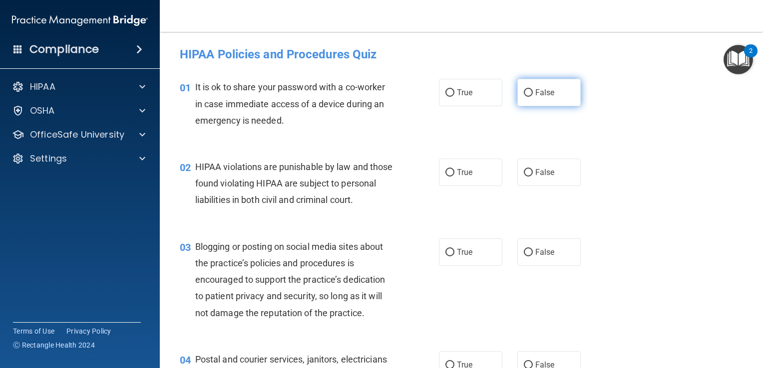
click at [541, 92] on span "False" at bounding box center [544, 92] width 19 height 9
click at [533, 92] on input "False" at bounding box center [528, 92] width 9 height 7
radio input "true"
click at [446, 172] on input "True" at bounding box center [449, 172] width 9 height 7
radio input "true"
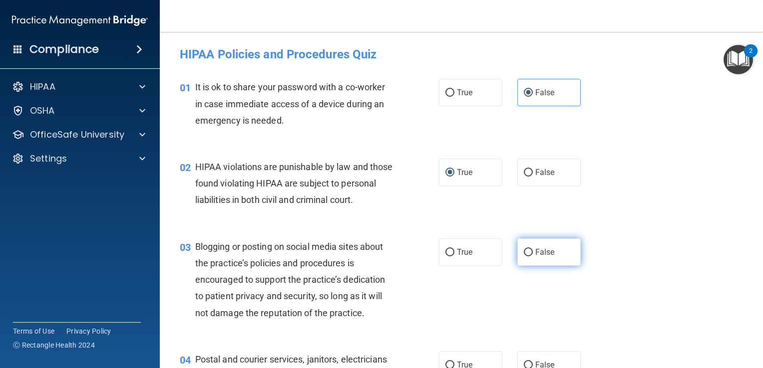
click at [535, 257] on span "False" at bounding box center [544, 252] width 19 height 9
click at [533, 257] on input "False" at bounding box center [528, 252] width 9 height 7
radio input "true"
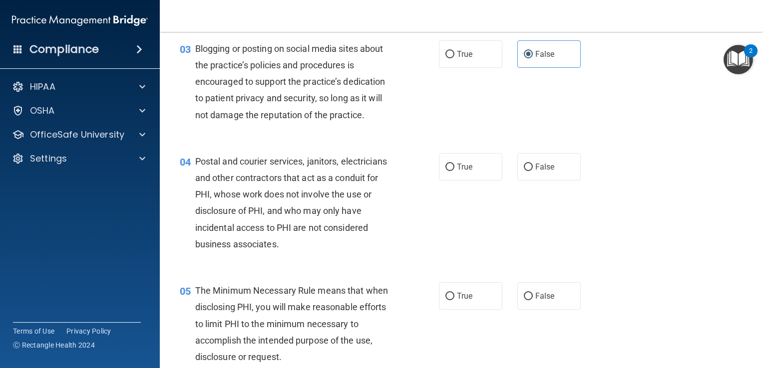
scroll to position [220, 0]
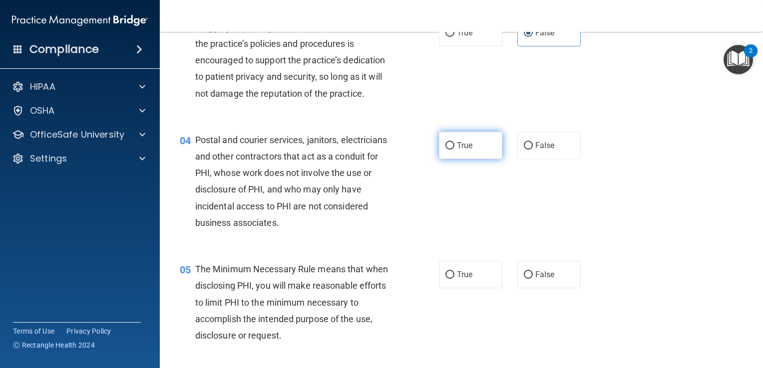
click at [461, 150] on span "True" at bounding box center [464, 145] width 15 height 9
click at [454, 150] on input "True" at bounding box center [449, 145] width 9 height 7
radio input "true"
click at [465, 279] on span "True" at bounding box center [464, 274] width 15 height 9
click at [454, 279] on input "True" at bounding box center [449, 275] width 9 height 7
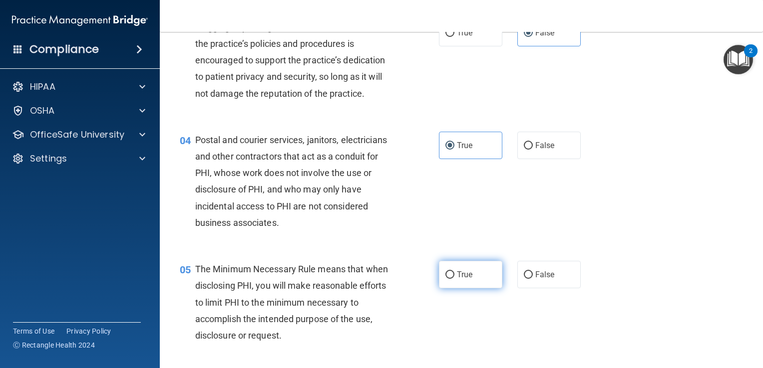
radio input "true"
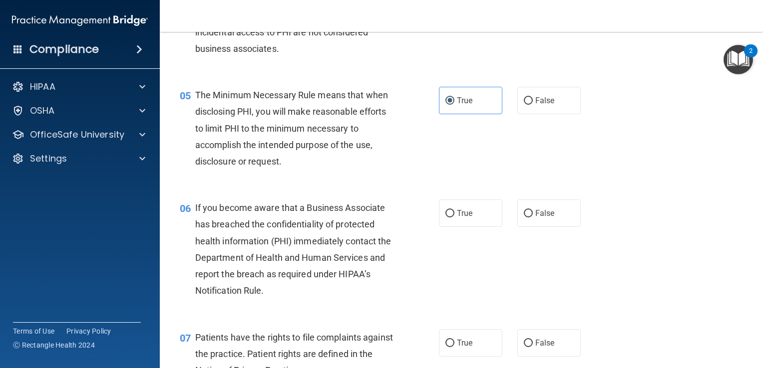
scroll to position [399, 0]
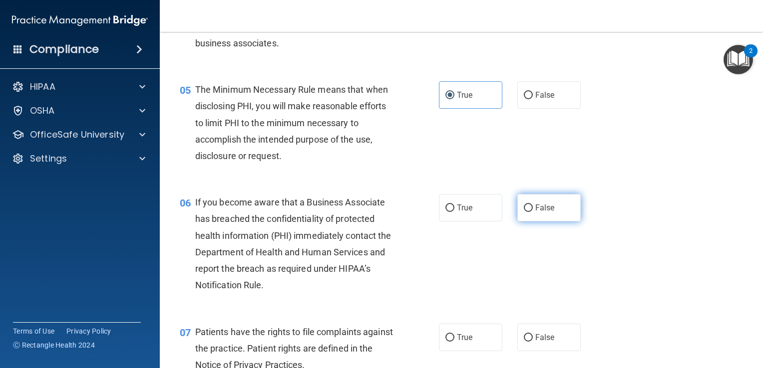
click at [547, 213] on span "False" at bounding box center [544, 207] width 19 height 9
click at [533, 212] on input "False" at bounding box center [528, 208] width 9 height 7
radio input "true"
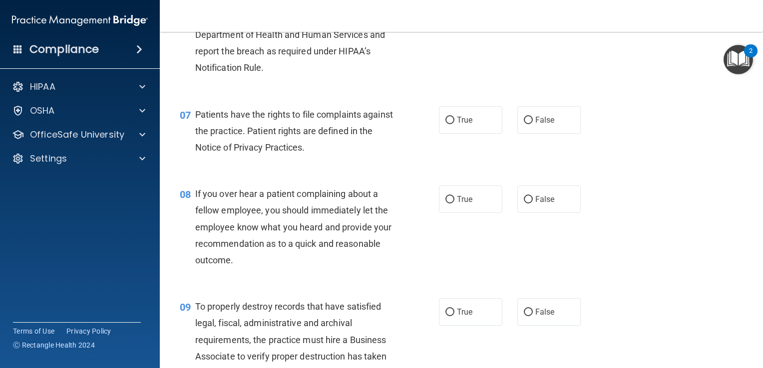
scroll to position [639, 0]
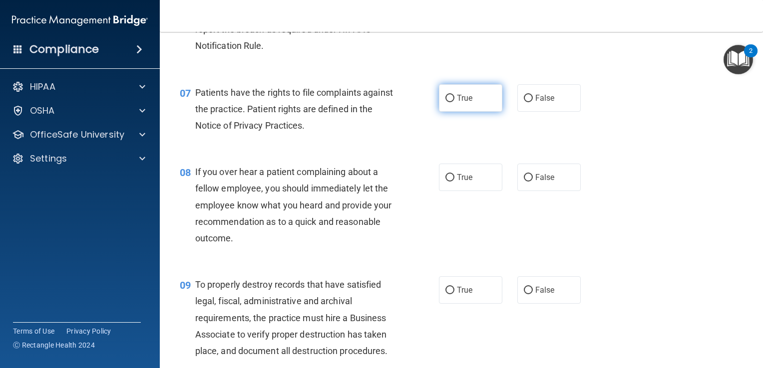
click at [466, 103] on span "True" at bounding box center [464, 97] width 15 height 9
click at [454, 102] on input "True" at bounding box center [449, 98] width 9 height 7
radio input "true"
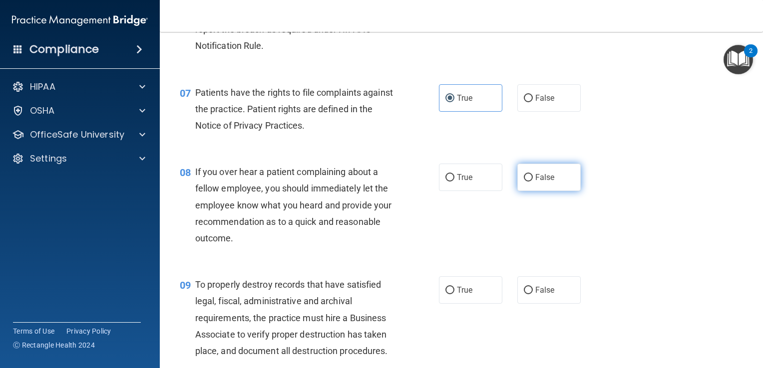
click at [545, 182] on span "False" at bounding box center [544, 177] width 19 height 9
click at [533, 182] on input "False" at bounding box center [528, 177] width 9 height 7
radio input "true"
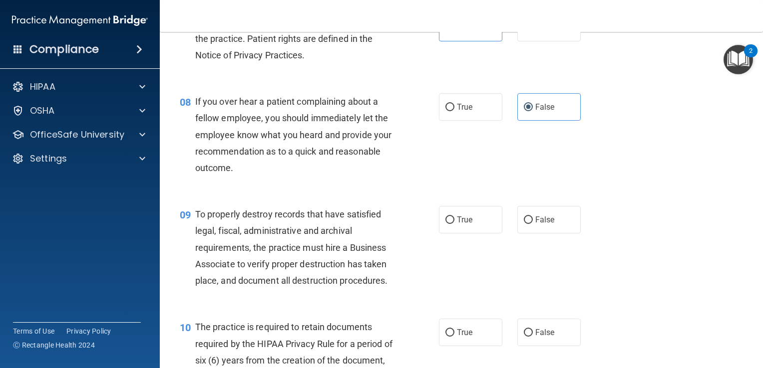
scroll to position [719, 0]
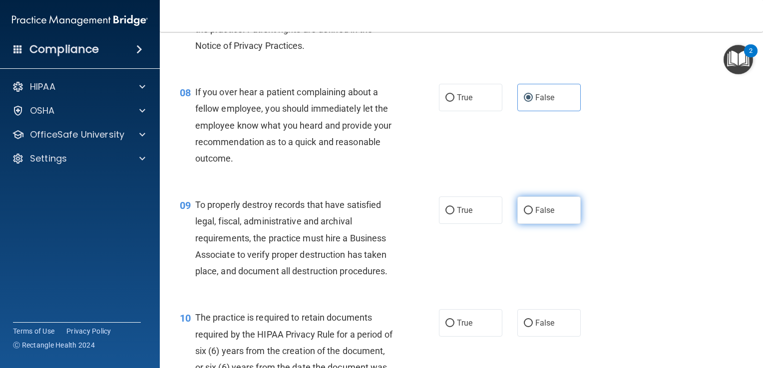
click at [539, 224] on label "False" at bounding box center [548, 210] width 63 height 27
click at [533, 215] on input "False" at bounding box center [528, 210] width 9 height 7
radio input "true"
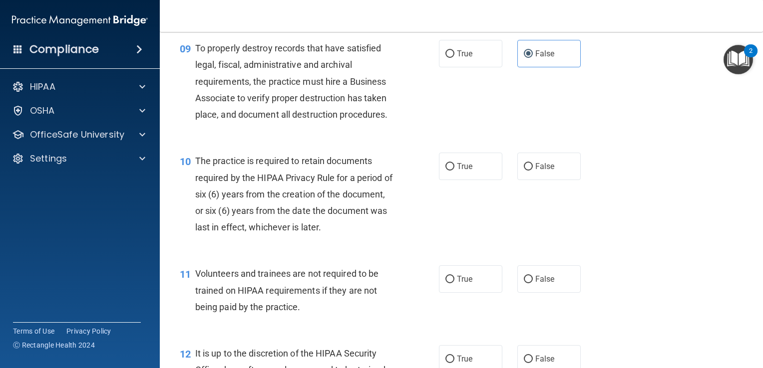
scroll to position [898, 0]
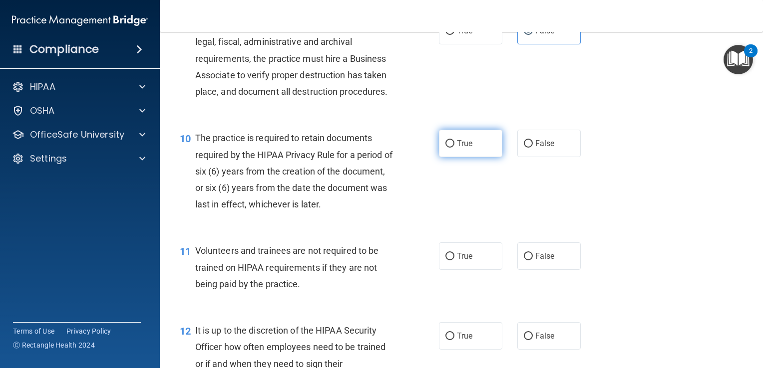
click at [475, 157] on label "True" at bounding box center [470, 143] width 63 height 27
click at [454, 148] on input "True" at bounding box center [449, 143] width 9 height 7
radio input "true"
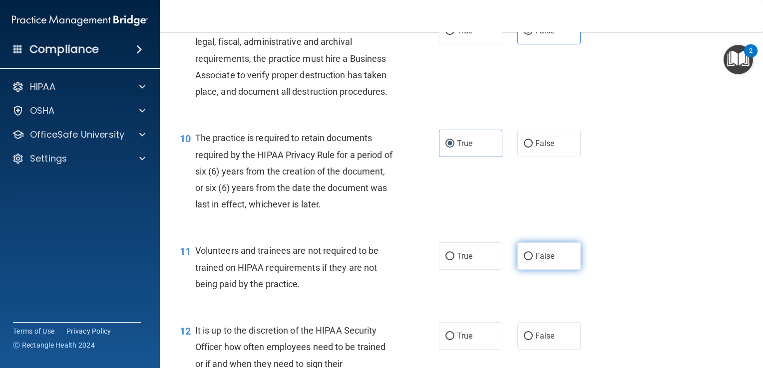
click at [535, 261] on span "False" at bounding box center [544, 256] width 19 height 9
click at [533, 261] on input "False" at bounding box center [528, 256] width 9 height 7
radio input "true"
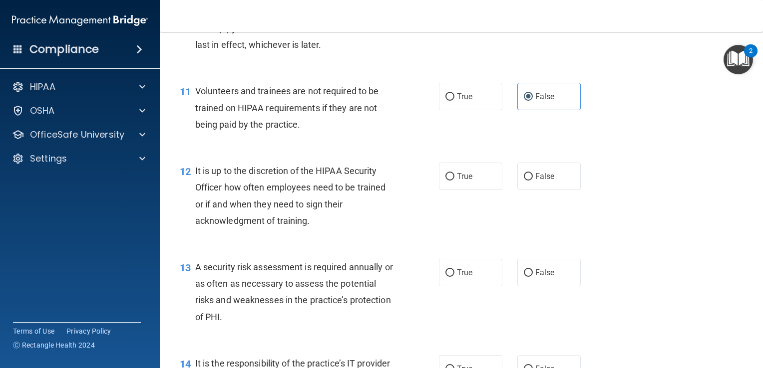
scroll to position [1078, 0]
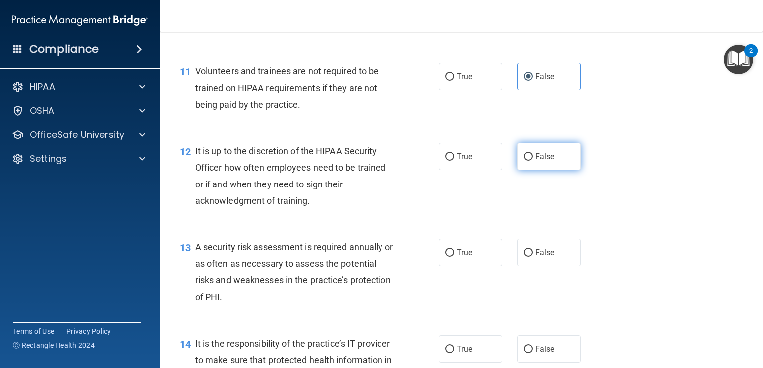
click at [537, 170] on label "False" at bounding box center [548, 156] width 63 height 27
click at [533, 161] on input "False" at bounding box center [528, 156] width 9 height 7
radio input "true"
click at [449, 257] on input "True" at bounding box center [449, 253] width 9 height 7
radio input "true"
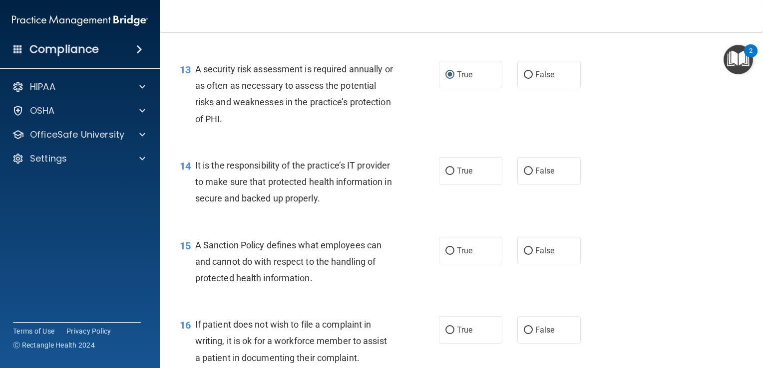
scroll to position [1278, 0]
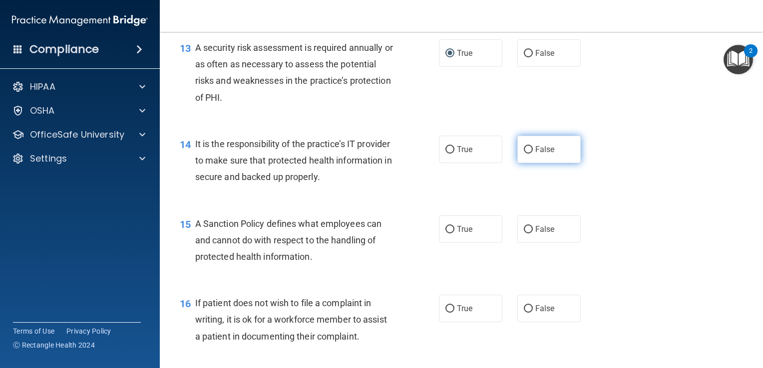
click at [524, 154] on input "False" at bounding box center [528, 149] width 9 height 7
radio input "true"
click at [535, 234] on span "False" at bounding box center [544, 229] width 19 height 9
click at [533, 234] on input "False" at bounding box center [528, 229] width 9 height 7
radio input "true"
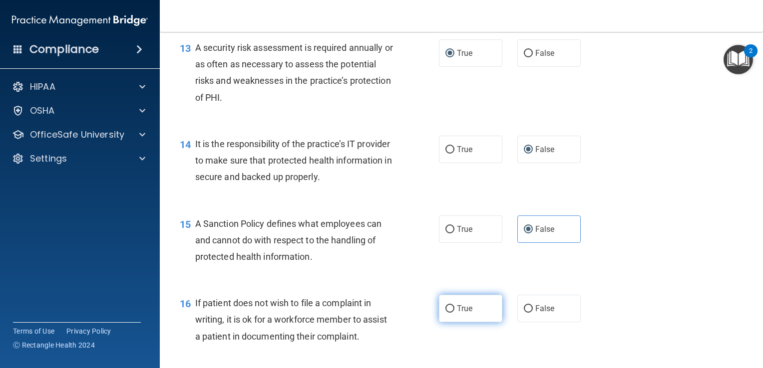
click at [474, 322] on label "True" at bounding box center [470, 308] width 63 height 27
click at [454, 313] on input "True" at bounding box center [449, 308] width 9 height 7
radio input "true"
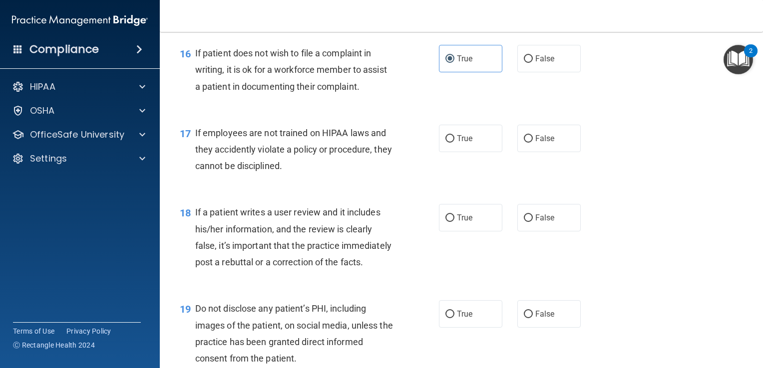
scroll to position [1537, 0]
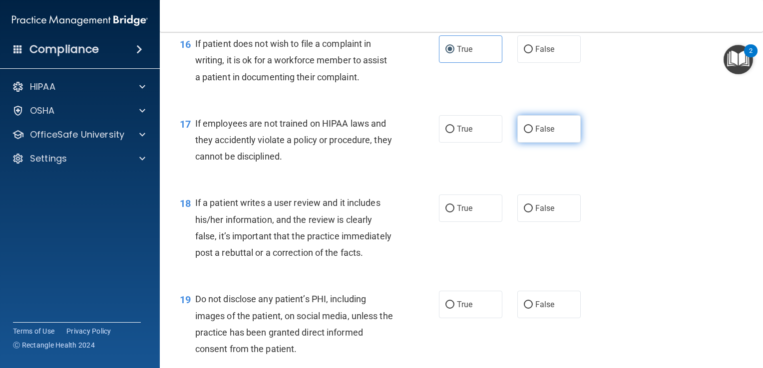
click at [535, 134] on span "False" at bounding box center [544, 128] width 19 height 9
click at [533, 133] on input "False" at bounding box center [528, 129] width 9 height 7
radio input "true"
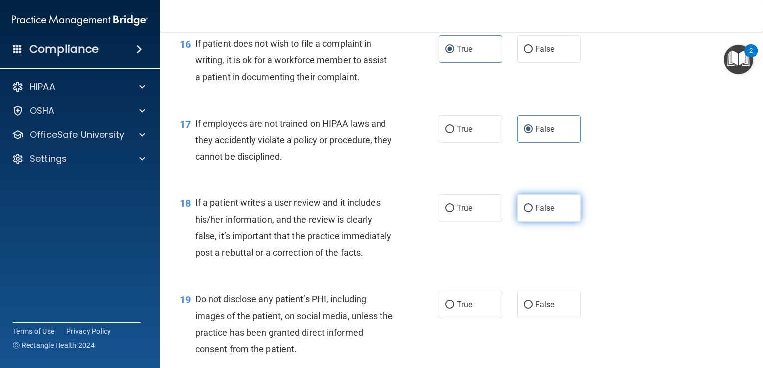
click at [551, 222] on label "False" at bounding box center [548, 208] width 63 height 27
click at [533, 213] on input "False" at bounding box center [528, 208] width 9 height 7
radio input "true"
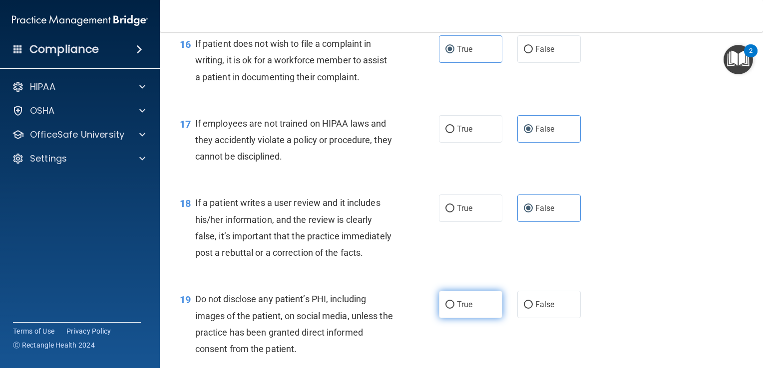
click at [473, 318] on label "True" at bounding box center [470, 304] width 63 height 27
click at [454, 309] on input "True" at bounding box center [449, 304] width 9 height 7
radio input "true"
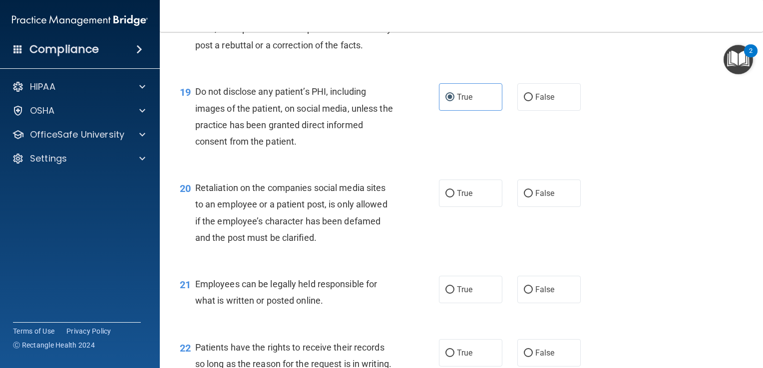
scroll to position [1757, 0]
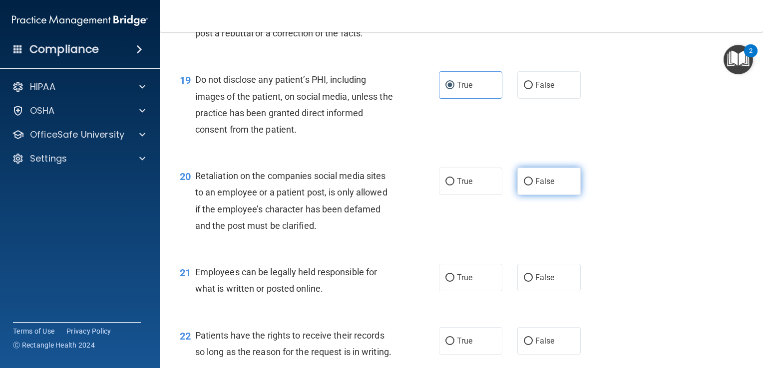
click at [535, 186] on span "False" at bounding box center [544, 181] width 19 height 9
click at [533, 186] on input "False" at bounding box center [528, 181] width 9 height 7
radio input "true"
click at [467, 282] on span "True" at bounding box center [464, 277] width 15 height 9
click at [454, 282] on input "True" at bounding box center [449, 278] width 9 height 7
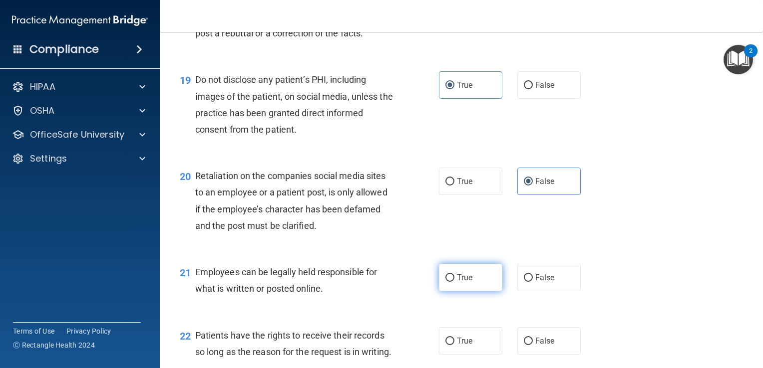
radio input "true"
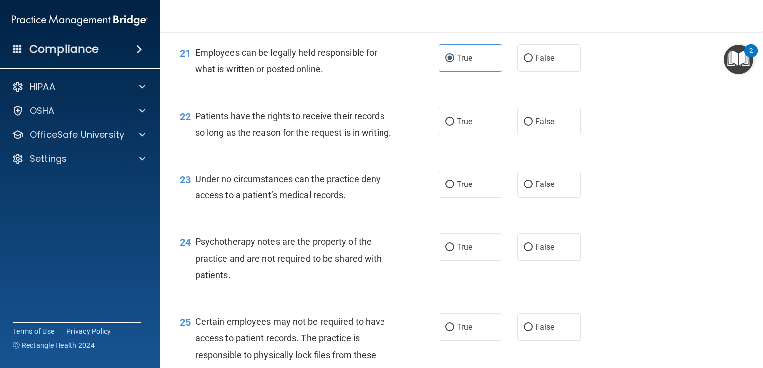
scroll to position [1996, 0]
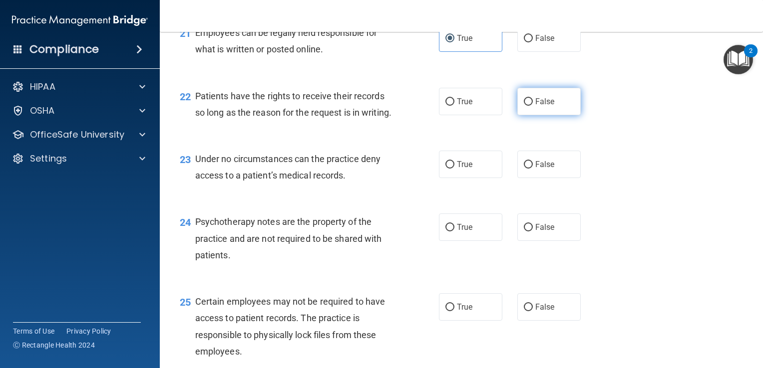
click at [535, 106] on span "False" at bounding box center [544, 101] width 19 height 9
click at [533, 106] on input "False" at bounding box center [528, 101] width 9 height 7
radio input "true"
click at [548, 178] on label "False" at bounding box center [548, 164] width 63 height 27
click at [533, 169] on input "False" at bounding box center [528, 164] width 9 height 7
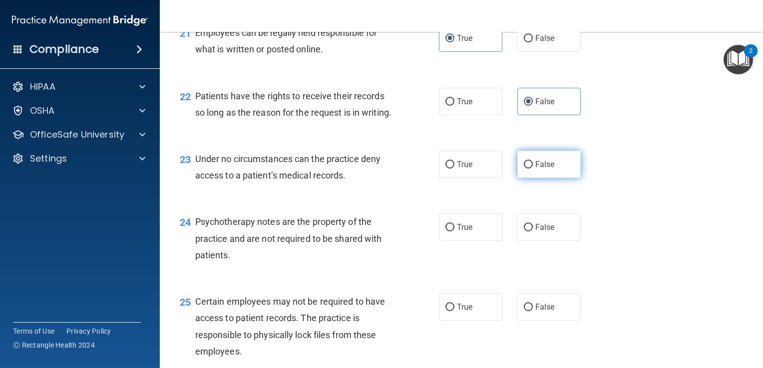
radio input "true"
click at [441, 241] on label "True" at bounding box center [470, 227] width 63 height 27
click at [445, 232] on input "True" at bounding box center [449, 227] width 9 height 7
radio input "true"
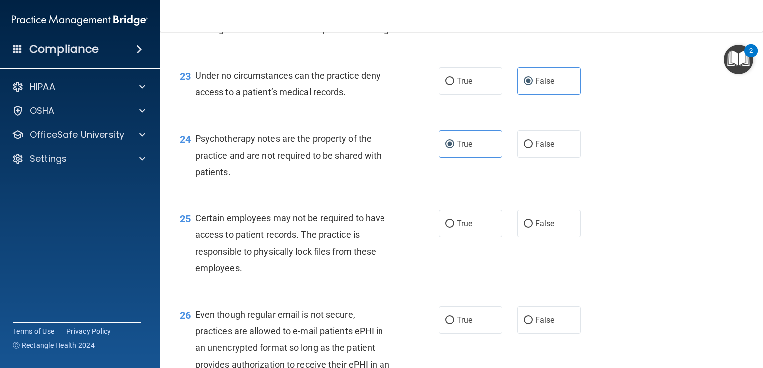
scroll to position [2096, 0]
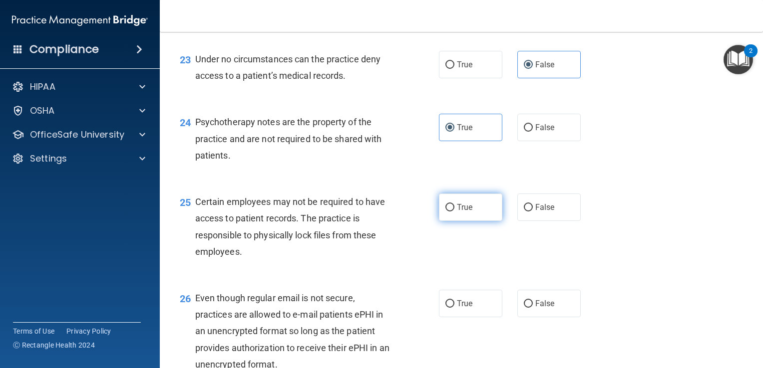
click at [467, 212] on span "True" at bounding box center [464, 207] width 15 height 9
click at [454, 212] on input "True" at bounding box center [449, 207] width 9 height 7
radio input "true"
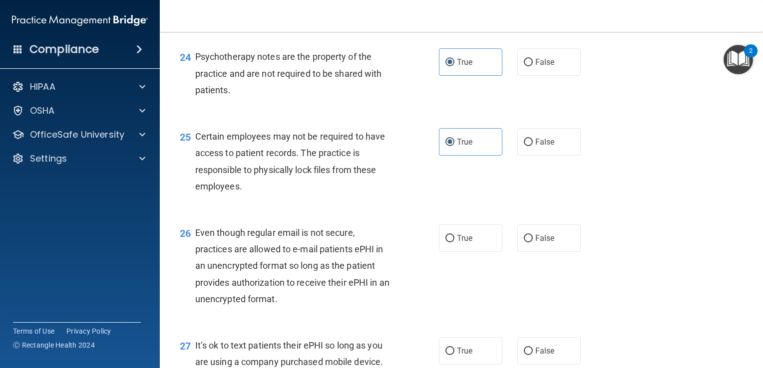
scroll to position [2176, 0]
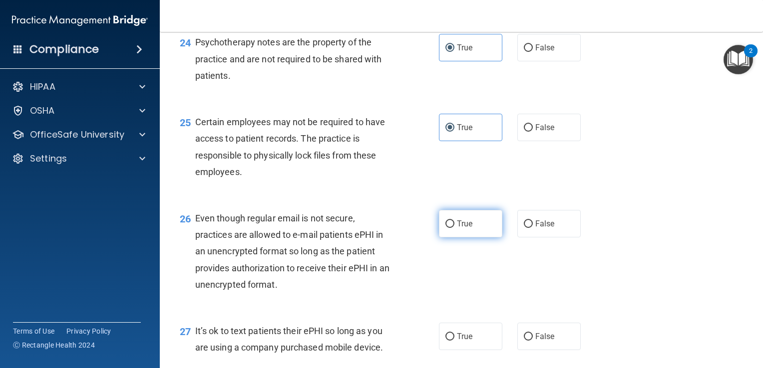
click at [471, 238] on label "True" at bounding box center [470, 223] width 63 height 27
click at [454, 228] on input "True" at bounding box center [449, 224] width 9 height 7
radio input "true"
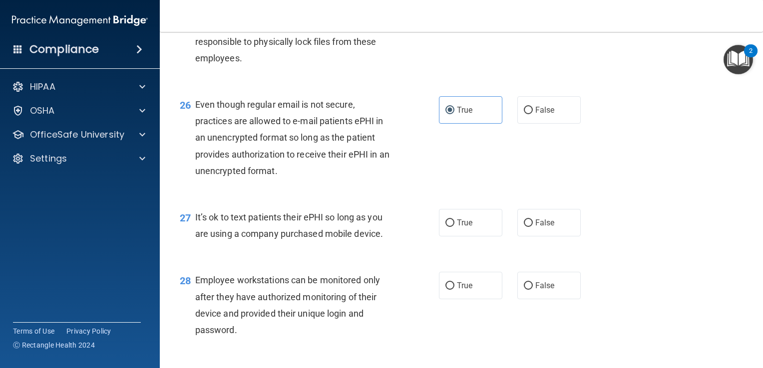
scroll to position [2296, 0]
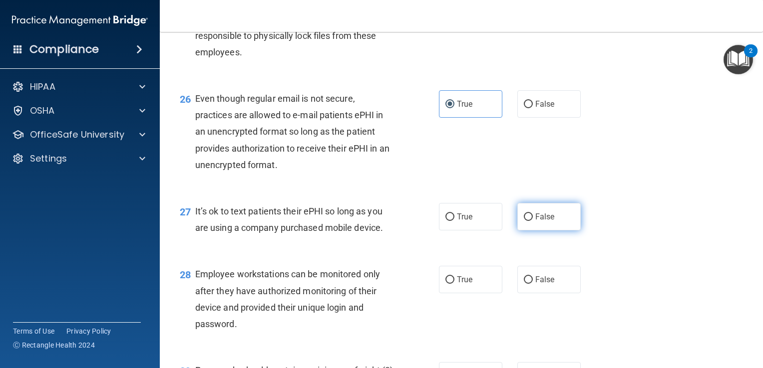
click at [556, 231] on label "False" at bounding box center [548, 216] width 63 height 27
click at [533, 221] on input "False" at bounding box center [528, 217] width 9 height 7
radio input "true"
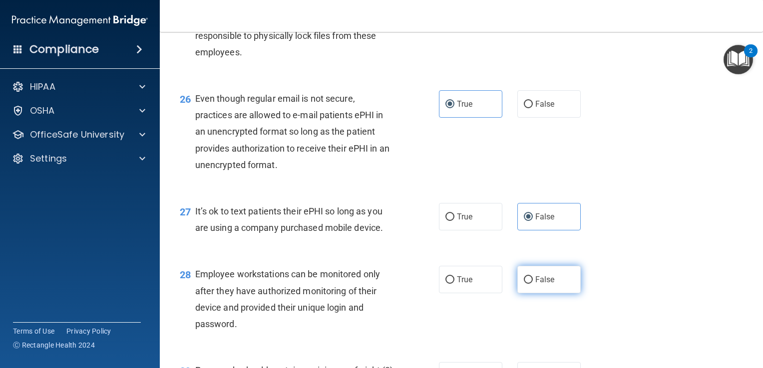
click at [542, 284] on span "False" at bounding box center [544, 279] width 19 height 9
click at [533, 284] on input "False" at bounding box center [528, 279] width 9 height 7
radio input "true"
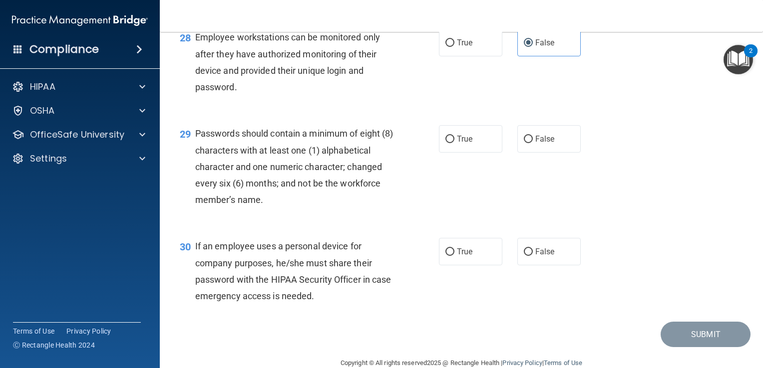
scroll to position [2535, 0]
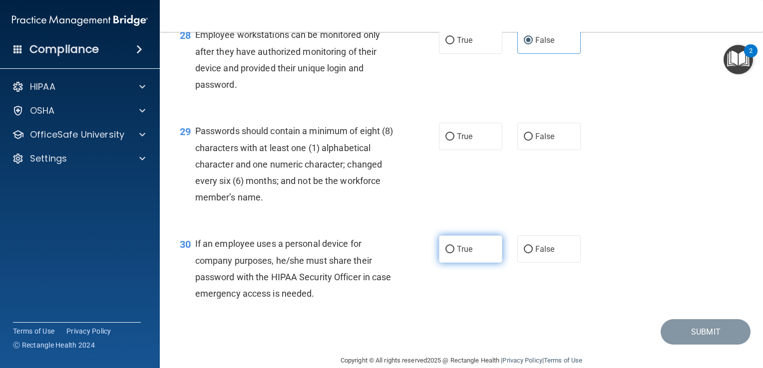
click at [467, 263] on label "True" at bounding box center [470, 249] width 63 height 27
click at [454, 254] on input "True" at bounding box center [449, 249] width 9 height 7
radio input "true"
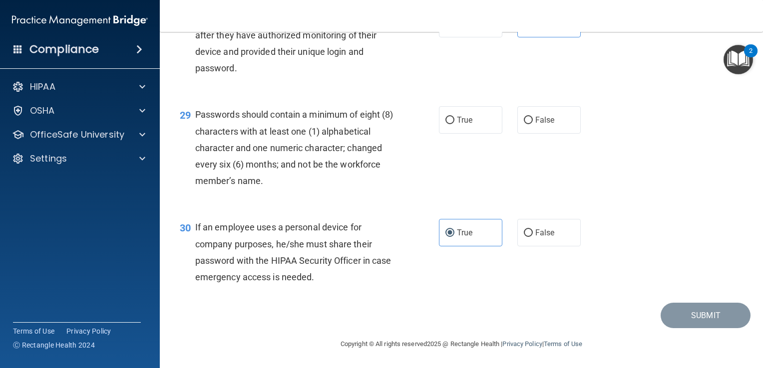
scroll to position [2595, 0]
click at [475, 131] on label "True" at bounding box center [470, 119] width 63 height 27
click at [454, 124] on input "True" at bounding box center [449, 120] width 9 height 7
radio input "true"
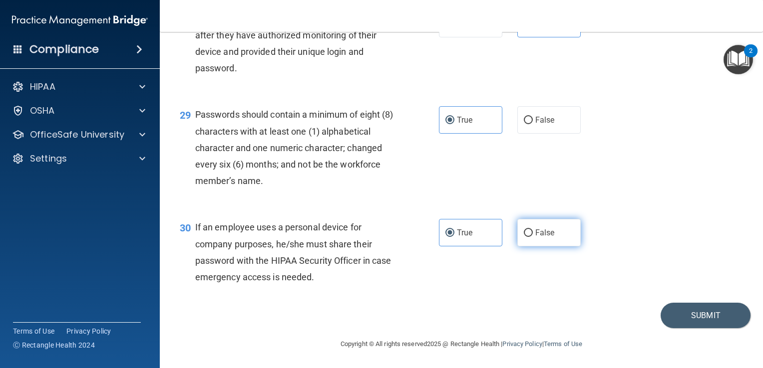
click at [535, 238] on span "False" at bounding box center [544, 232] width 19 height 9
click at [533, 237] on input "False" at bounding box center [528, 233] width 9 height 7
radio input "true"
radio input "false"
click at [693, 319] on button "Submit" at bounding box center [705, 315] width 90 height 25
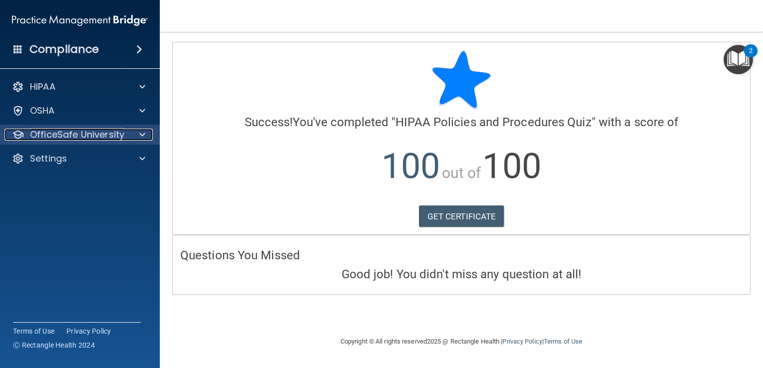
click at [110, 136] on p "OfficeSafe University" at bounding box center [77, 135] width 94 height 12
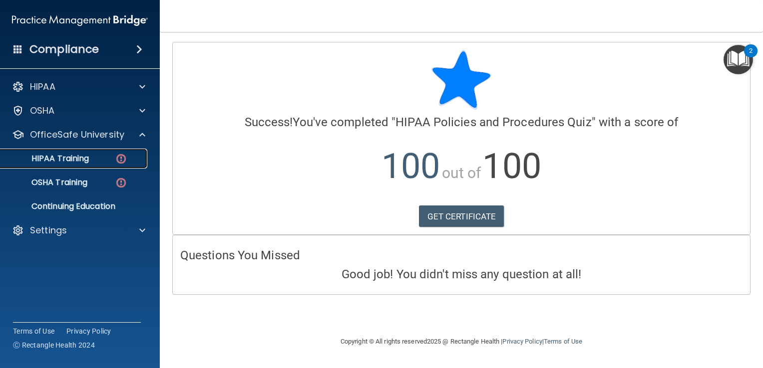
click at [94, 160] on div "HIPAA Training" at bounding box center [74, 159] width 136 height 10
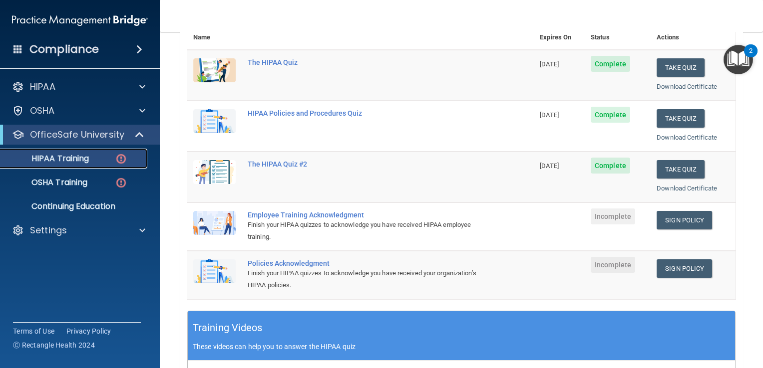
scroll to position [140, 0]
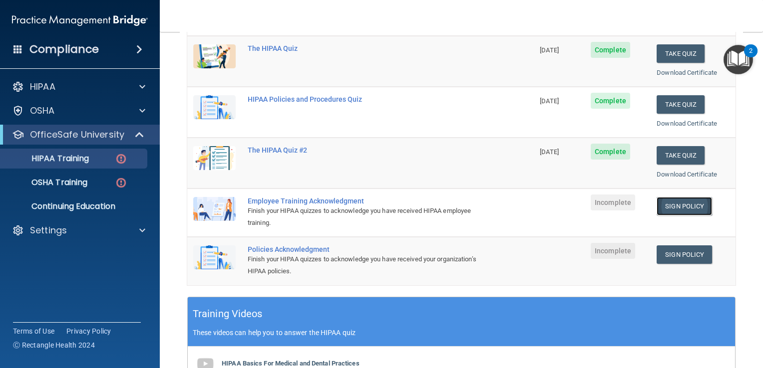
click at [677, 206] on link "Sign Policy" at bounding box center [683, 206] width 55 height 18
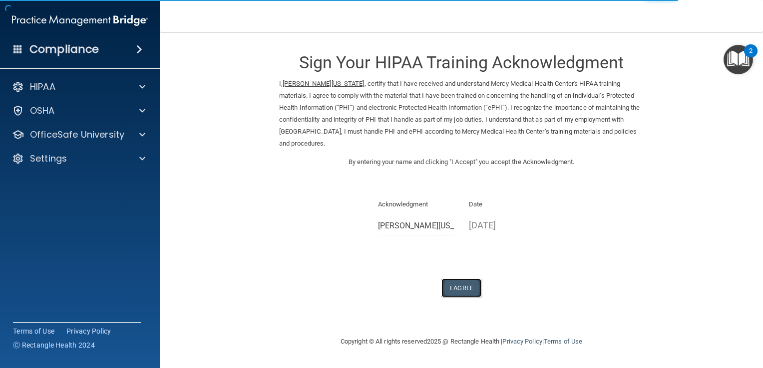
click at [468, 290] on button "I Agree" at bounding box center [461, 288] width 40 height 18
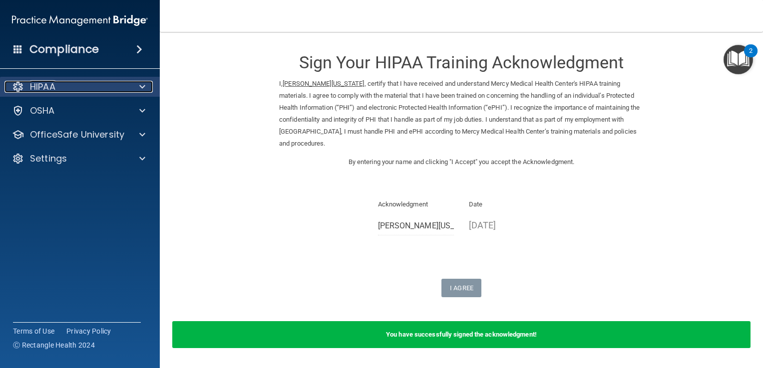
click at [92, 86] on div "HIPAA" at bounding box center [66, 87] width 124 height 12
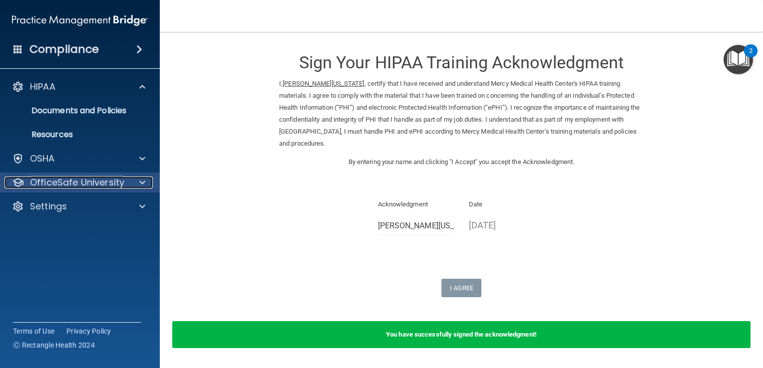
click at [105, 185] on p "OfficeSafe University" at bounding box center [77, 183] width 94 height 12
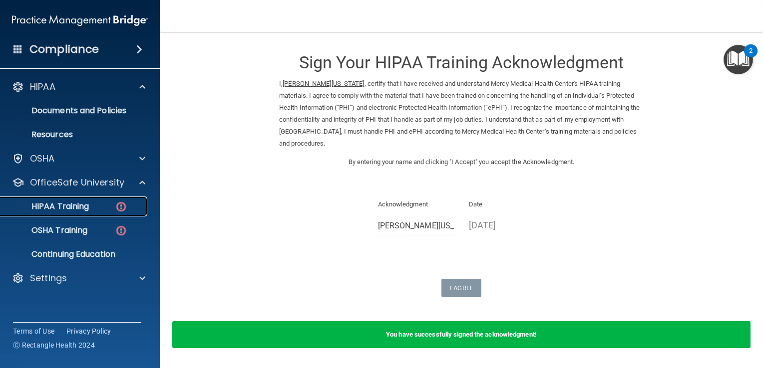
click at [108, 209] on div "HIPAA Training" at bounding box center [74, 207] width 136 height 10
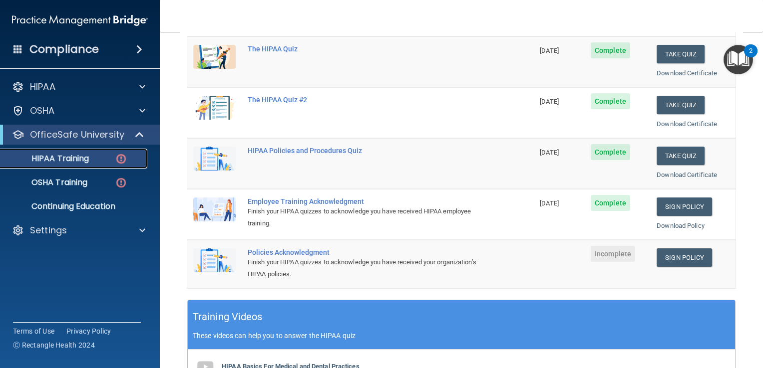
scroll to position [160, 0]
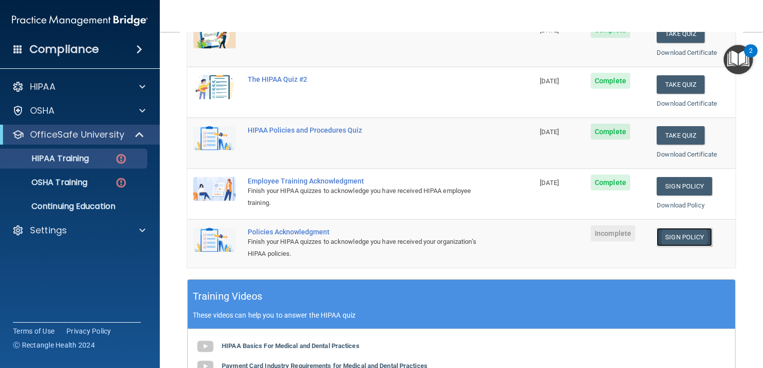
click at [680, 236] on link "Sign Policy" at bounding box center [683, 237] width 55 height 18
click at [98, 237] on div "Settings" at bounding box center [80, 231] width 160 height 20
click at [100, 235] on div "Settings" at bounding box center [66, 231] width 124 height 12
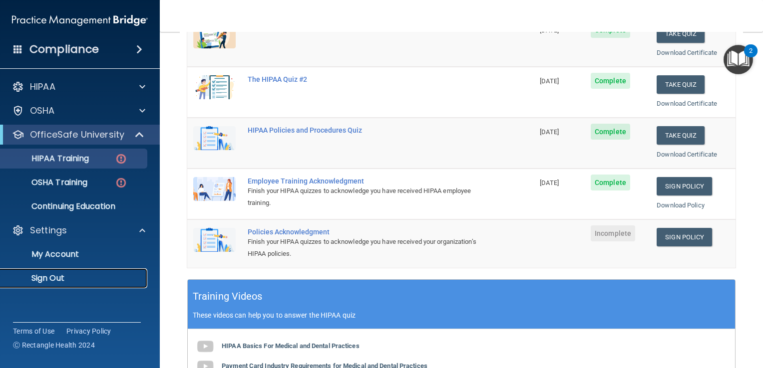
click at [58, 278] on p "Sign Out" at bounding box center [74, 279] width 136 height 10
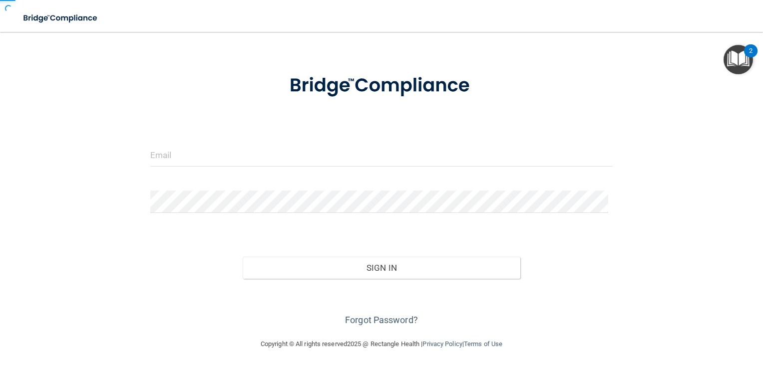
scroll to position [30, 0]
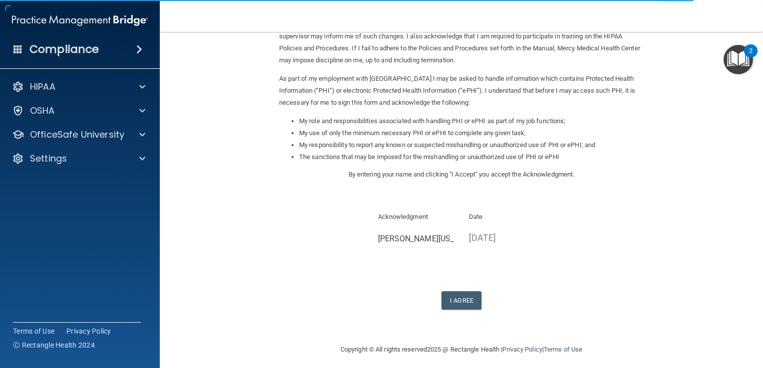
scroll to position [88, 0]
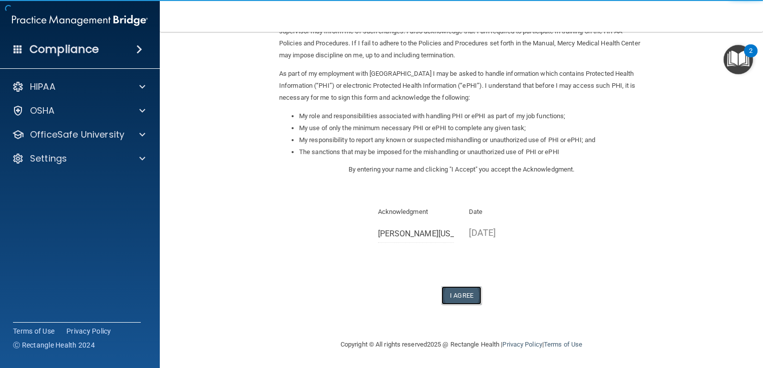
click at [453, 295] on button "I Agree" at bounding box center [461, 295] width 40 height 18
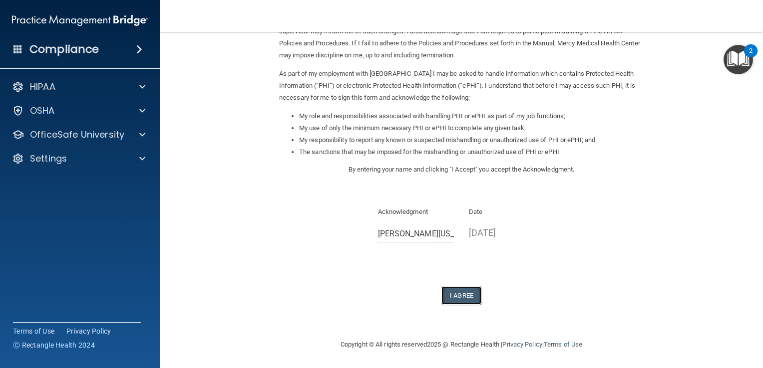
click at [453, 295] on button "I Agree" at bounding box center [461, 295] width 40 height 18
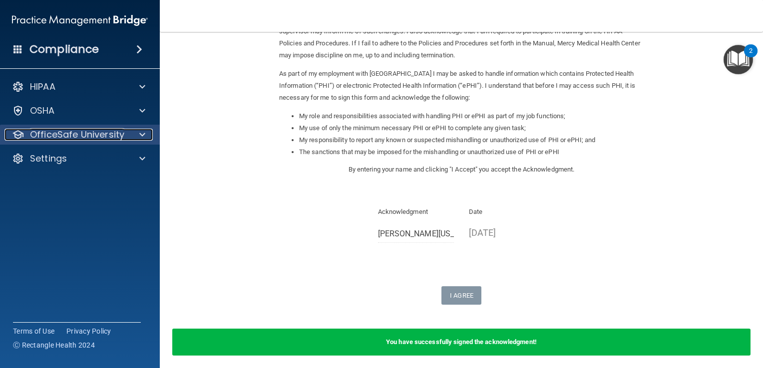
click at [84, 141] on p "OfficeSafe University" at bounding box center [77, 135] width 94 height 12
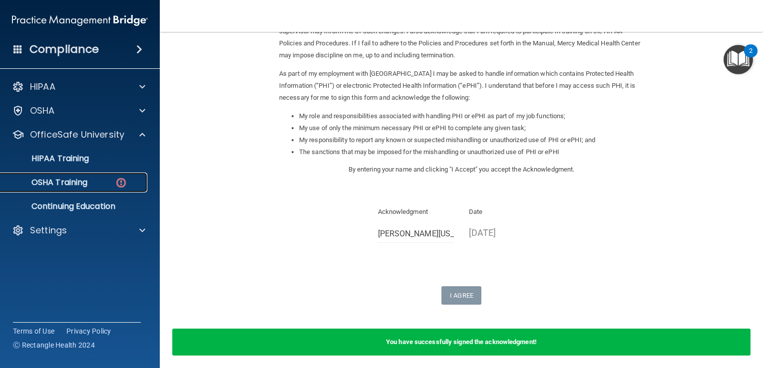
click at [79, 181] on p "OSHA Training" at bounding box center [46, 183] width 81 height 10
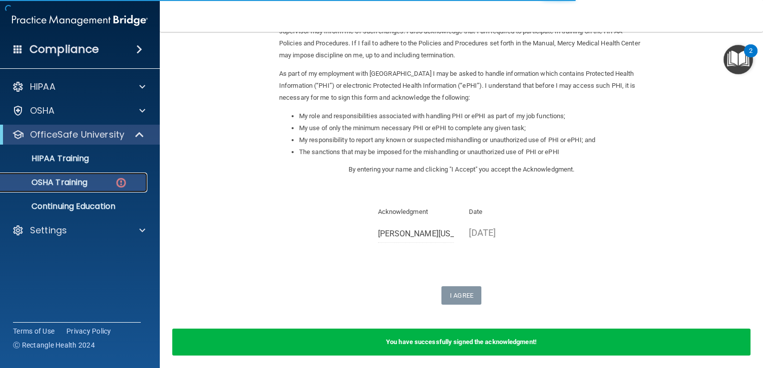
scroll to position [111, 0]
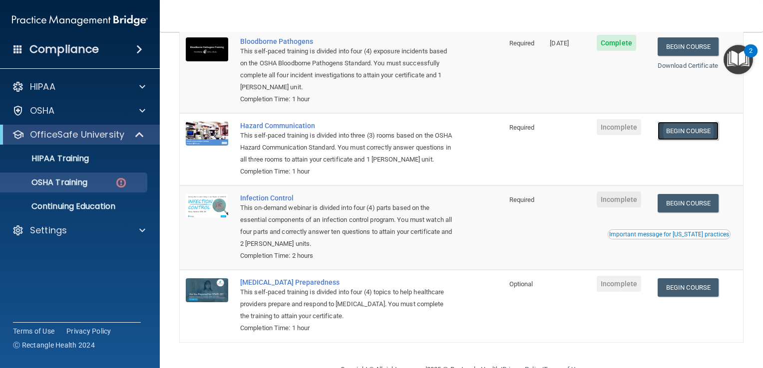
click at [687, 133] on link "Begin Course" at bounding box center [687, 131] width 61 height 18
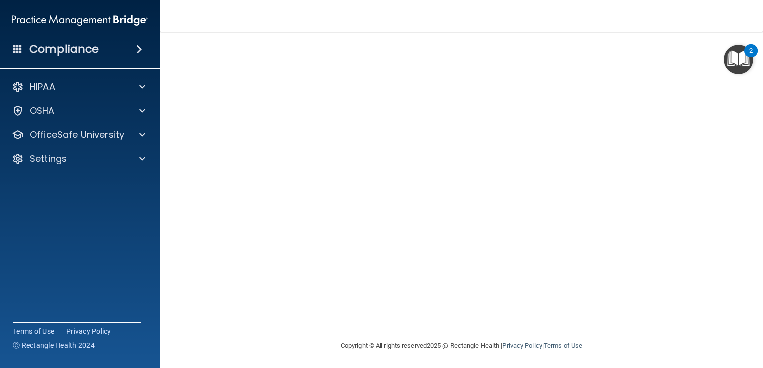
scroll to position [6, 0]
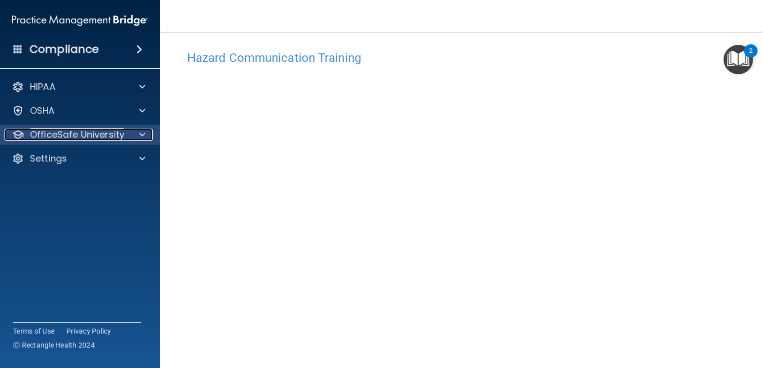
click at [92, 138] on p "OfficeSafe University" at bounding box center [77, 135] width 94 height 12
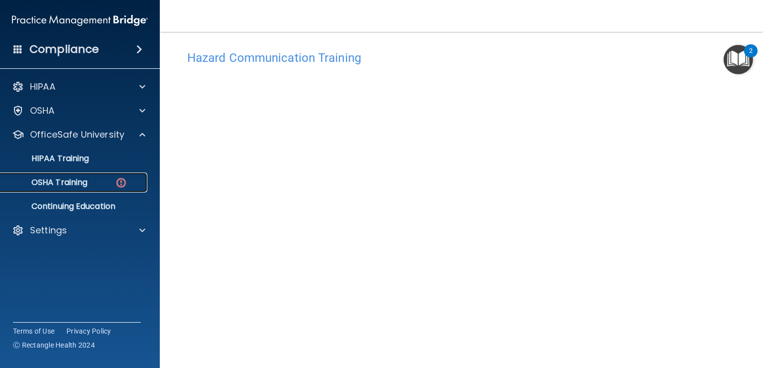
click at [97, 185] on div "OSHA Training" at bounding box center [74, 183] width 136 height 10
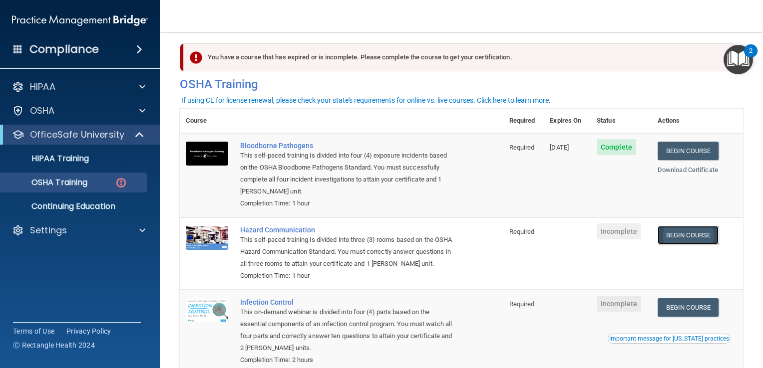
click at [691, 233] on link "Begin Course" at bounding box center [687, 235] width 61 height 18
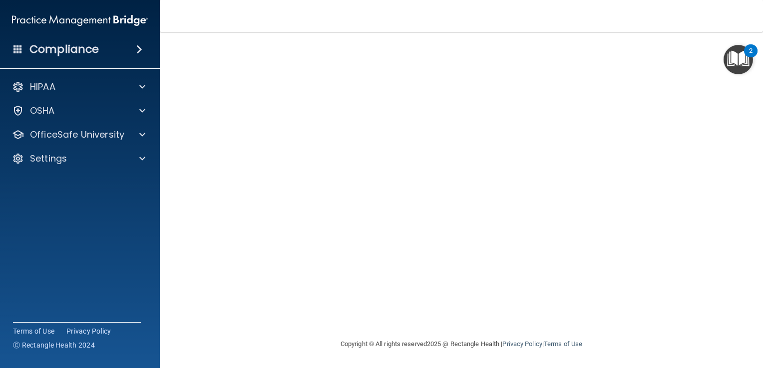
scroll to position [6, 0]
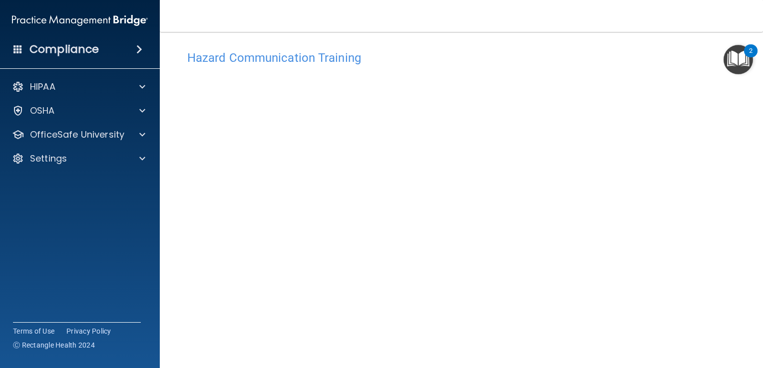
click at [755, 361] on main "Hazard Communication Training This course doesn’t expire until . Are you sure y…" at bounding box center [461, 200] width 603 height 336
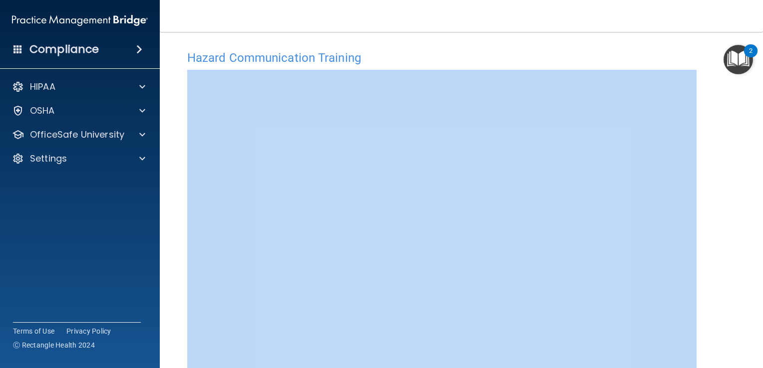
click at [755, 361] on main "Hazard Communication Training This course doesn’t expire until . Are you sure y…" at bounding box center [461, 200] width 603 height 336
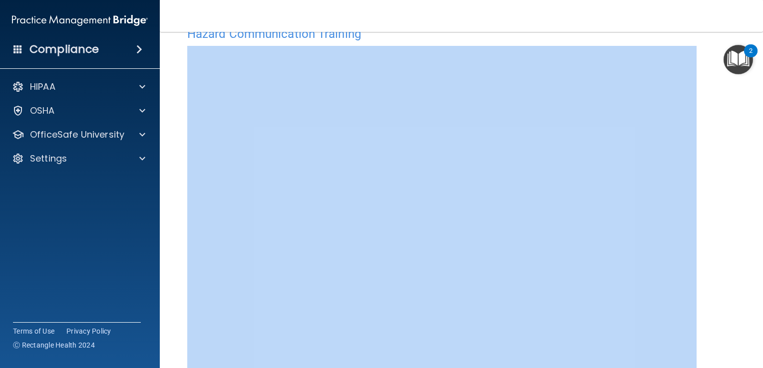
scroll to position [41, 0]
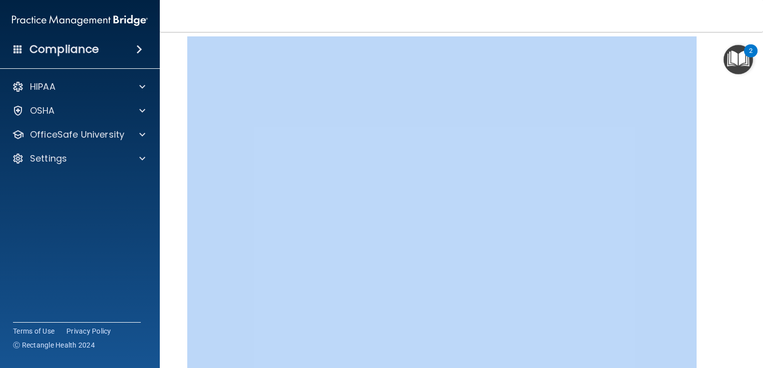
click at [755, 361] on main "Hazard Communication Training This course doesn’t expire until . Are you sure y…" at bounding box center [461, 200] width 603 height 336
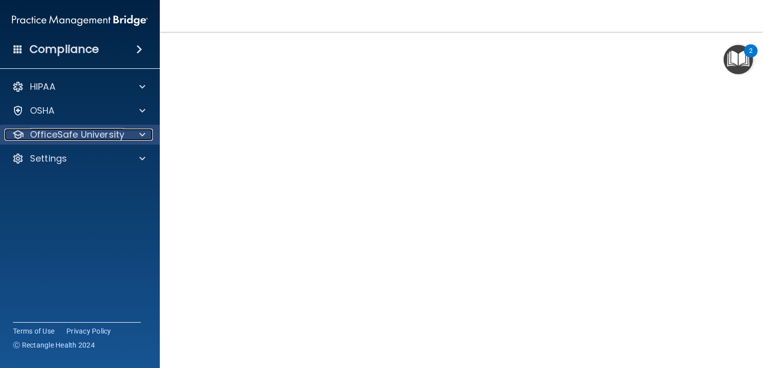
click at [111, 135] on p "OfficeSafe University" at bounding box center [77, 135] width 94 height 12
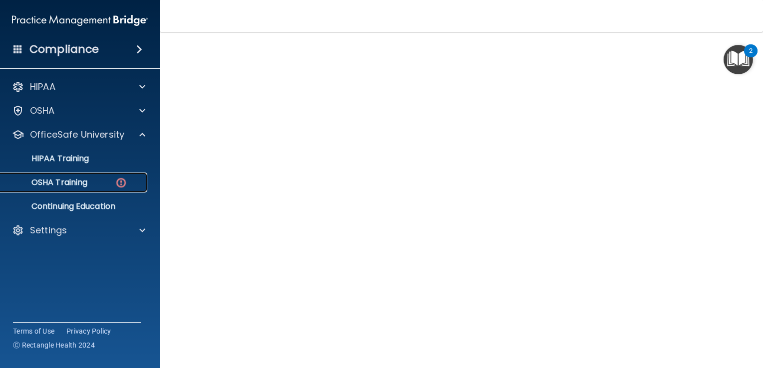
click at [90, 183] on div "OSHA Training" at bounding box center [74, 183] width 136 height 10
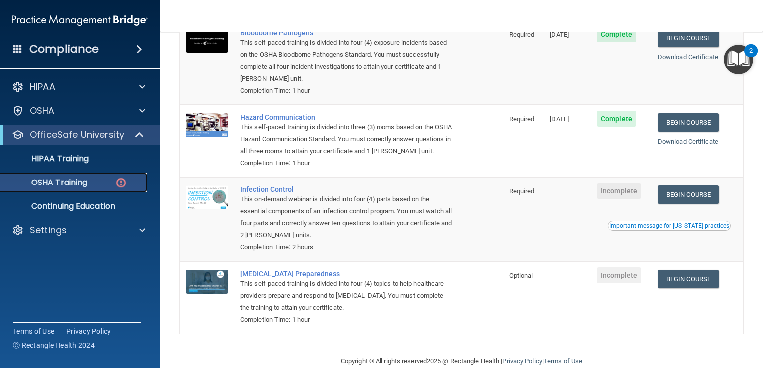
scroll to position [120, 0]
click at [694, 204] on link "Begin Course" at bounding box center [687, 194] width 61 height 18
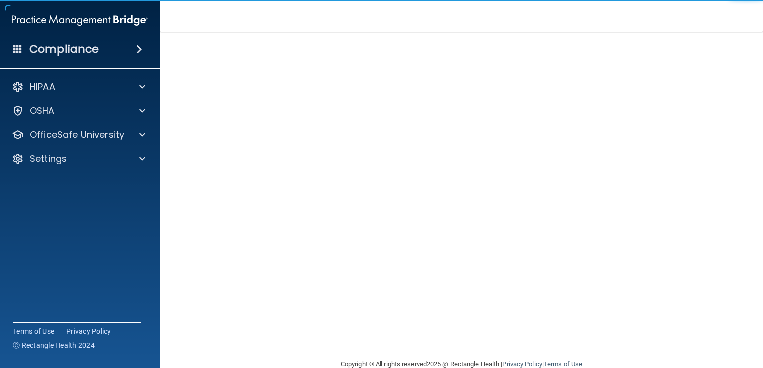
scroll to position [40, 0]
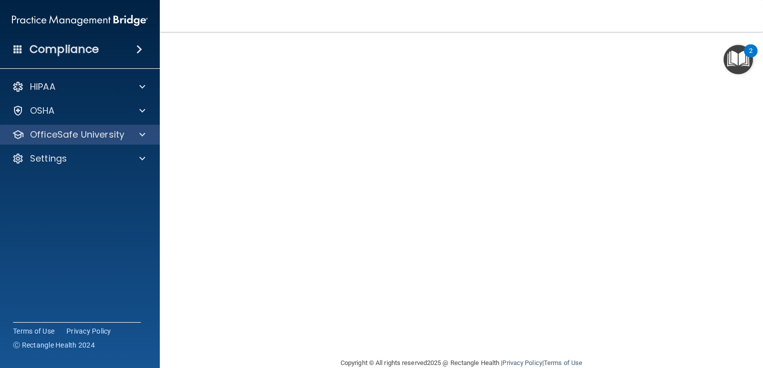
click at [108, 142] on div "OfficeSafe University" at bounding box center [80, 135] width 160 height 20
click at [107, 132] on p "OfficeSafe University" at bounding box center [77, 135] width 94 height 12
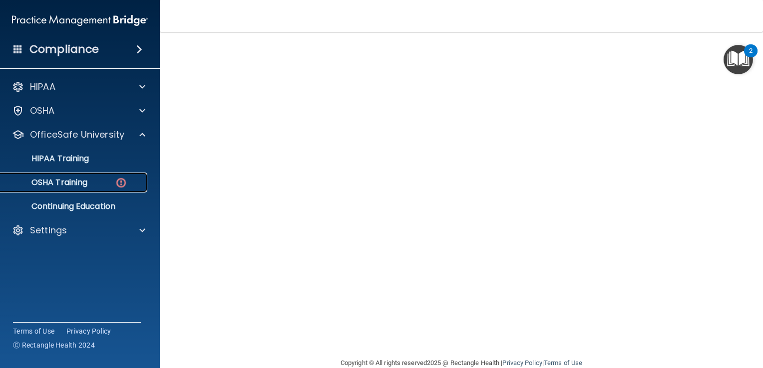
click at [104, 180] on div "OSHA Training" at bounding box center [74, 183] width 136 height 10
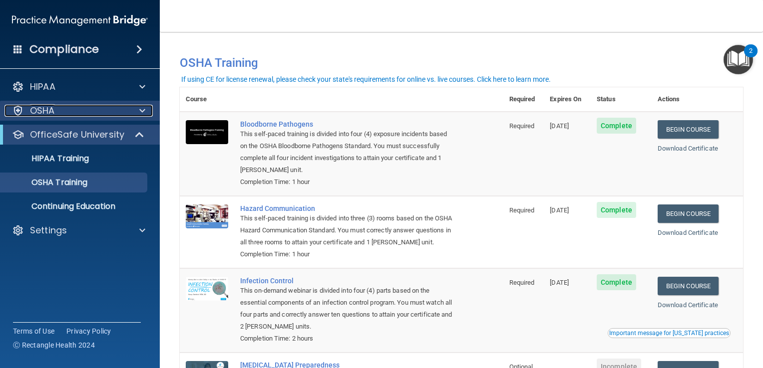
click at [42, 109] on p "OSHA" at bounding box center [42, 111] width 25 height 12
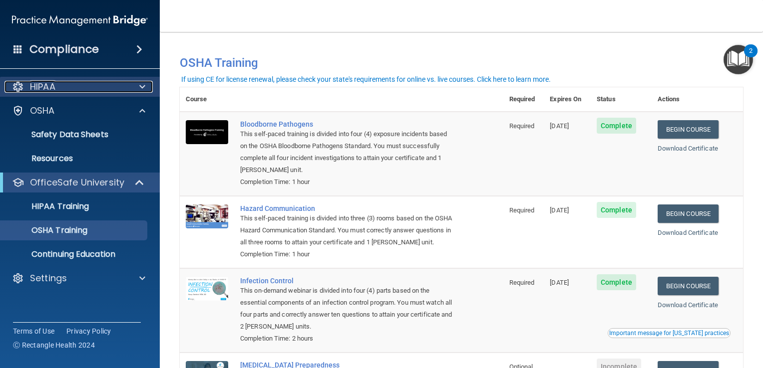
click at [44, 85] on p "HIPAA" at bounding box center [42, 87] width 25 height 12
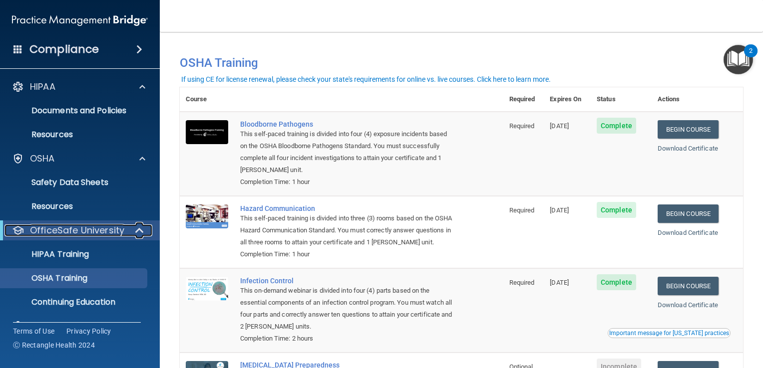
click at [82, 234] on p "OfficeSafe University" at bounding box center [77, 231] width 94 height 12
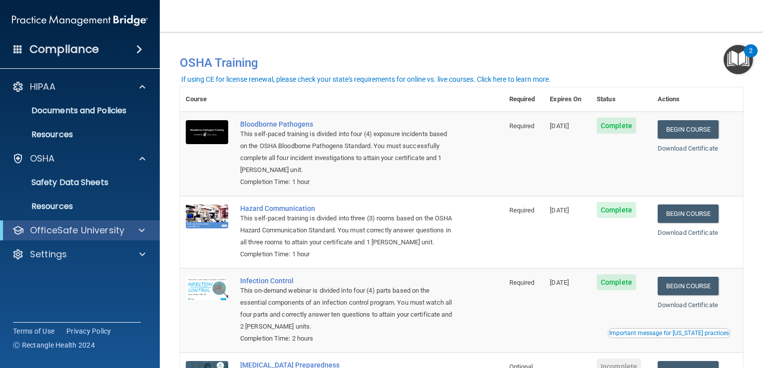
click at [132, 237] on div "OfficeSafe University" at bounding box center [80, 231] width 160 height 20
click at [140, 230] on span at bounding box center [142, 231] width 6 height 12
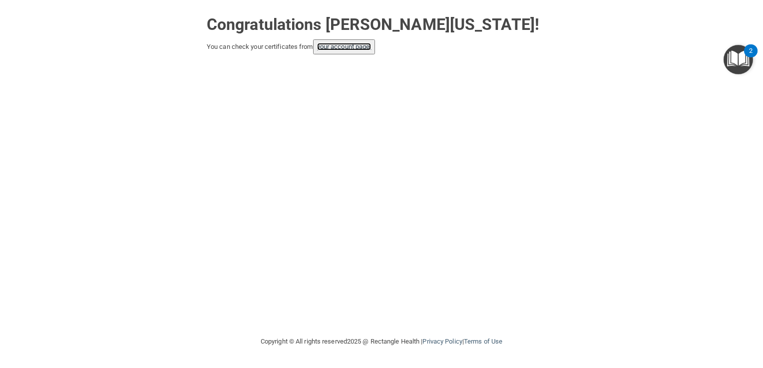
click at [341, 48] on link "your account page!" at bounding box center [344, 46] width 54 height 7
